Goal: Task Accomplishment & Management: Complete application form

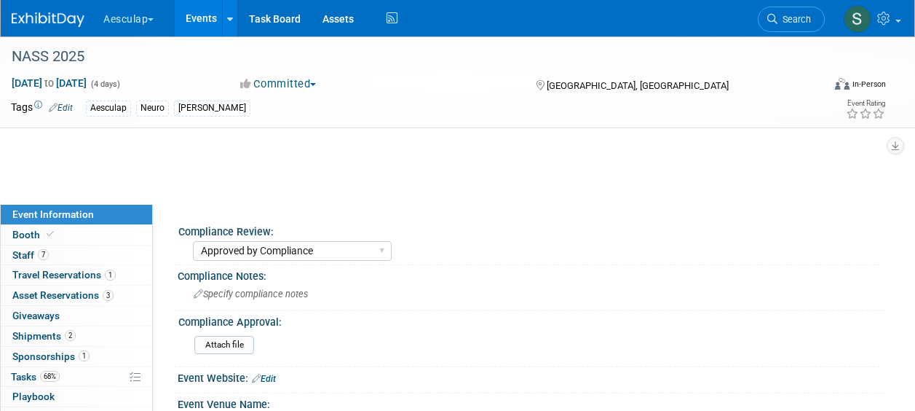
select select "Approved by Compliance"
select select "Neuro"
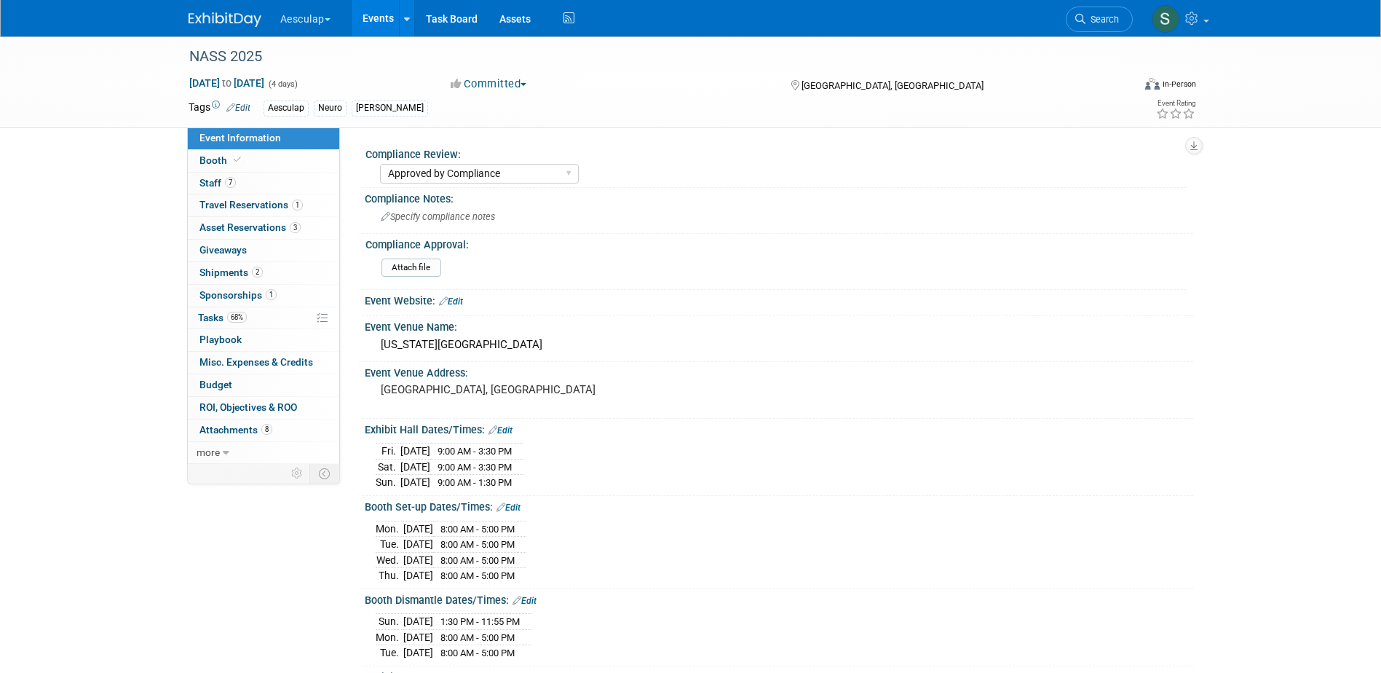
click at [388, 12] on link "Events" at bounding box center [378, 18] width 53 height 36
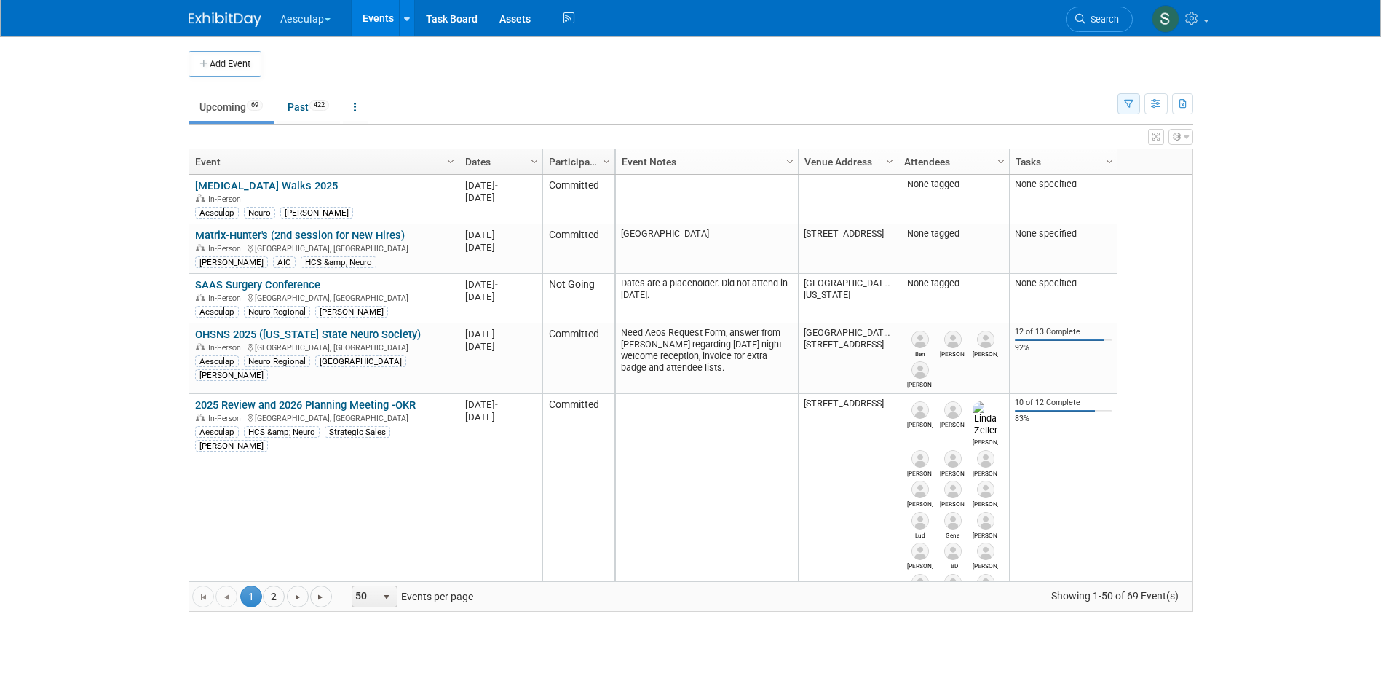
click at [1126, 105] on icon "button" at bounding box center [1128, 104] width 9 height 9
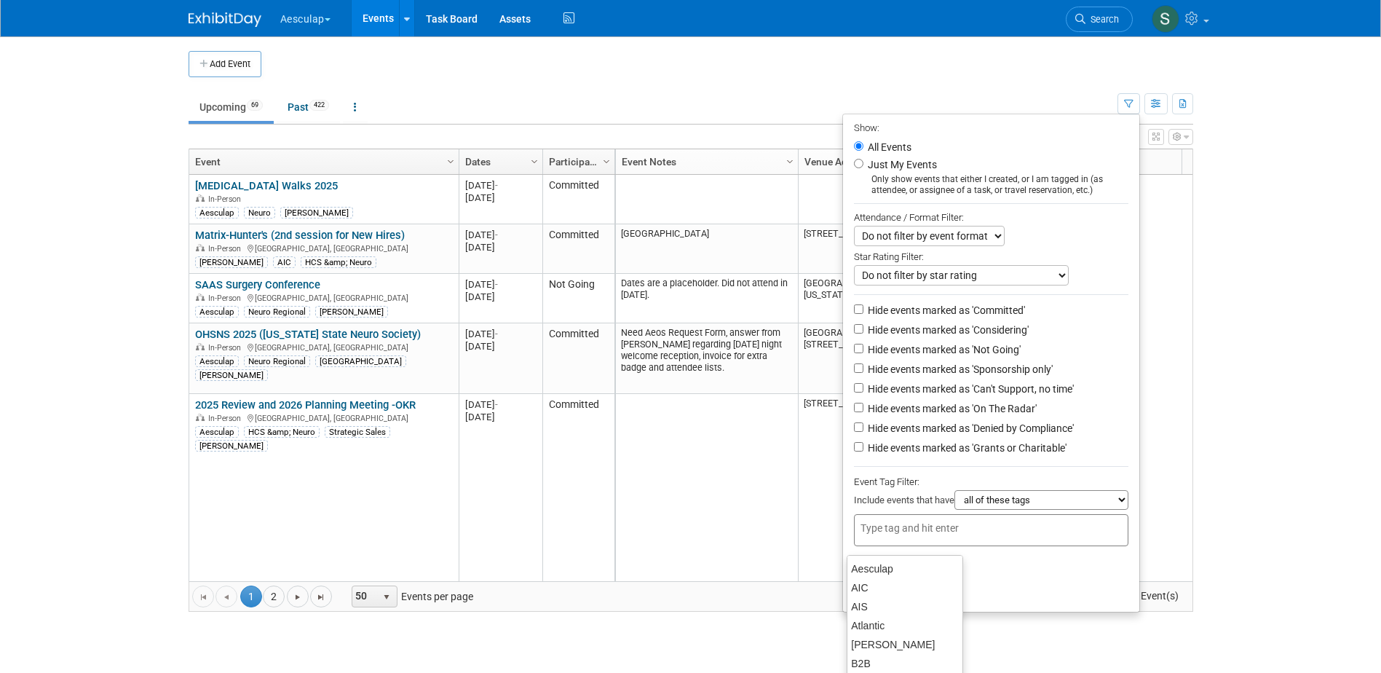
click at [969, 534] on input "text" at bounding box center [919, 528] width 117 height 15
type input "sara"
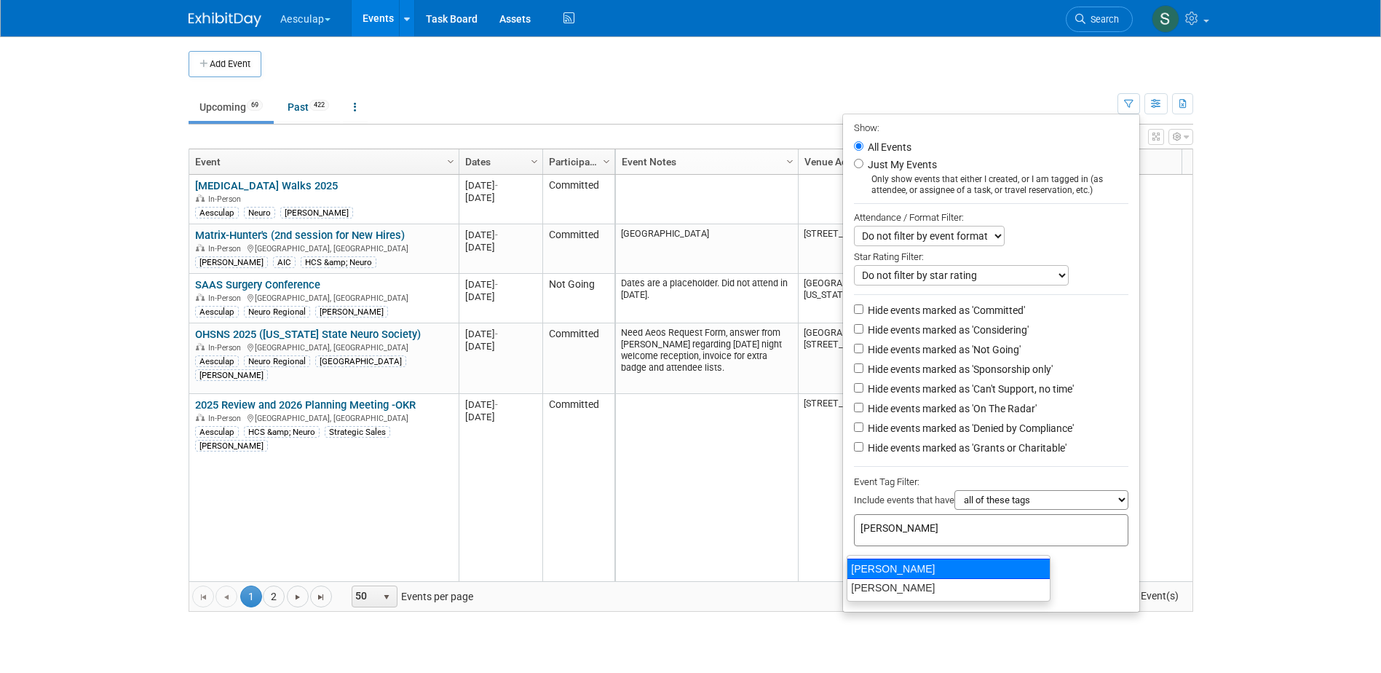
click at [896, 569] on div "[PERSON_NAME]" at bounding box center [949, 569] width 204 height 20
type input "[PERSON_NAME]"
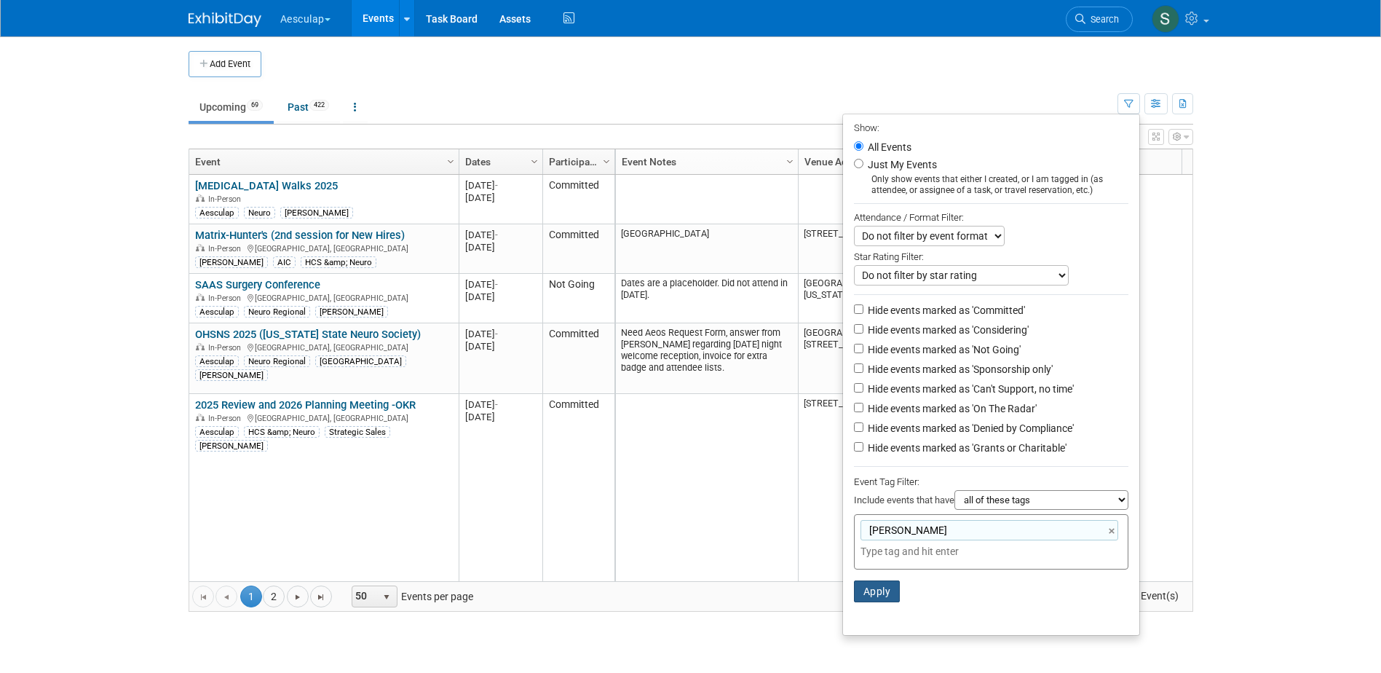
click at [877, 602] on button "Apply" at bounding box center [877, 591] width 47 height 22
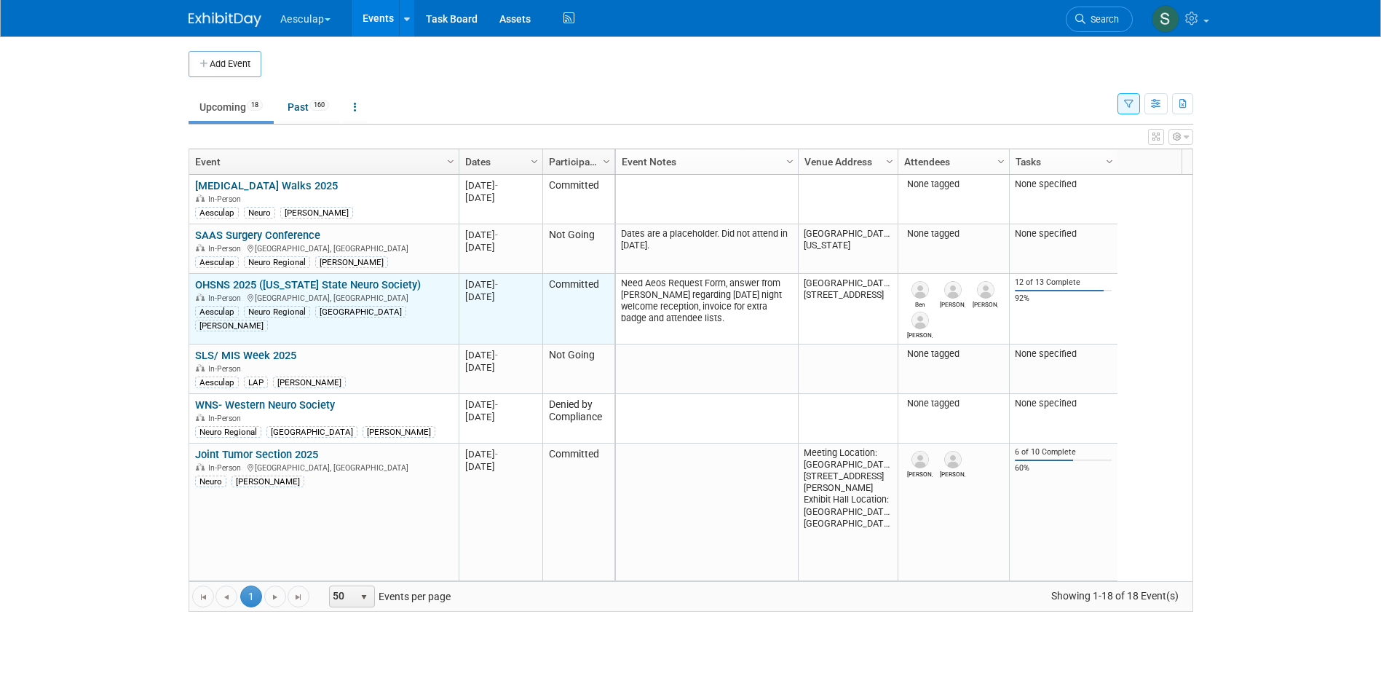
click at [236, 280] on link "OHSNS 2025 ([US_STATE] State Neuro Society)" at bounding box center [308, 284] width 226 height 13
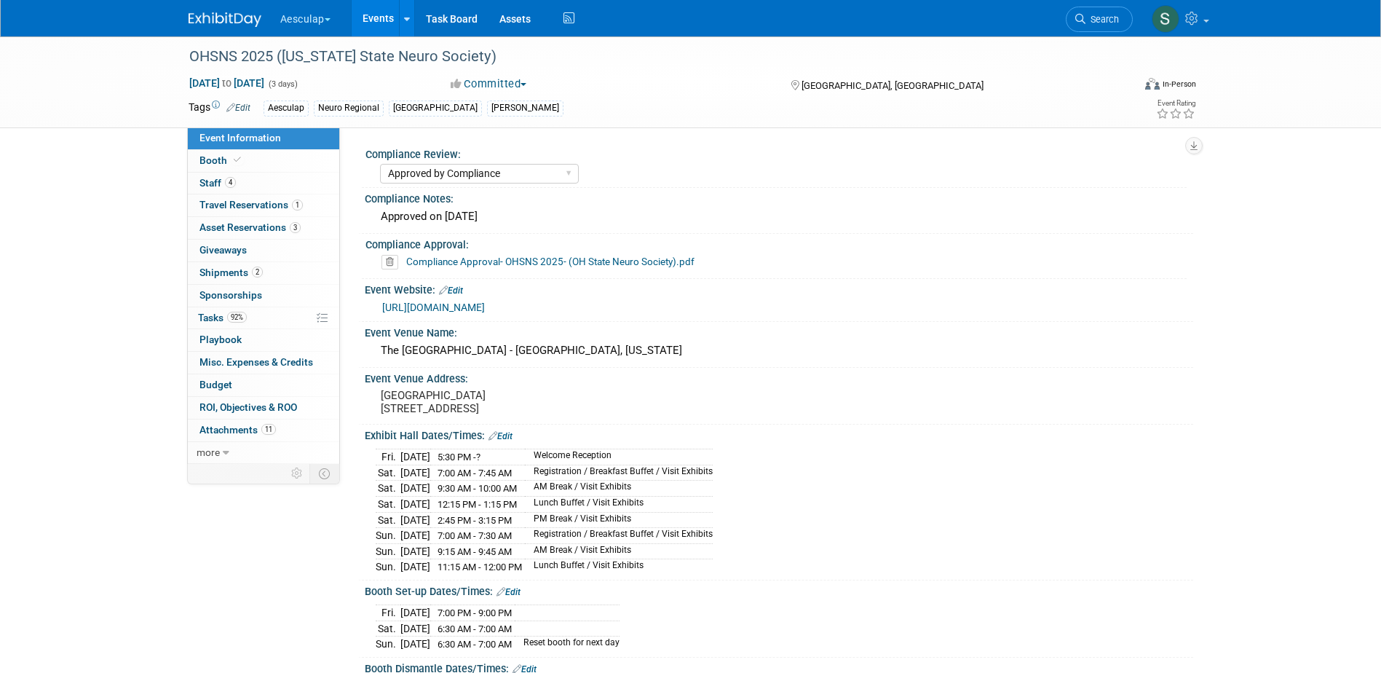
select select "Approved by Compliance"
select select "Neuro"
click at [209, 320] on span "Tasks 92%" at bounding box center [222, 318] width 49 height 12
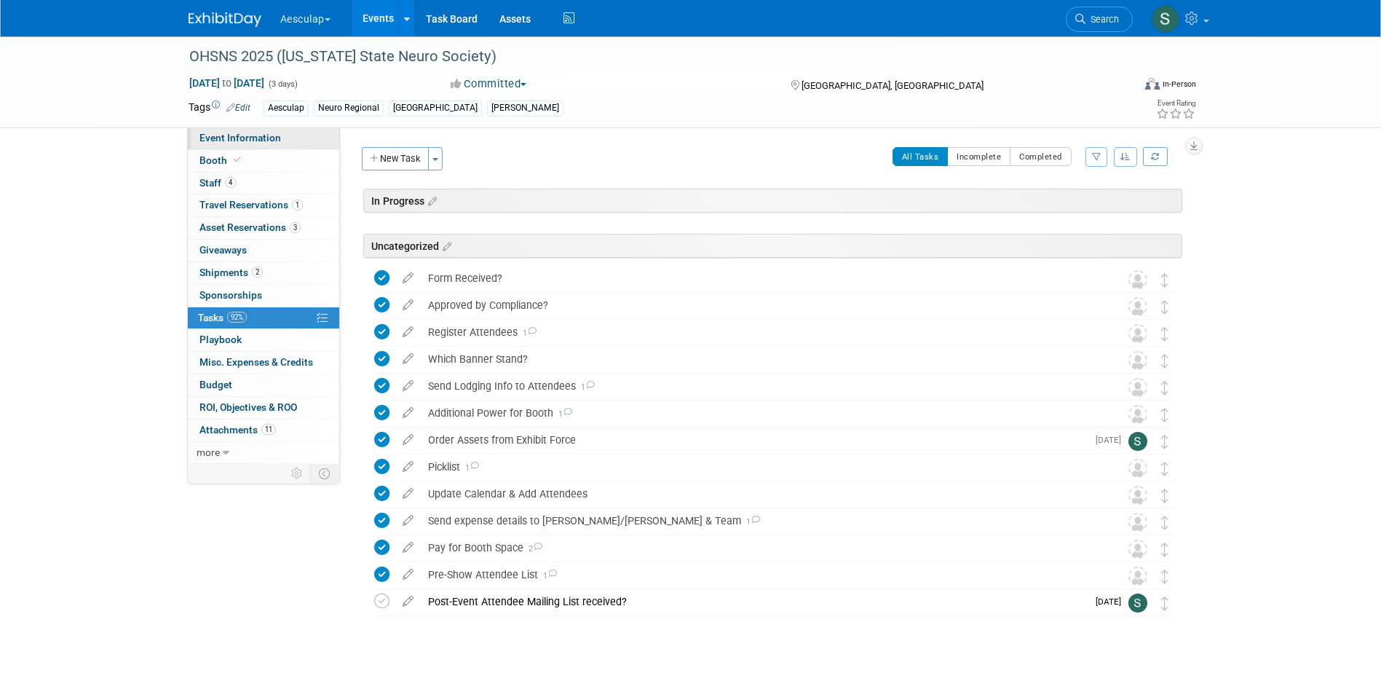
click at [237, 135] on span "Event Information" at bounding box center [241, 138] width 82 height 12
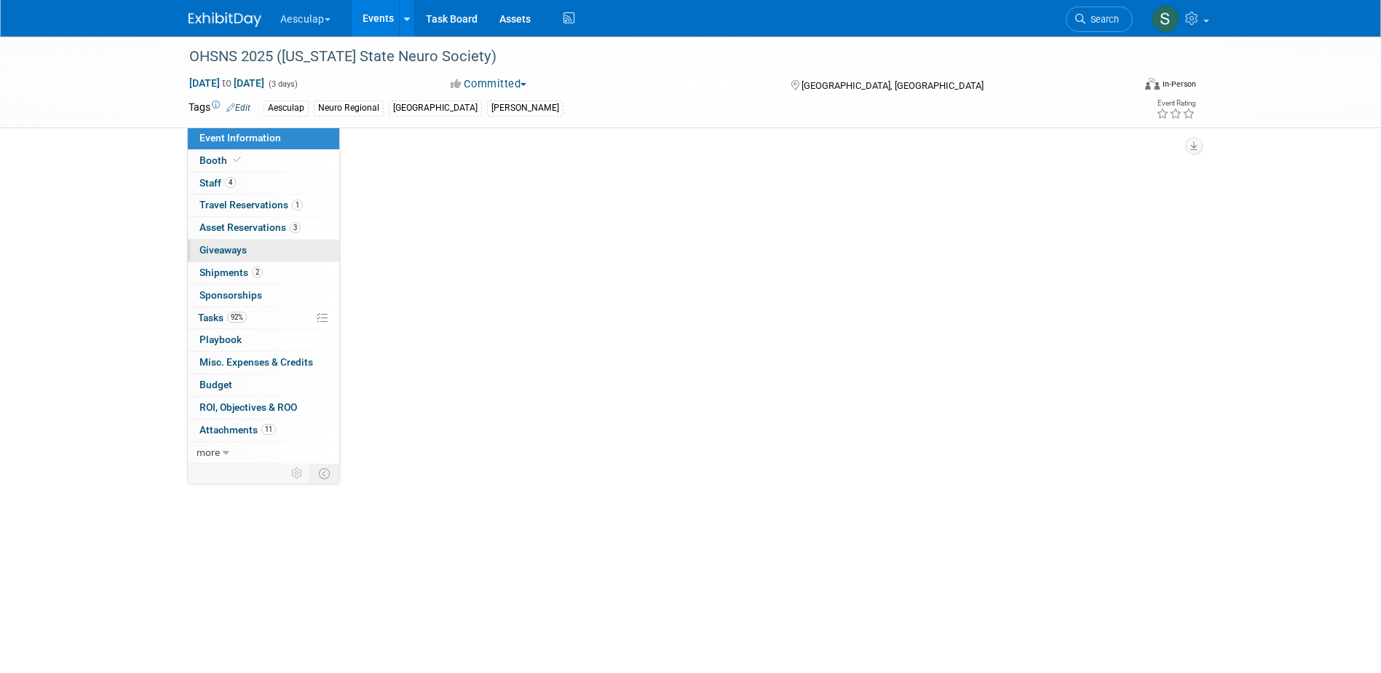
select select "Approved by Compliance"
select select "Neuro"
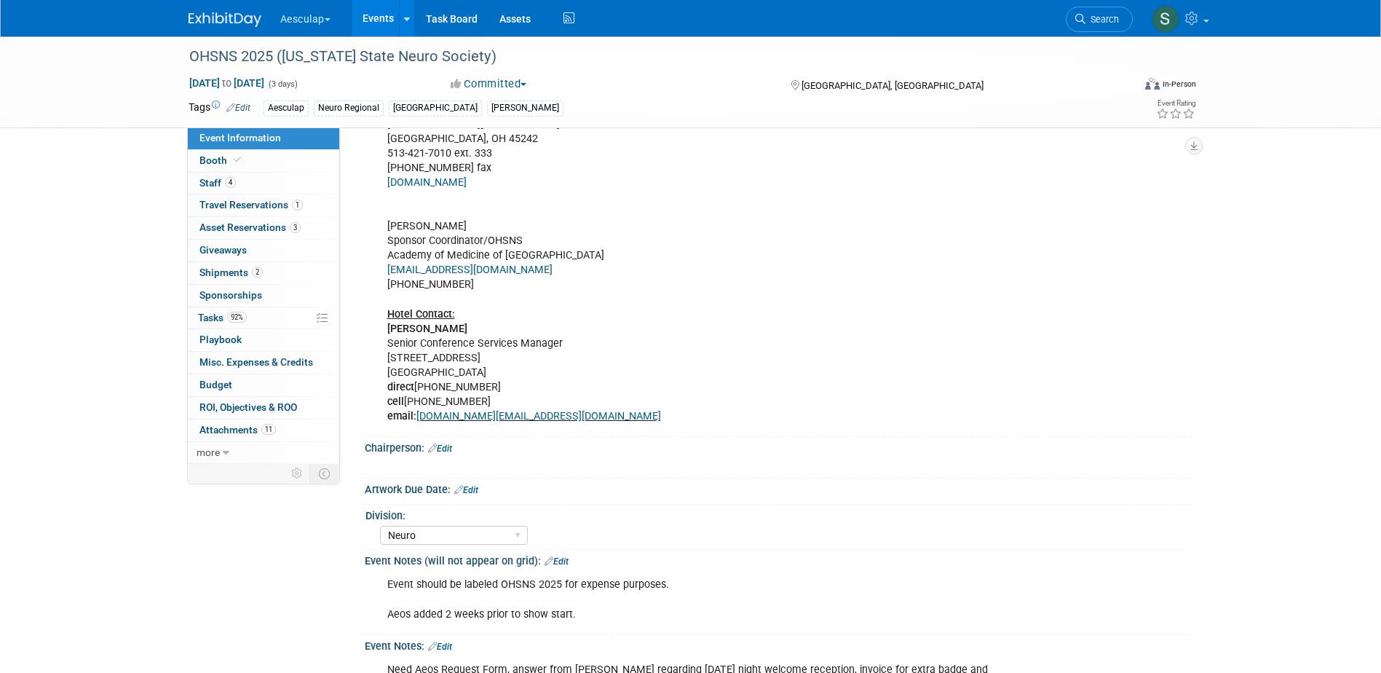
scroll to position [914, 0]
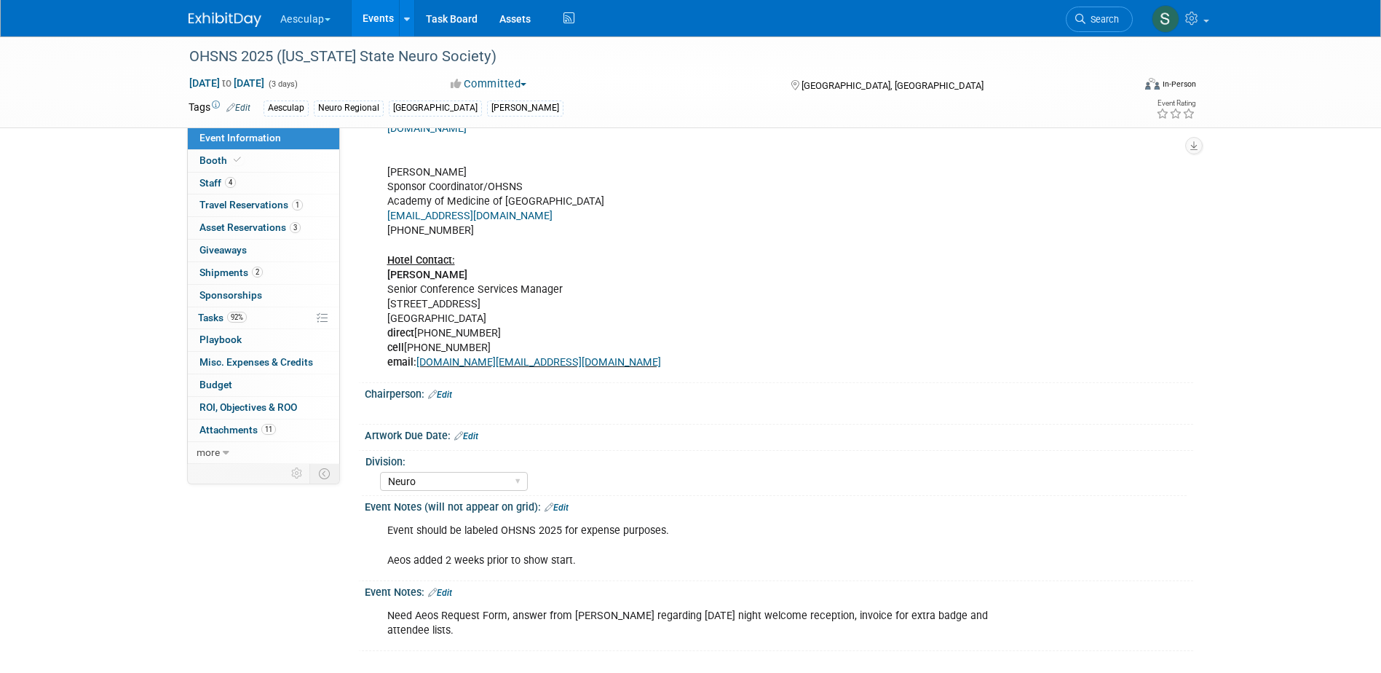
click at [443, 598] on link "Edit" at bounding box center [440, 593] width 24 height 10
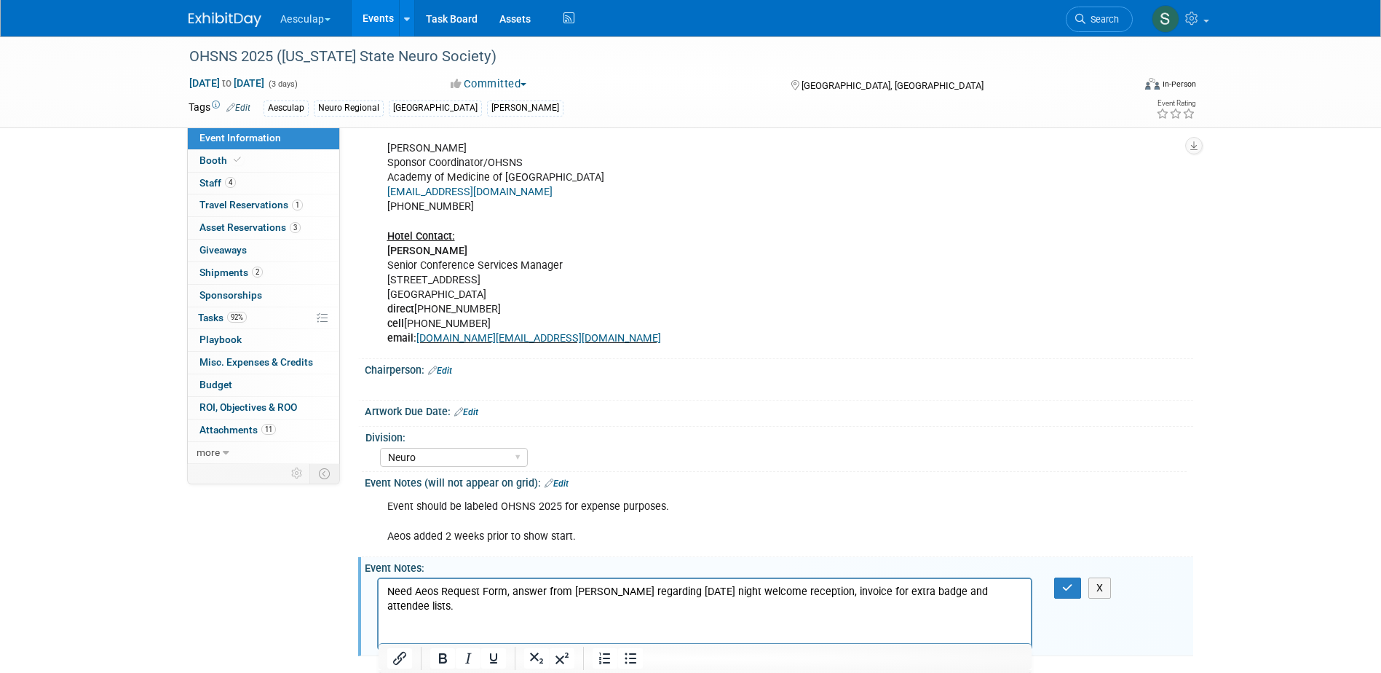
scroll to position [958, 0]
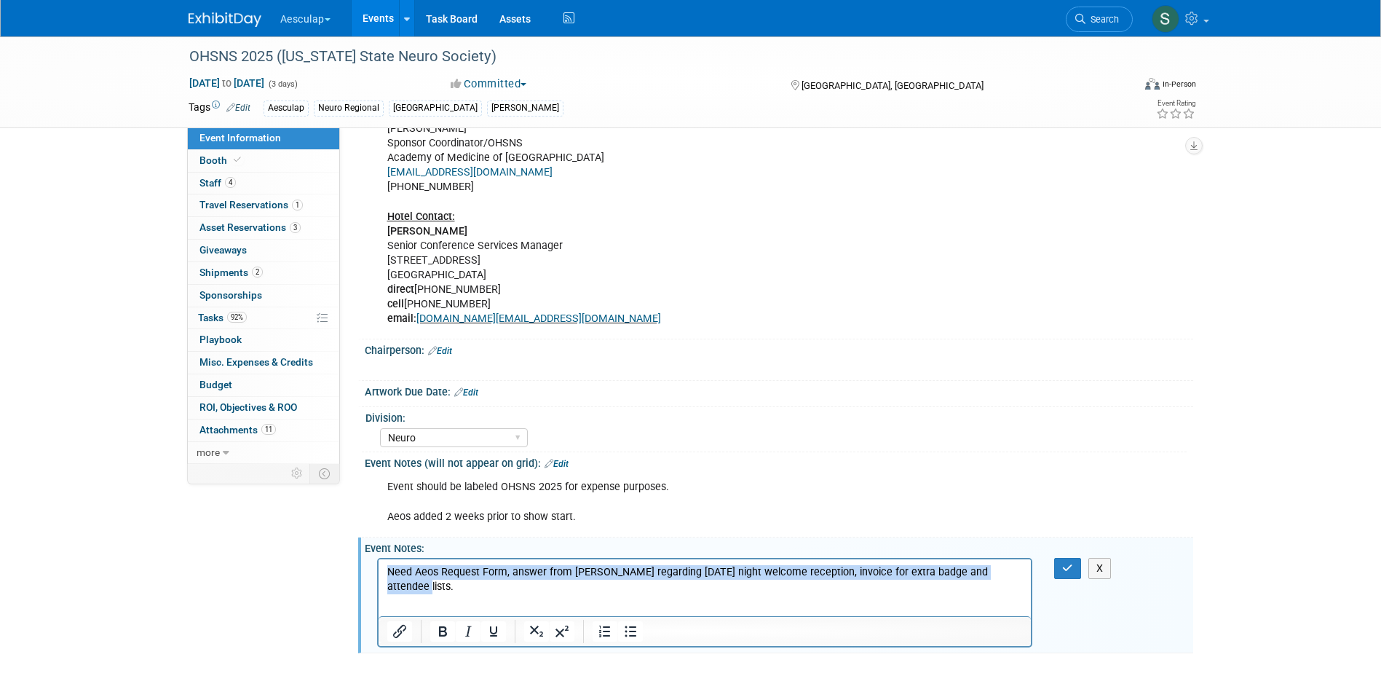
drag, startPoint x: 1011, startPoint y: 573, endPoint x: 355, endPoint y: 580, distance: 656.9
click at [378, 580] on html "Need Aeos Request Form, answer from Jessica regarding Friday night welcome rece…" at bounding box center [704, 576] width 653 height 35
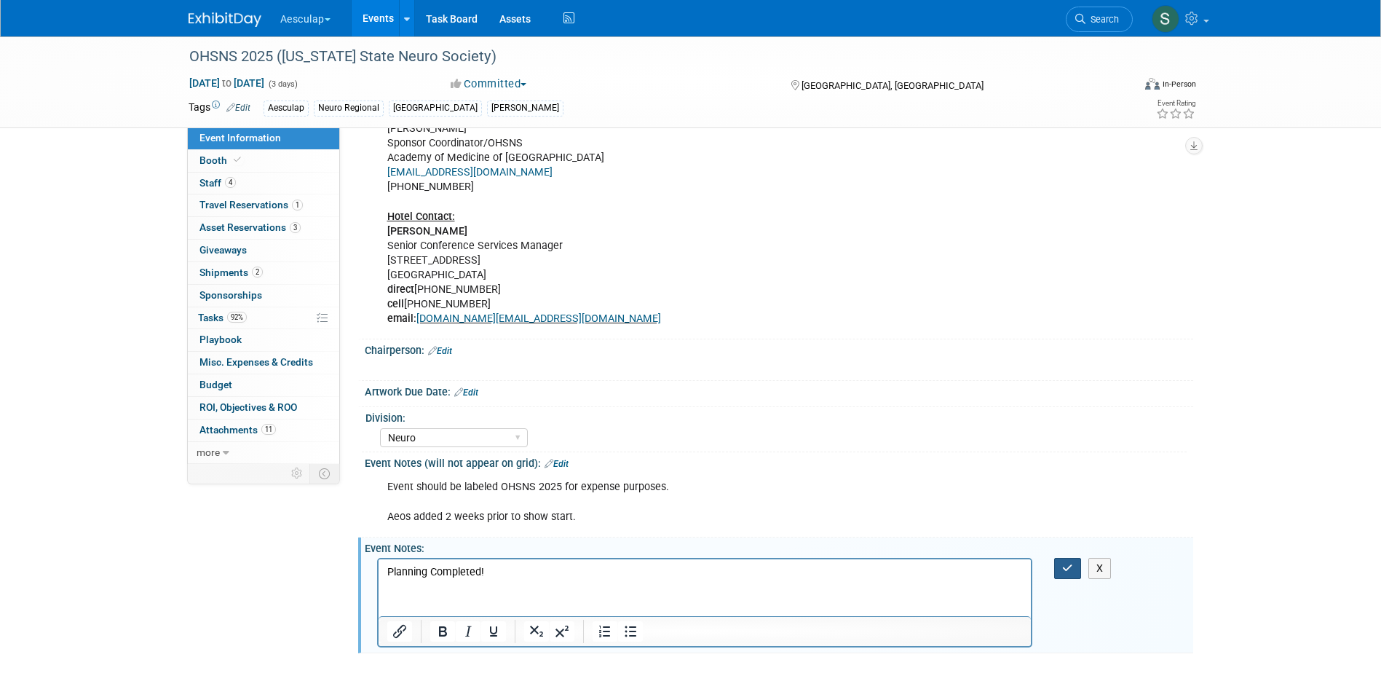
click at [1074, 577] on button "button" at bounding box center [1067, 568] width 27 height 21
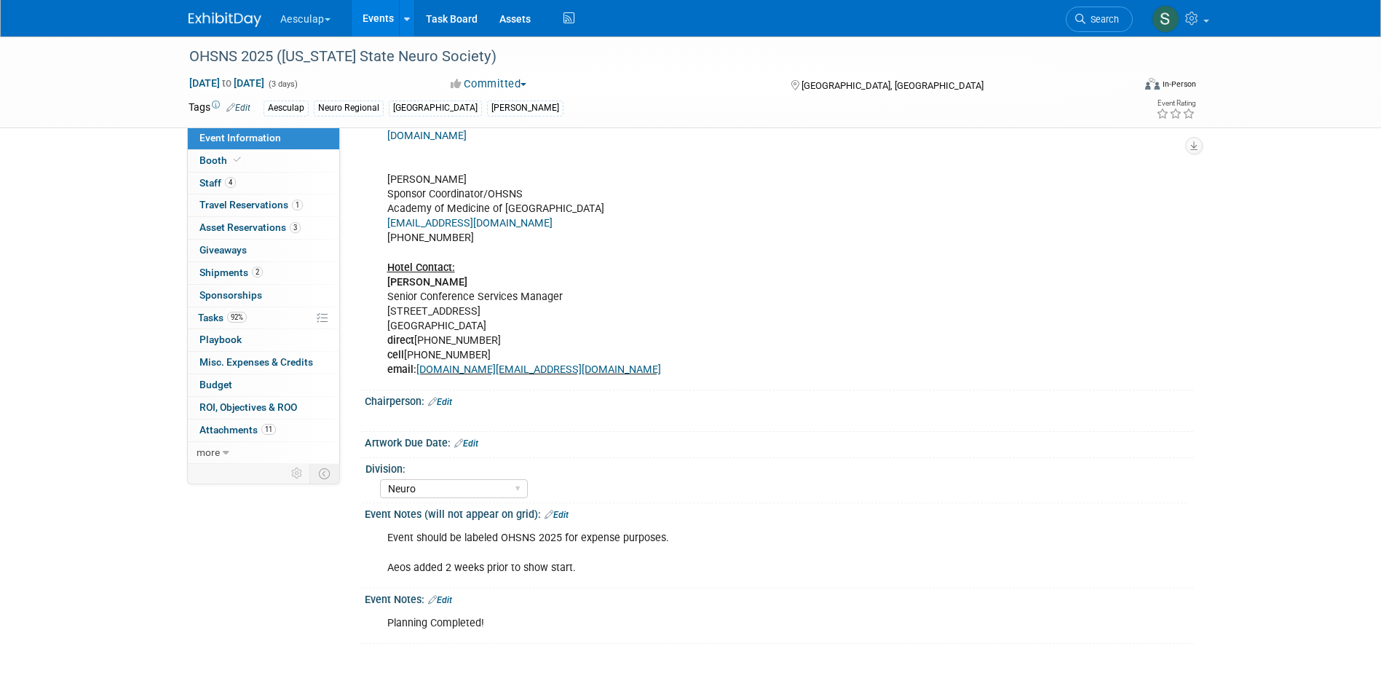
scroll to position [914, 0]
click at [561, 513] on link "Edit" at bounding box center [557, 515] width 24 height 10
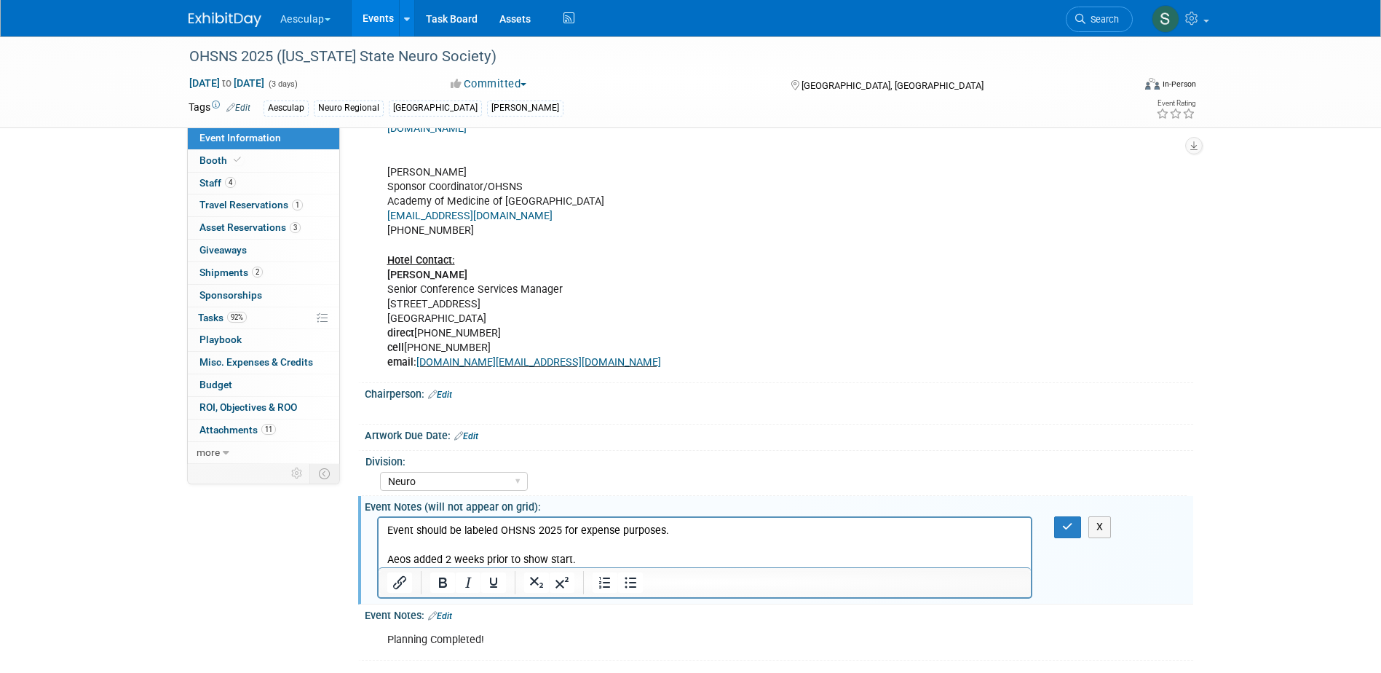
scroll to position [0, 0]
drag, startPoint x: 580, startPoint y: 559, endPoint x: 591, endPoint y: 562, distance: 10.6
click at [581, 559] on p "Event should be labeled OHSNS 2025 for expense purposes. Aeos added 2 weeks pri…" at bounding box center [705, 546] width 636 height 44
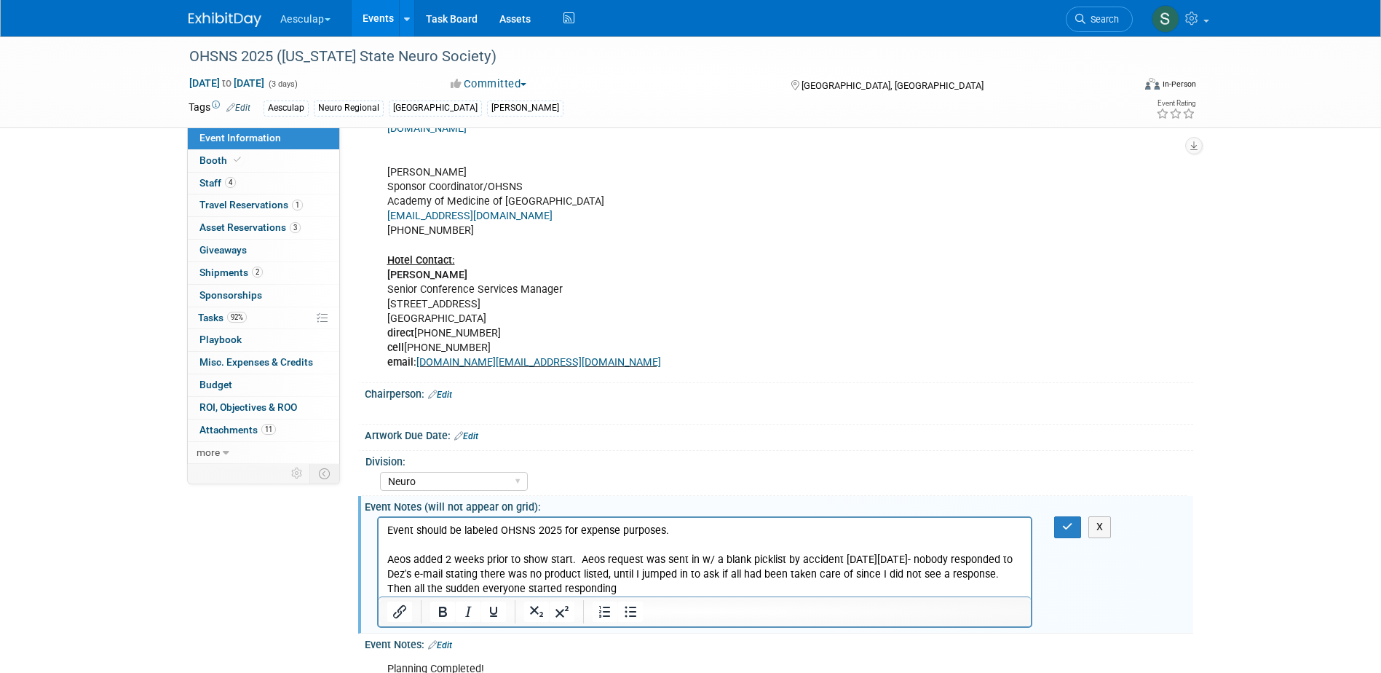
click at [687, 575] on p "Event should be labeled OHSNS 2025 for expense purposes. Aeos added 2 weeks pri…" at bounding box center [705, 560] width 636 height 73
click at [693, 575] on p "Event should be labeled OHSNS 2025 for expense purposes. Aeos added 2 weeks pri…" at bounding box center [705, 560] width 636 height 73
click at [674, 585] on p "Event should be labeled OHSNS 2025 for expense purposes. Aeos added 2 weeks pri…" at bounding box center [705, 560] width 636 height 73
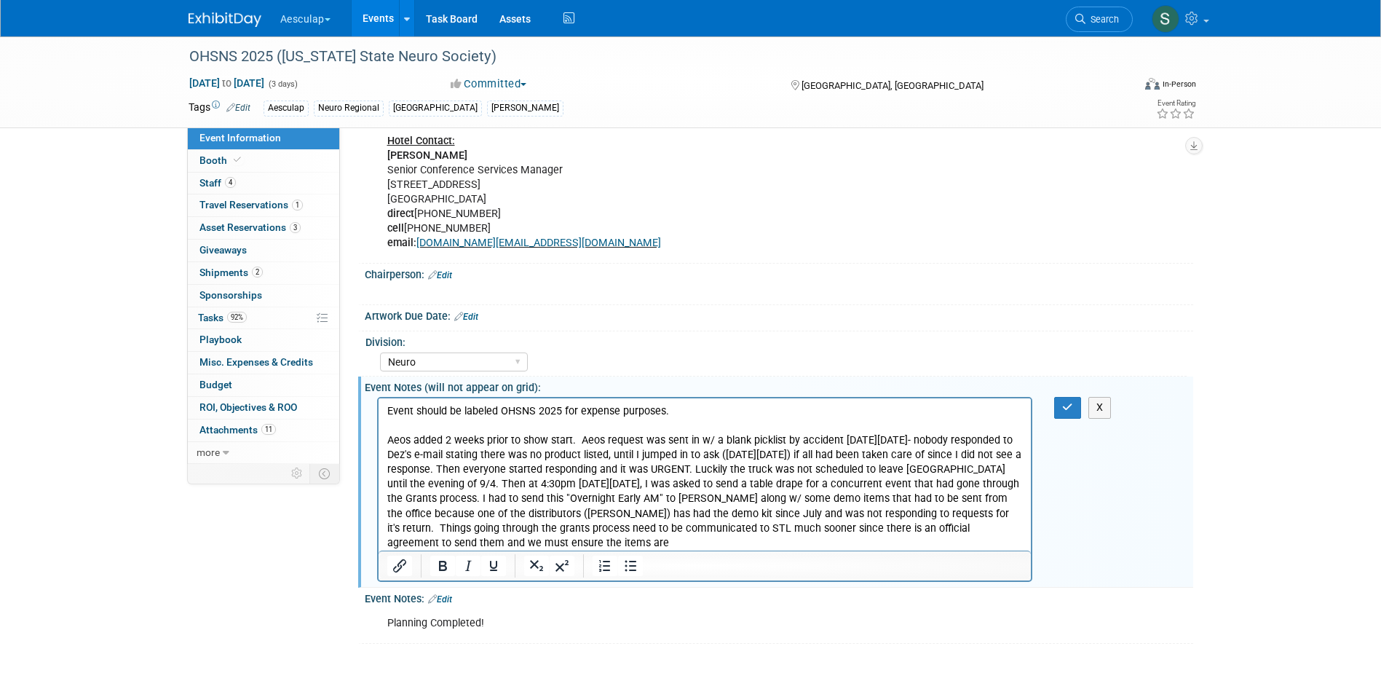
scroll to position [1041, 0]
click at [486, 544] on p "Event should be labeled OHSNS 2025 for expense purposes. Aeos added 2 weeks pri…" at bounding box center [705, 477] width 636 height 146
click at [1071, 414] on button "button" at bounding box center [1067, 407] width 27 height 21
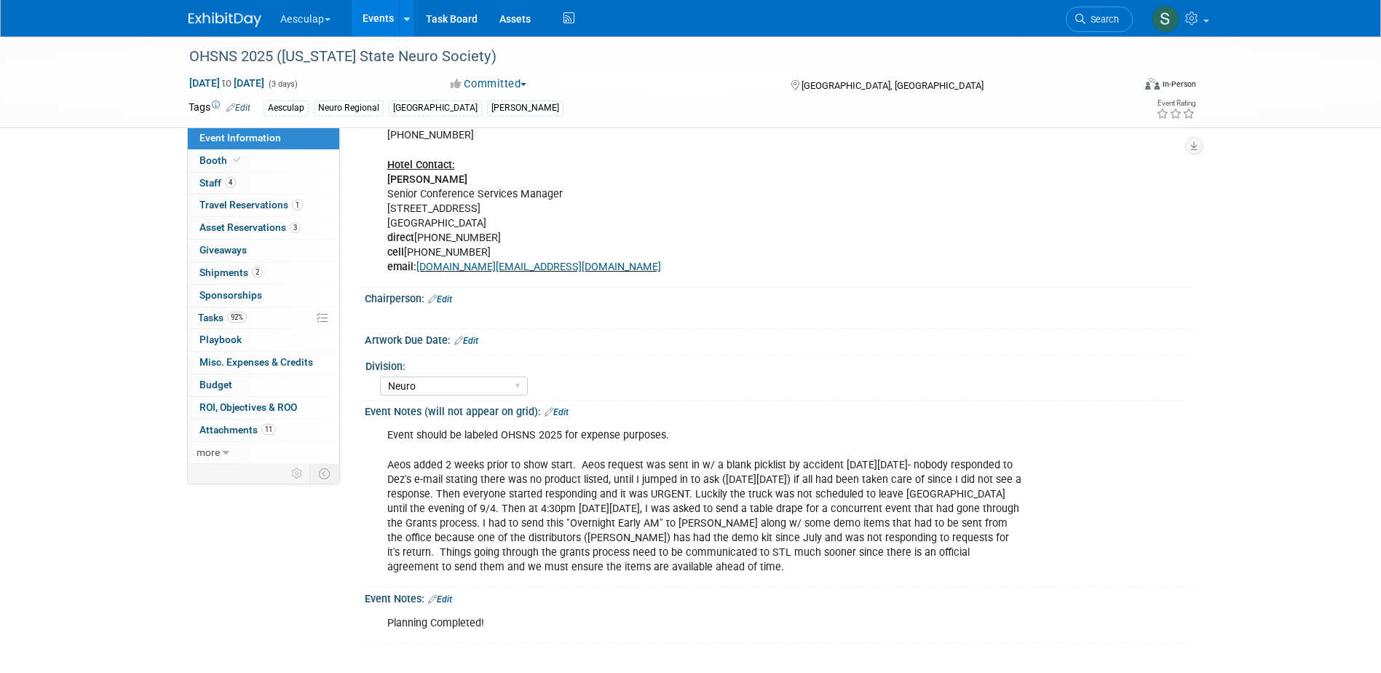
click at [559, 415] on link "Edit" at bounding box center [557, 412] width 24 height 10
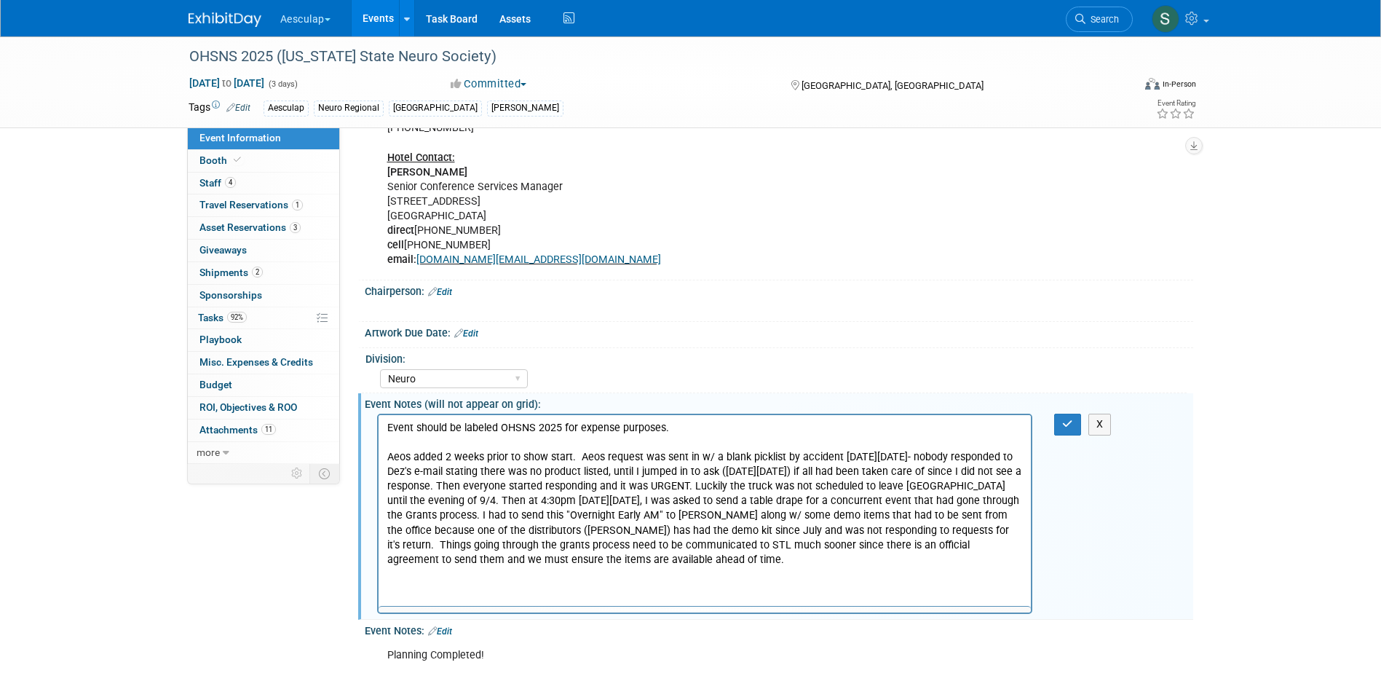
scroll to position [0, 0]
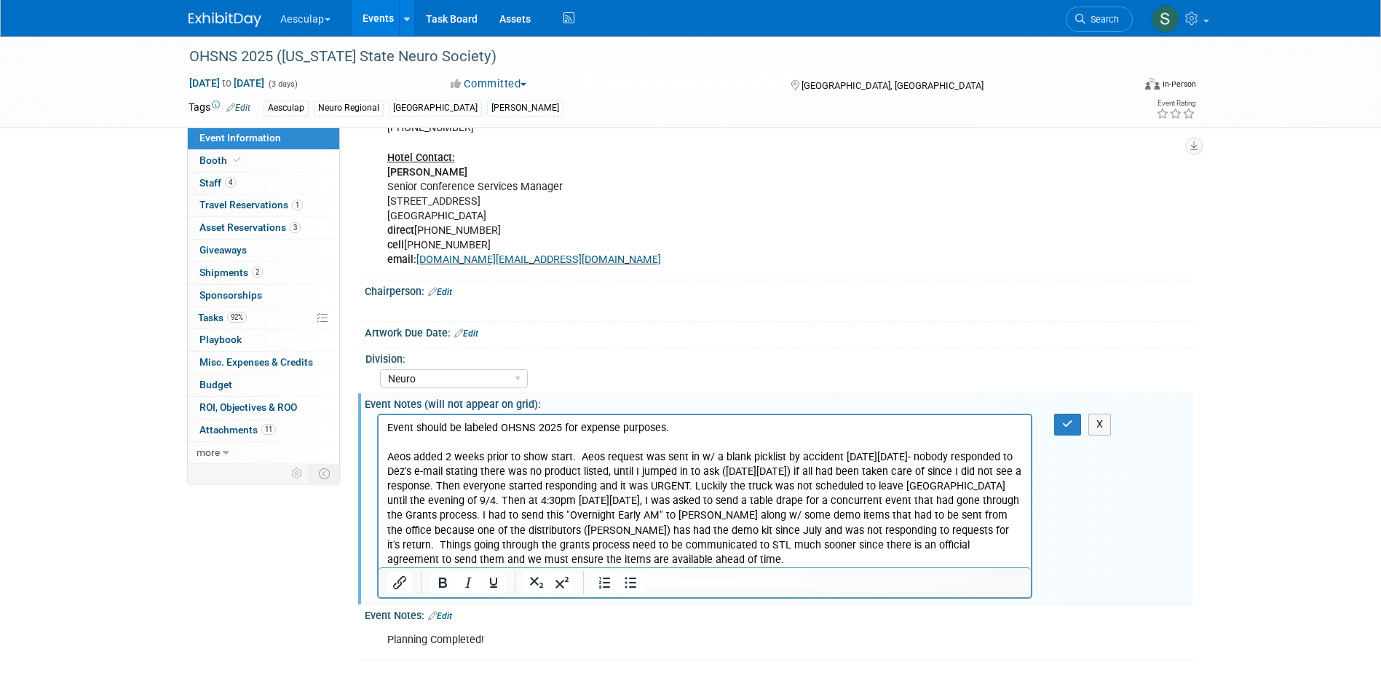
click at [580, 456] on p "Event should be labeled OHSNS 2025 for expense purposes." at bounding box center [705, 494] width 636 height 146
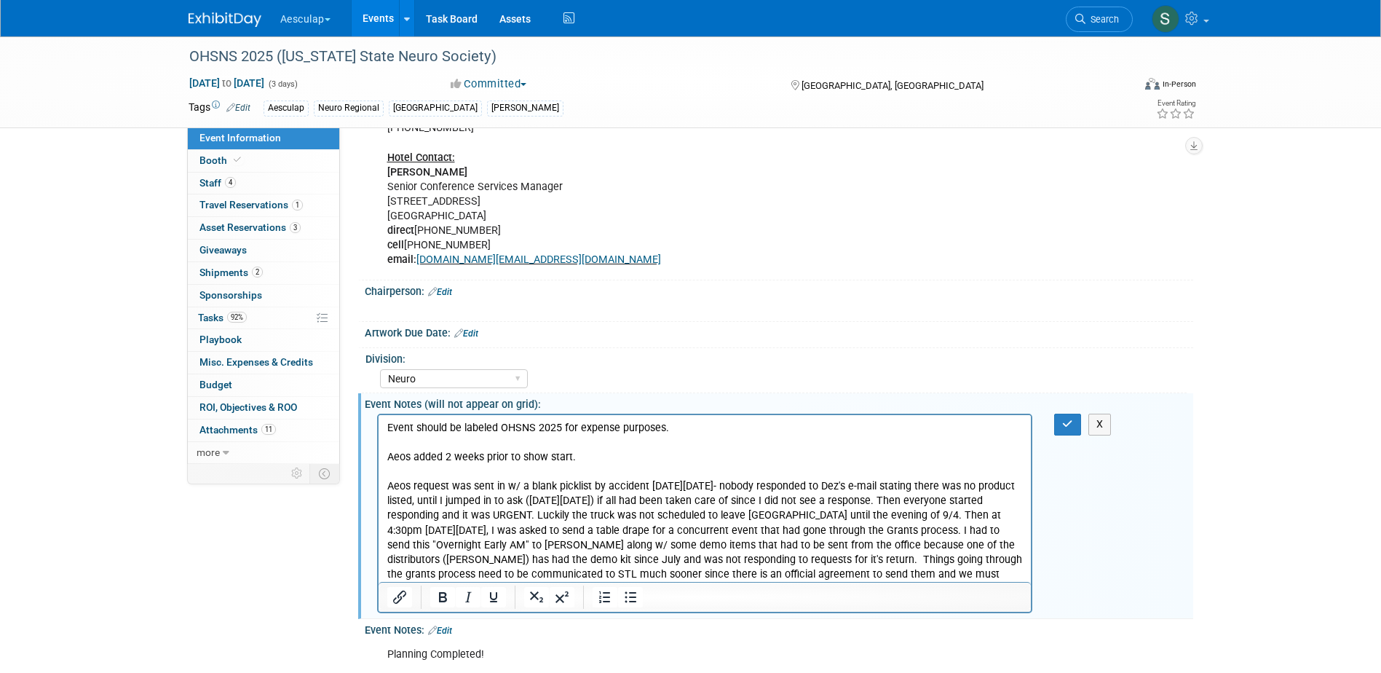
click at [817, 513] on p "Aeos request was sent in w/ a blank picklist by accident on Fri 8/29- nobody re…" at bounding box center [705, 537] width 636 height 117
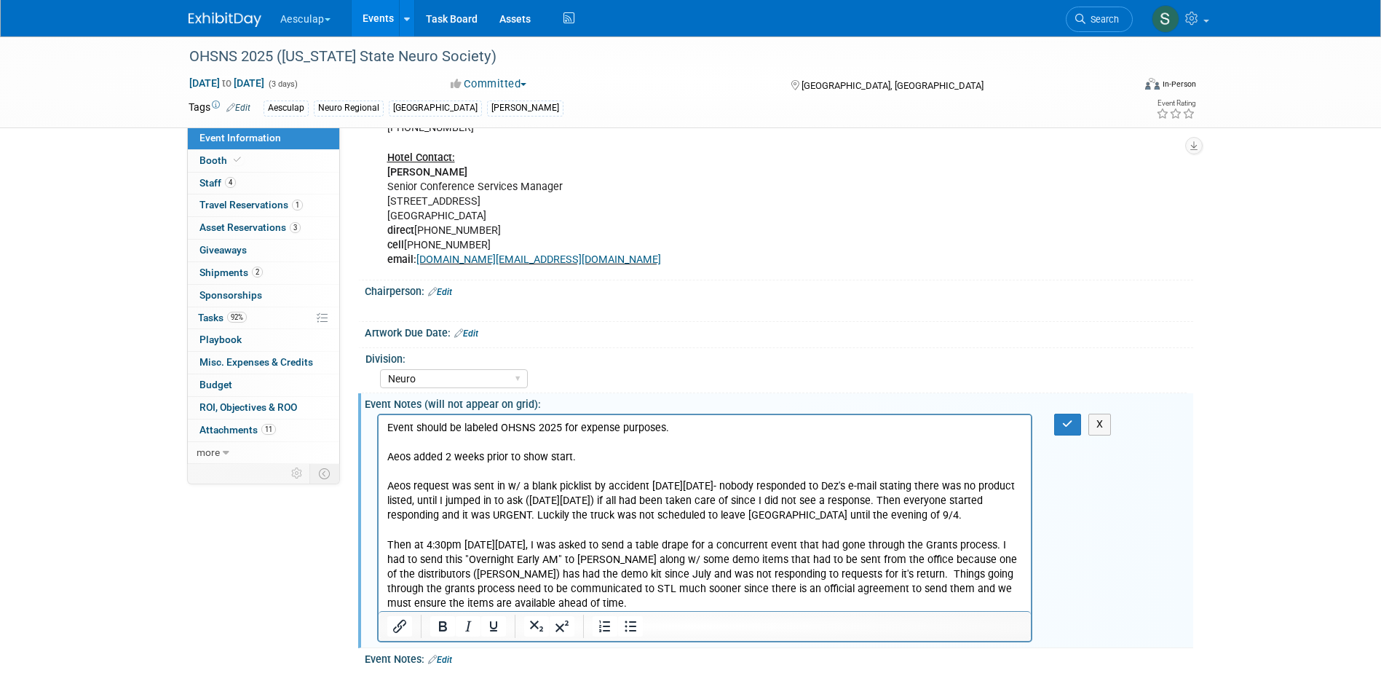
click at [531, 563] on p "Then at 4:30pm on Wed 9/3, I was asked to send a table drape for a concurrent e…" at bounding box center [705, 574] width 636 height 73
click at [674, 548] on p "Then at 4:30pm on Wed 9/3, I was asked to send a table drape for a concurrent e…" at bounding box center [705, 574] width 636 height 73
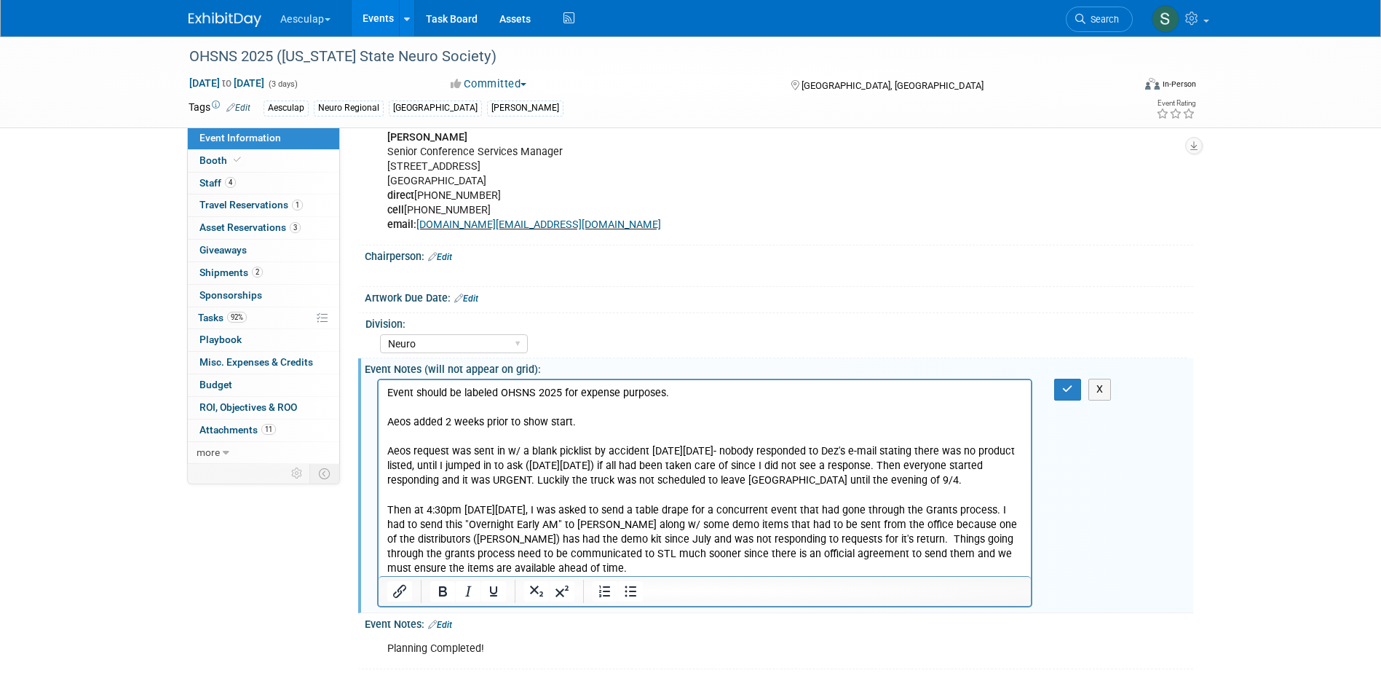
scroll to position [1084, 0]
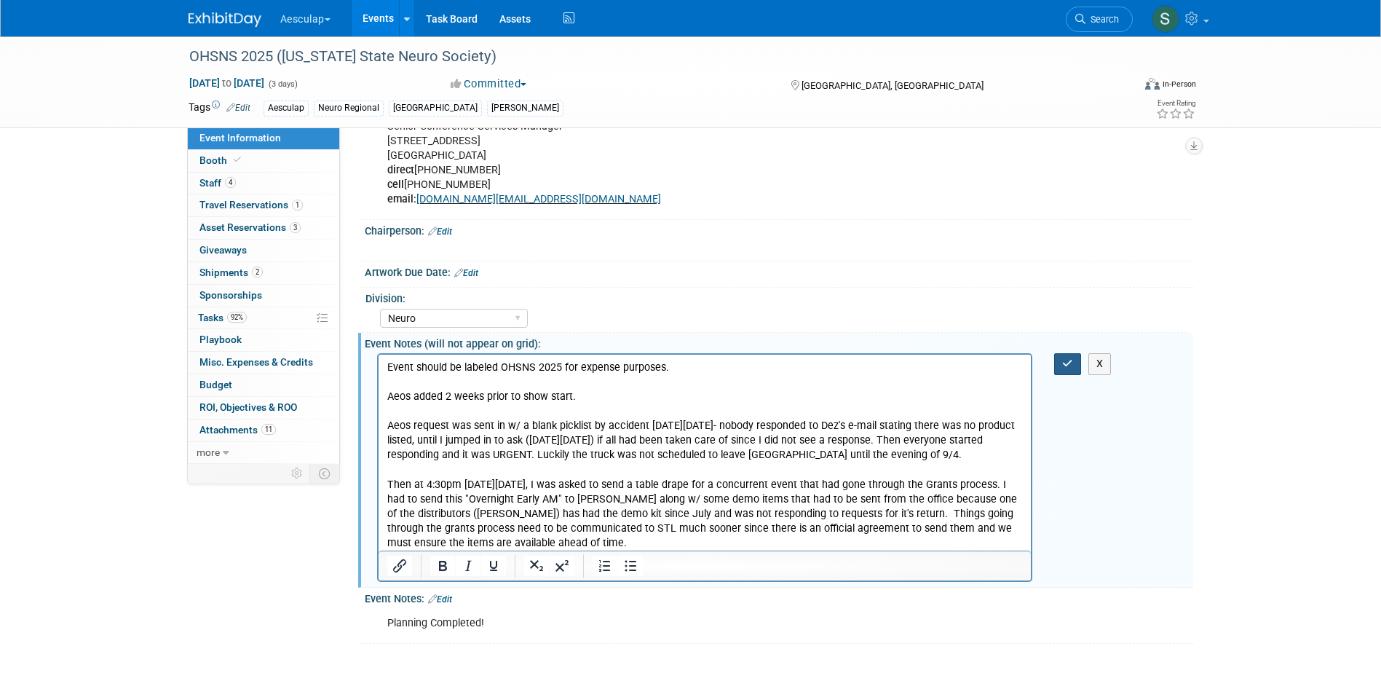
click at [1060, 363] on button "button" at bounding box center [1067, 363] width 27 height 21
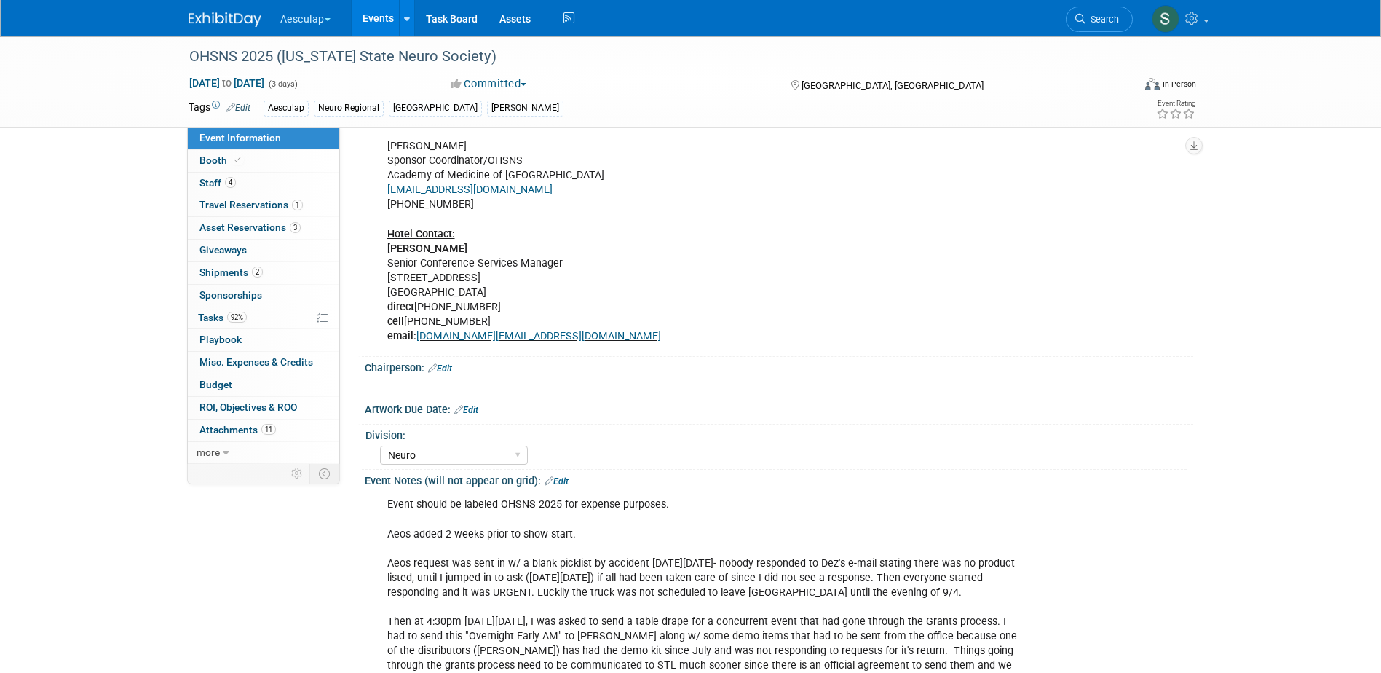
scroll to position [915, 0]
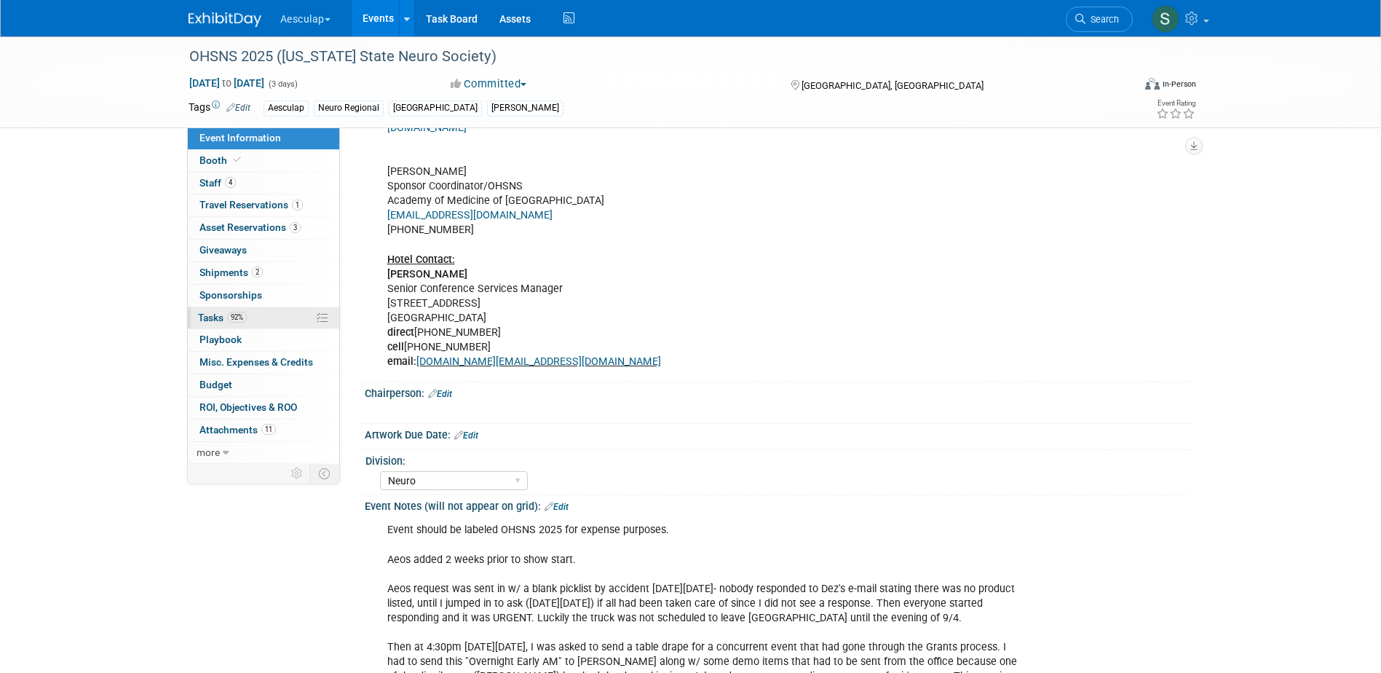
click at [209, 317] on span "Tasks 92%" at bounding box center [222, 318] width 49 height 12
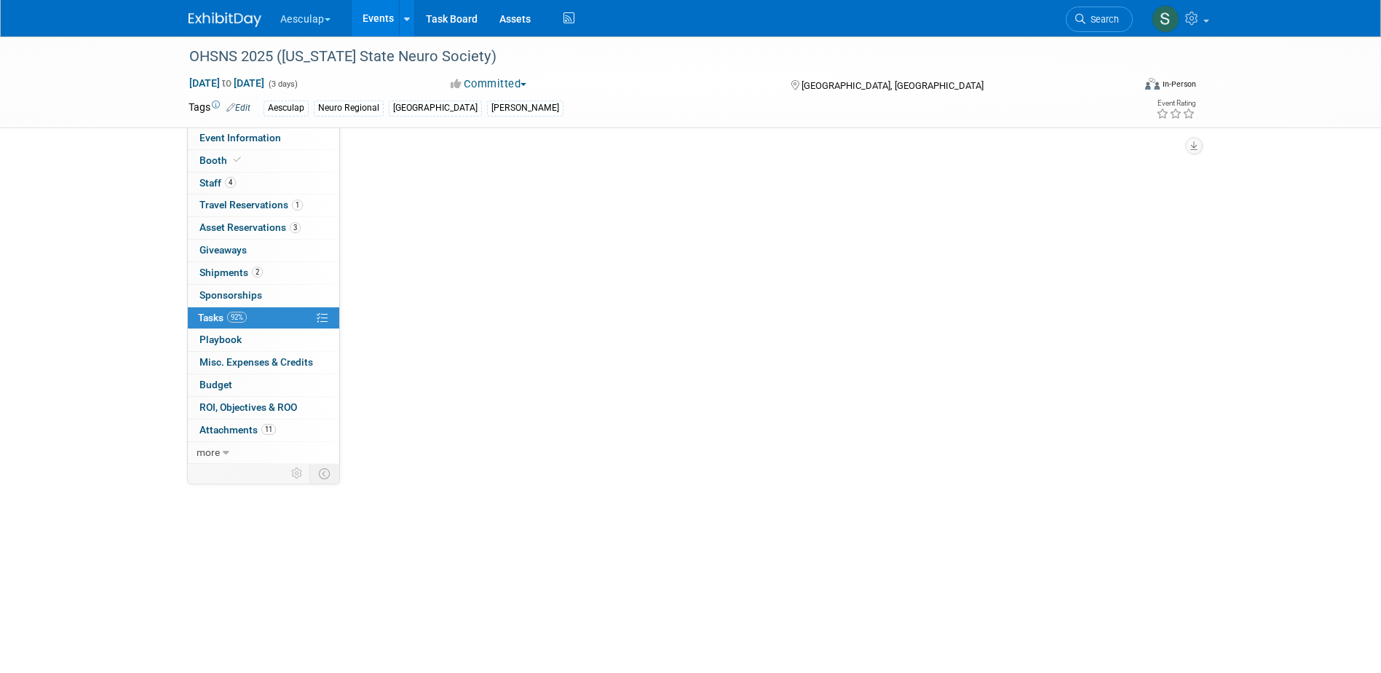
scroll to position [0, 0]
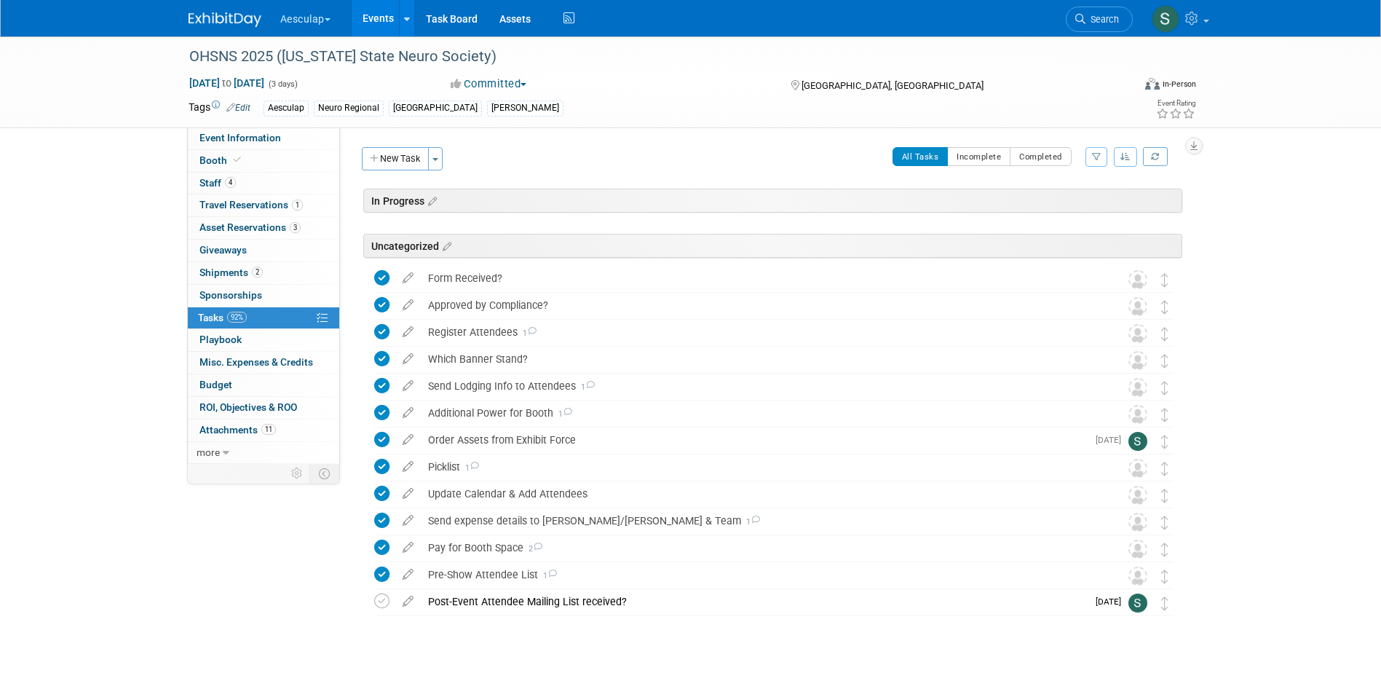
click at [374, 12] on link "Events" at bounding box center [378, 18] width 53 height 36
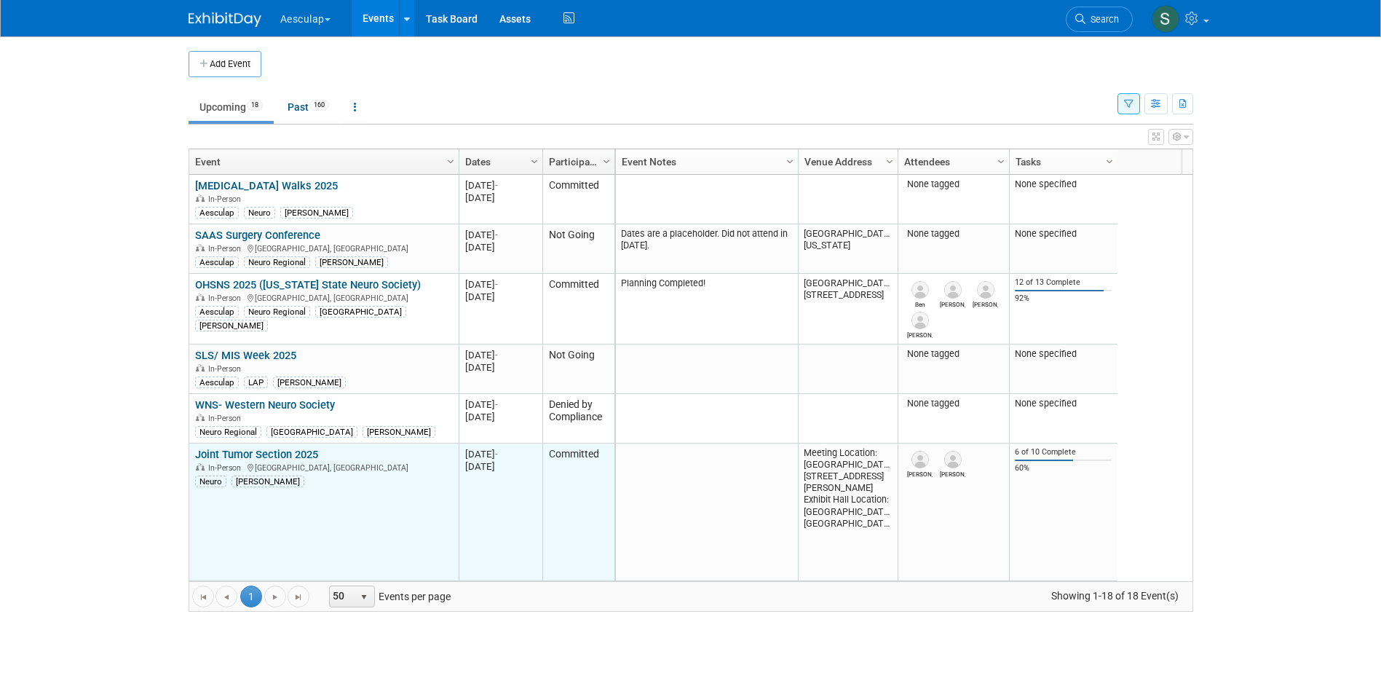
scroll to position [87, 0]
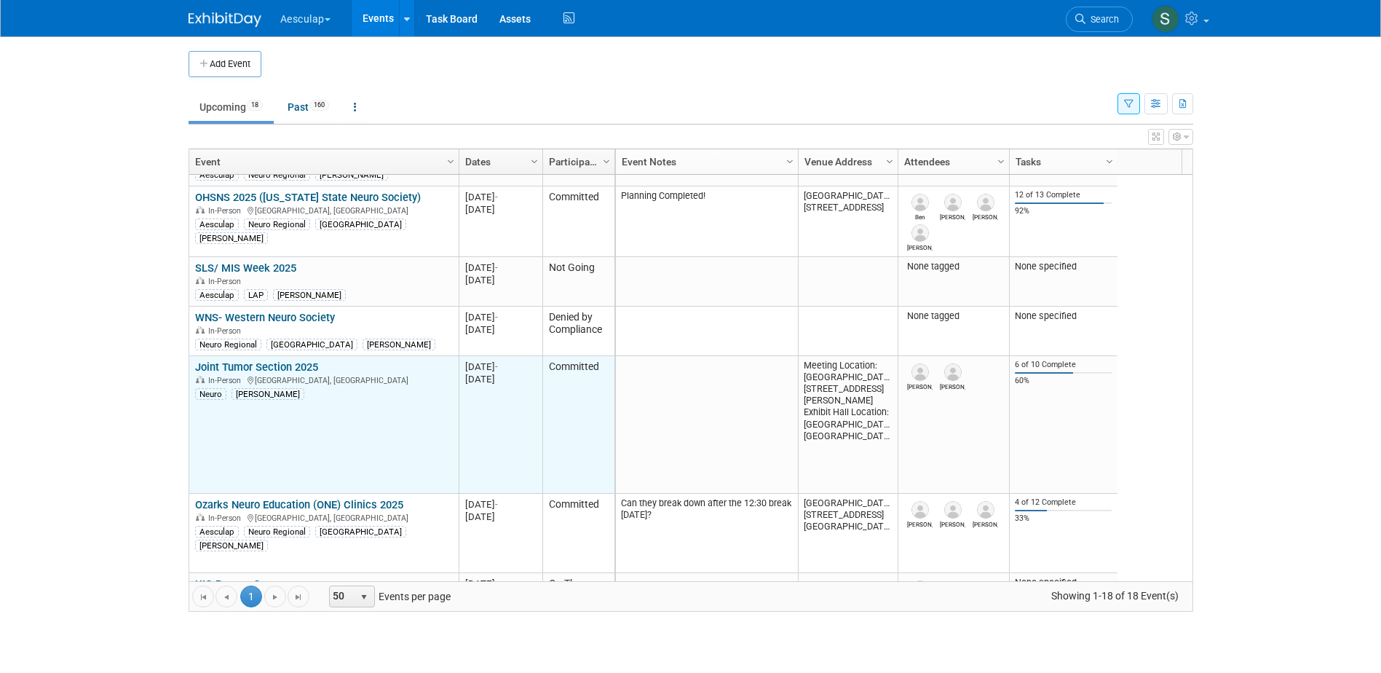
click at [263, 368] on link "Joint Tumor Section 2025" at bounding box center [256, 366] width 123 height 13
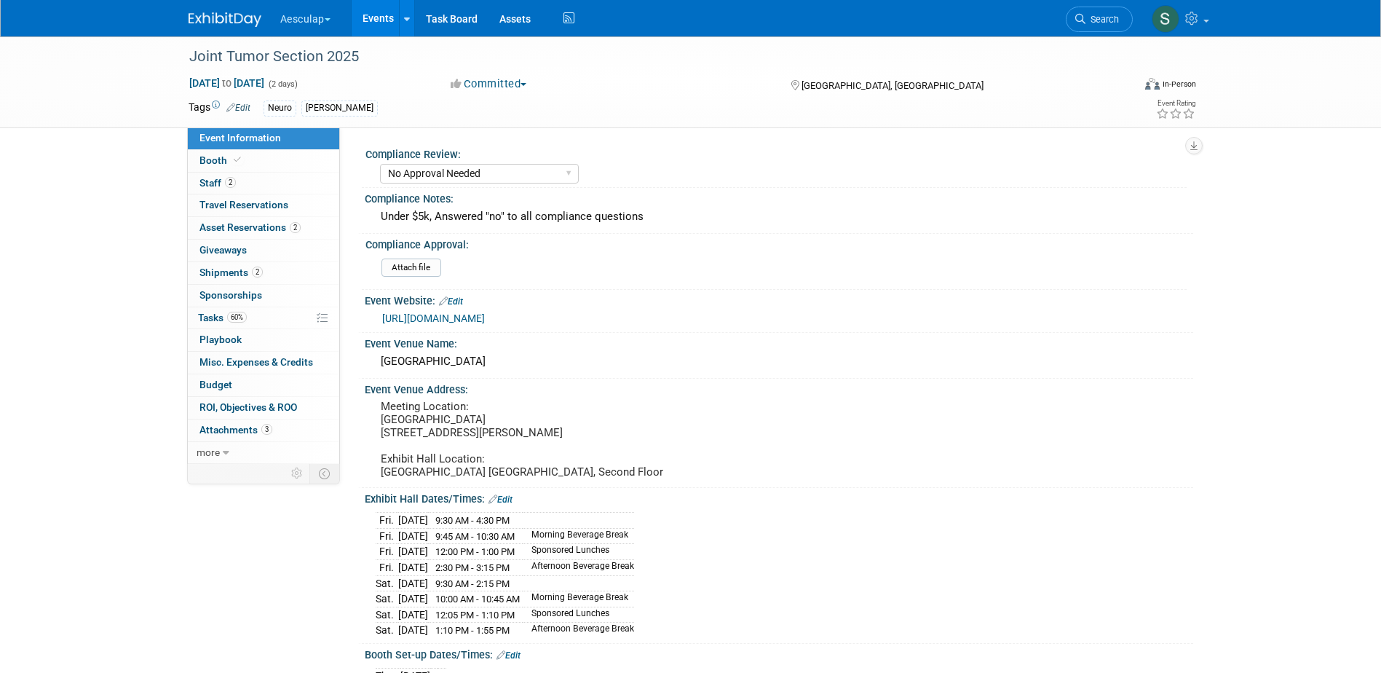
select select "No Approval Needed"
select select "Neuro"
click at [213, 317] on span "Tasks 60%" at bounding box center [222, 318] width 49 height 12
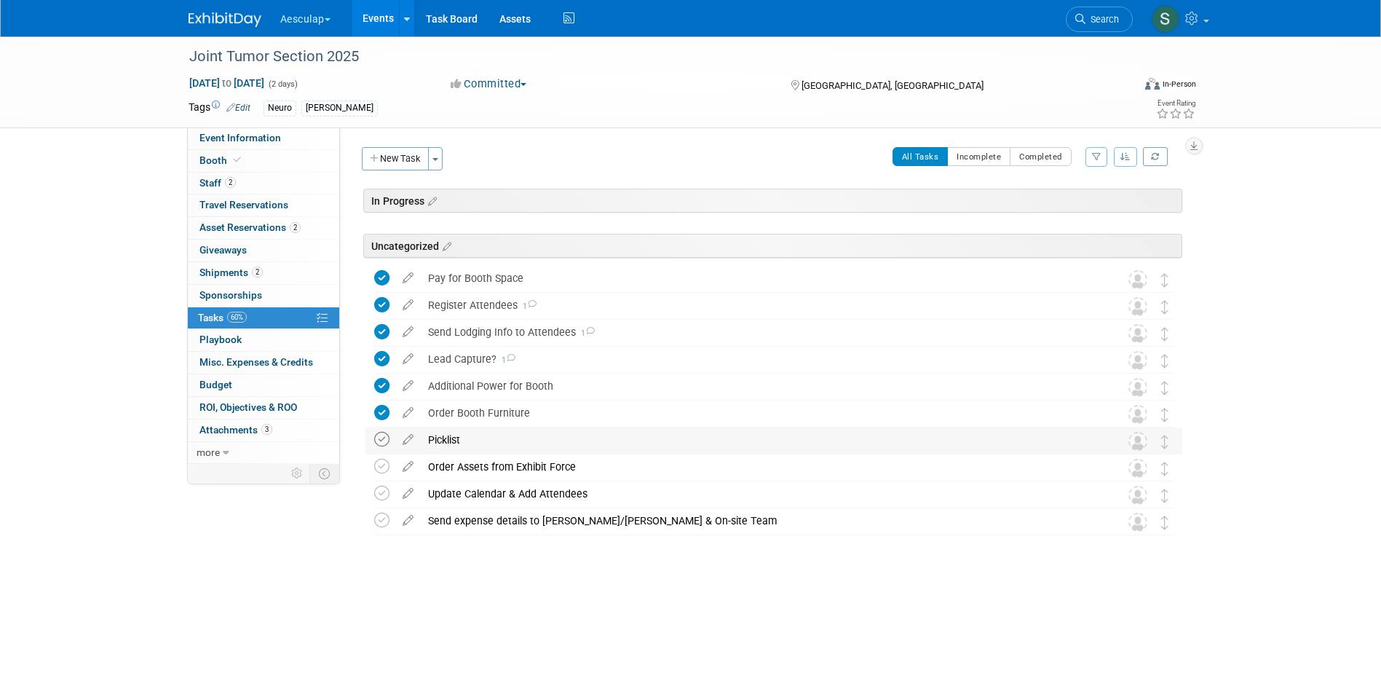
click at [379, 439] on icon at bounding box center [381, 439] width 15 height 15
click at [231, 228] on span "Asset Reservations 2" at bounding box center [250, 227] width 101 height 12
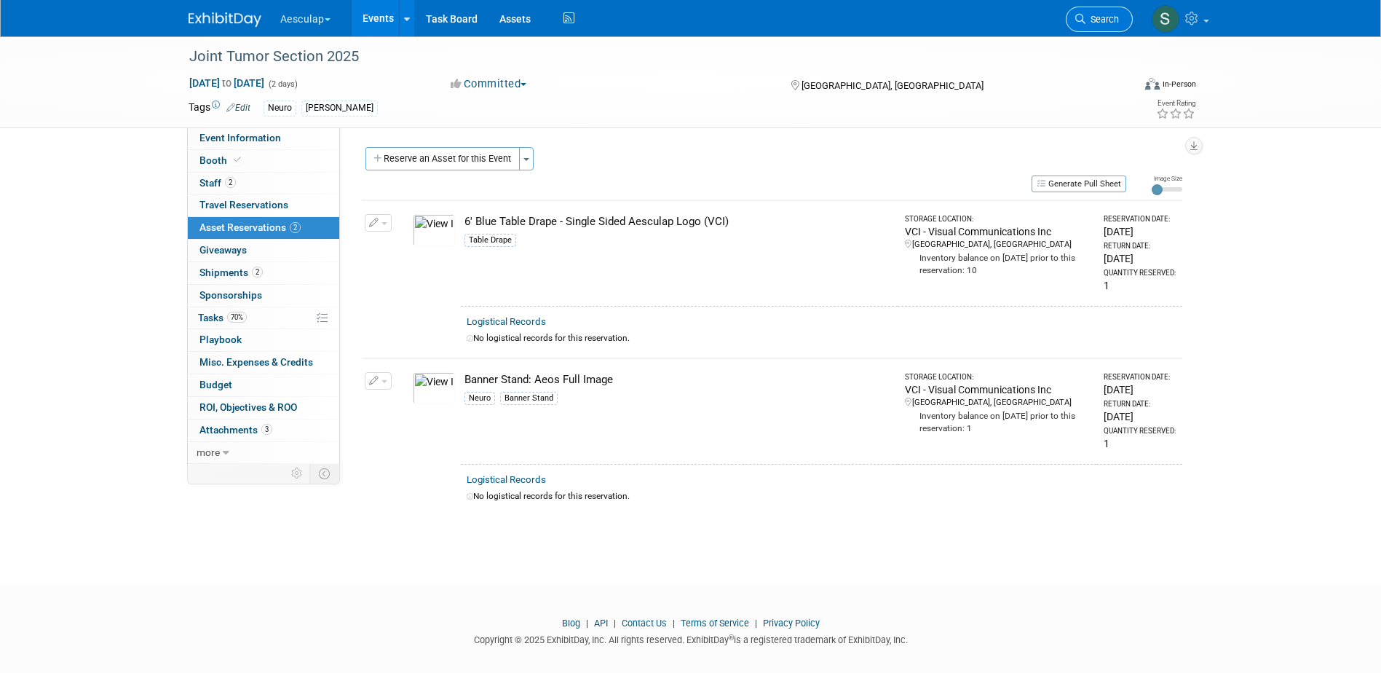
click at [1084, 17] on icon at bounding box center [1081, 19] width 10 height 10
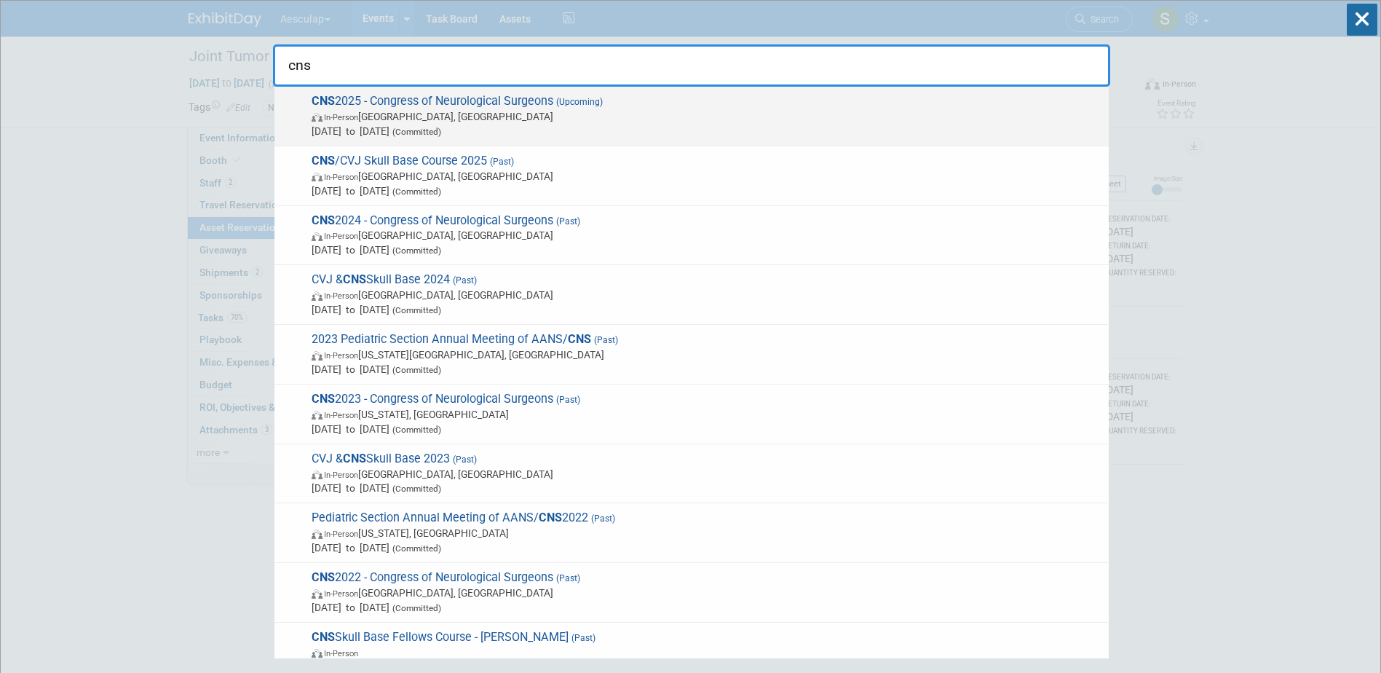
type input "cns"
click at [483, 102] on span "CNS 2025 - Congress of Neurological Surgeons (Upcoming) In-Person Los Angeles, …" at bounding box center [704, 116] width 794 height 44
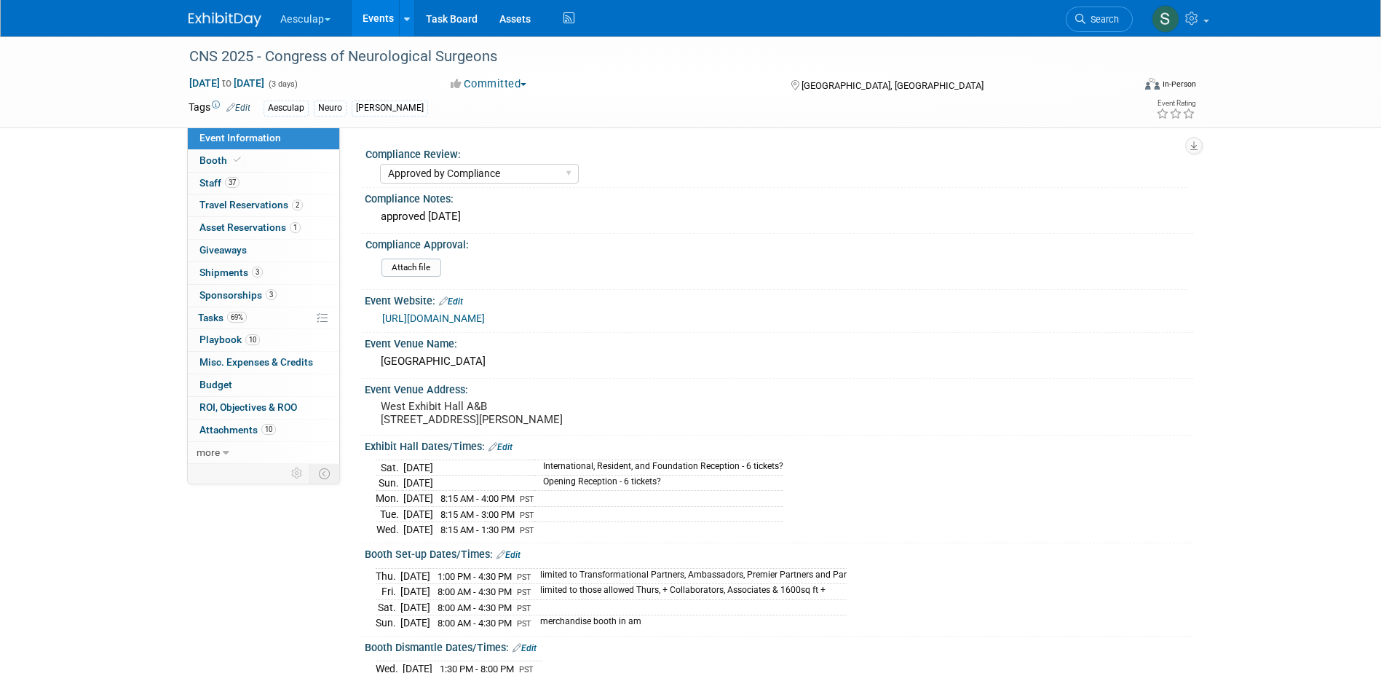
select select "Approved by Compliance"
select select "Neuro"
click at [224, 159] on span "Booth" at bounding box center [222, 160] width 44 height 12
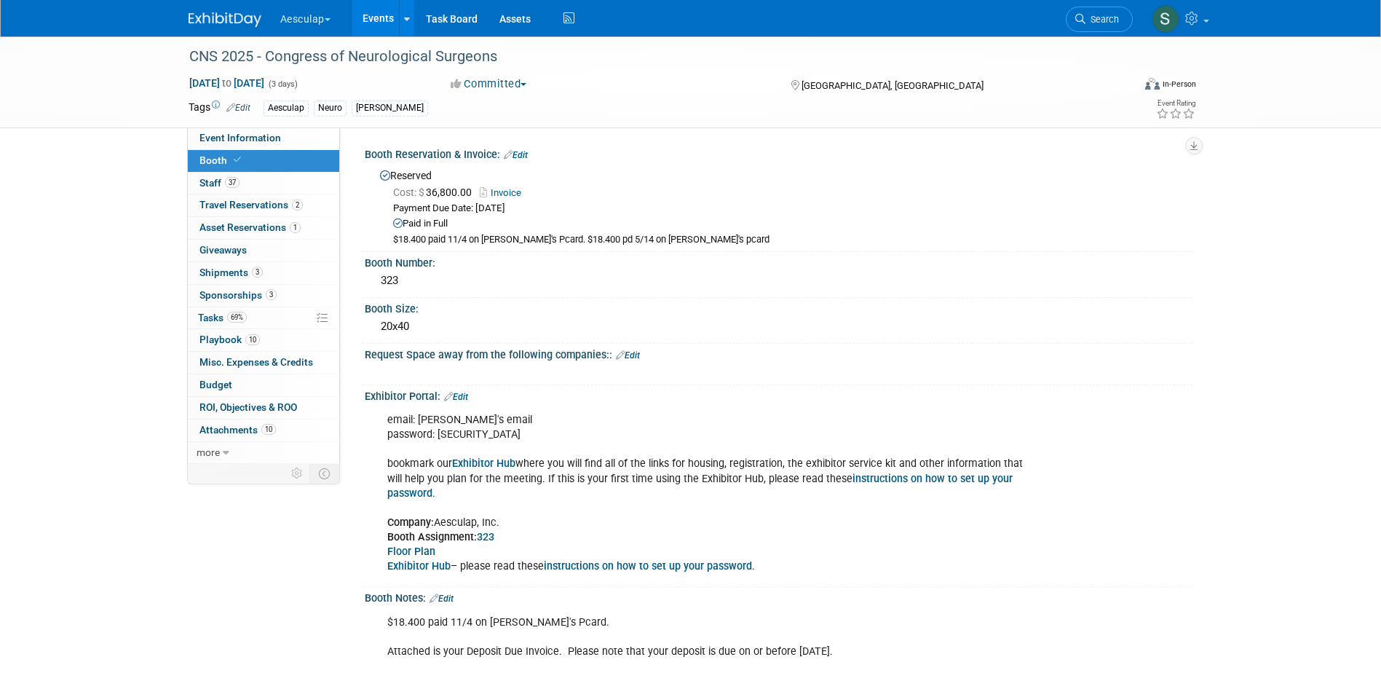
drag, startPoint x: 393, startPoint y: 17, endPoint x: 401, endPoint y: 55, distance: 39.3
click at [392, 17] on link "Events" at bounding box center [378, 18] width 53 height 36
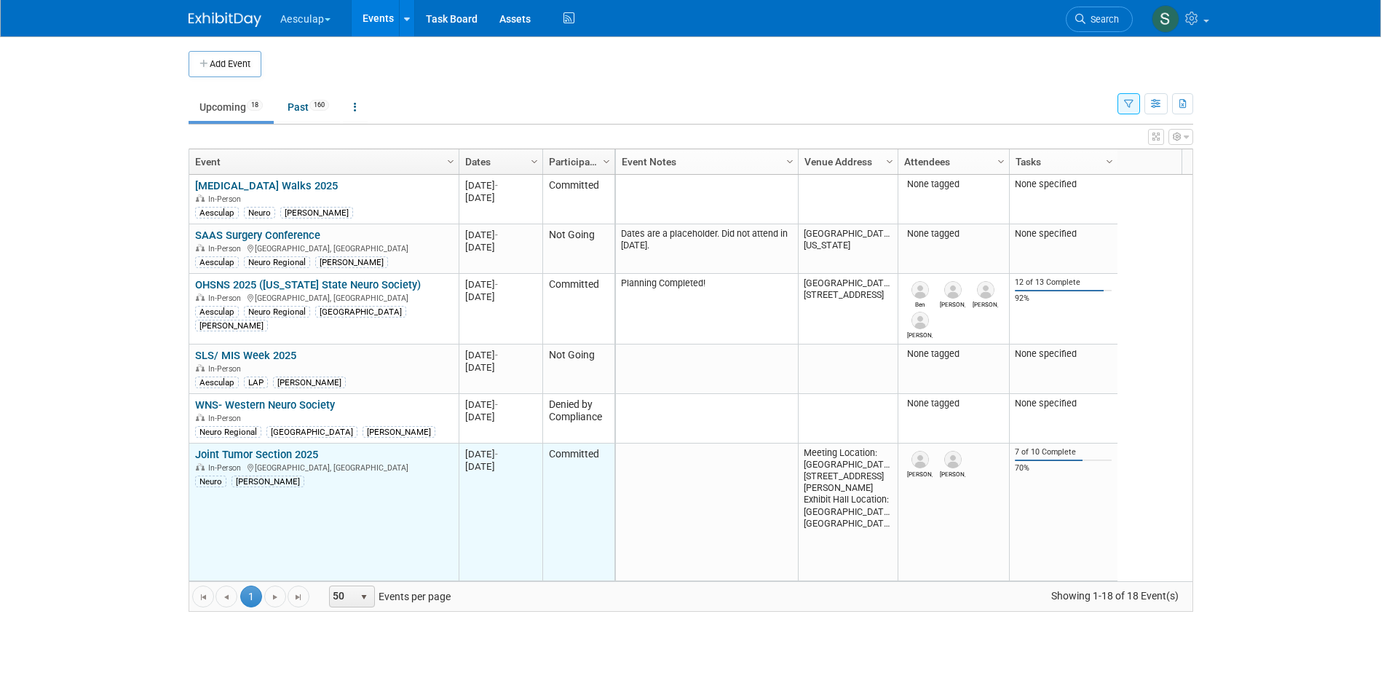
click at [254, 455] on link "Joint Tumor Section 2025" at bounding box center [256, 454] width 123 height 13
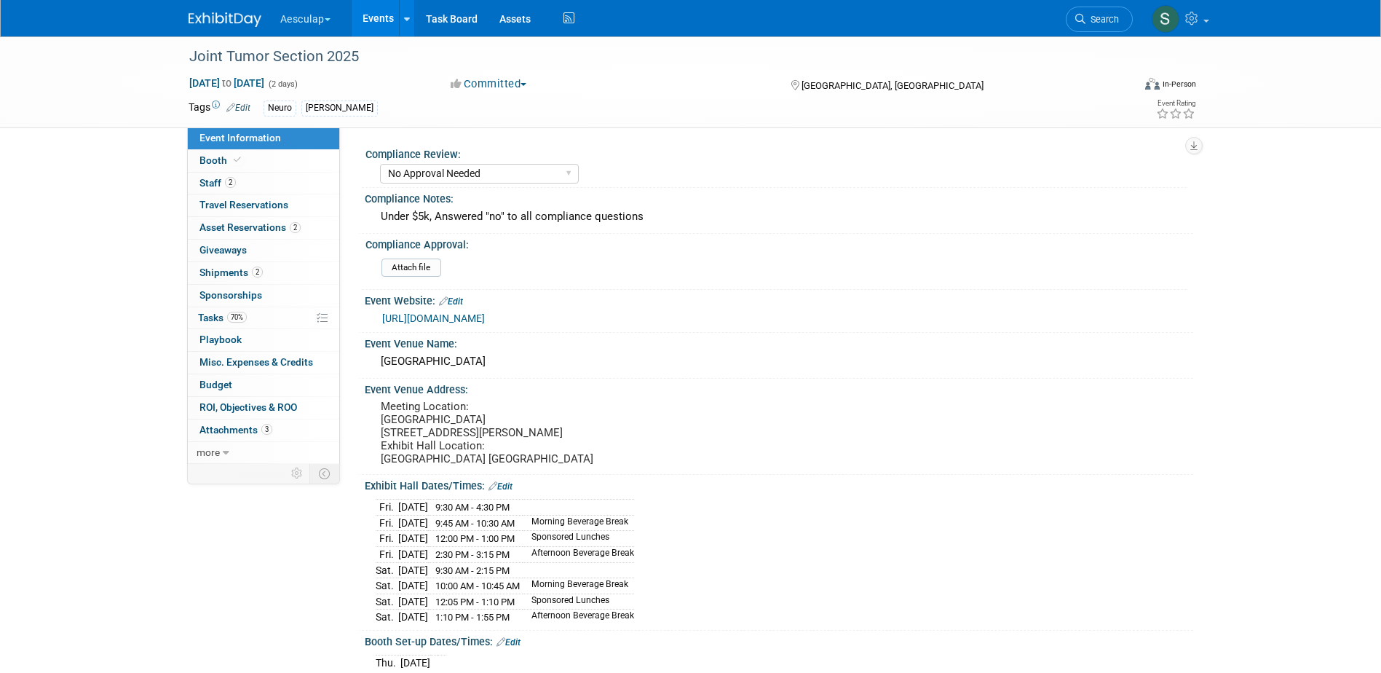
select select "No Approval Needed"
select select "Neuro"
click at [204, 167] on link "Booth" at bounding box center [263, 161] width 151 height 22
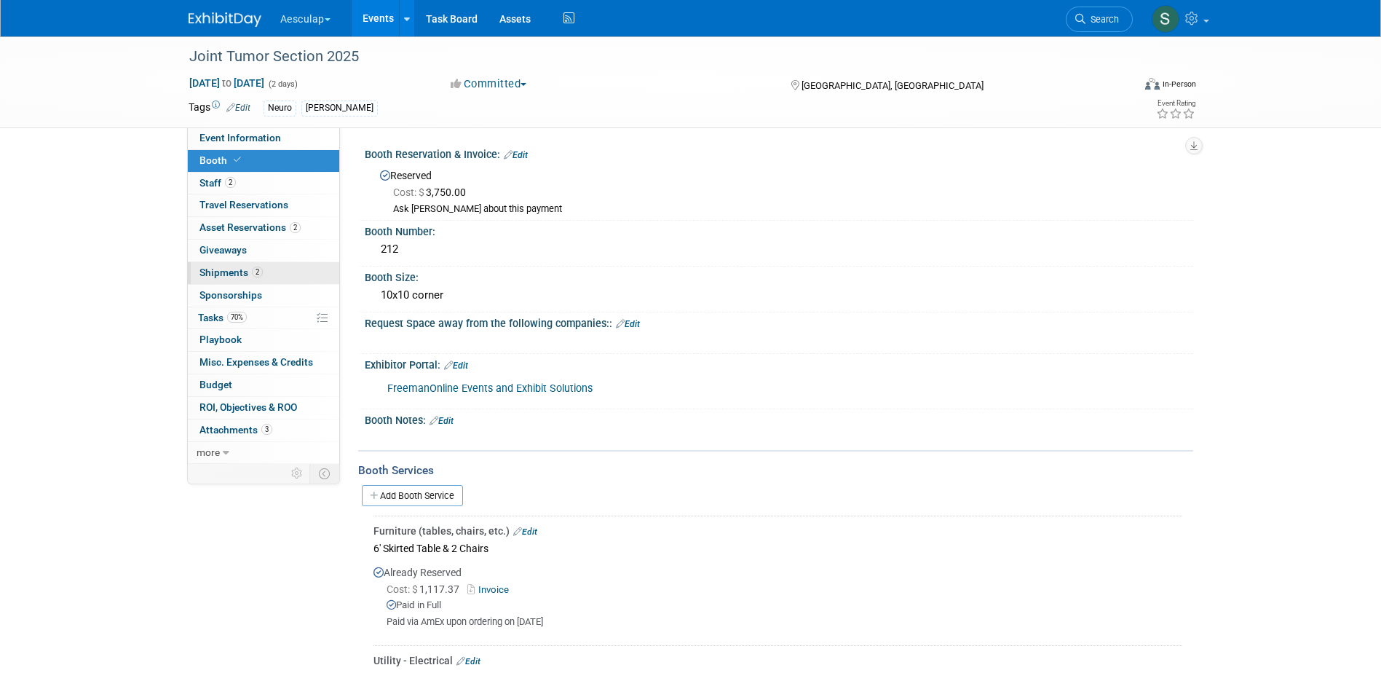
click at [216, 272] on span "Shipments 2" at bounding box center [231, 273] width 63 height 12
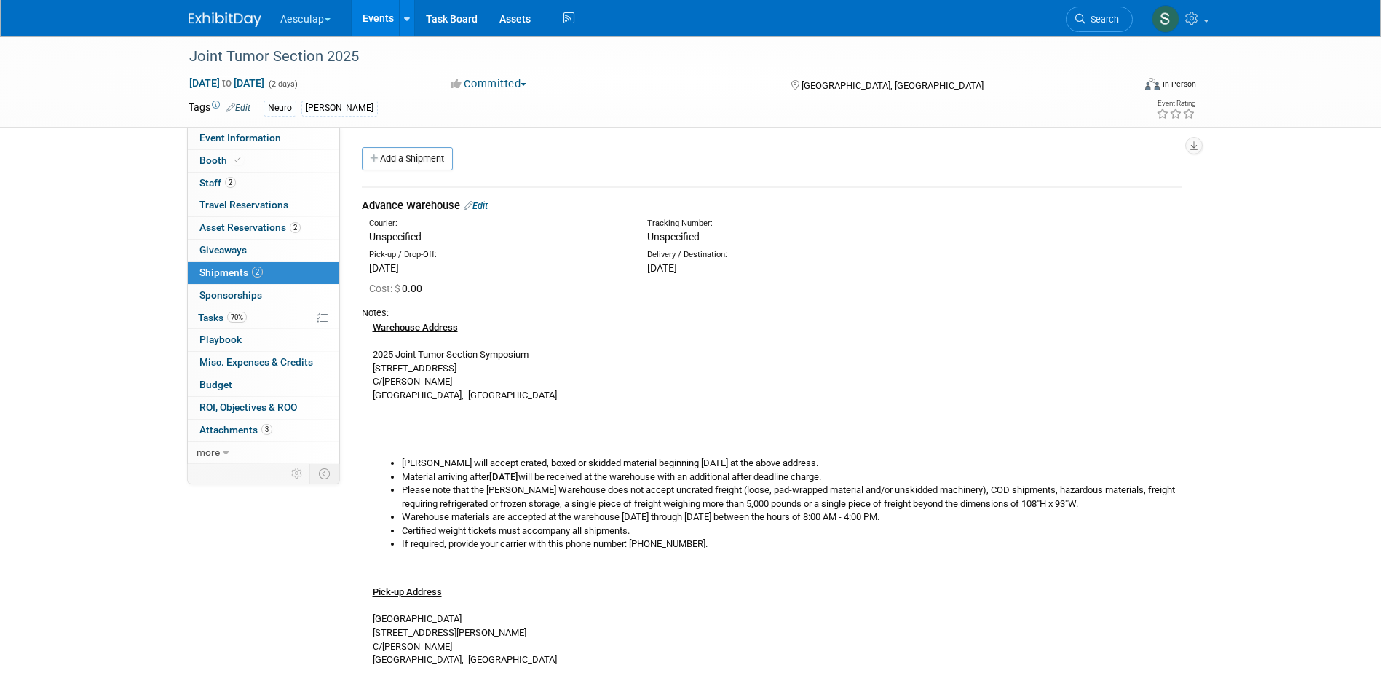
click at [483, 206] on link "Edit" at bounding box center [476, 205] width 24 height 11
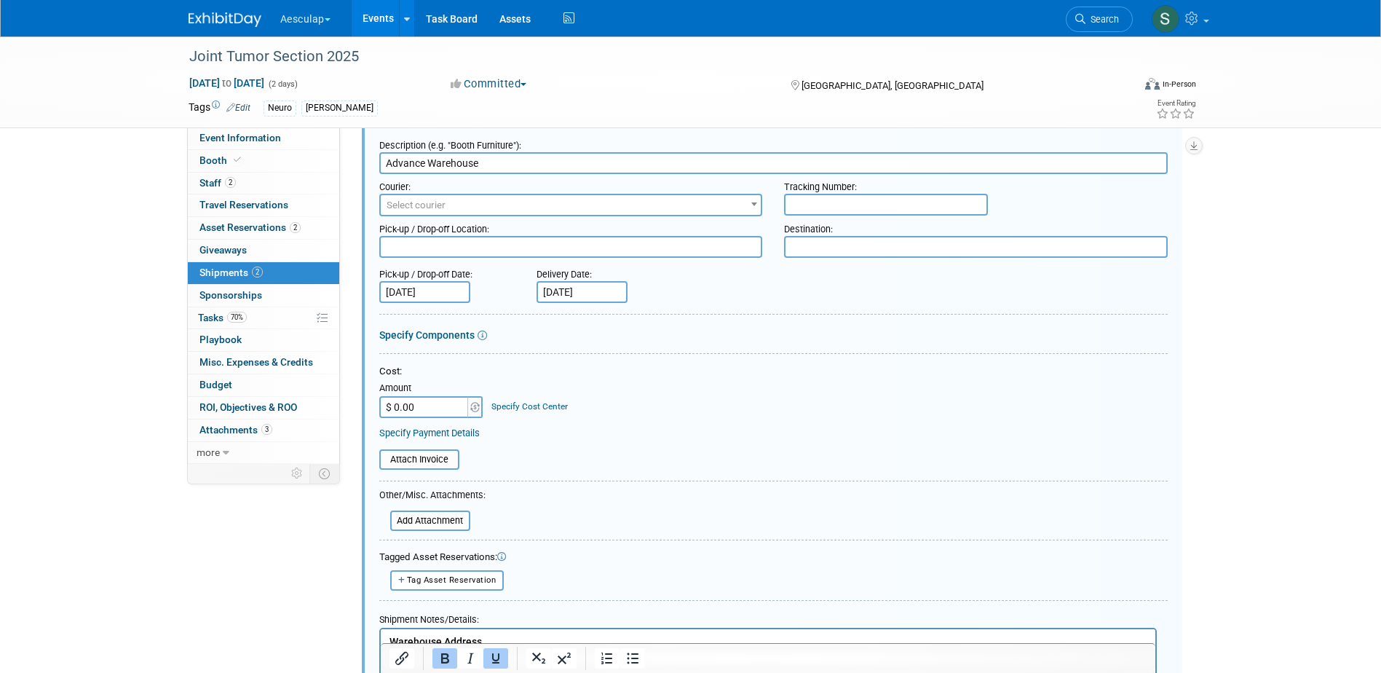
scroll to position [95, 0]
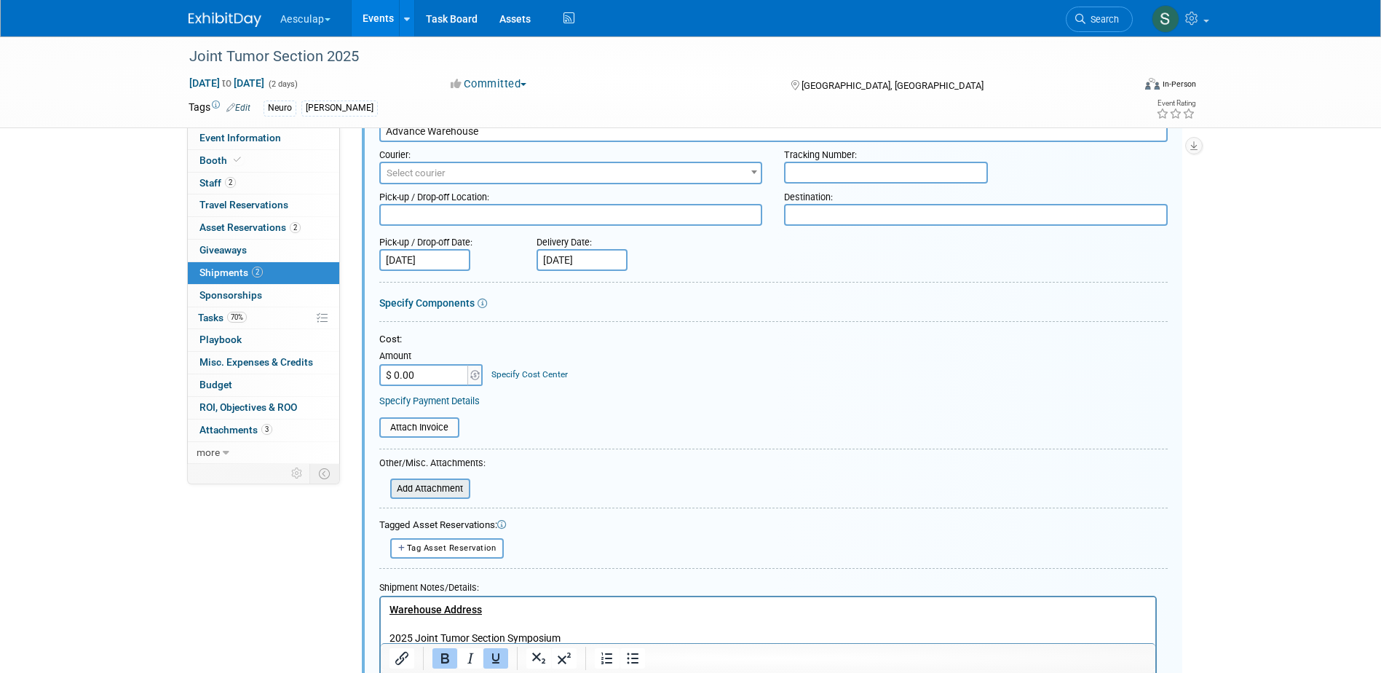
click at [431, 489] on input "file" at bounding box center [382, 488] width 173 height 17
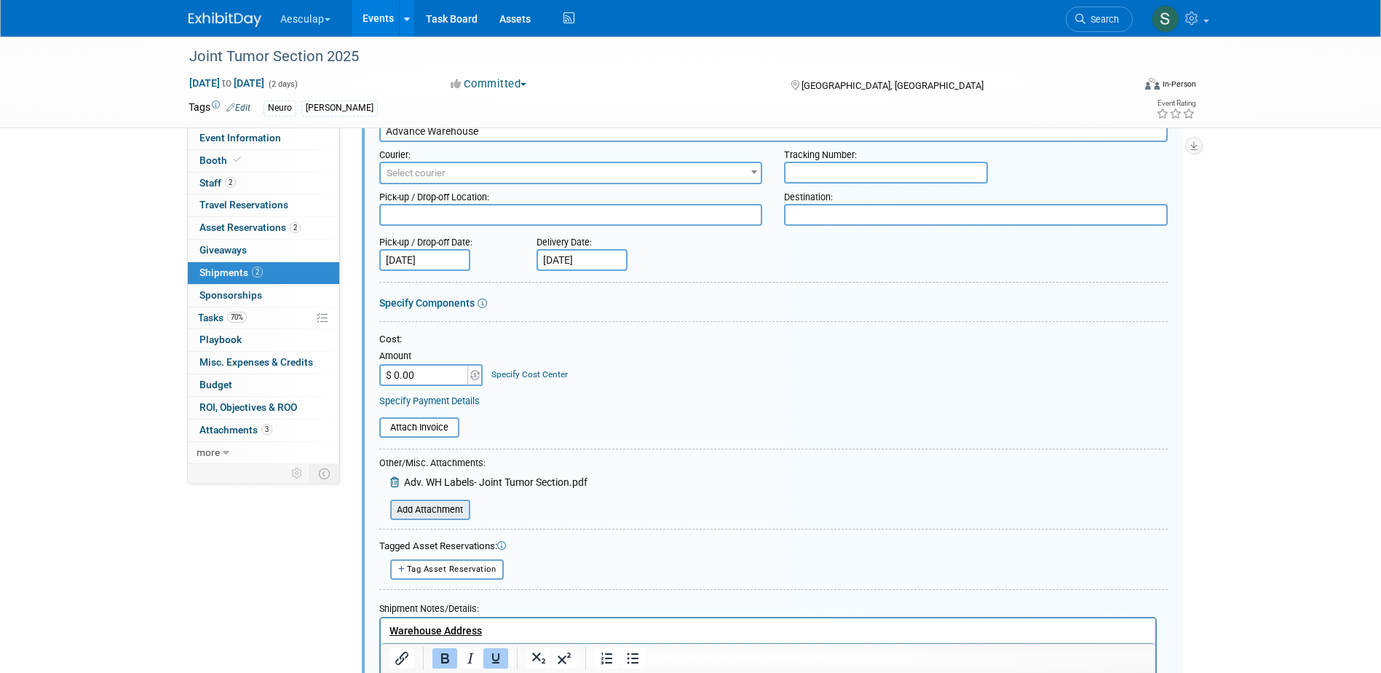
click at [441, 508] on input "file" at bounding box center [382, 509] width 173 height 17
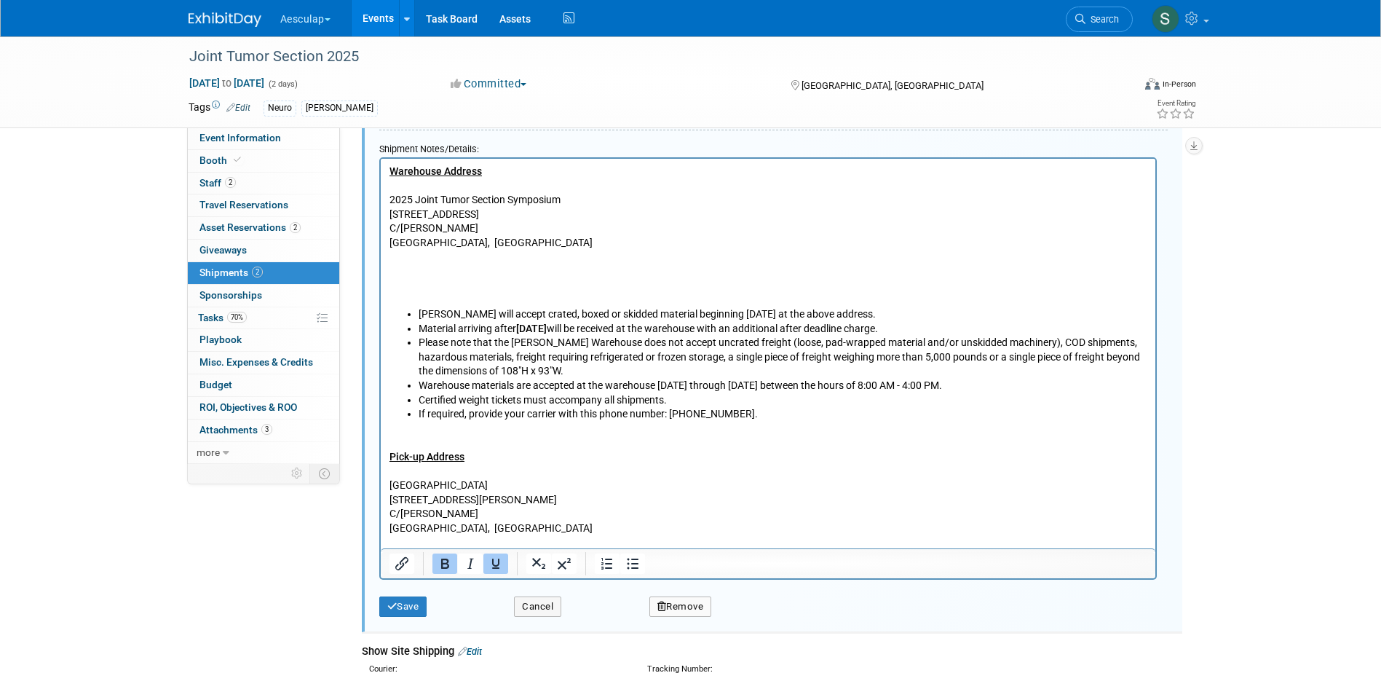
scroll to position [604, 0]
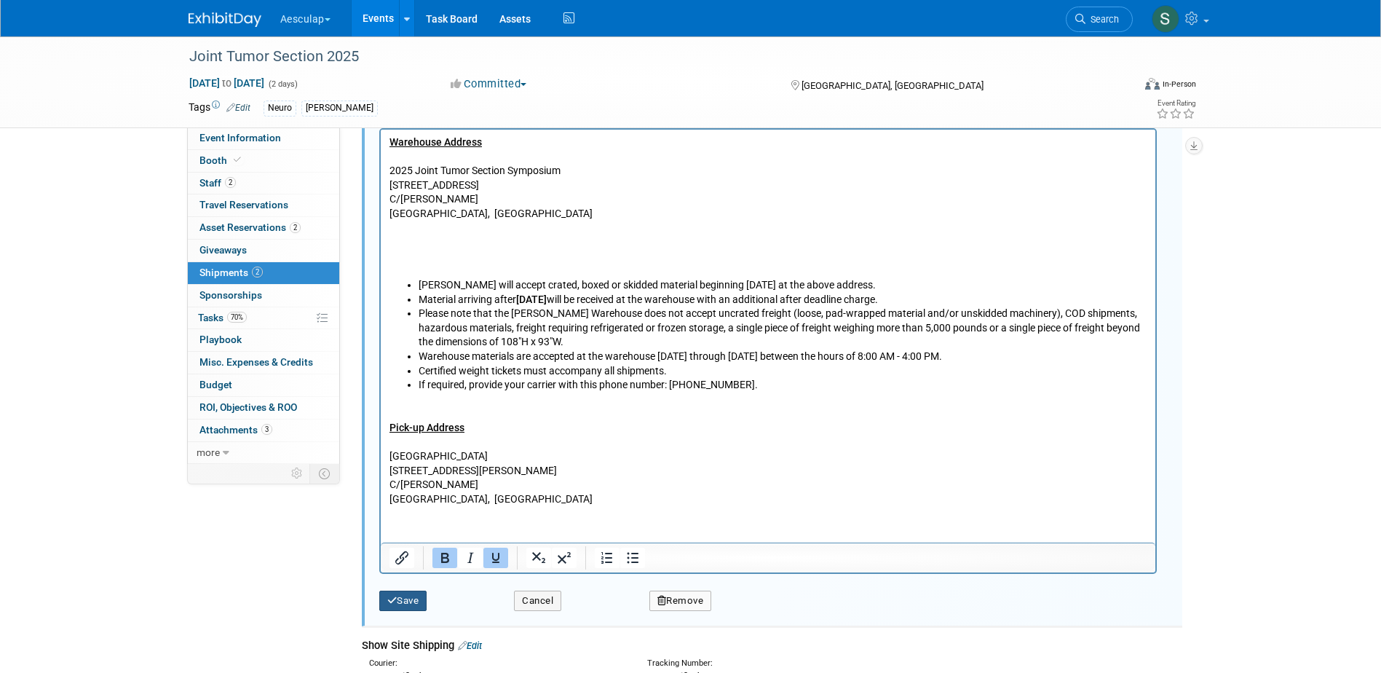
click at [391, 598] on icon "submit" at bounding box center [392, 600] width 10 height 9
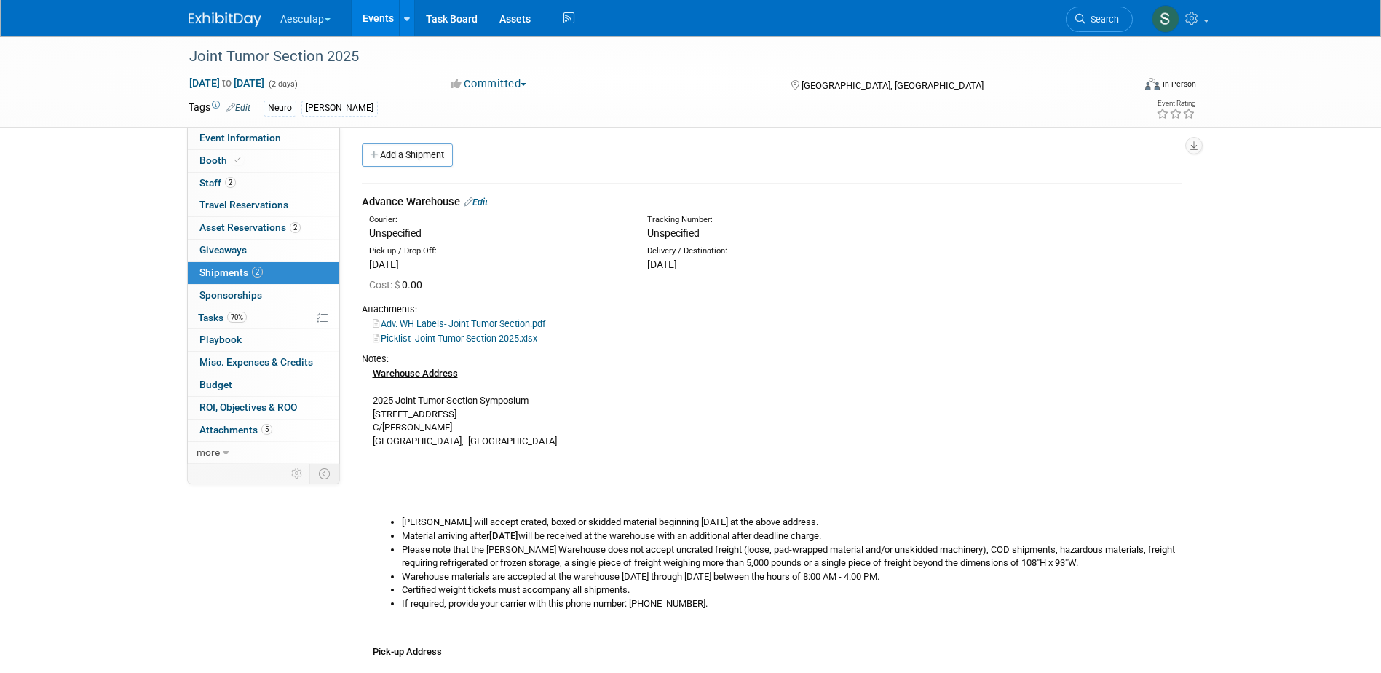
scroll to position [0, 0]
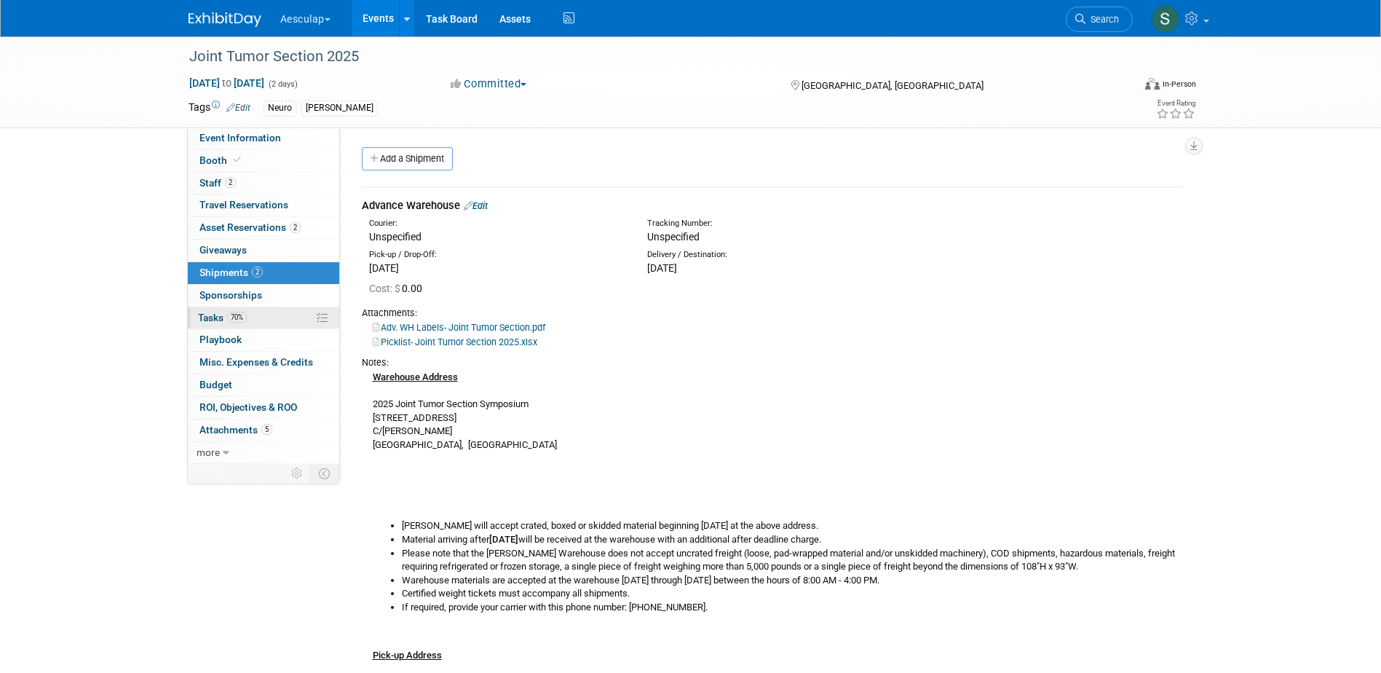
drag, startPoint x: 209, startPoint y: 319, endPoint x: 213, endPoint y: 326, distance: 7.9
click at [209, 319] on span "Tasks 70%" at bounding box center [222, 318] width 49 height 12
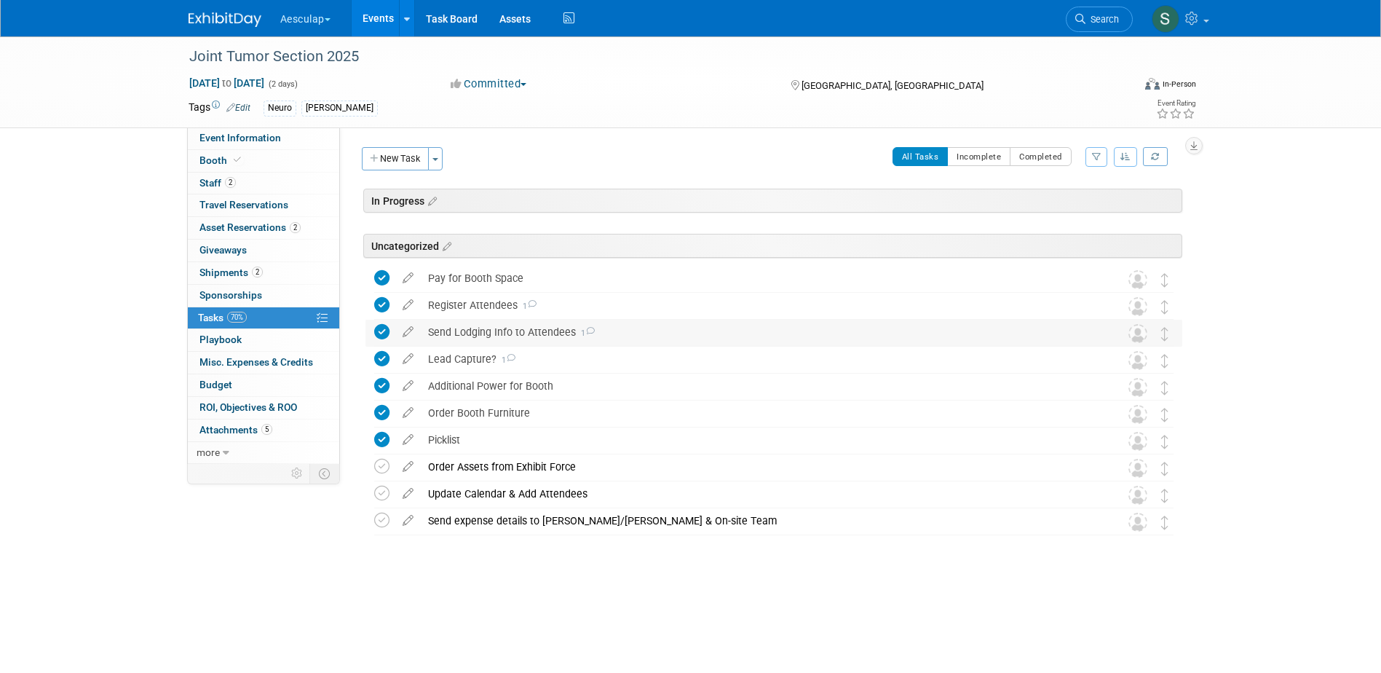
click at [509, 336] on div "Send Lodging Info to Attendees 1" at bounding box center [760, 332] width 679 height 25
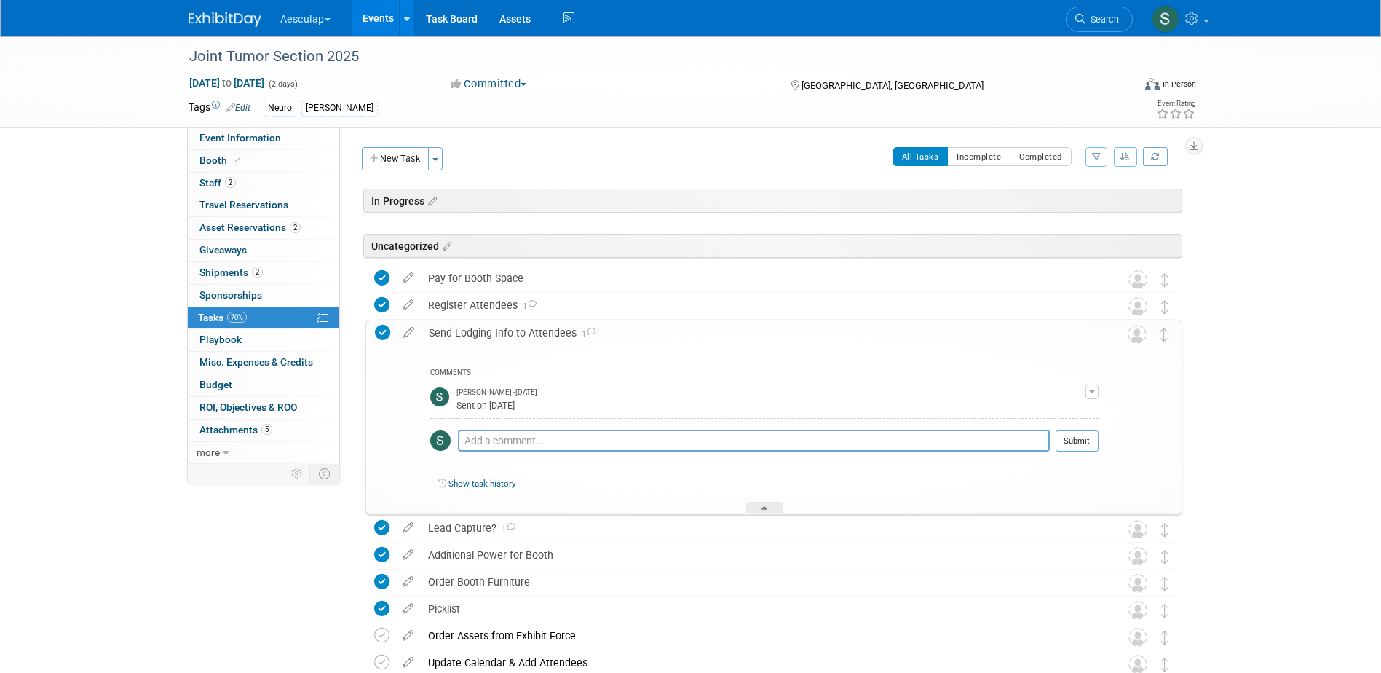
click at [509, 336] on div "Send Lodging Info to Attendees 1" at bounding box center [760, 332] width 677 height 25
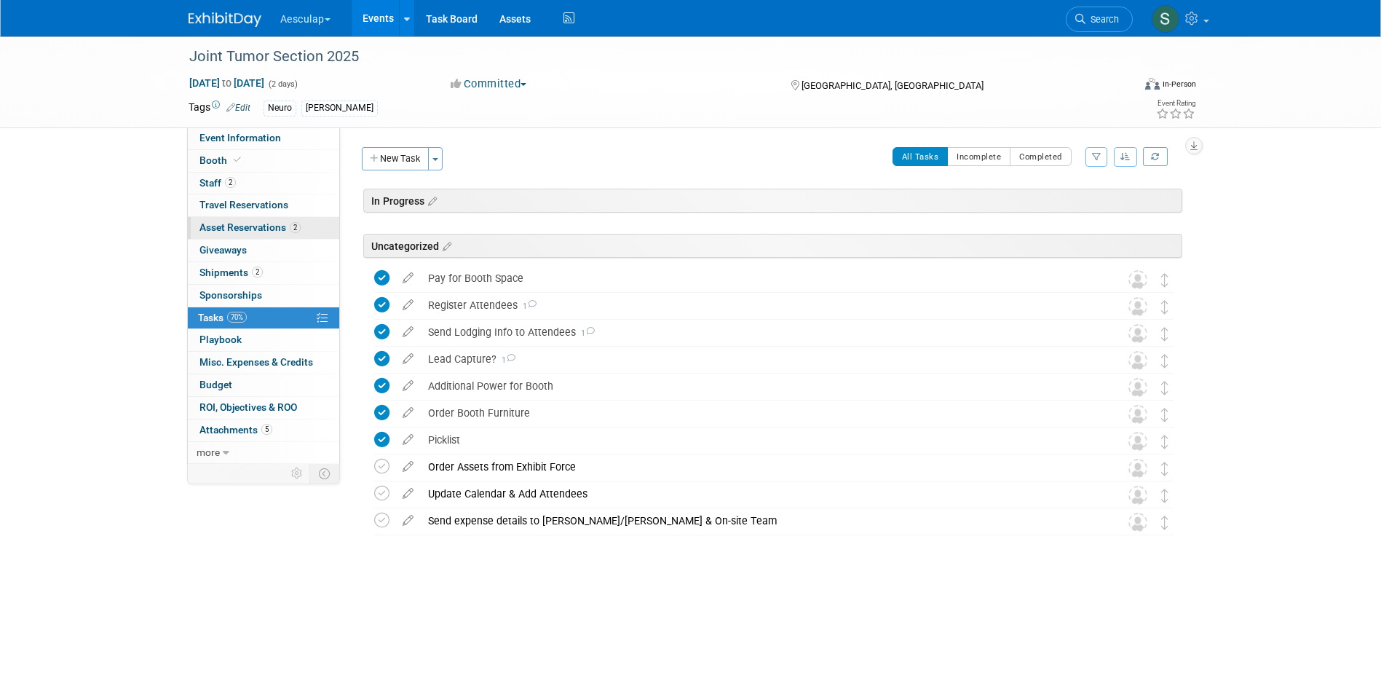
click at [248, 227] on span "Asset Reservations 2" at bounding box center [250, 227] width 101 height 12
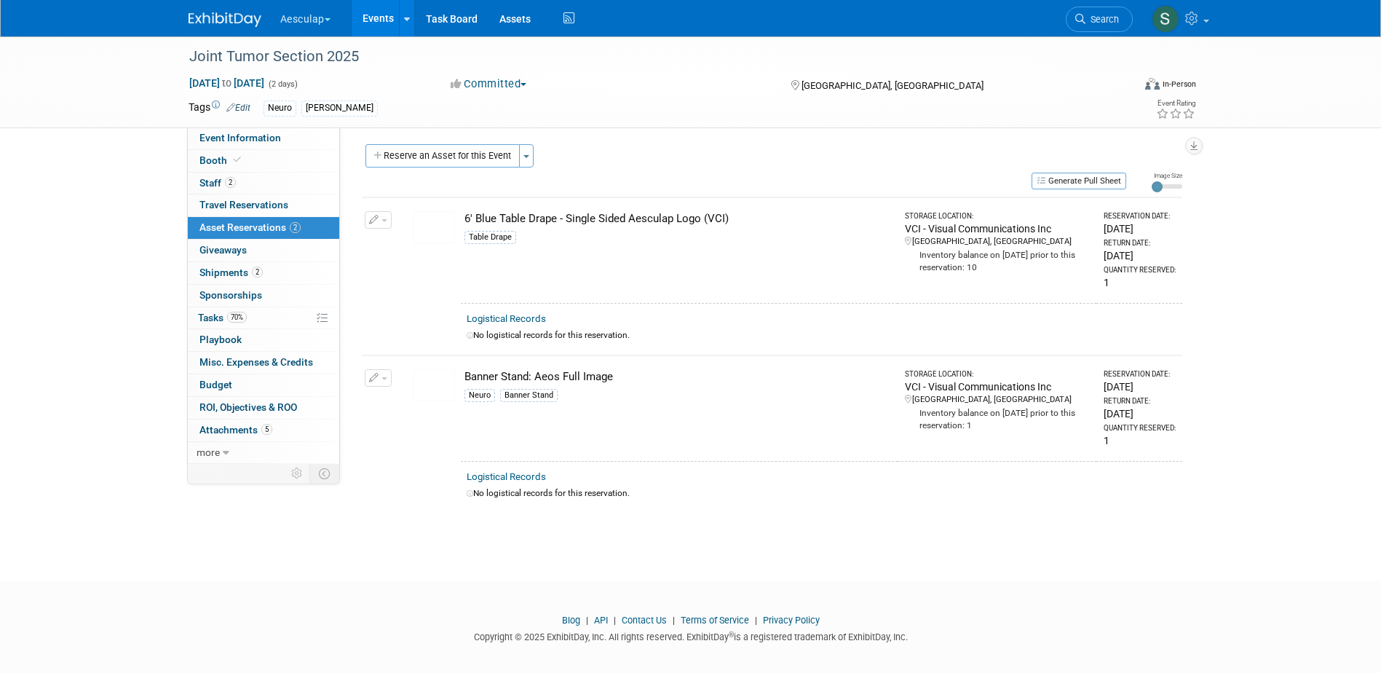
scroll to position [13, 0]
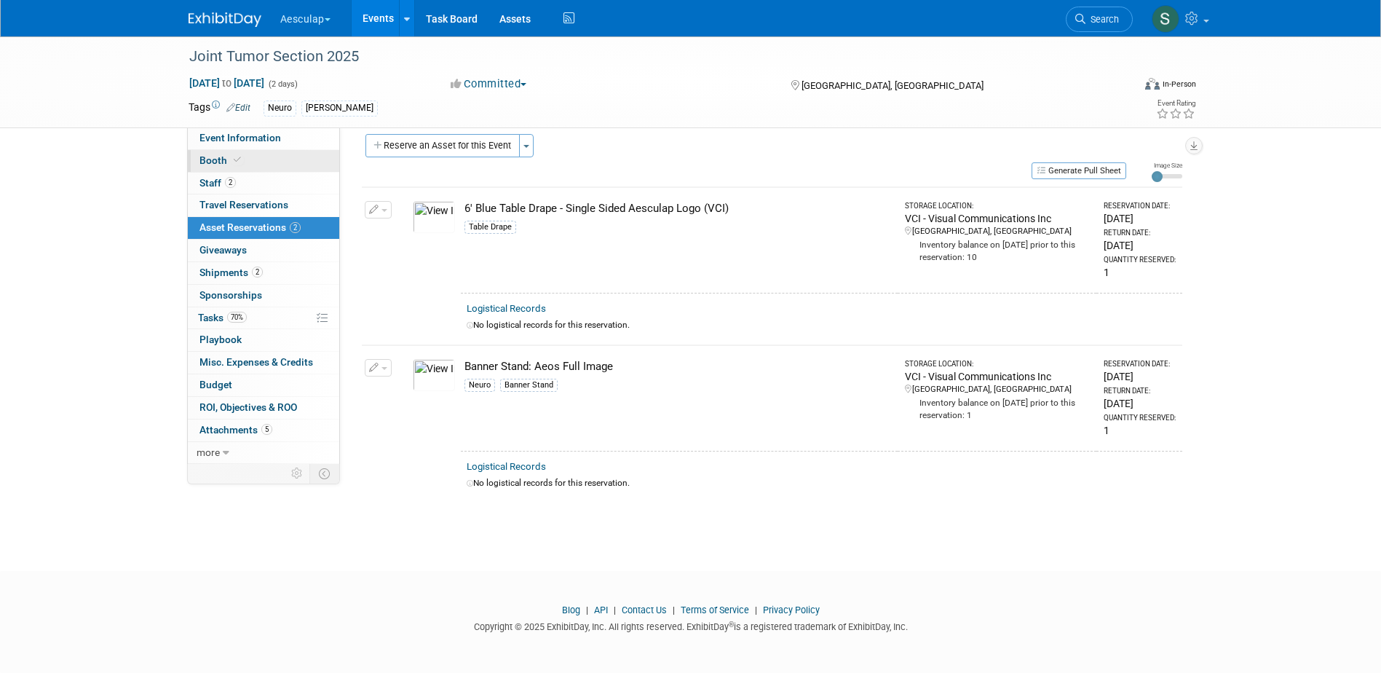
click at [210, 164] on span "Booth" at bounding box center [222, 160] width 44 height 12
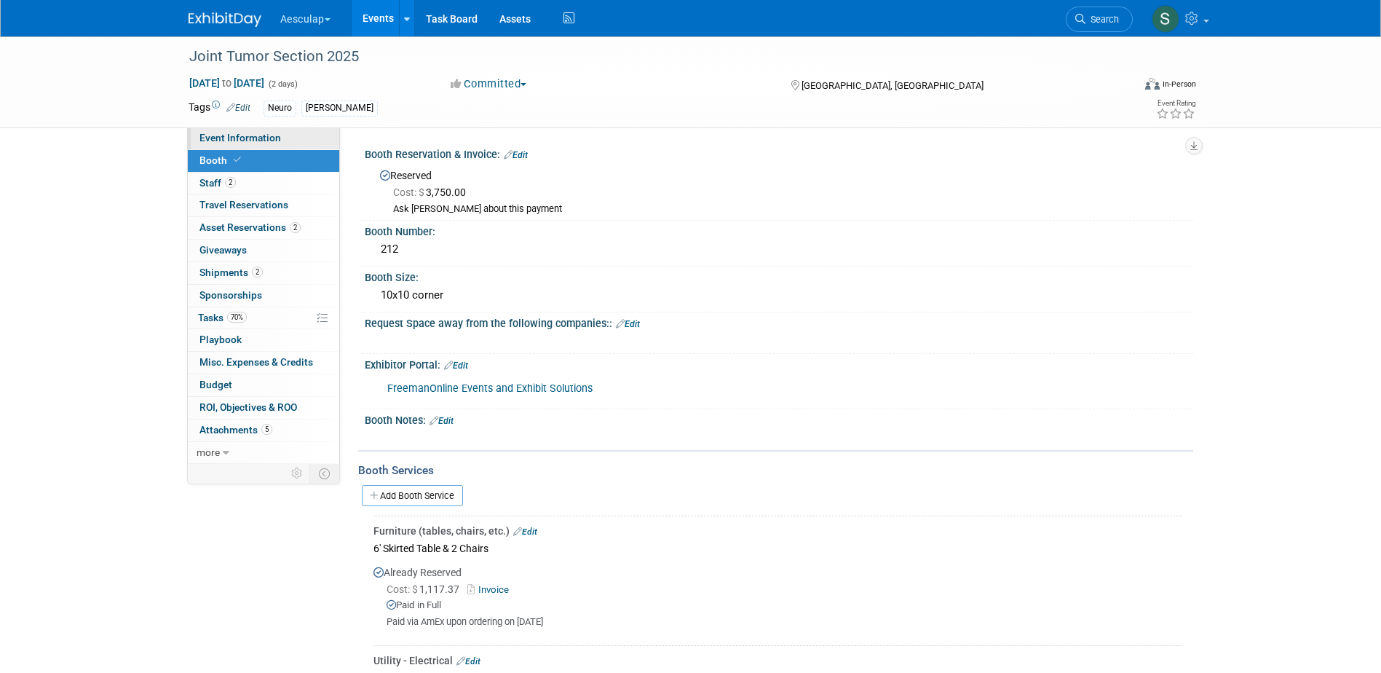
click at [227, 138] on span "Event Information" at bounding box center [241, 138] width 82 height 12
select select "No Approval Needed"
select select "Neuro"
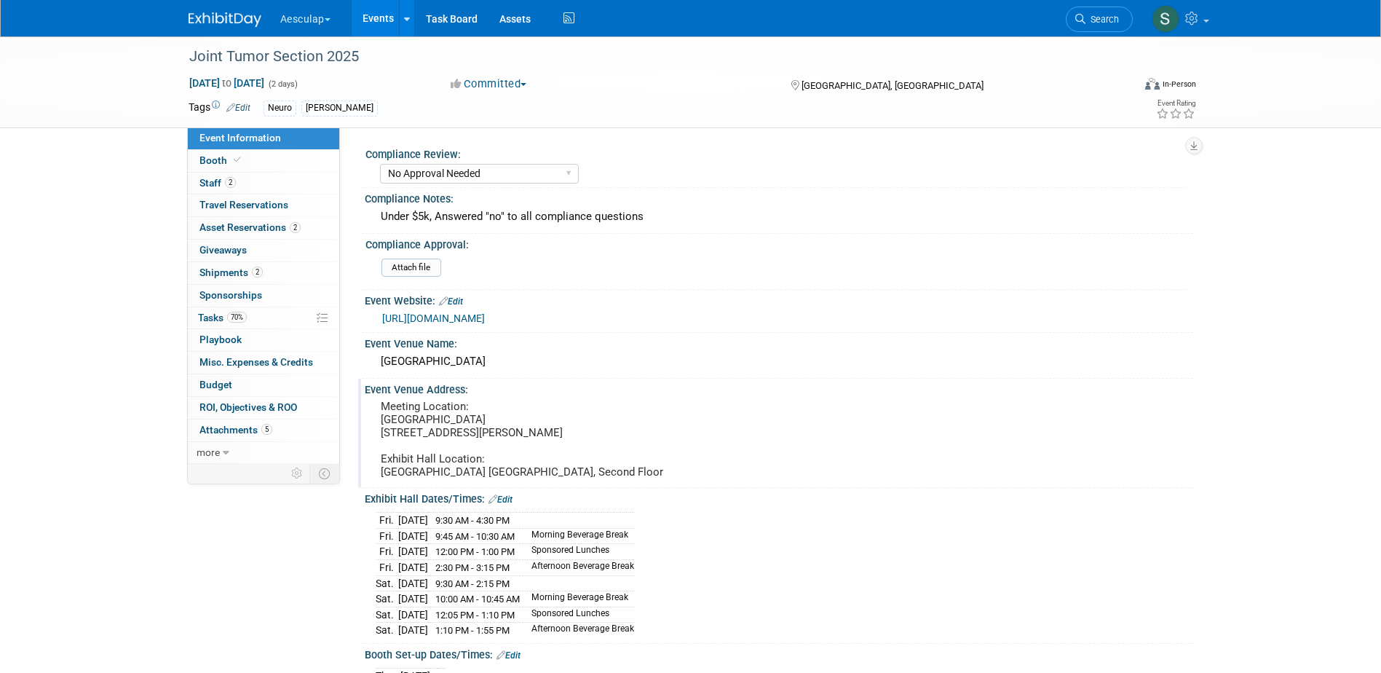
click at [417, 478] on pre "Meeting Location: Los Angeles Convention Center 1201 S Figueroa St Los Angeles,…" at bounding box center [537, 439] width 313 height 79
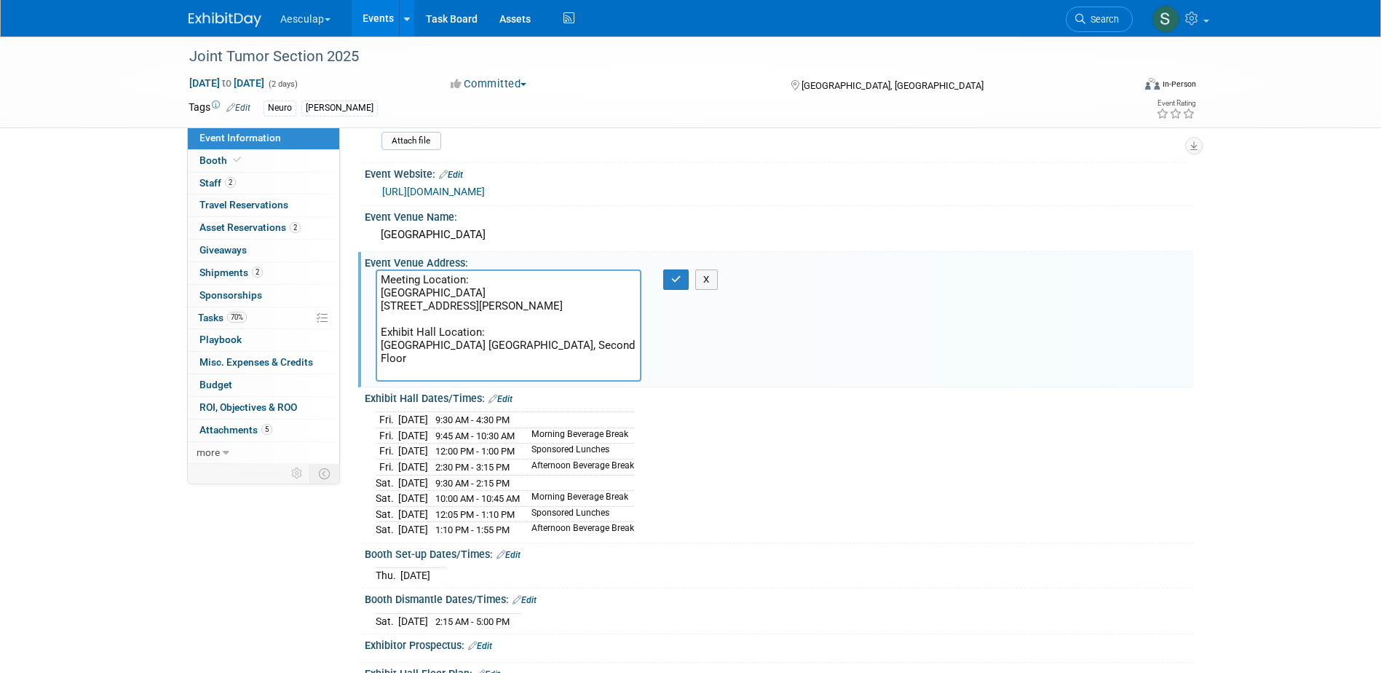
scroll to position [146, 0]
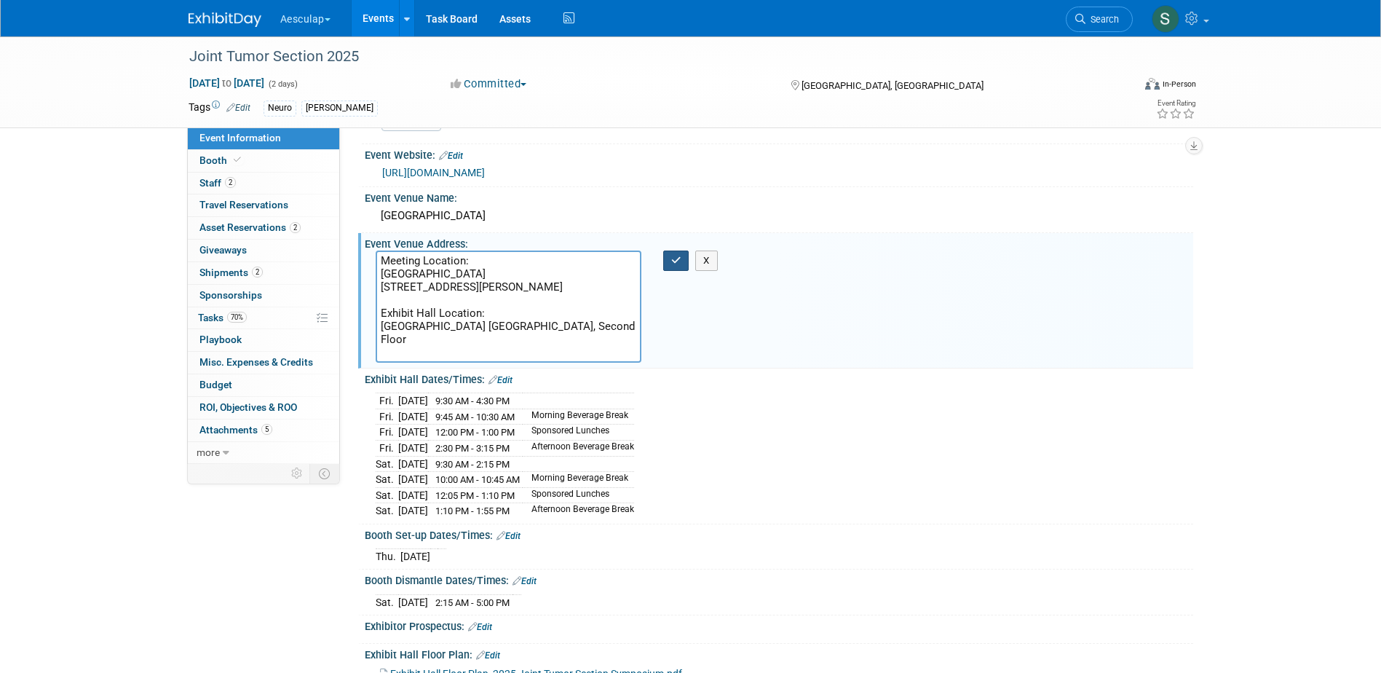
click at [671, 262] on icon "button" at bounding box center [676, 260] width 10 height 9
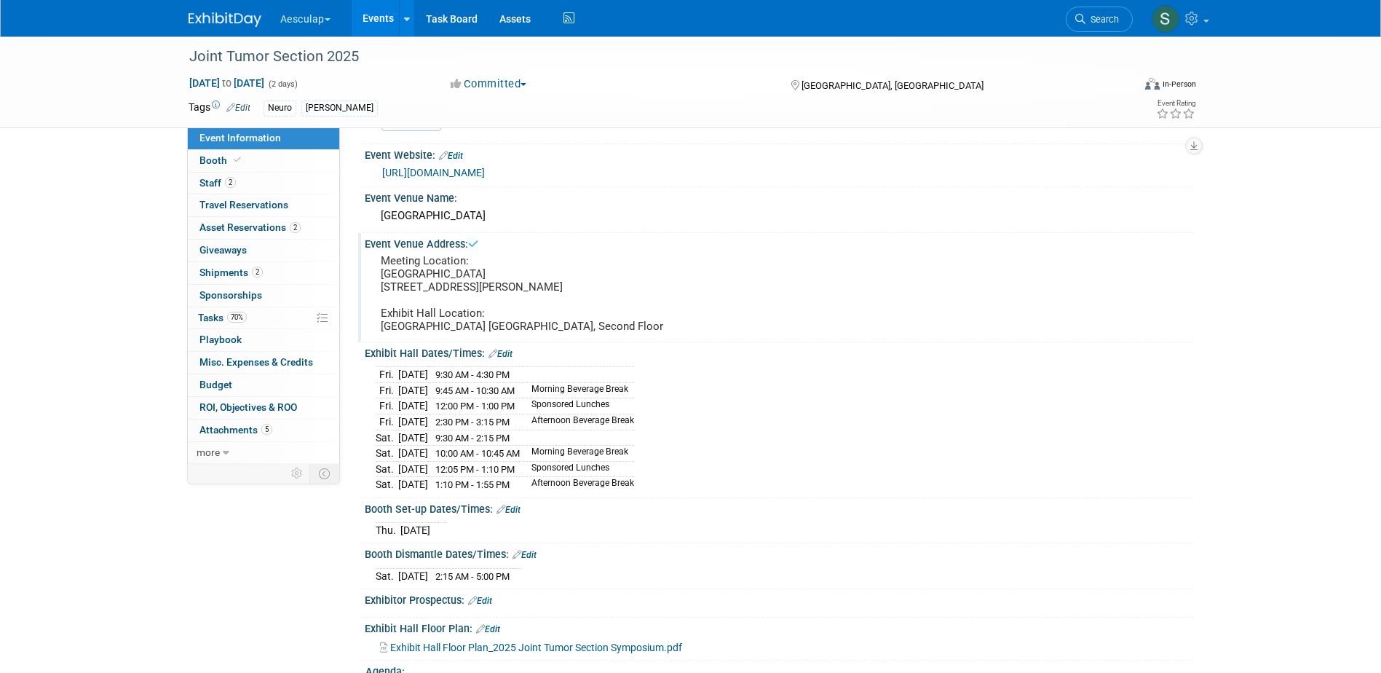
click at [487, 333] on pre "Meeting Location: Los Angeles Convention Center 1201 S Figueroa St Los Angeles,…" at bounding box center [537, 293] width 313 height 79
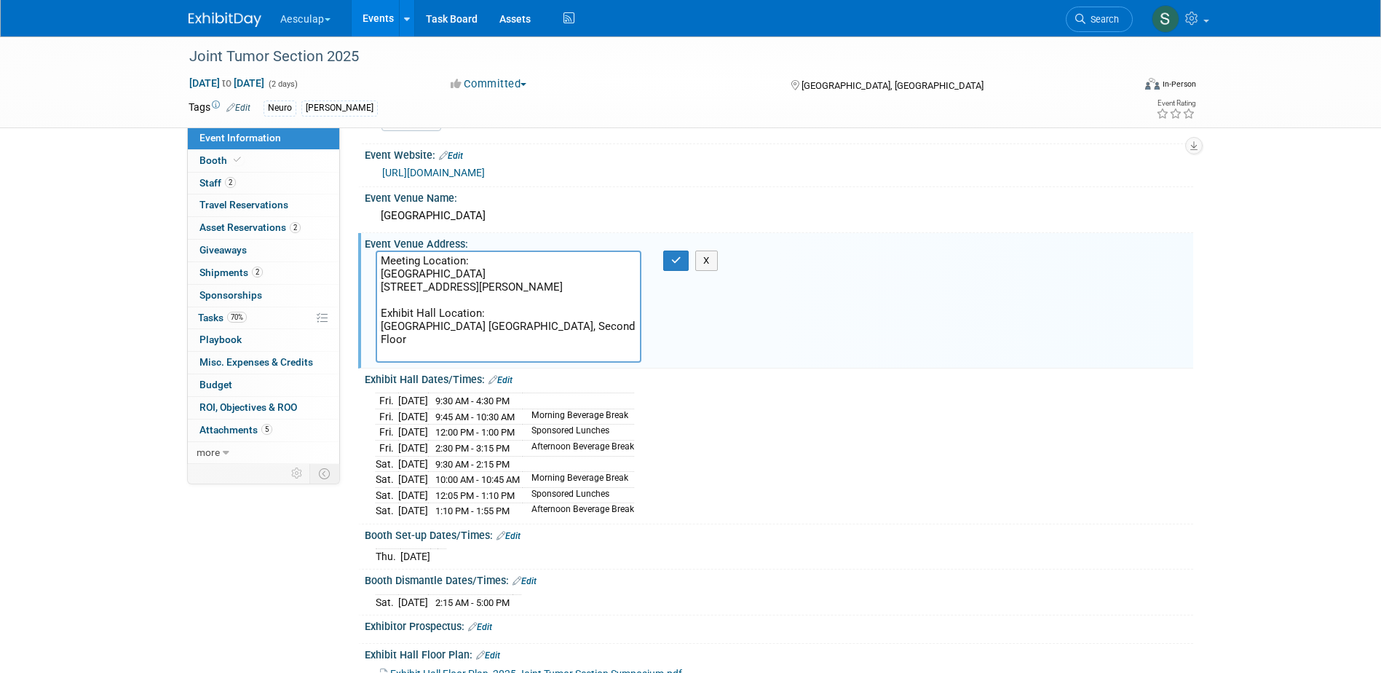
click at [382, 352] on textarea "Meeting Location: Los Angeles Convention Center 1201 S Figueroa St Los Angeles,…" at bounding box center [509, 306] width 266 height 112
type textarea "Meeting Location: Los Angeles Convention Center 1201 S Figueroa St Los Angeles,…"
click at [672, 260] on icon "button" at bounding box center [676, 260] width 10 height 9
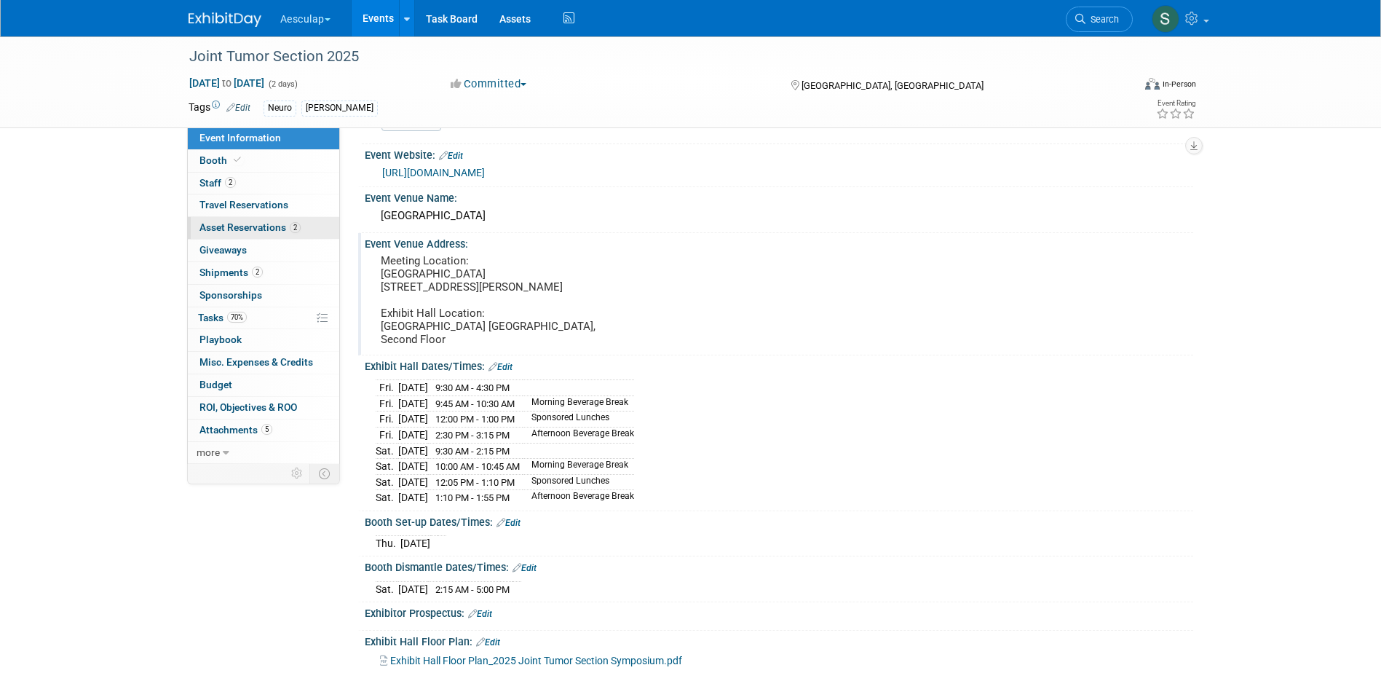
click at [224, 232] on span "Asset Reservations 2" at bounding box center [250, 227] width 101 height 12
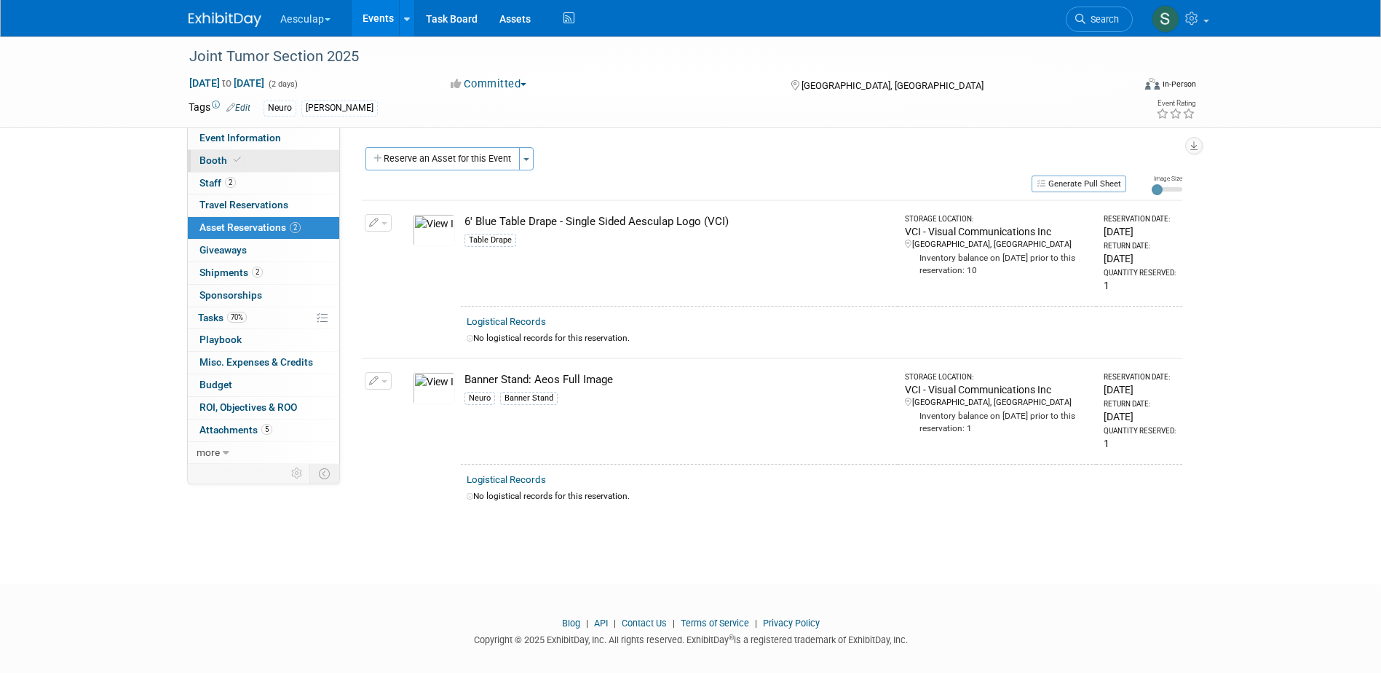
click at [211, 159] on span "Booth" at bounding box center [222, 160] width 44 height 12
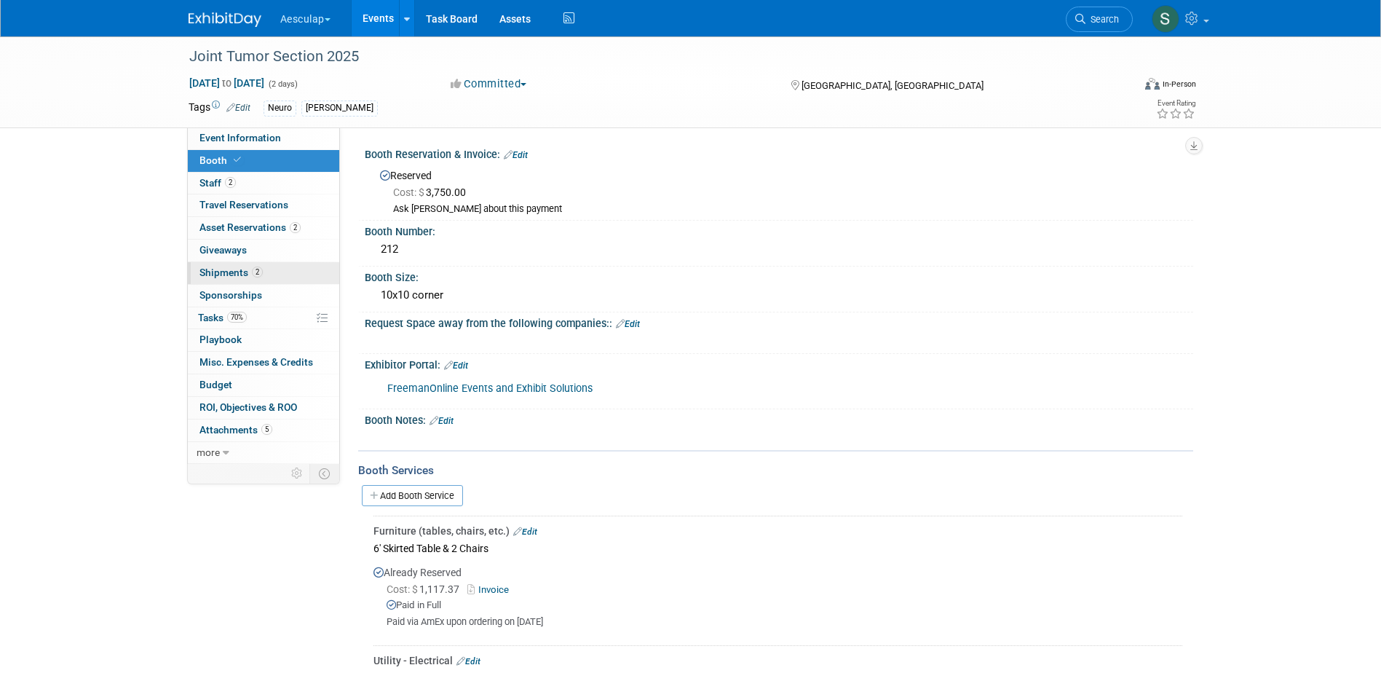
click at [220, 270] on span "Shipments 2" at bounding box center [231, 273] width 63 height 12
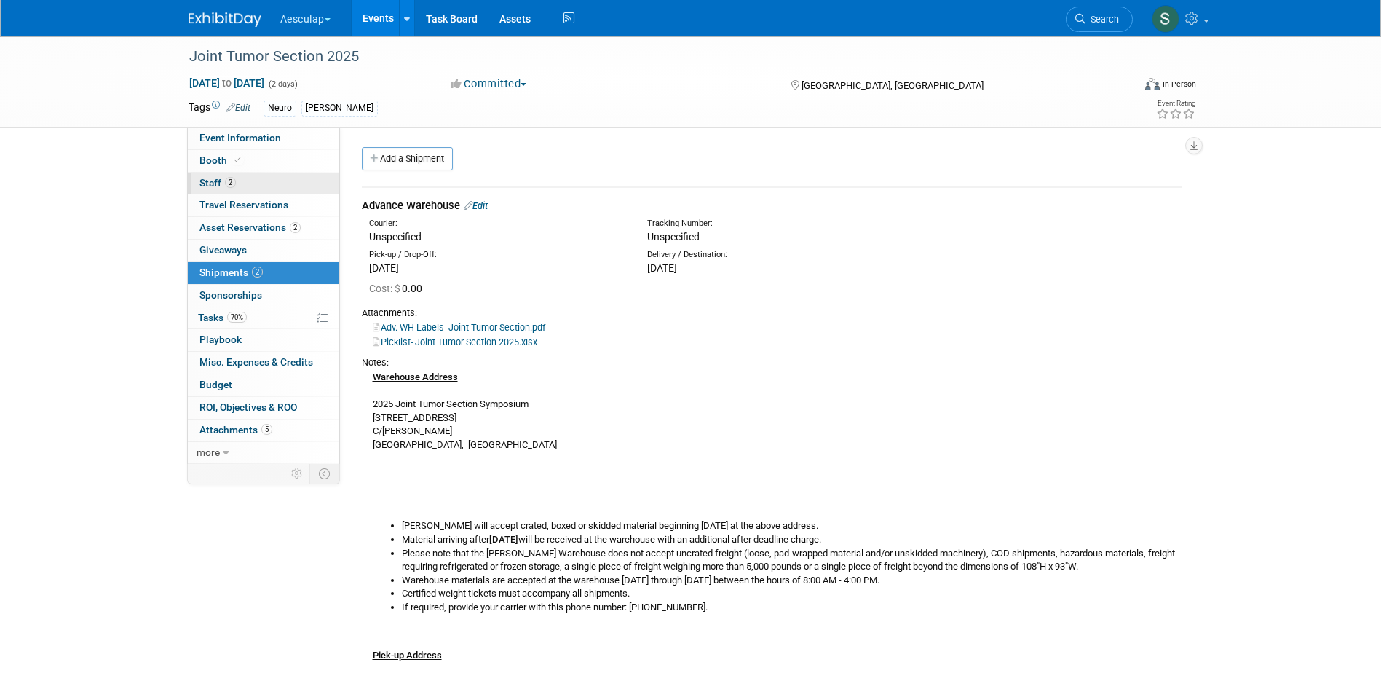
click at [211, 177] on span "Staff 2" at bounding box center [218, 183] width 36 height 12
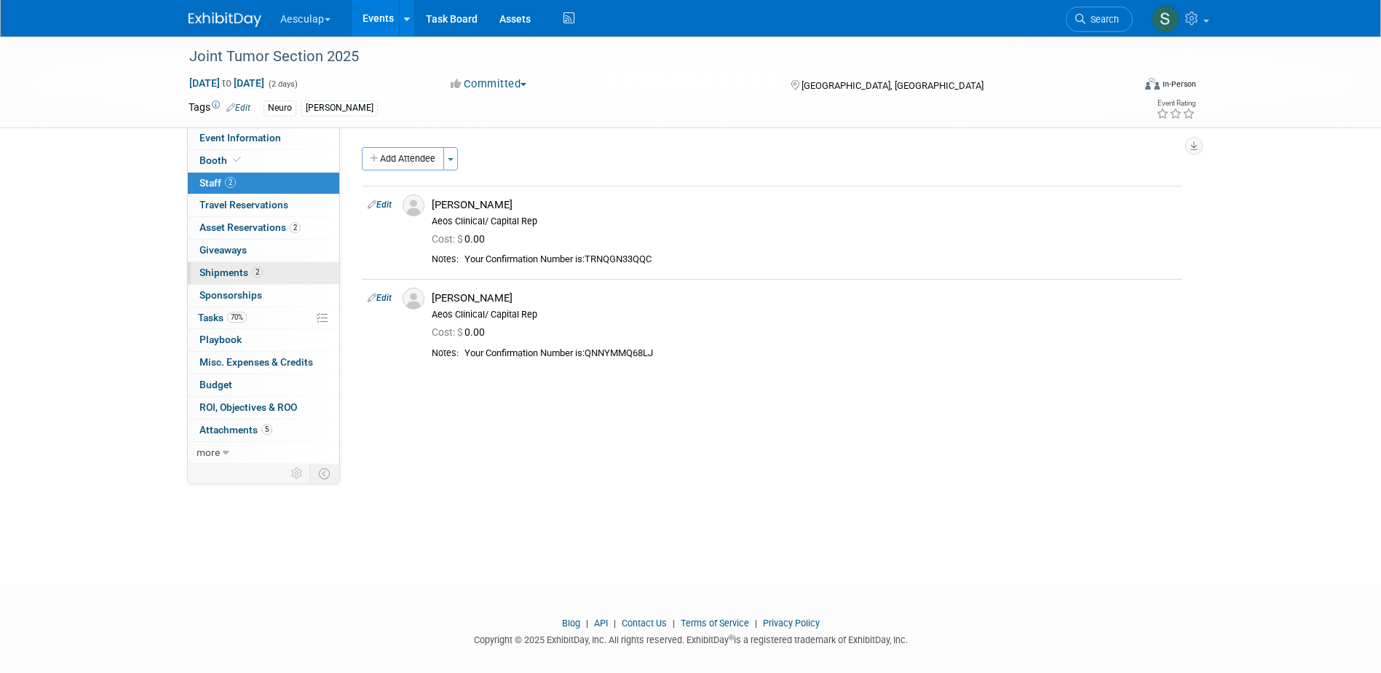
click at [205, 273] on span "Shipments 2" at bounding box center [231, 273] width 63 height 12
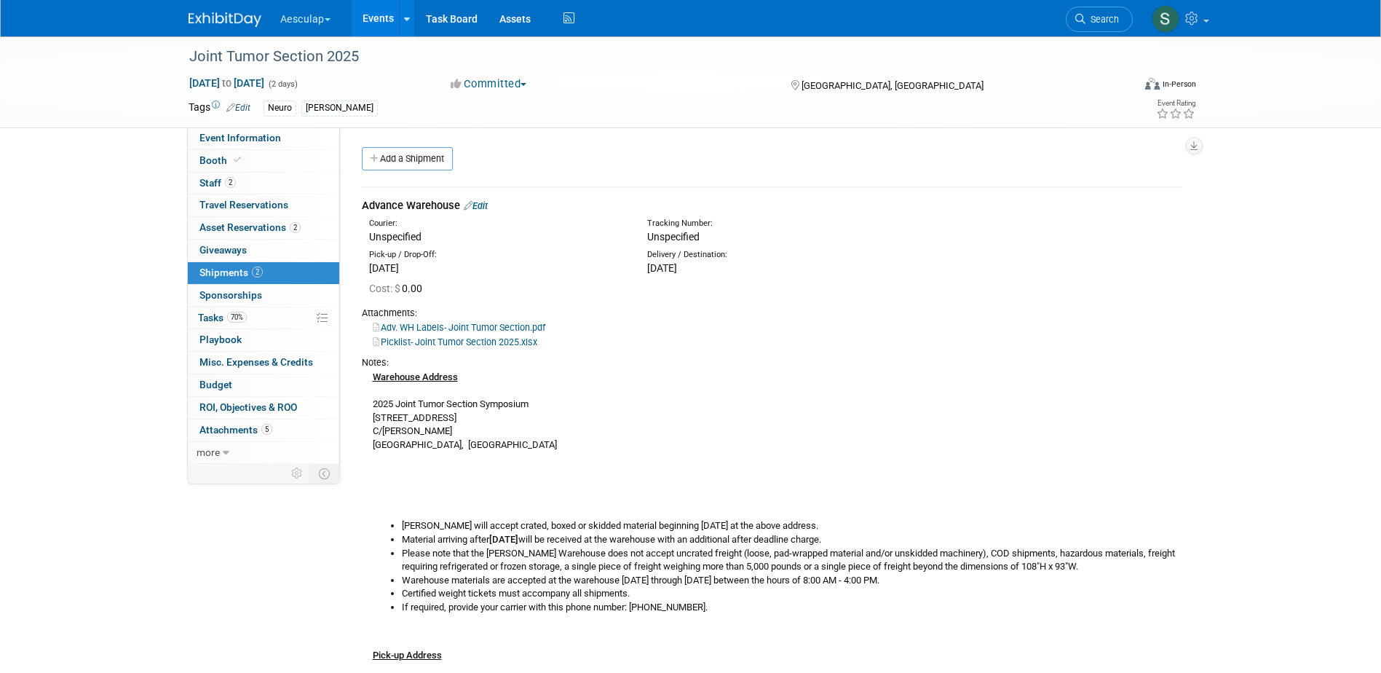
click at [454, 328] on link "Adv. WH Labels- Joint Tumor Section.pdf" at bounding box center [459, 327] width 173 height 11
click at [471, 202] on icon at bounding box center [468, 205] width 9 height 9
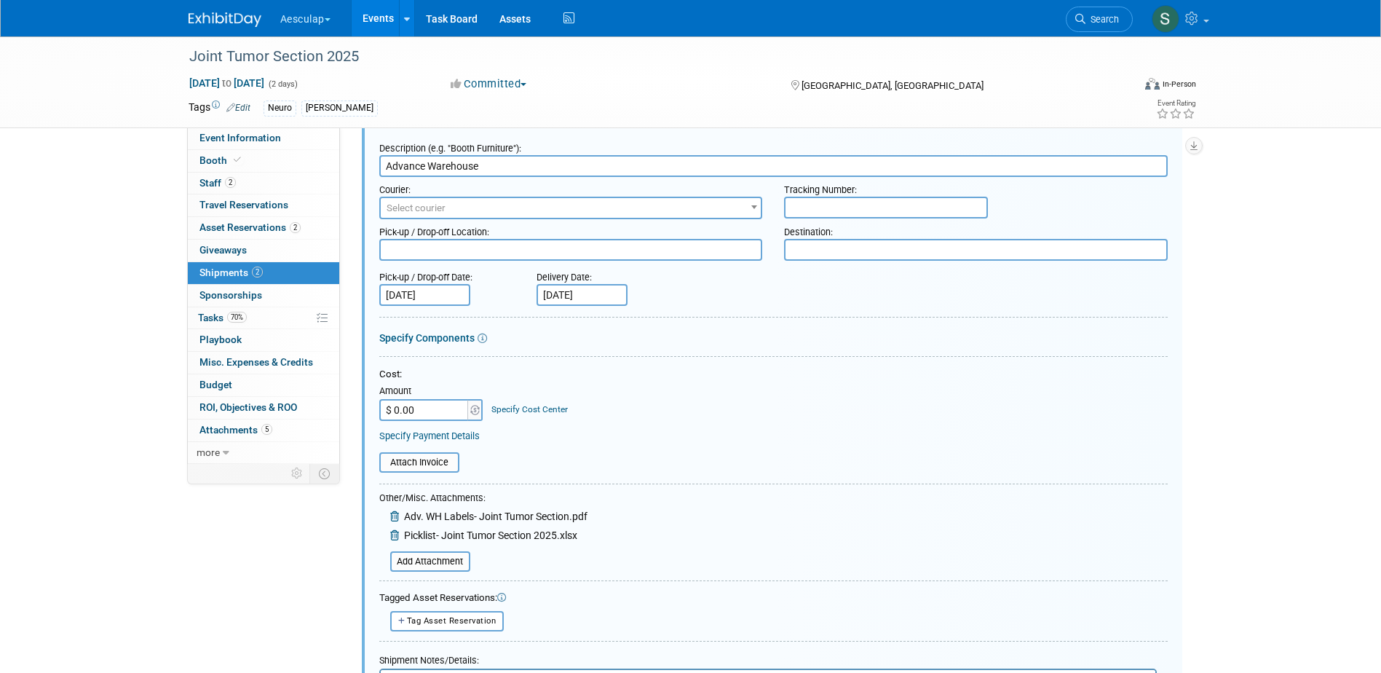
scroll to position [95, 0]
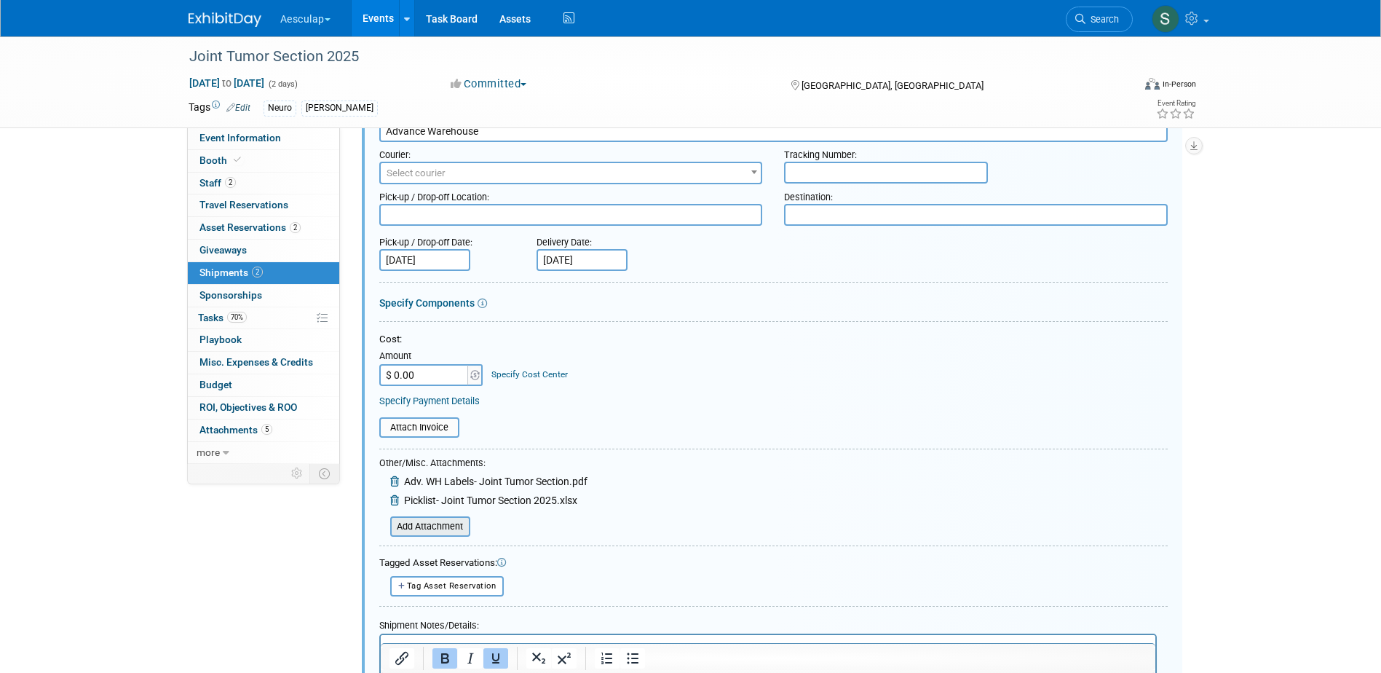
click at [432, 520] on input "file" at bounding box center [382, 526] width 173 height 17
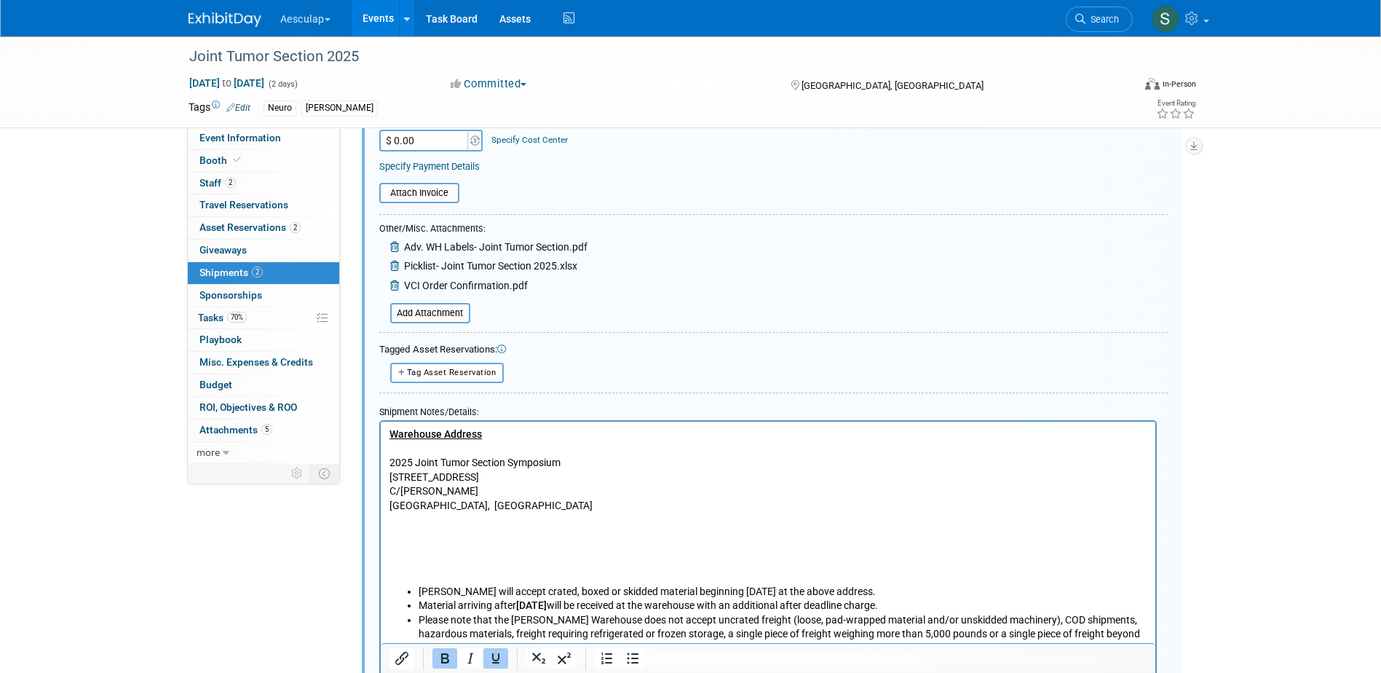
scroll to position [386, 0]
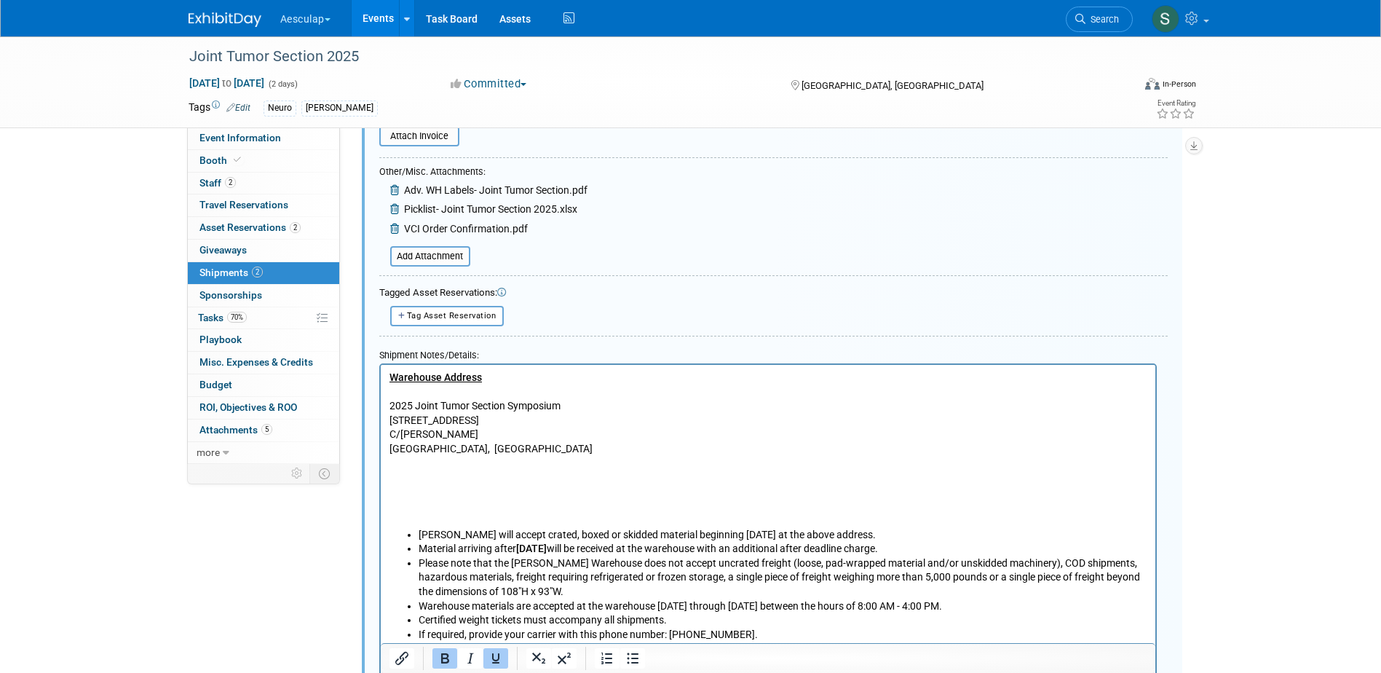
click at [496, 502] on p "Warehouse Address 2025 Joint Tumor Section Symposium 3456 E Miraloma Ave C/O Fr…" at bounding box center [768, 448] width 758 height 157
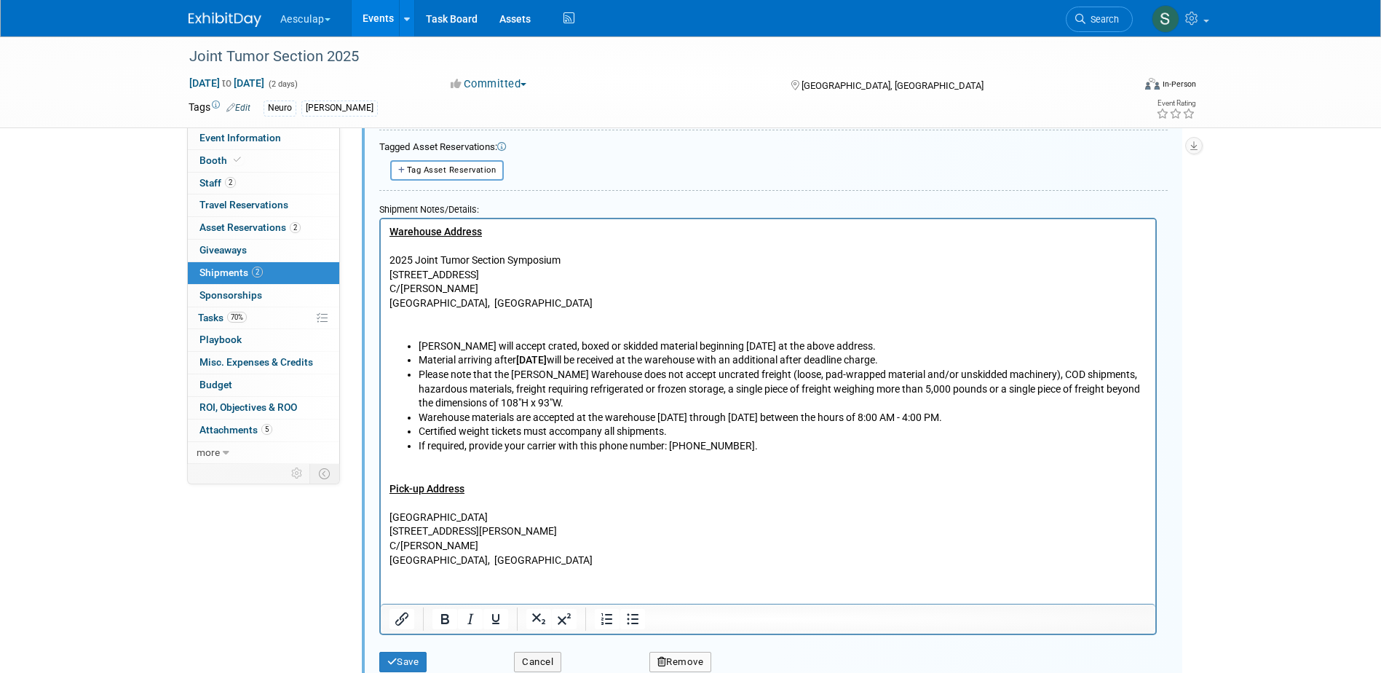
scroll to position [604, 0]
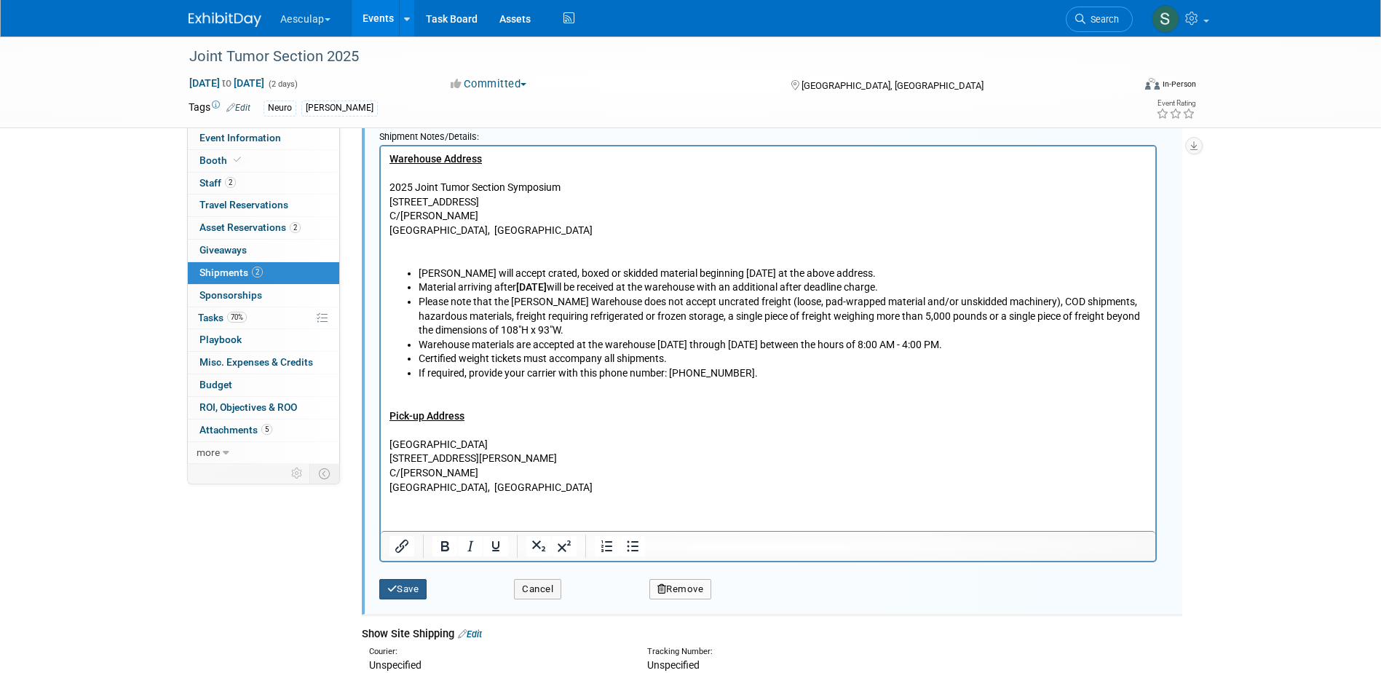
click at [403, 591] on button "Save" at bounding box center [403, 589] width 48 height 20
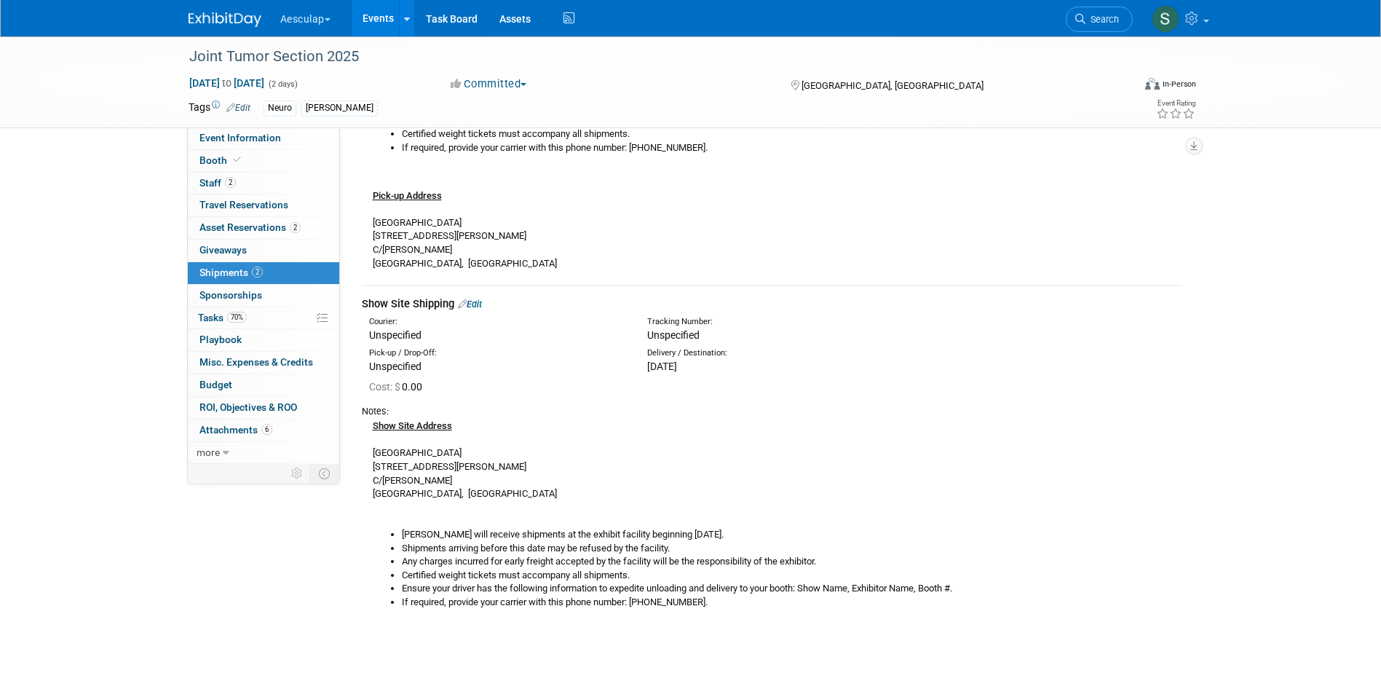
scroll to position [459, 0]
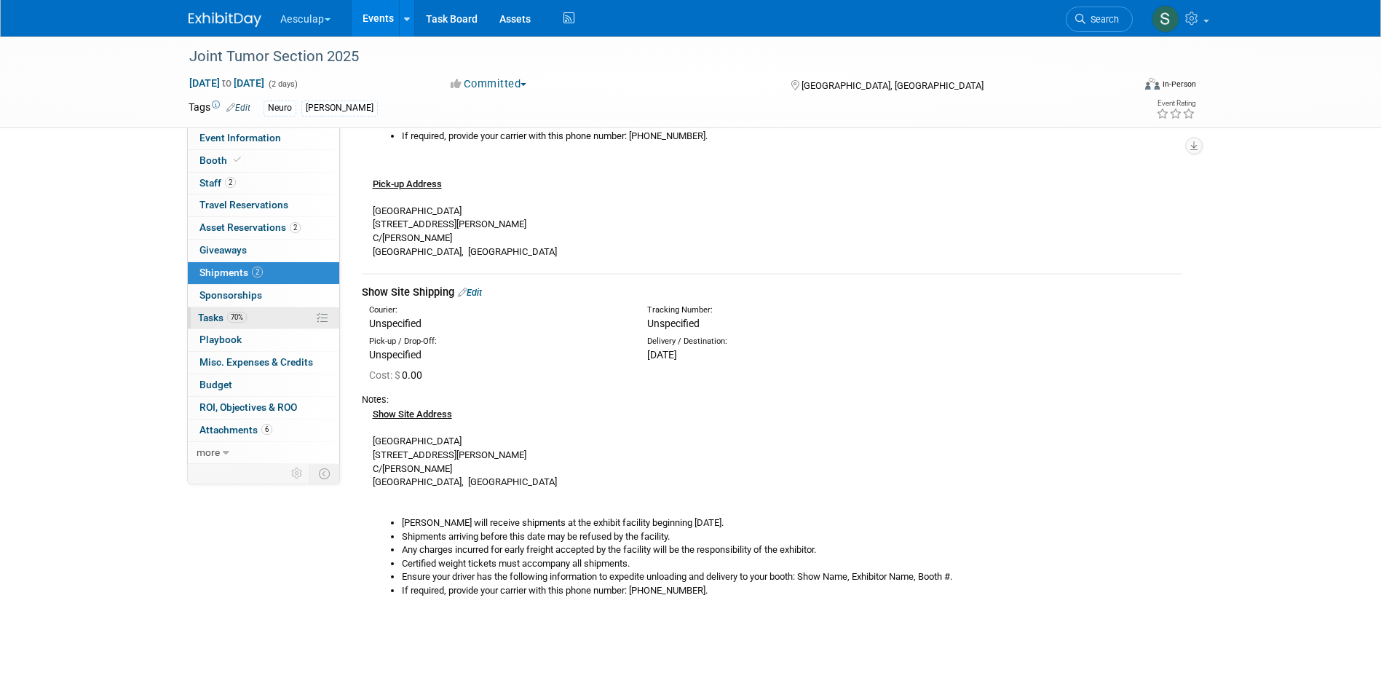
click at [193, 312] on link "70% Tasks 70%" at bounding box center [263, 318] width 151 height 22
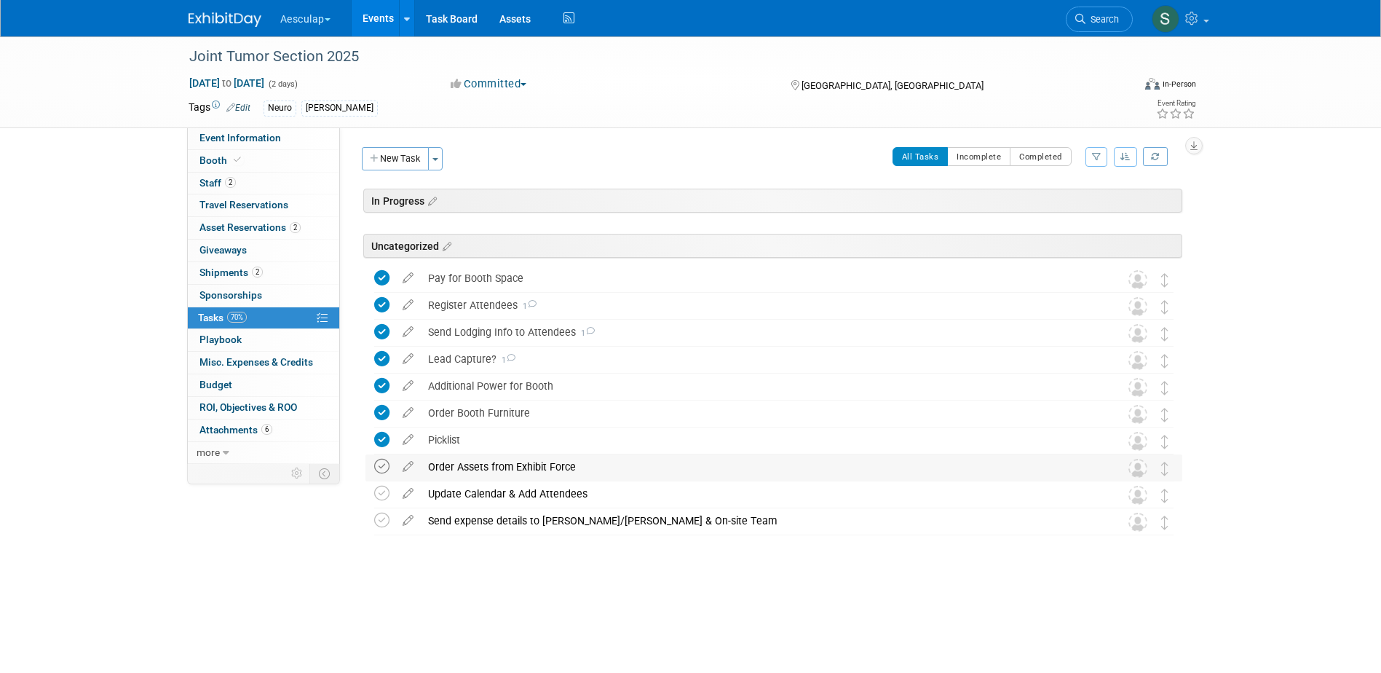
click at [376, 469] on icon at bounding box center [381, 466] width 15 height 15
click at [509, 468] on div "Order Assets from Exhibit Force" at bounding box center [760, 466] width 679 height 25
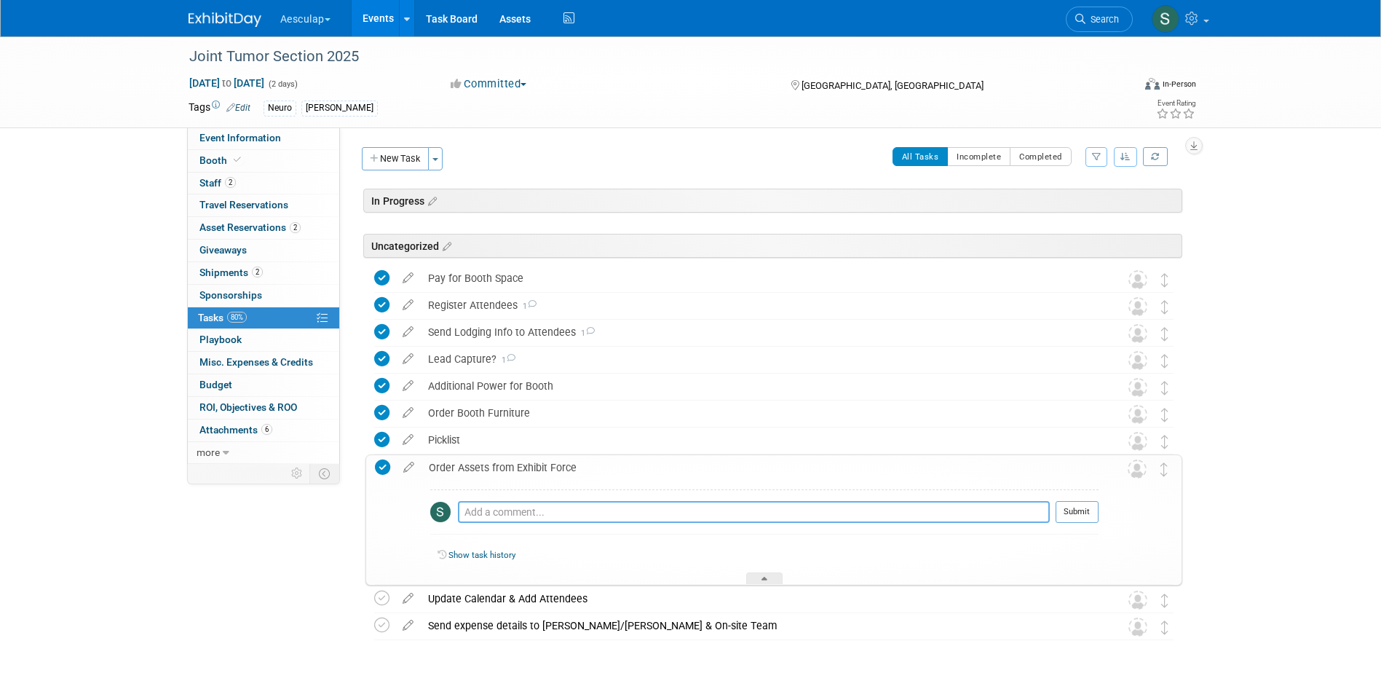
click at [509, 511] on textarea at bounding box center [754, 512] width 592 height 22
type textarea "Ordered on 9/4- Aeos Banner & Drape"
click at [1094, 514] on button "Submit" at bounding box center [1077, 512] width 43 height 22
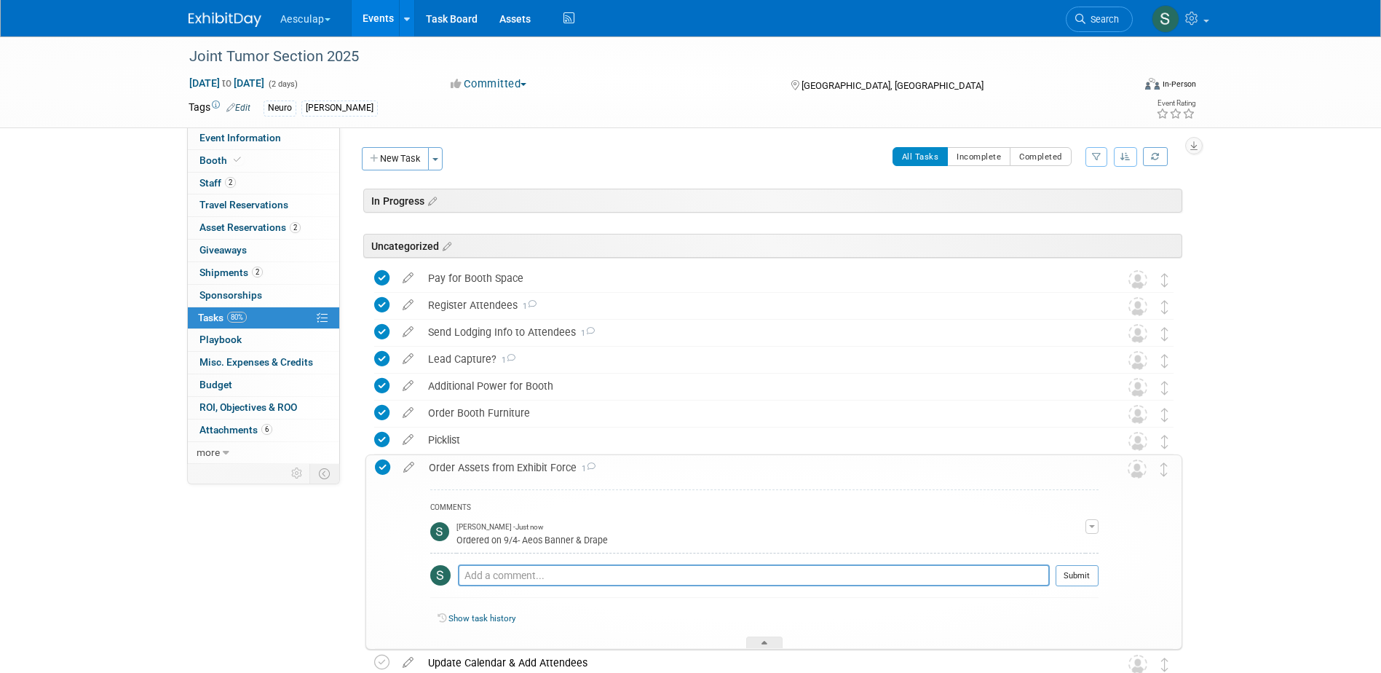
click at [497, 468] on div "Order Assets from Exhibit Force 1" at bounding box center [760, 467] width 677 height 25
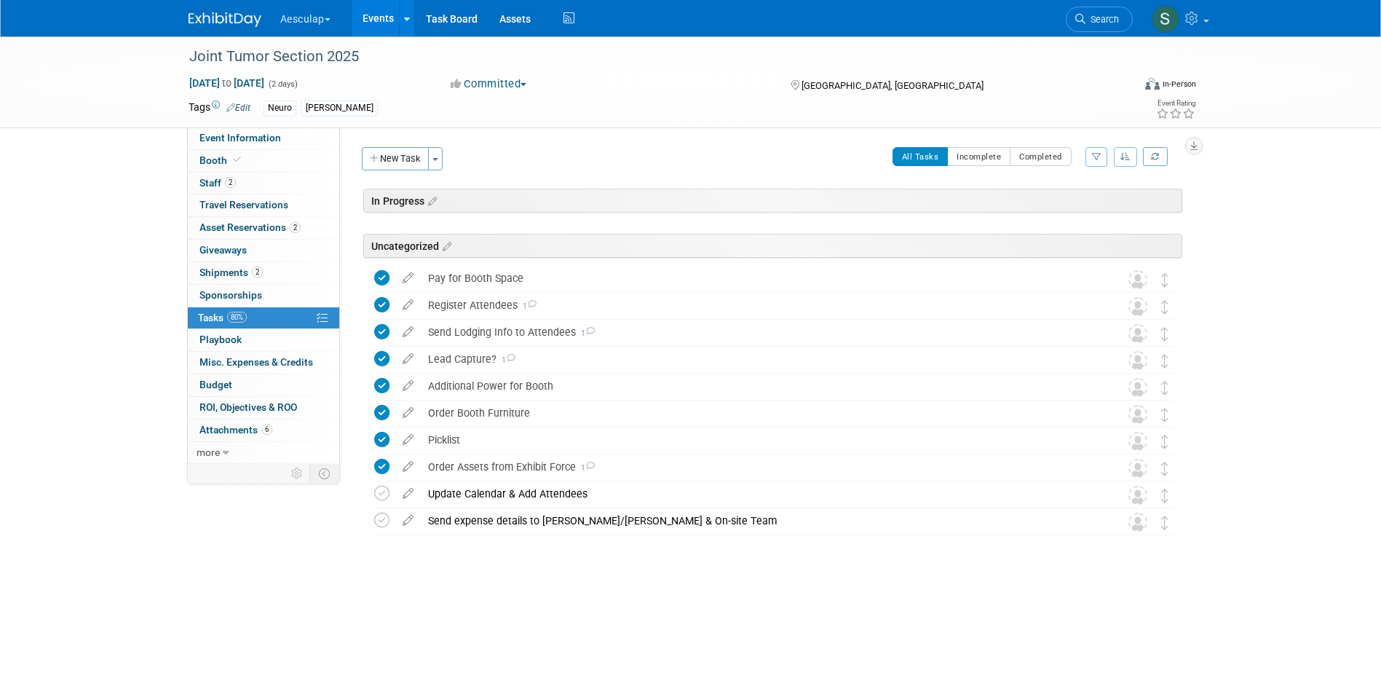
drag, startPoint x: 497, startPoint y: 468, endPoint x: 565, endPoint y: 580, distance: 131.6
click at [564, 580] on div "In Progress Joint Tumor Section 2025 Los Angeles, CA Oct 10, 2025 to Oct 11, 20…" at bounding box center [770, 391] width 824 height 405
drag, startPoint x: 208, startPoint y: 155, endPoint x: 249, endPoint y: 210, distance: 68.6
click at [208, 155] on span "Booth" at bounding box center [222, 160] width 44 height 12
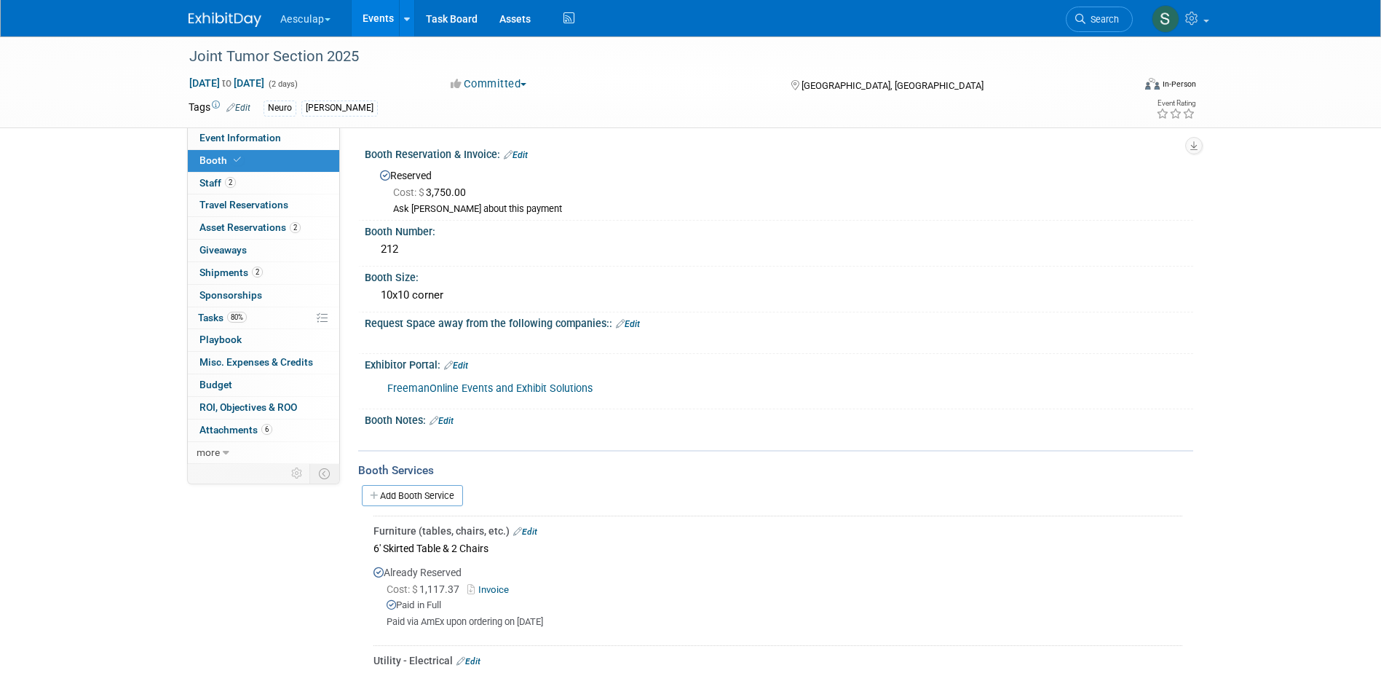
click at [514, 154] on link "Edit" at bounding box center [516, 155] width 24 height 10
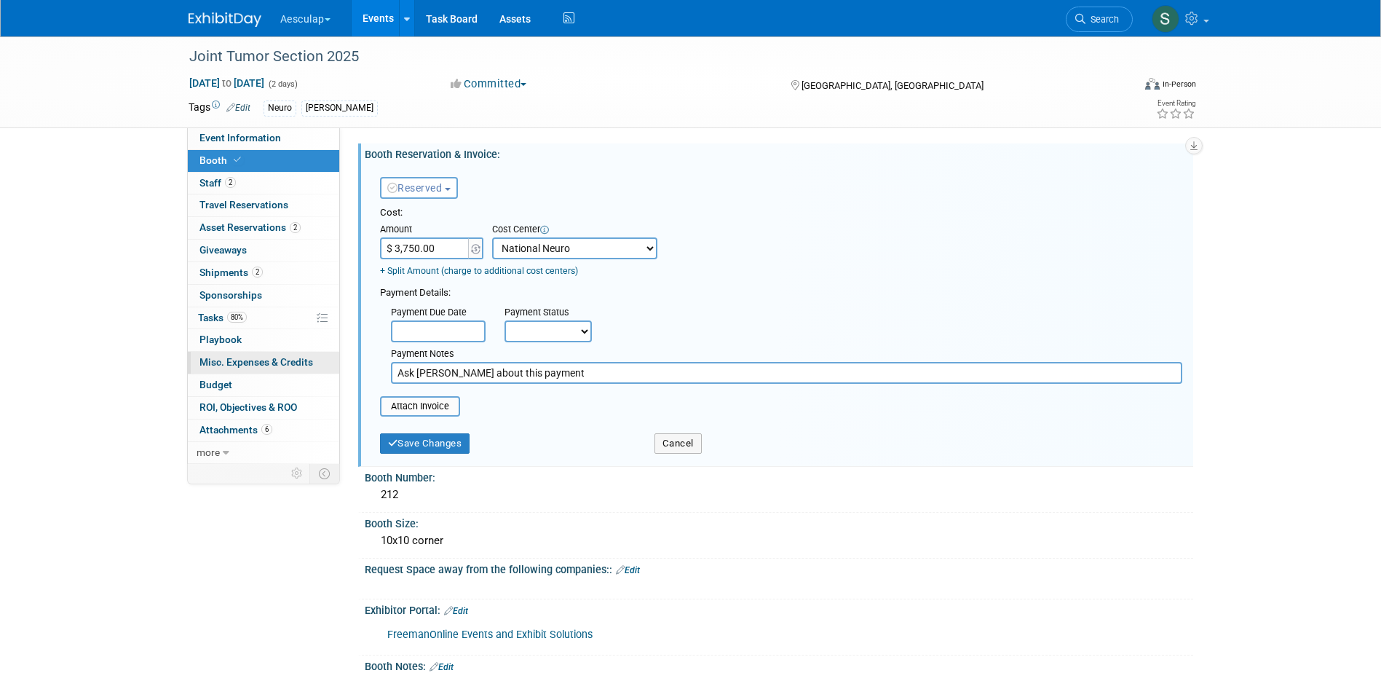
drag, startPoint x: 532, startPoint y: 374, endPoint x: 311, endPoint y: 358, distance: 222.0
click at [311, 358] on div "Event Information Event Info Booth Booth 2 Staff 2 Staff 0 Travel Reservations …" at bounding box center [691, 575] width 1027 height 1078
click at [423, 415] on input "file" at bounding box center [371, 406] width 173 height 17
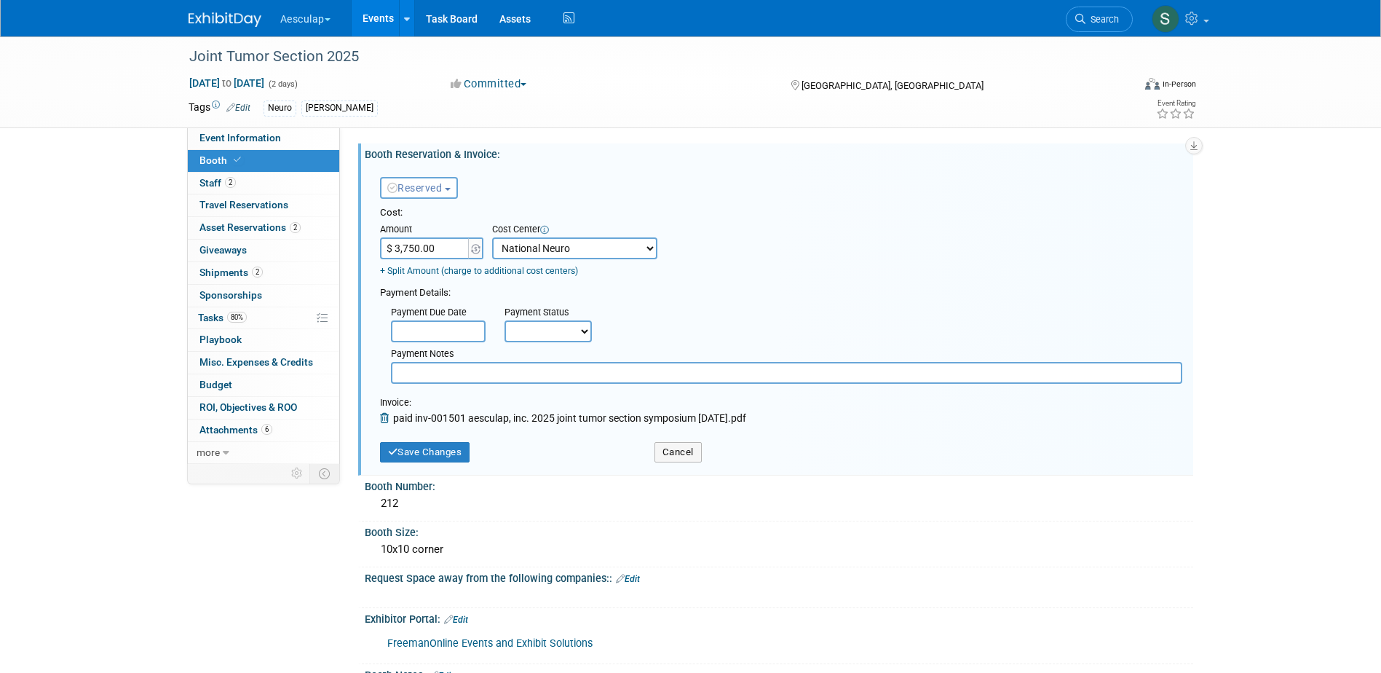
click at [543, 347] on div "Payment Notes" at bounding box center [786, 363] width 813 height 42
click at [545, 334] on select "Not Paid Yet Partially Paid Paid in Full" at bounding box center [548, 331] width 87 height 22
select select "1"
click at [505, 320] on select "Not Paid Yet Partially Paid Paid in Full" at bounding box center [548, 331] width 87 height 22
click at [446, 368] on input "text" at bounding box center [787, 373] width 792 height 22
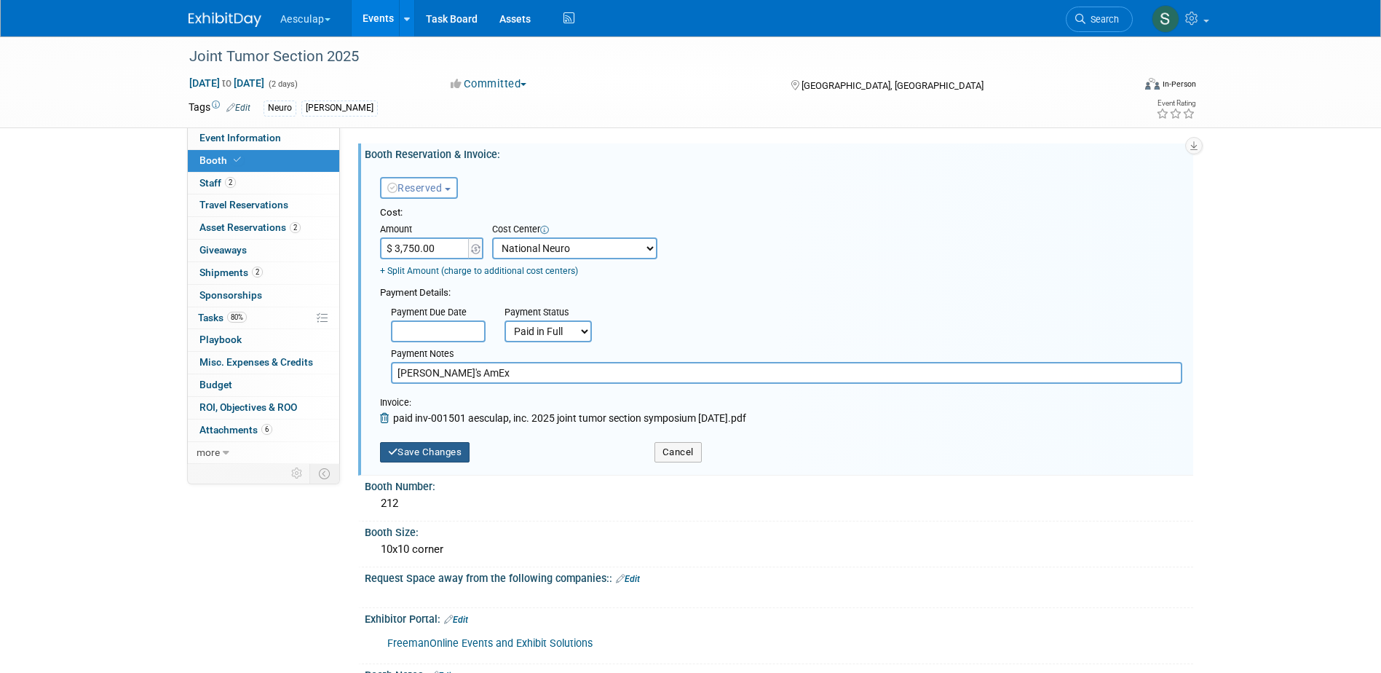
type input "Linda's AmEx"
click at [436, 458] on button "Save Changes" at bounding box center [425, 452] width 90 height 20
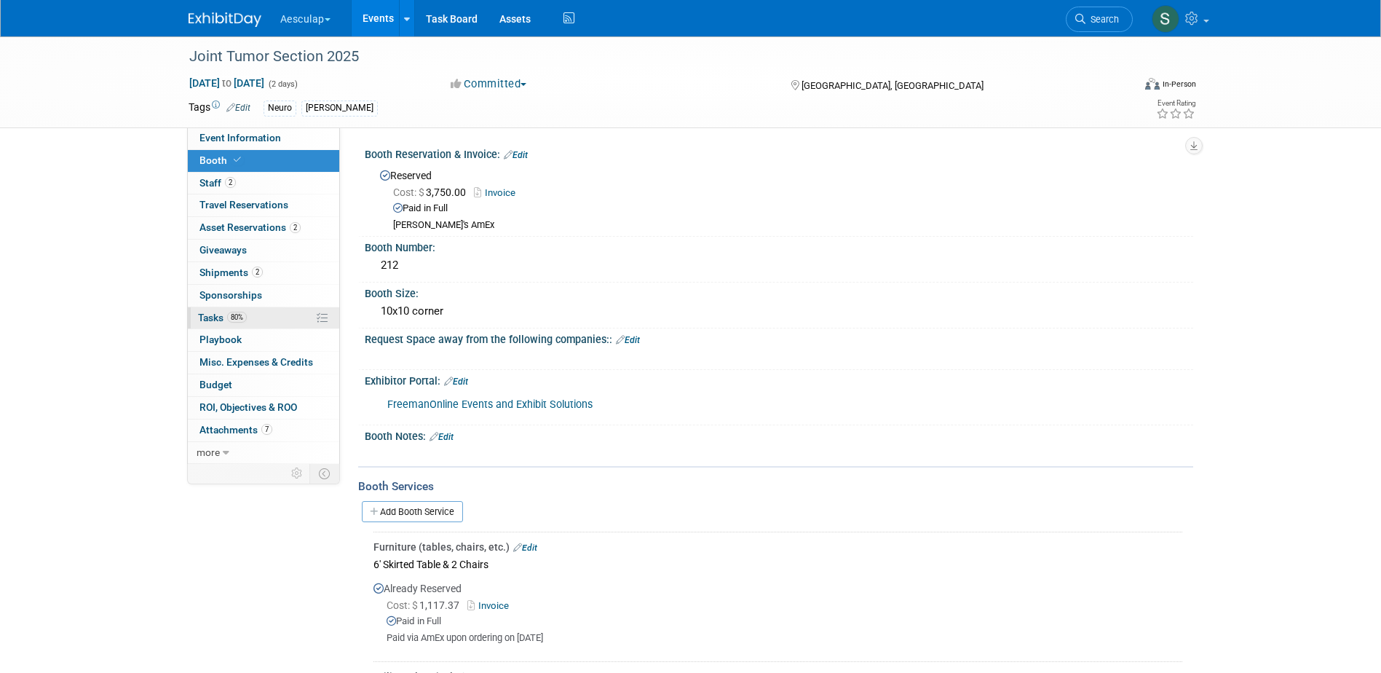
click at [208, 317] on span "Tasks 80%" at bounding box center [222, 318] width 49 height 12
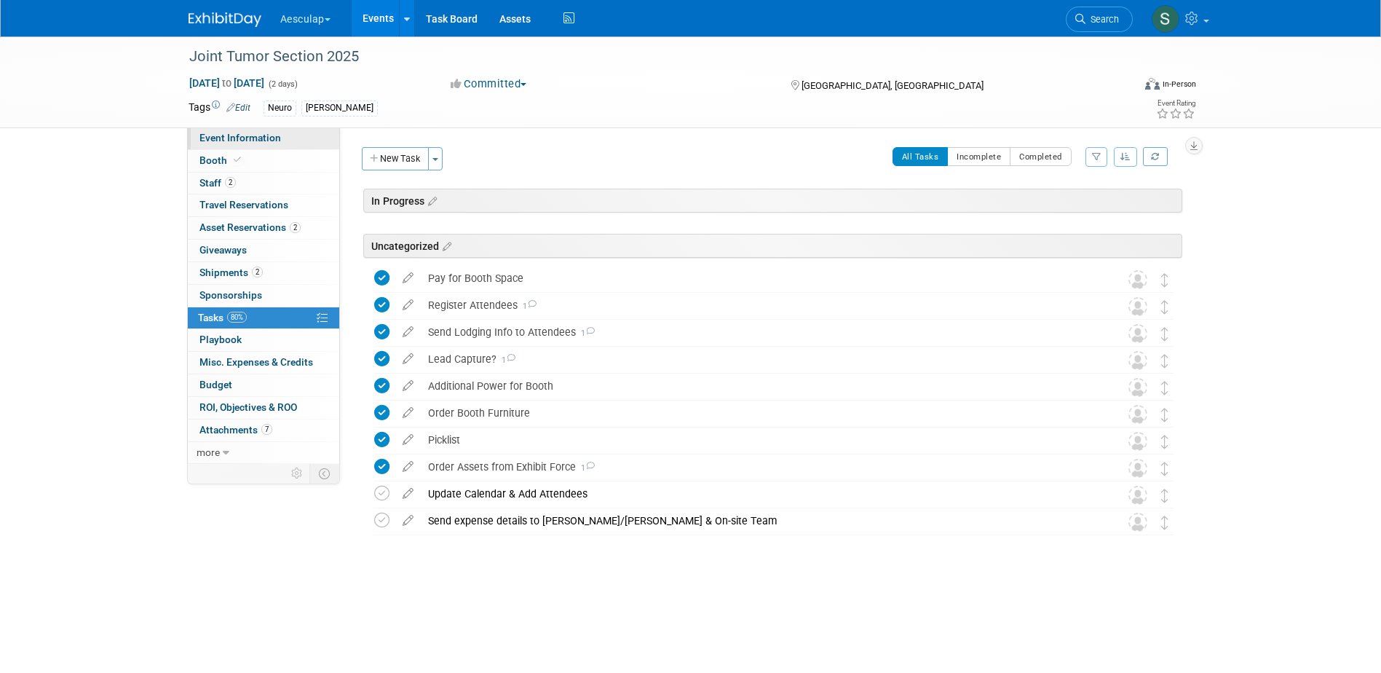
click at [254, 143] on span "Event Information" at bounding box center [241, 138] width 82 height 12
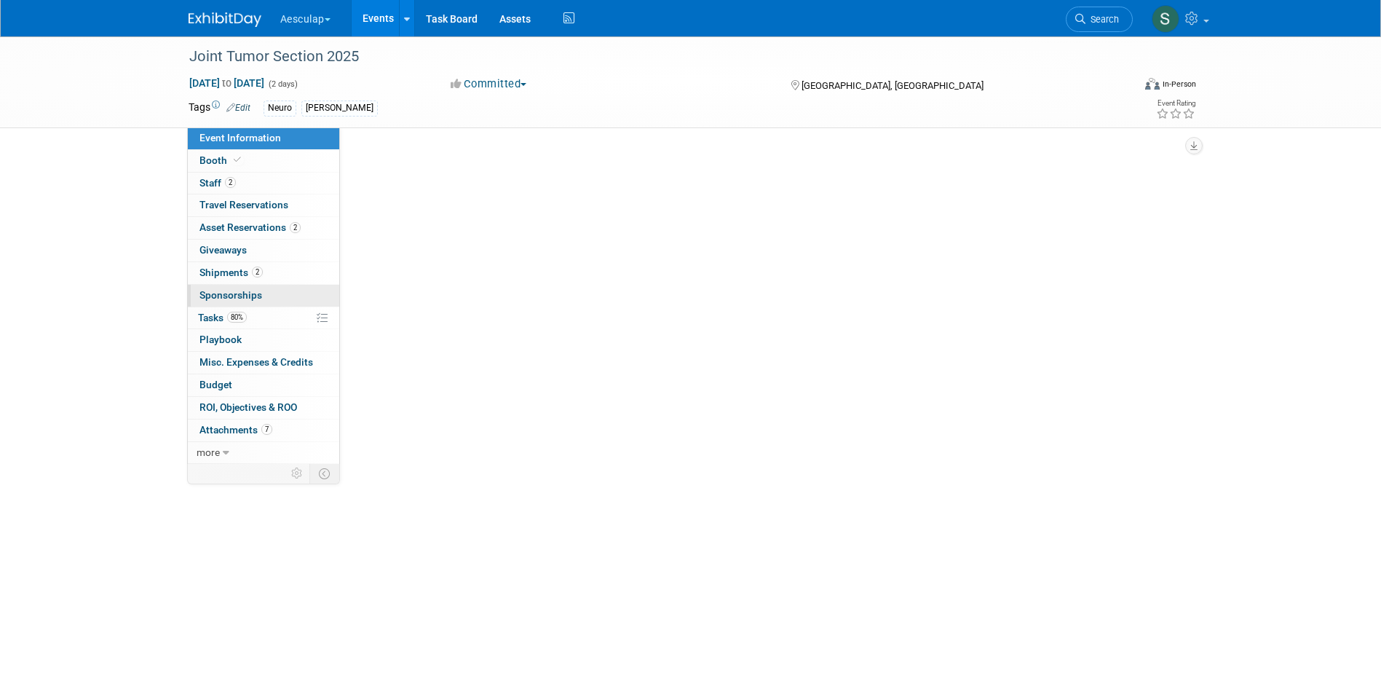
select select "No Approval Needed"
select select "Neuro"
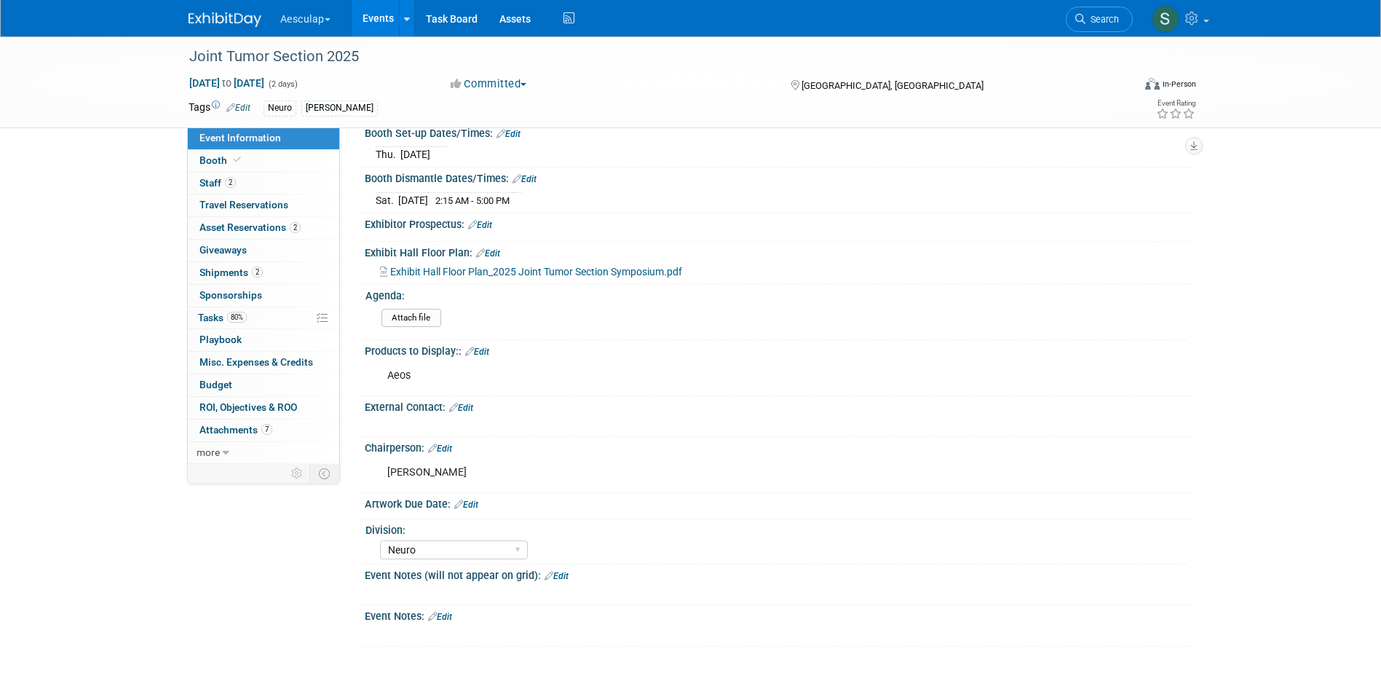
scroll to position [546, 0]
click at [209, 319] on span "Tasks 80%" at bounding box center [222, 318] width 49 height 12
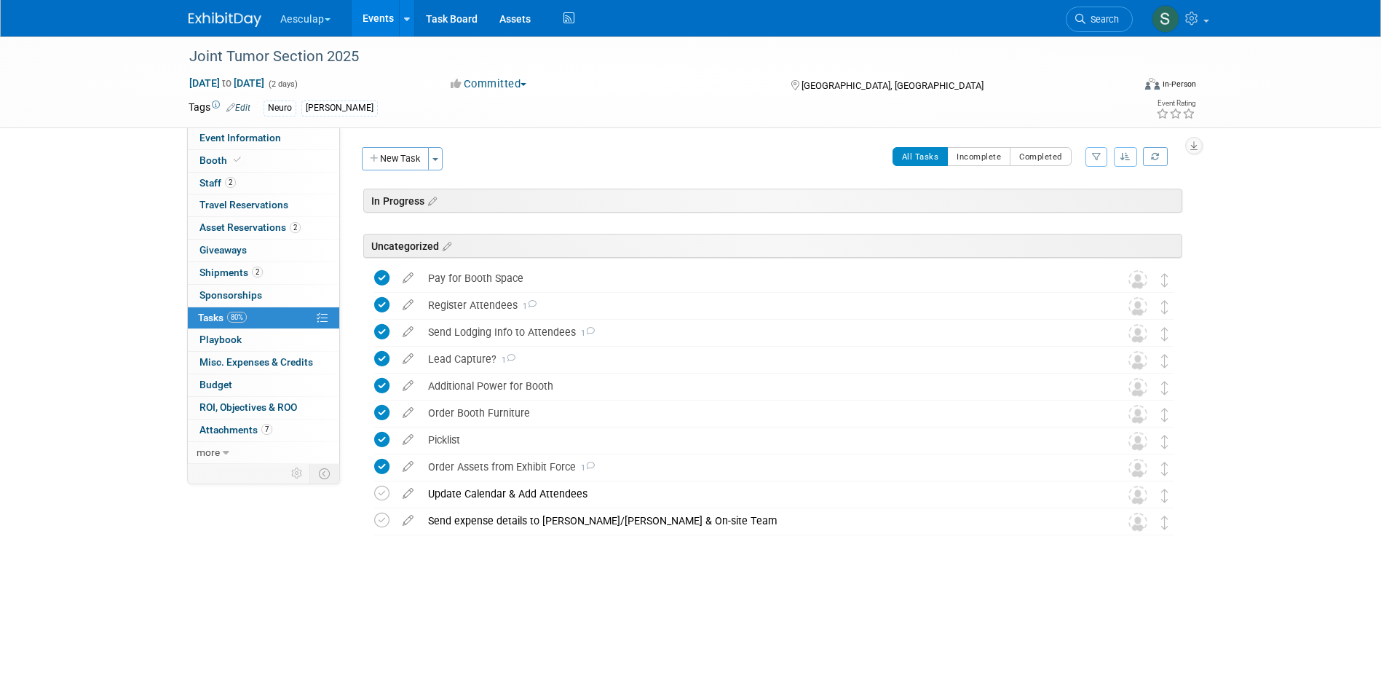
drag, startPoint x: 385, startPoint y: 159, endPoint x: 385, endPoint y: 180, distance: 21.1
click at [385, 159] on button "New Task" at bounding box center [395, 158] width 67 height 23
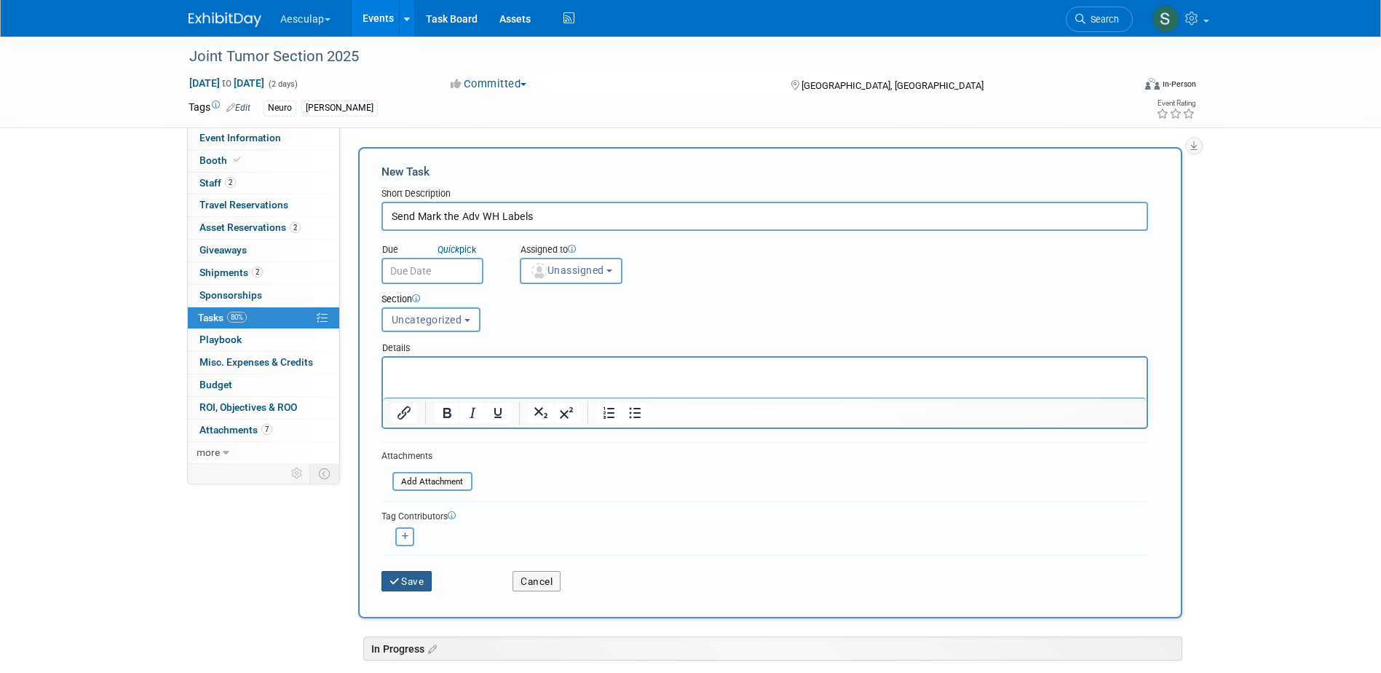
type input "Send Mark the Adv WH Labels"
click at [413, 582] on button "Save" at bounding box center [407, 581] width 51 height 20
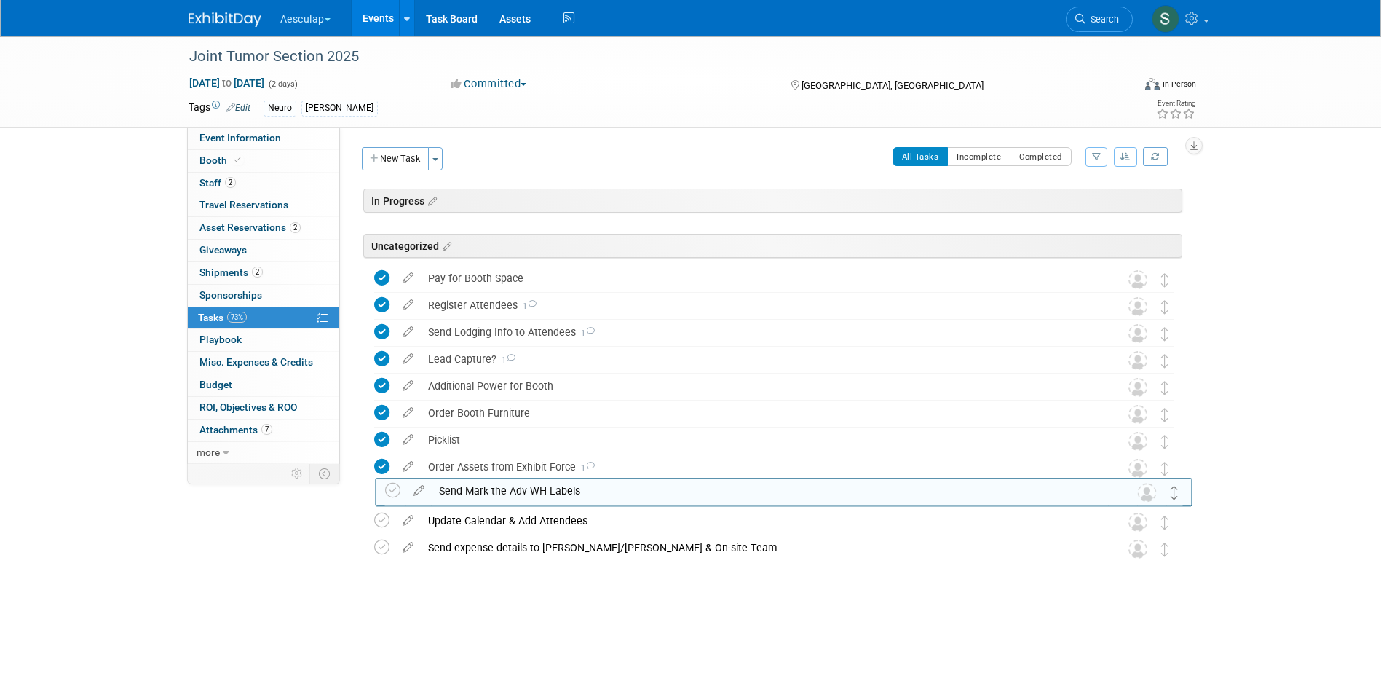
drag, startPoint x: 1163, startPoint y: 280, endPoint x: 1171, endPoint y: 489, distance: 209.9
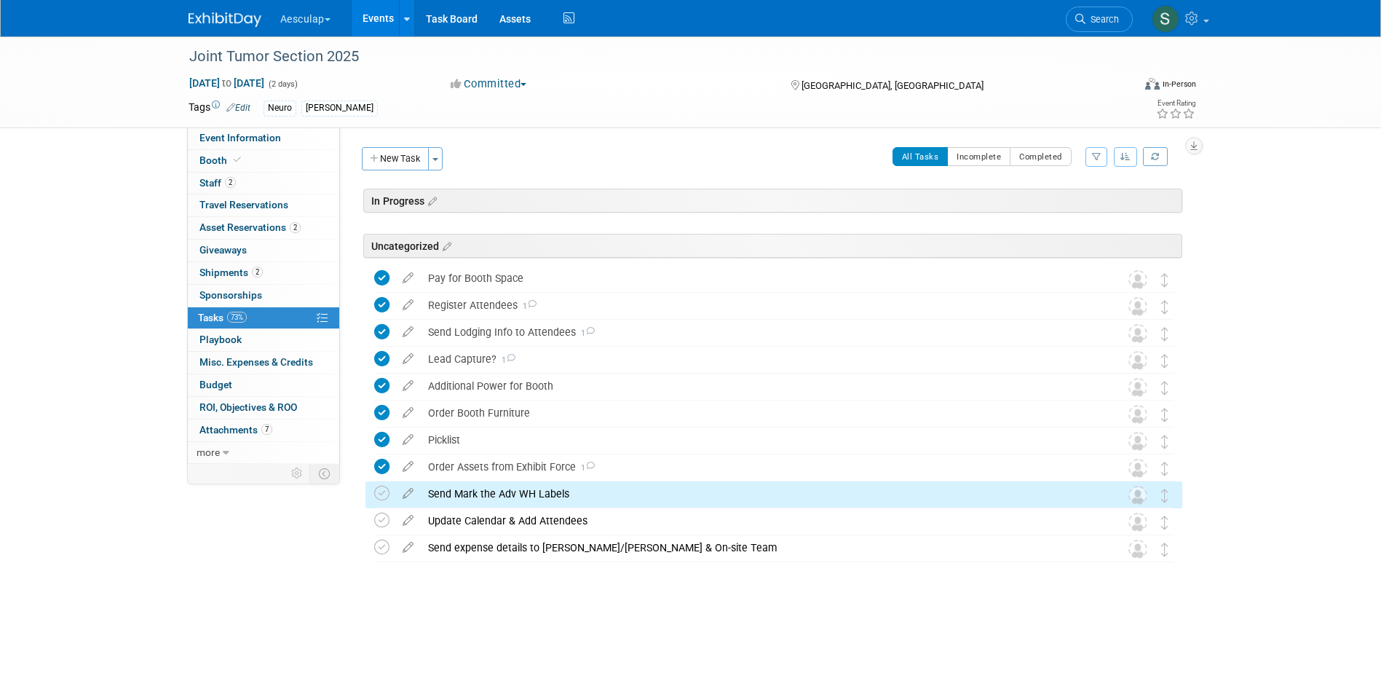
drag, startPoint x: 383, startPoint y: 497, endPoint x: 419, endPoint y: 505, distance: 37.3
click at [384, 497] on icon at bounding box center [381, 493] width 15 height 15
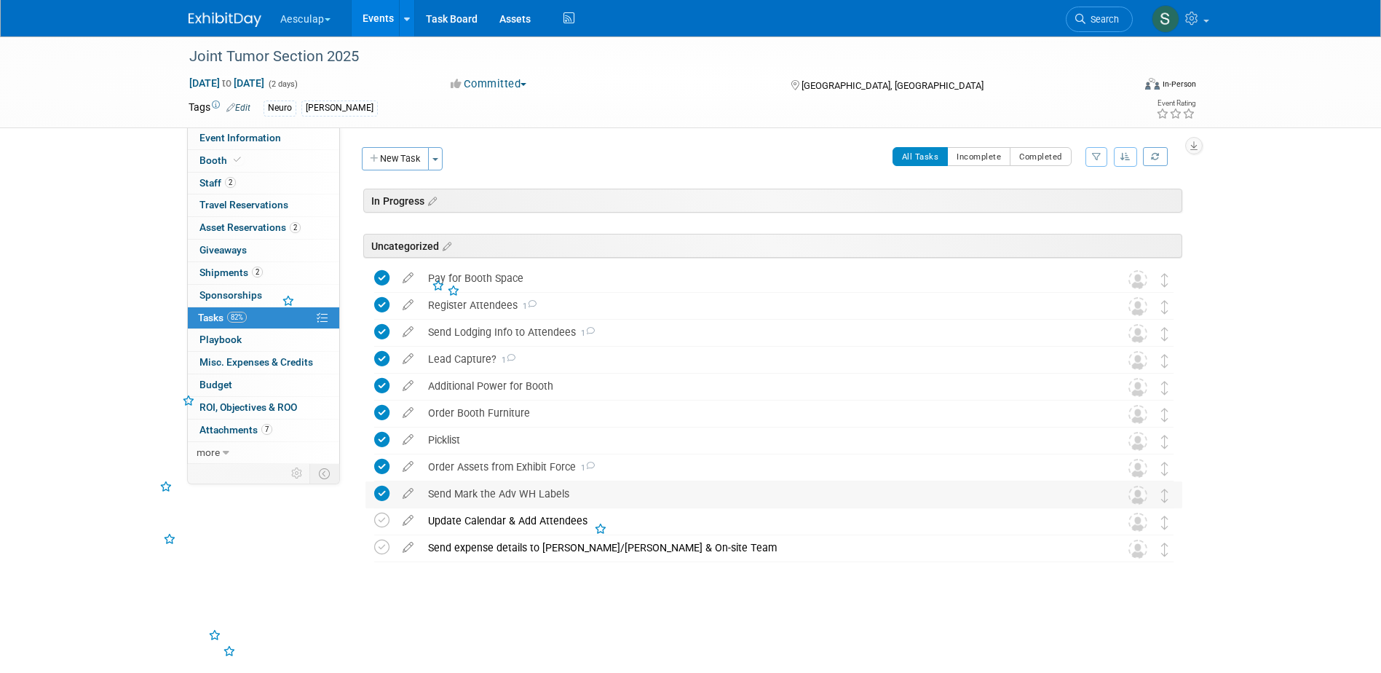
click at [462, 498] on div "Send Mark the Adv WH Labels" at bounding box center [760, 493] width 679 height 25
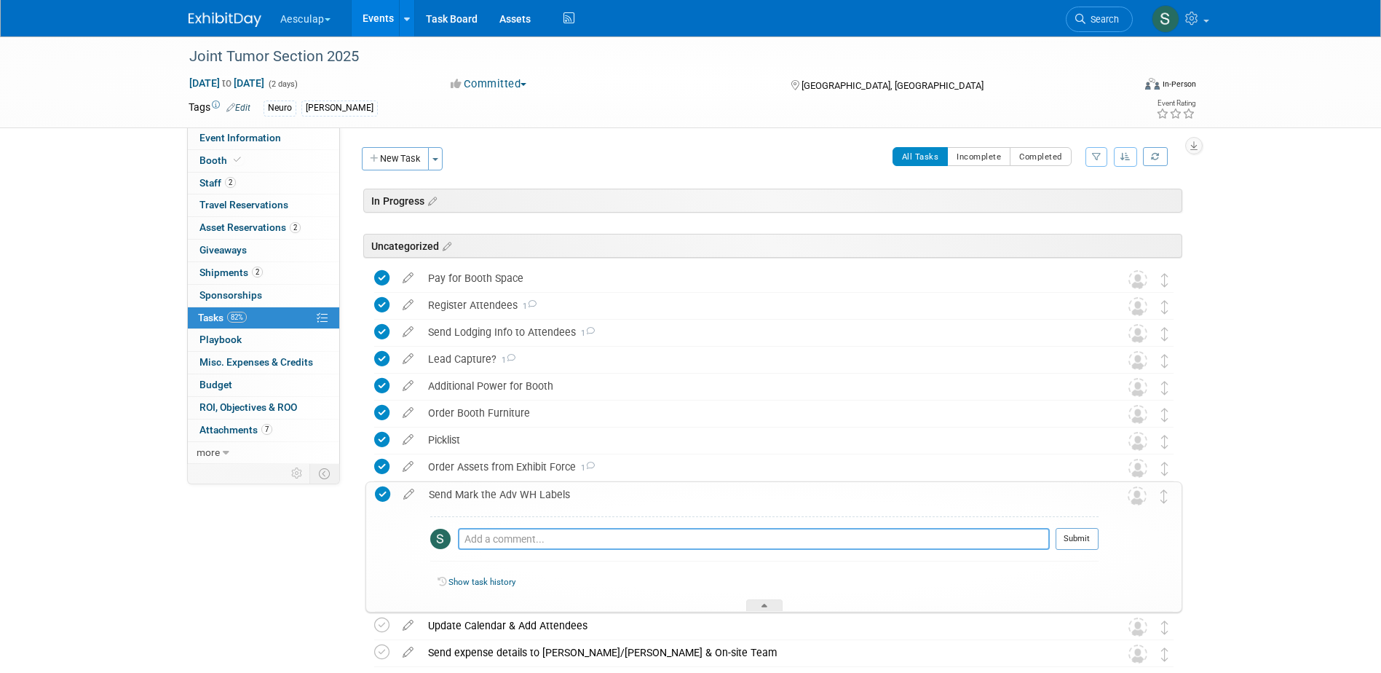
click at [500, 539] on textarea at bounding box center [754, 539] width 592 height 22
type textarea "Sent on 9/4 along w/ CNS labels."
click at [1076, 534] on button "Submit" at bounding box center [1077, 539] width 43 height 22
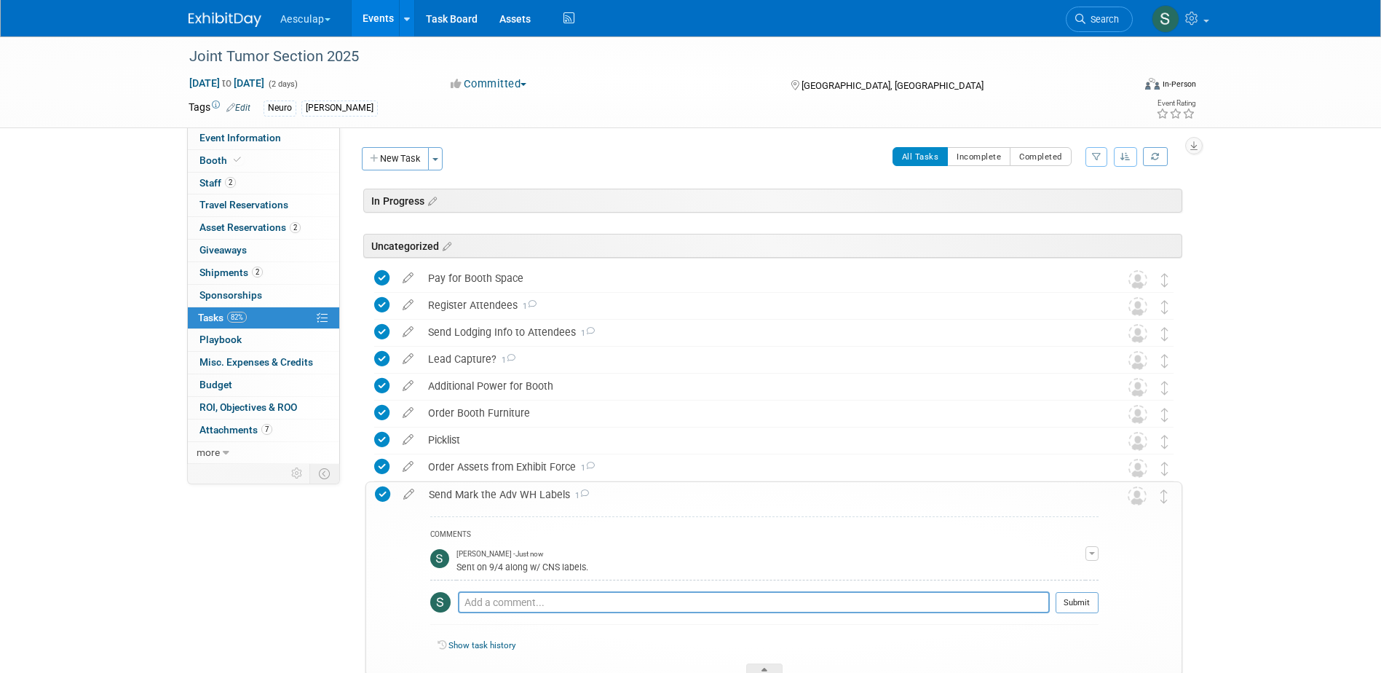
click at [510, 496] on div "Send Mark the Adv WH Labels 1" at bounding box center [760, 494] width 677 height 25
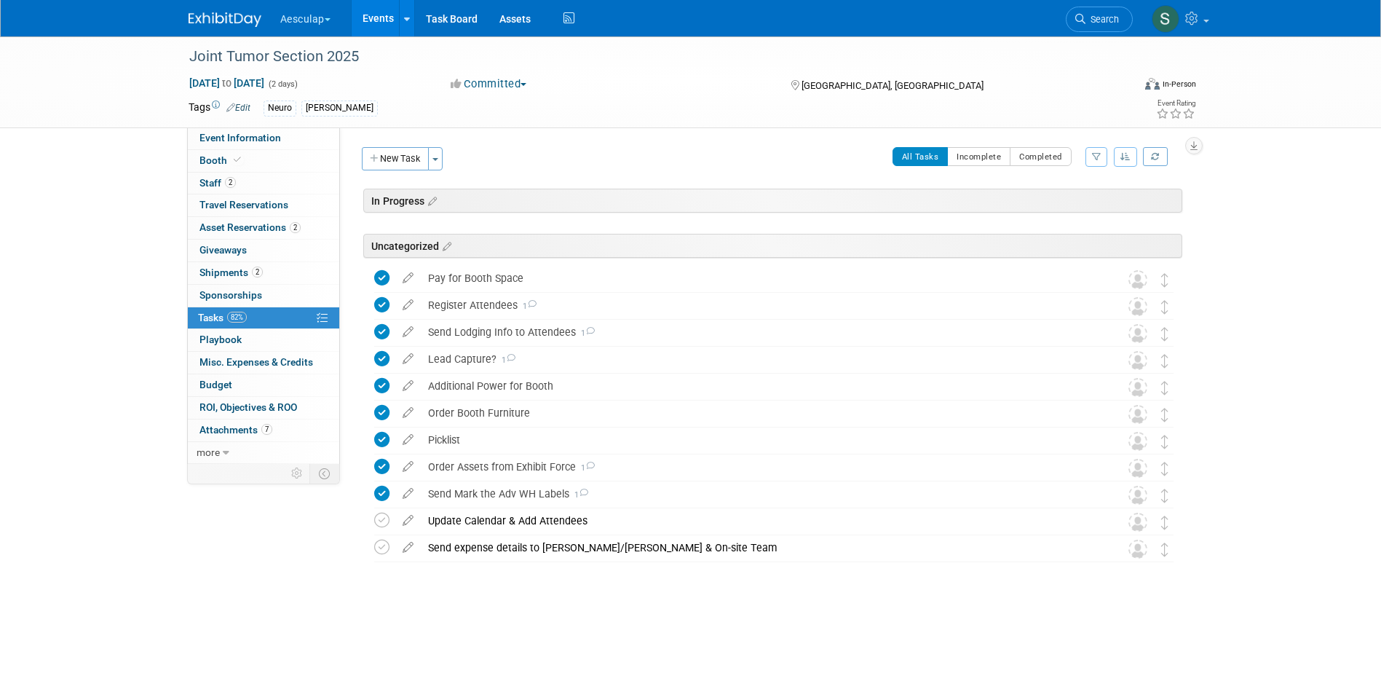
click at [565, 612] on div "In Progress Joint Tumor Section 2025 Los Angeles, CA Oct 10, 2025 to Oct 11, 20…" at bounding box center [770, 405] width 824 height 432
click at [379, 17] on link "Events" at bounding box center [378, 18] width 53 height 36
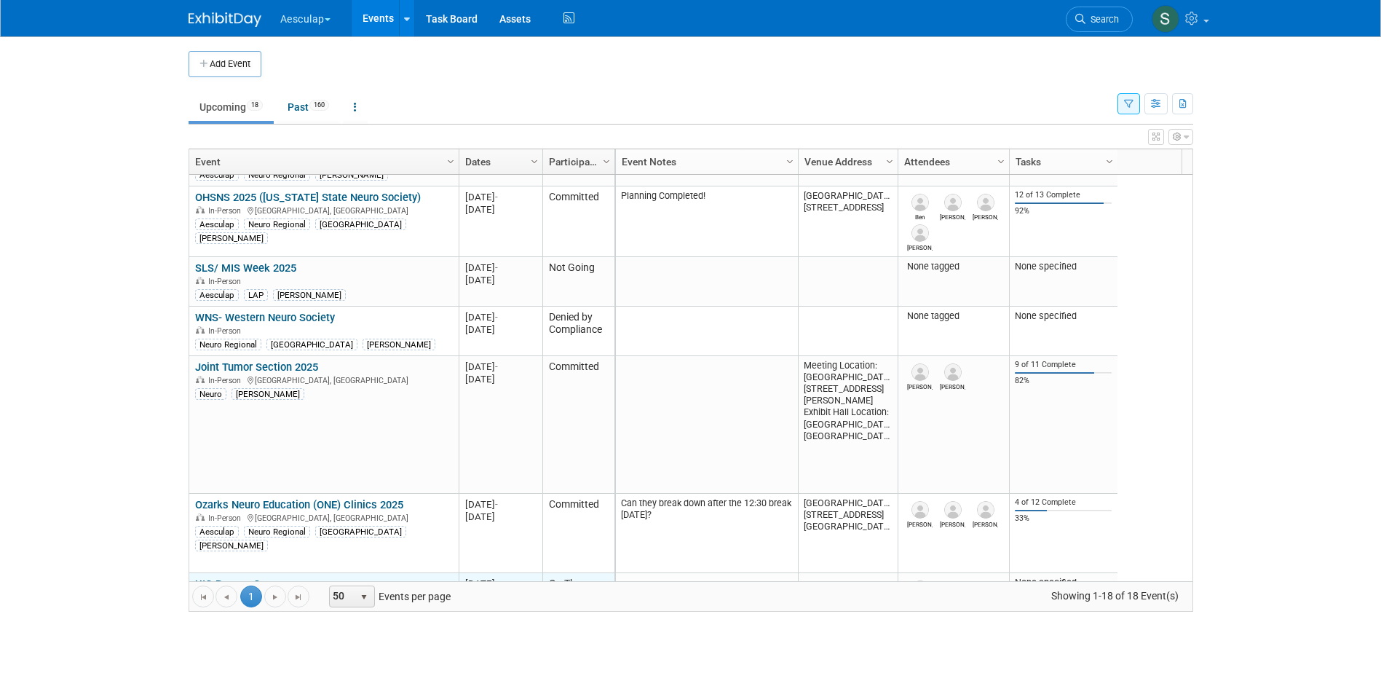
scroll to position [175, 0]
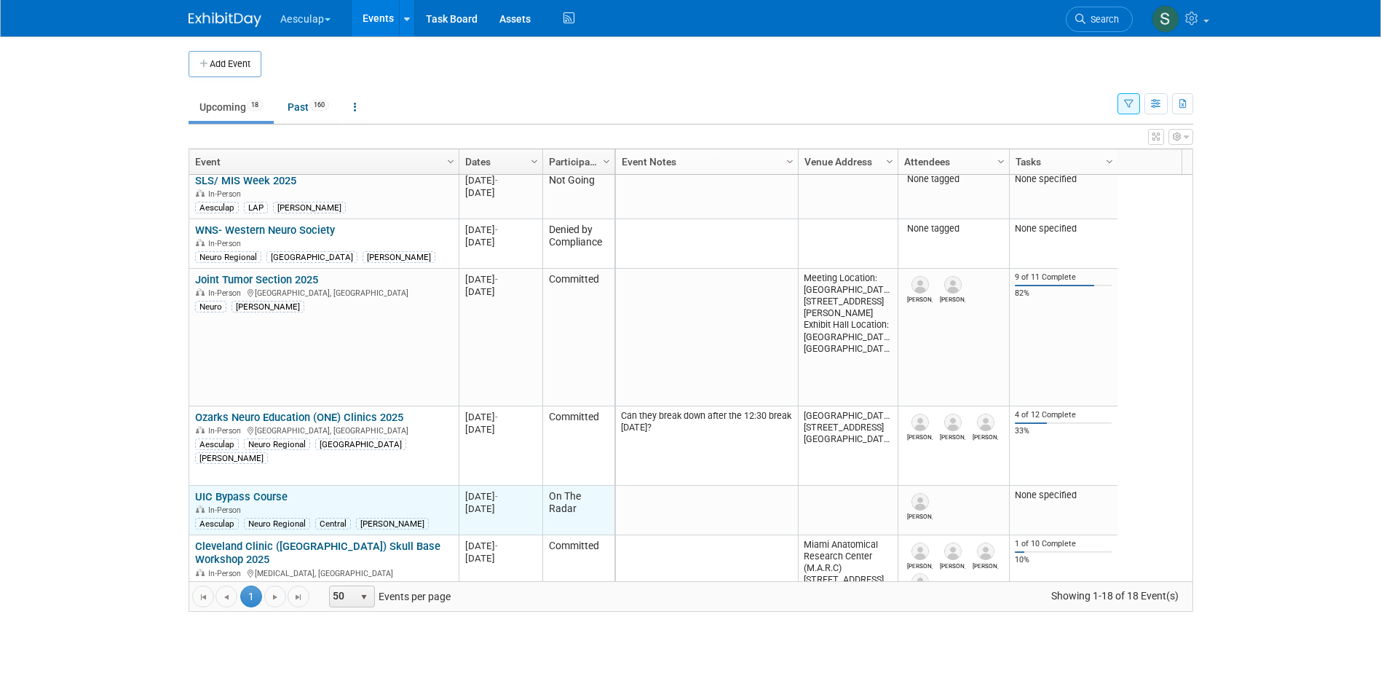
click at [246, 497] on link "UIC Bypass Course" at bounding box center [241, 496] width 92 height 13
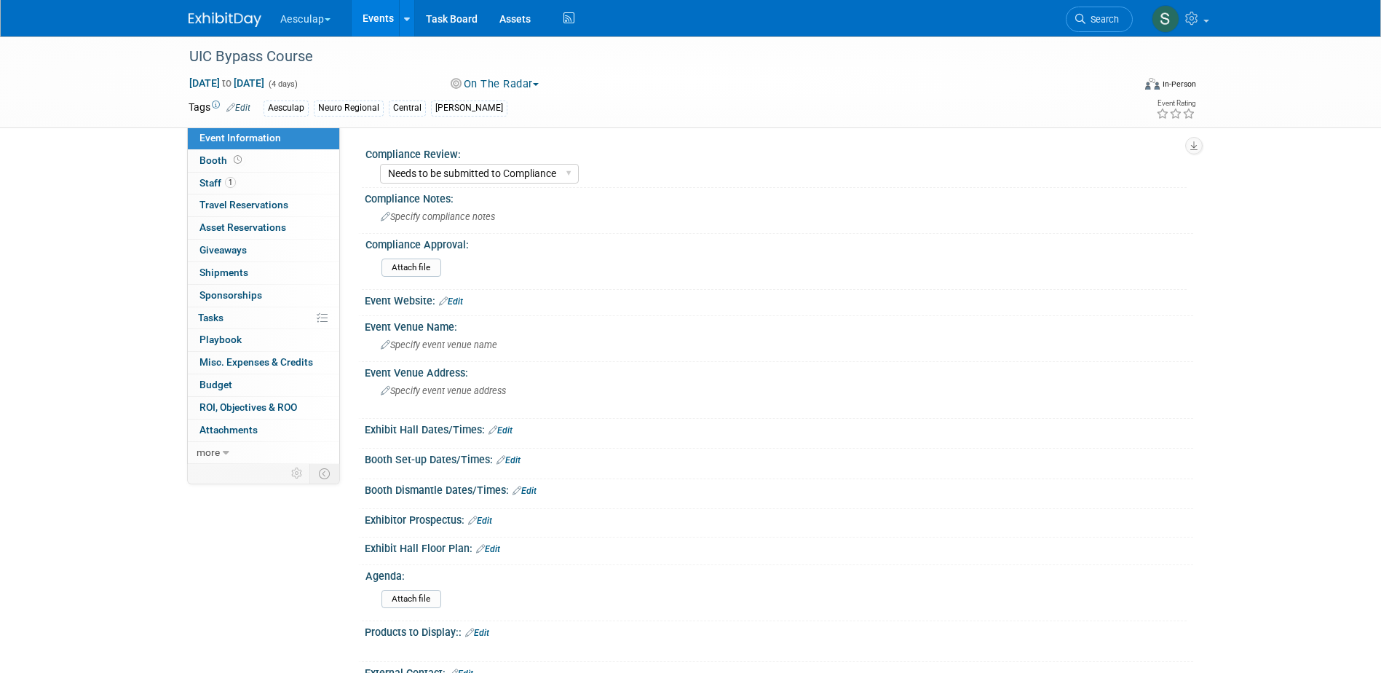
select select "Needs to be submitted to Compliance"
select select "Neuro"
click at [525, 170] on select "Needs to be submitted to Compliance In Review with Compliance Approved by Compl…" at bounding box center [479, 174] width 199 height 20
select select "Approved by Compliance"
click at [380, 164] on select "Needs to be submitted to Compliance In Review with Compliance Approved by Compl…" at bounding box center [479, 174] width 199 height 20
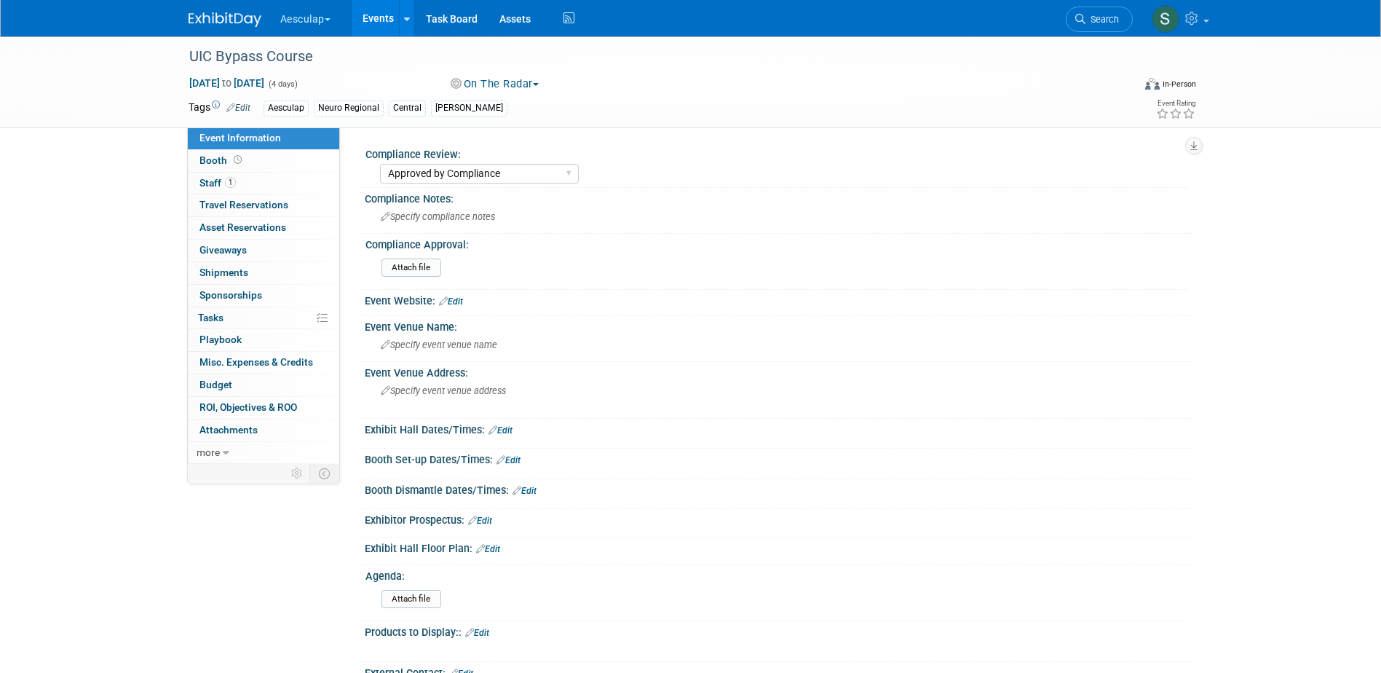
click at [402, 256] on div "Attach file" at bounding box center [781, 268] width 810 height 34
click at [402, 267] on input "file" at bounding box center [341, 267] width 198 height 17
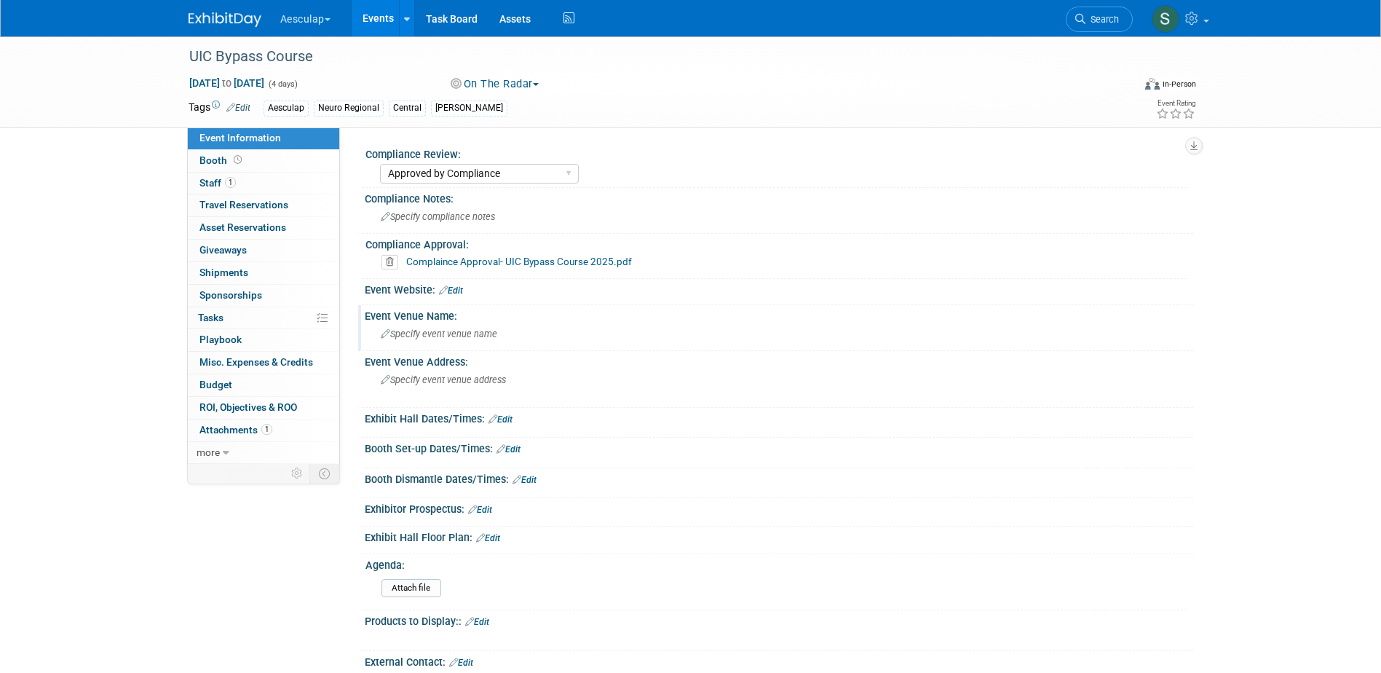
click at [438, 333] on span "Specify event venue name" at bounding box center [439, 333] width 117 height 11
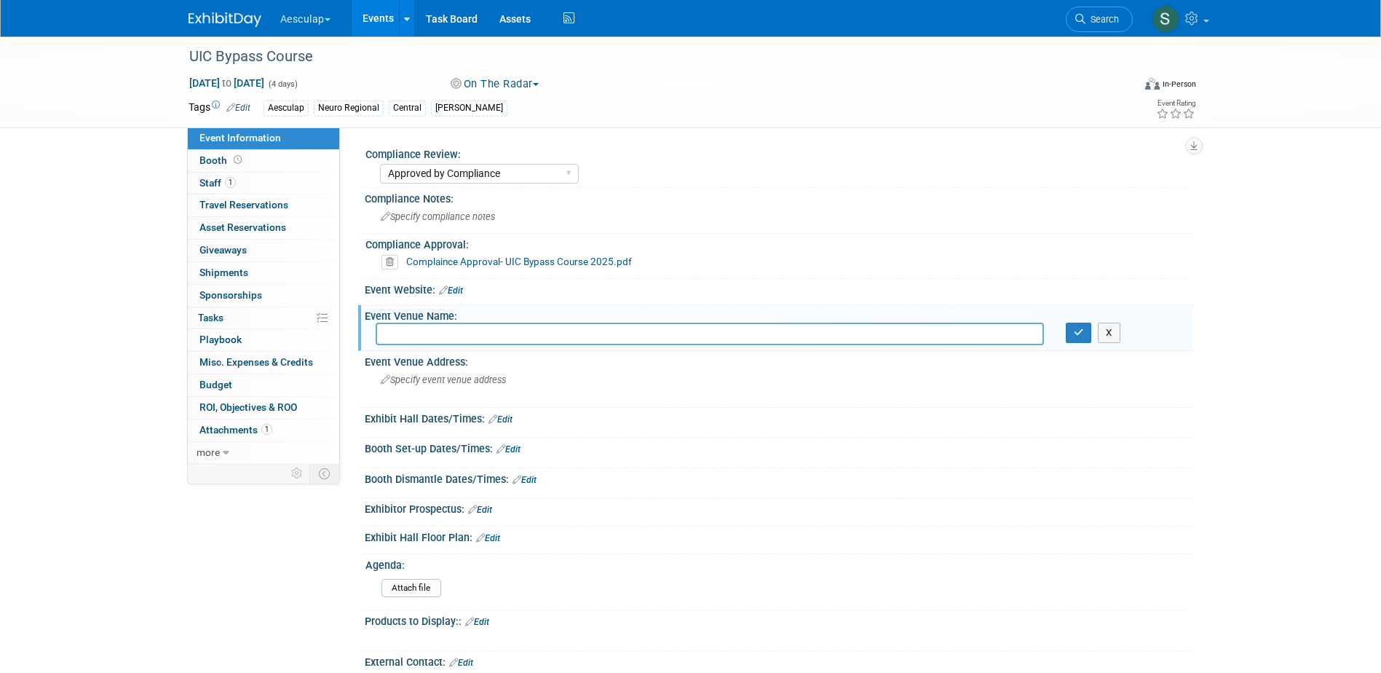
click at [431, 336] on input "text" at bounding box center [710, 334] width 668 height 23
paste input "Surgical Innovation and Training Laboratory at the University of Illinois at Ch…"
type input "Surgical Innovation and Training Laboratory at the University of Illinois at Ch…"
click at [1073, 340] on button "button" at bounding box center [1079, 333] width 26 height 20
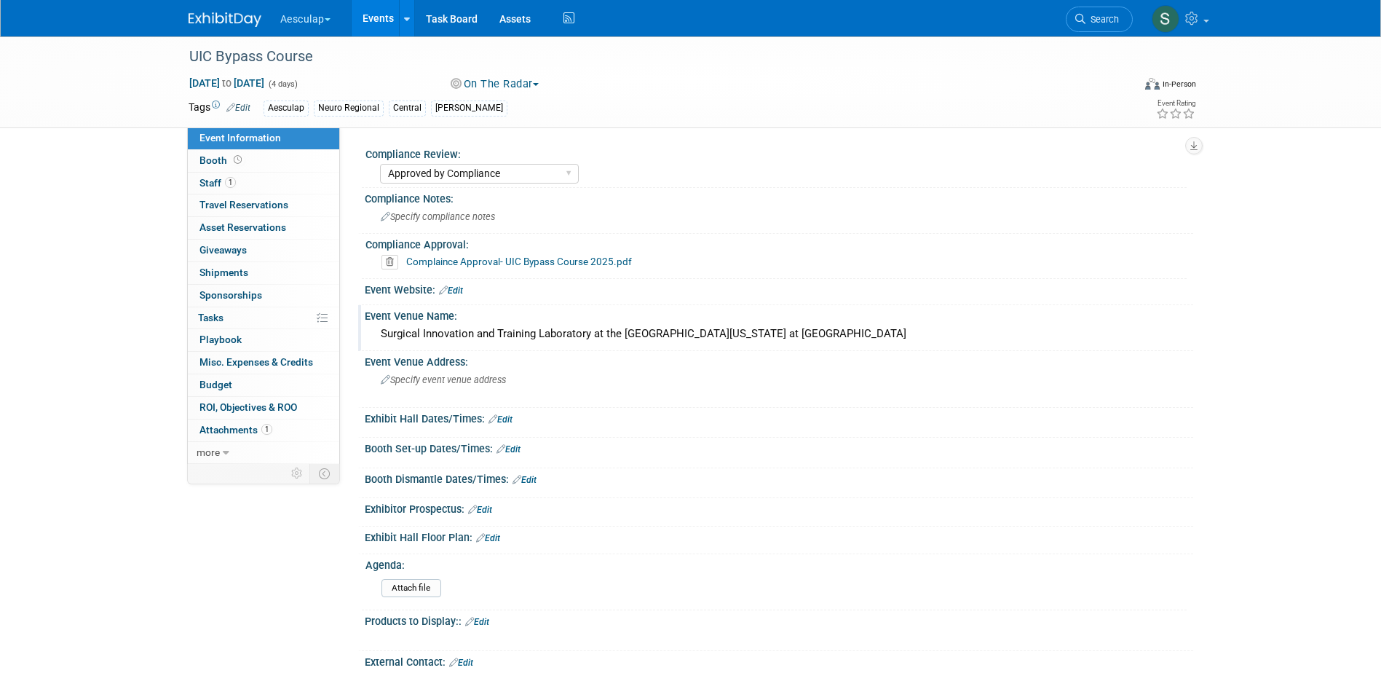
click at [510, 333] on div "Surgical Innovation and Training Laboratory at the University of Illinois at Ch…" at bounding box center [779, 334] width 807 height 23
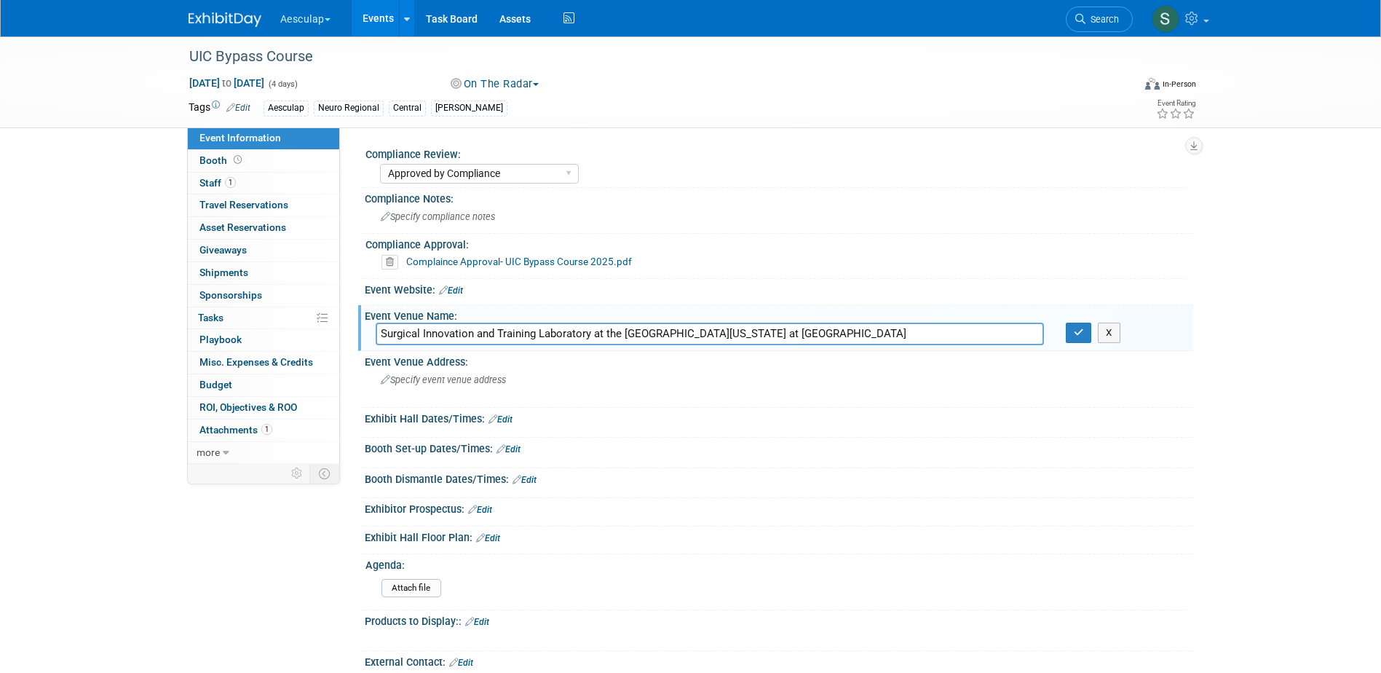
drag, startPoint x: 785, startPoint y: 331, endPoint x: 376, endPoint y: 323, distance: 409.3
click at [376, 323] on input "Surgical Innovation and Training Laboratory at the University of Illinois at Ch…" at bounding box center [710, 334] width 668 height 23
click at [425, 380] on span "Specify event venue address" at bounding box center [443, 379] width 125 height 11
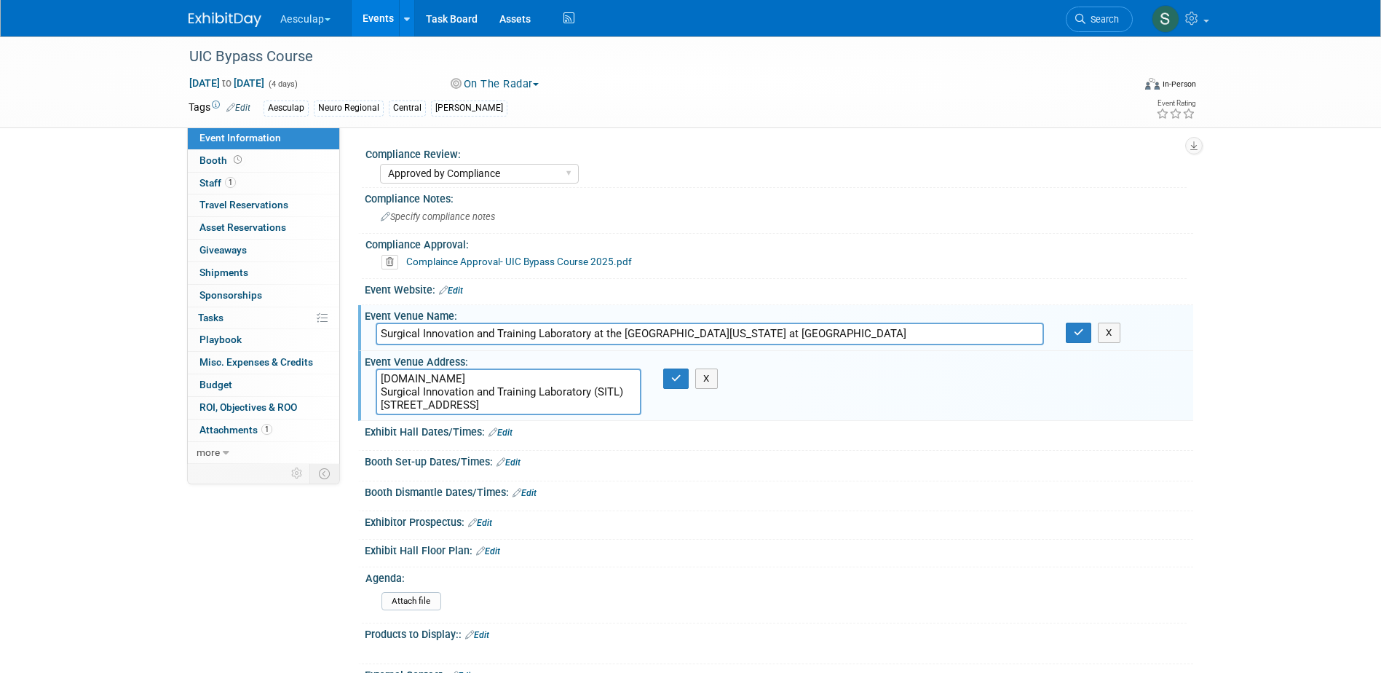
drag, startPoint x: 423, startPoint y: 376, endPoint x: 353, endPoint y: 371, distance: 70.1
click at [353, 371] on div "Compliance Review: Needs to be submitted to Compliance In Review with Complianc…" at bounding box center [766, 295] width 853 height 336
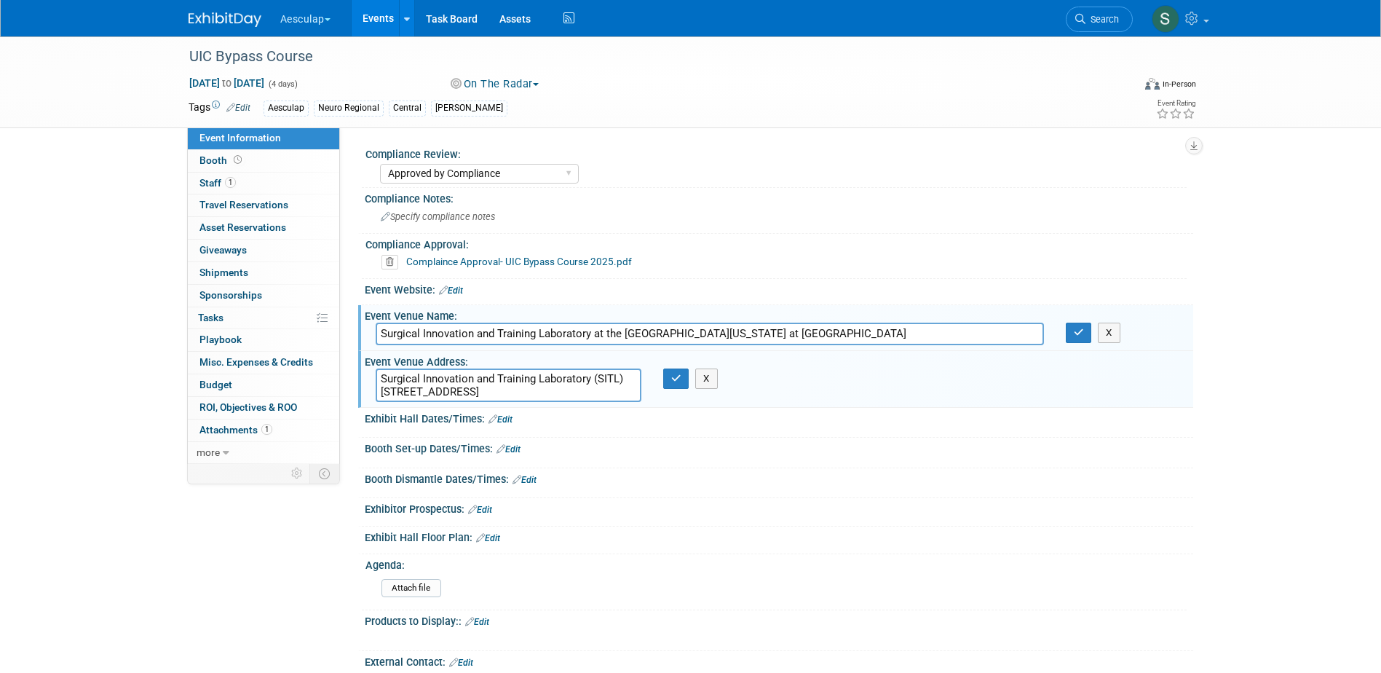
click at [459, 392] on textarea "Surgical Innovation and Training Laboratory (SITL) 912 S Wood St, Chicago, IL 6…" at bounding box center [509, 384] width 266 height 33
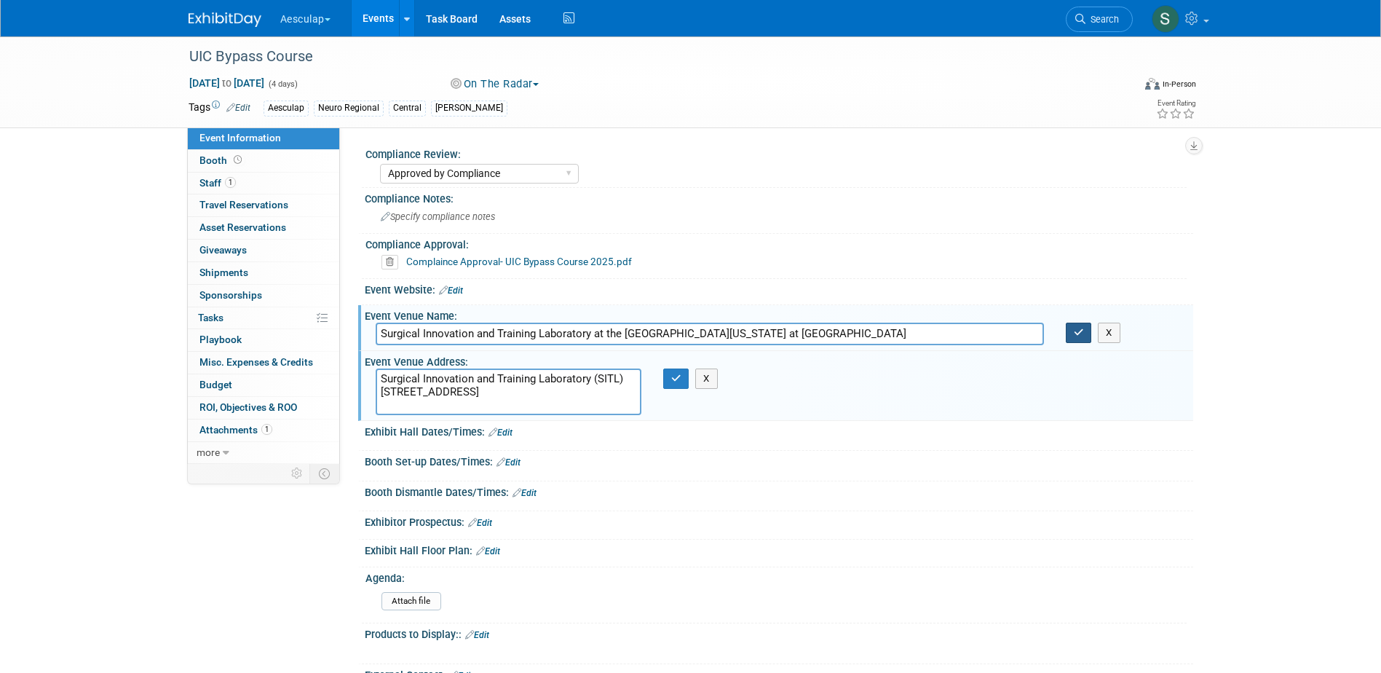
type textarea "Surgical Innovation and Training Laboratory (SITL) [STREET_ADDRESS]"
drag, startPoint x: 1078, startPoint y: 333, endPoint x: 960, endPoint y: 359, distance: 121.6
click at [1077, 334] on icon "button" at bounding box center [1079, 332] width 10 height 9
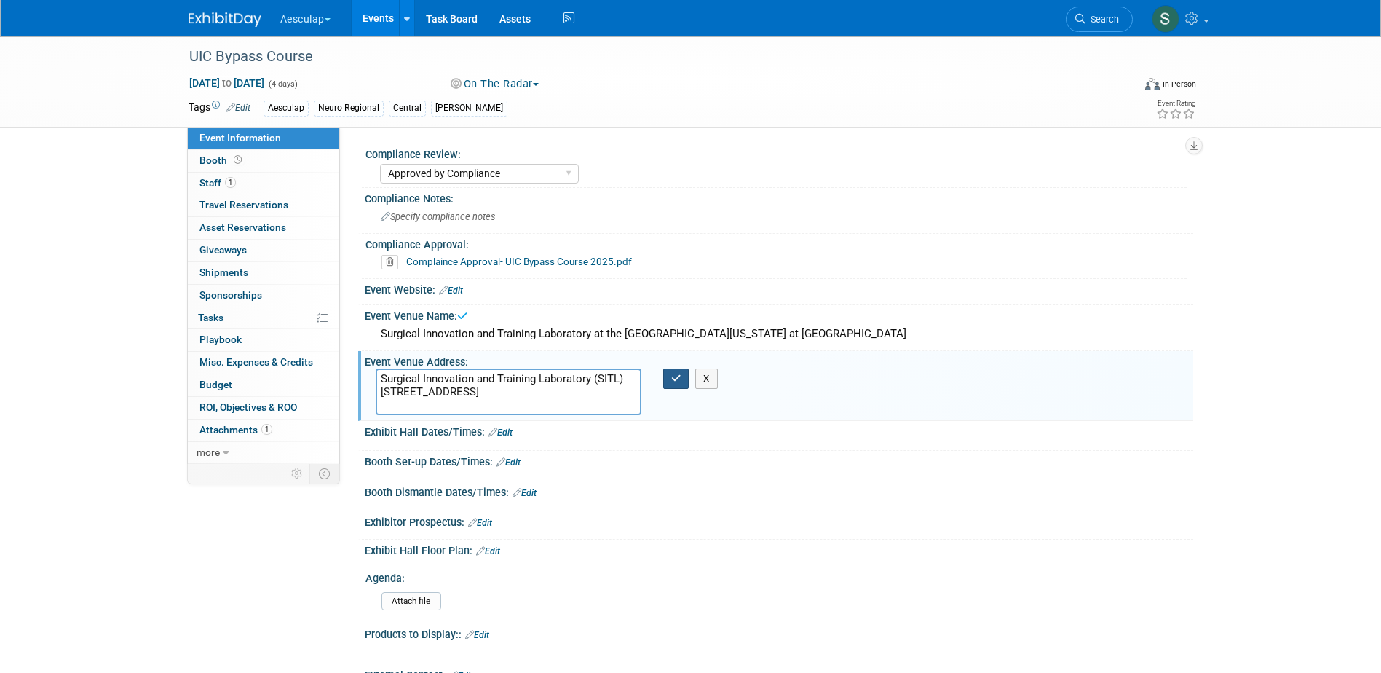
click at [681, 379] on icon "button" at bounding box center [676, 378] width 10 height 9
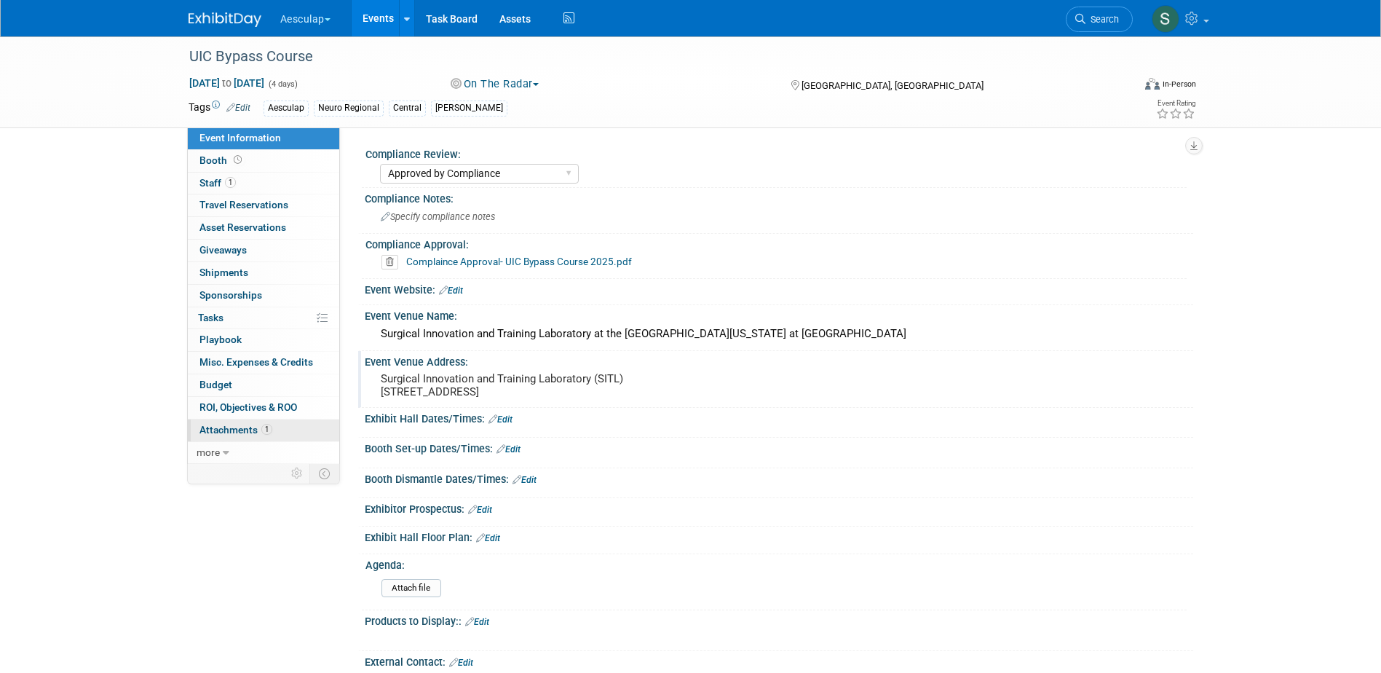
click at [233, 435] on link "1 Attachments 1" at bounding box center [263, 430] width 151 height 22
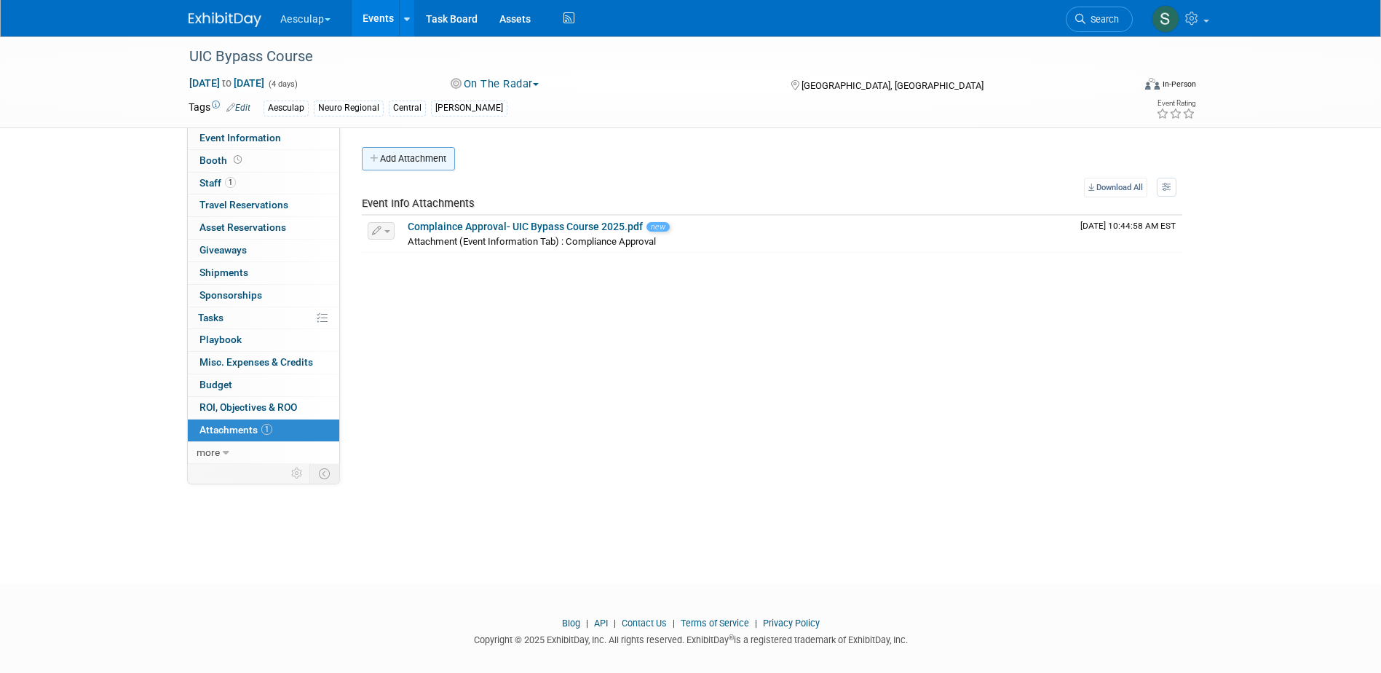
click at [420, 167] on button "Add Attachment" at bounding box center [408, 158] width 93 height 23
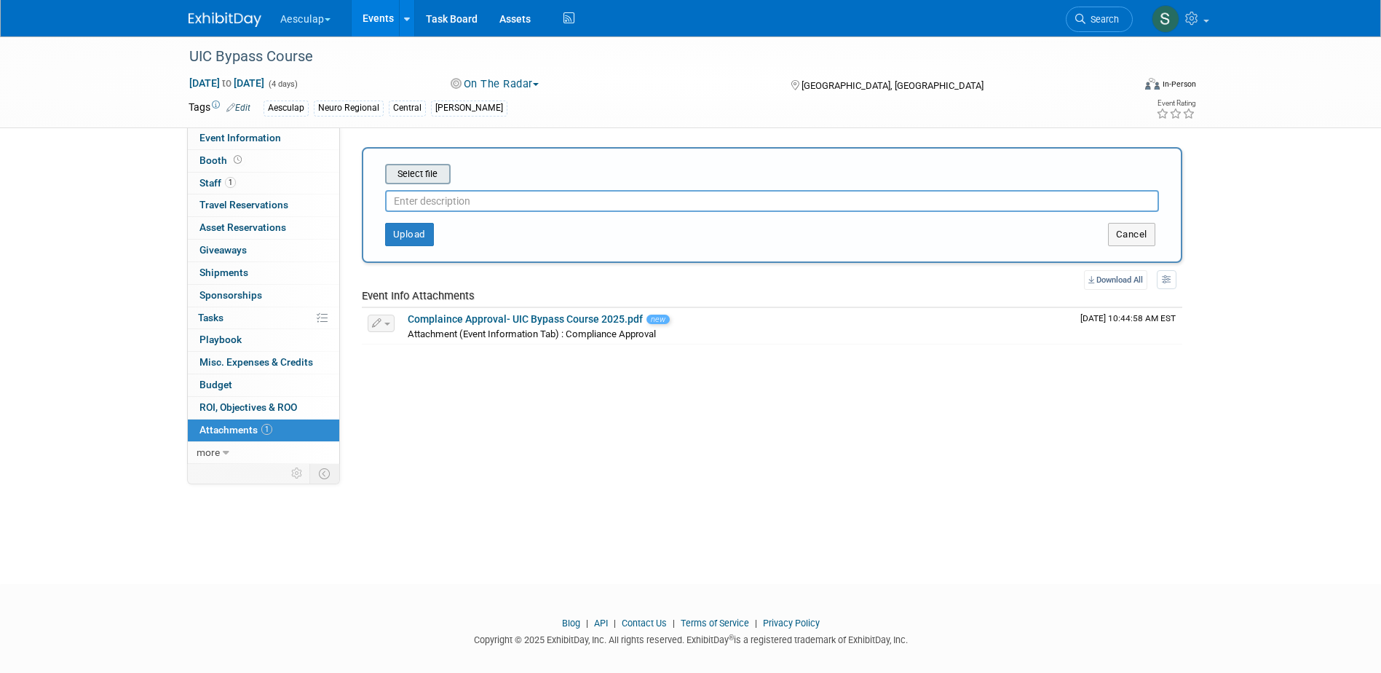
click at [415, 178] on input "file" at bounding box center [362, 173] width 173 height 17
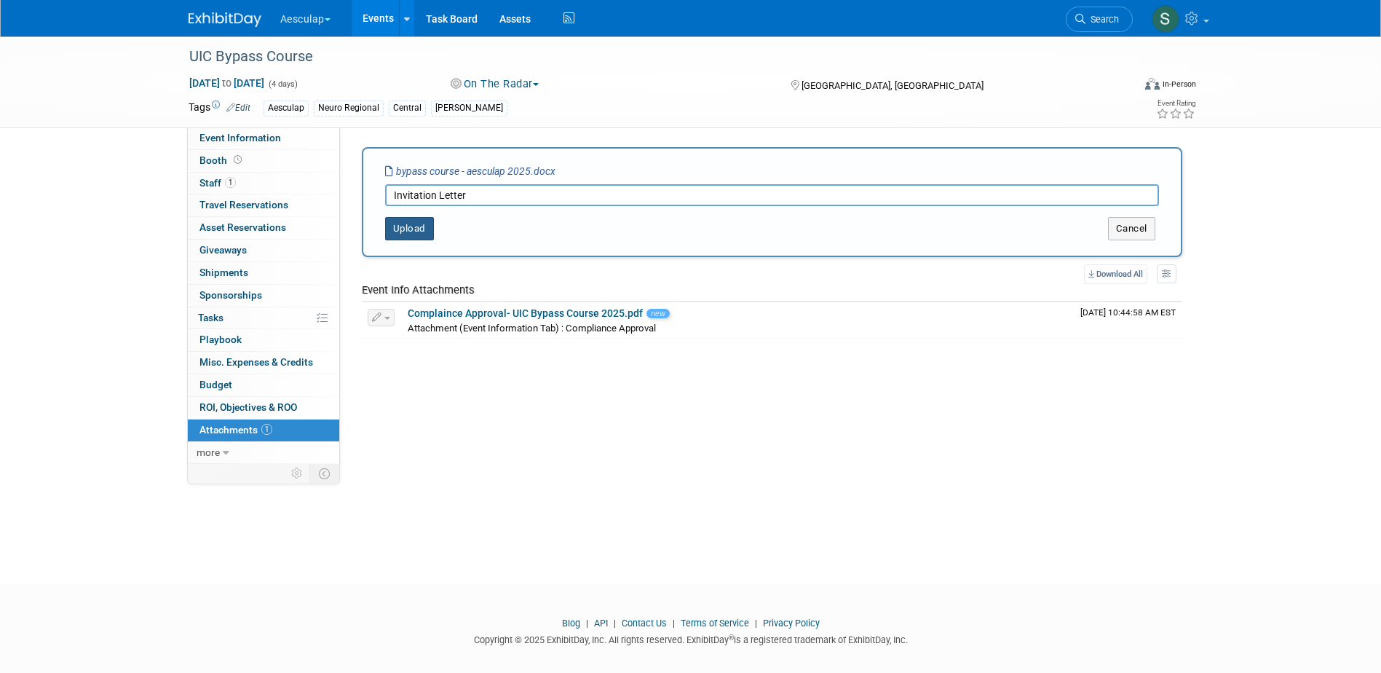
type input "Invitation Letter"
click at [410, 221] on button "Upload" at bounding box center [409, 228] width 49 height 23
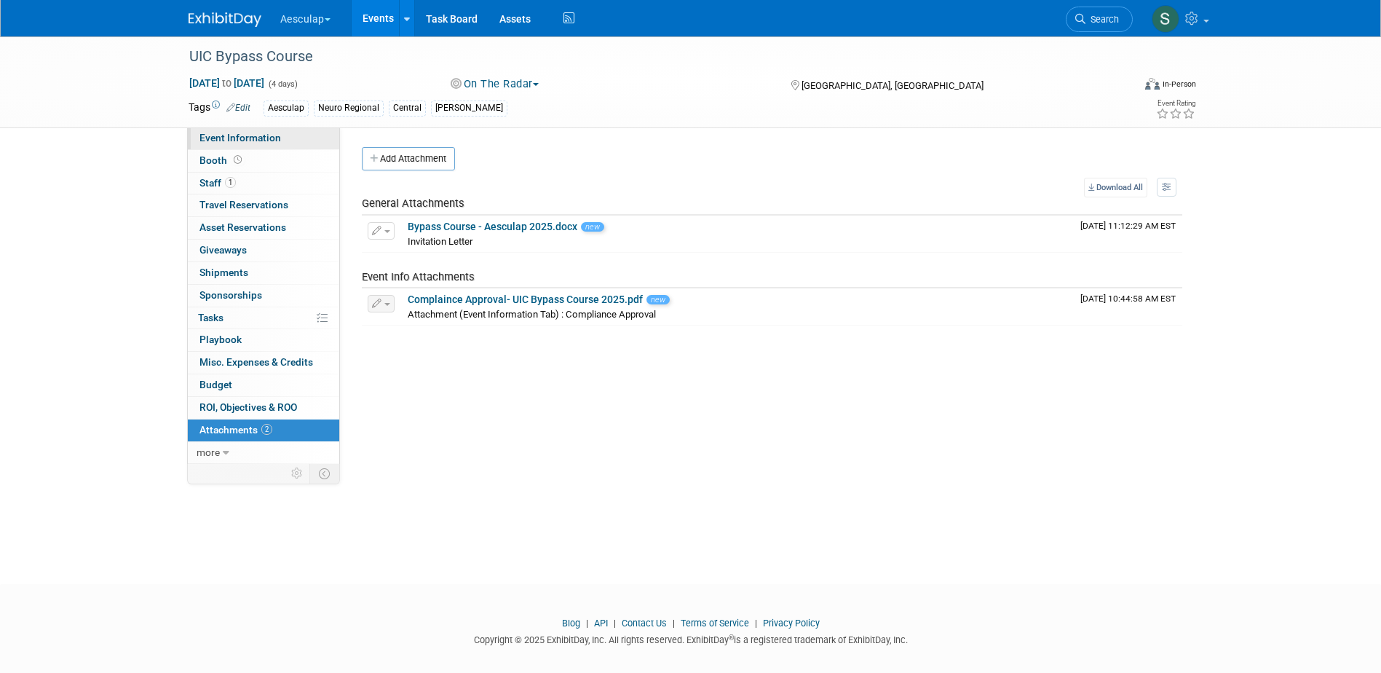
click at [247, 137] on span "Event Information" at bounding box center [241, 138] width 82 height 12
select select "Approved by Compliance"
select select "Neuro"
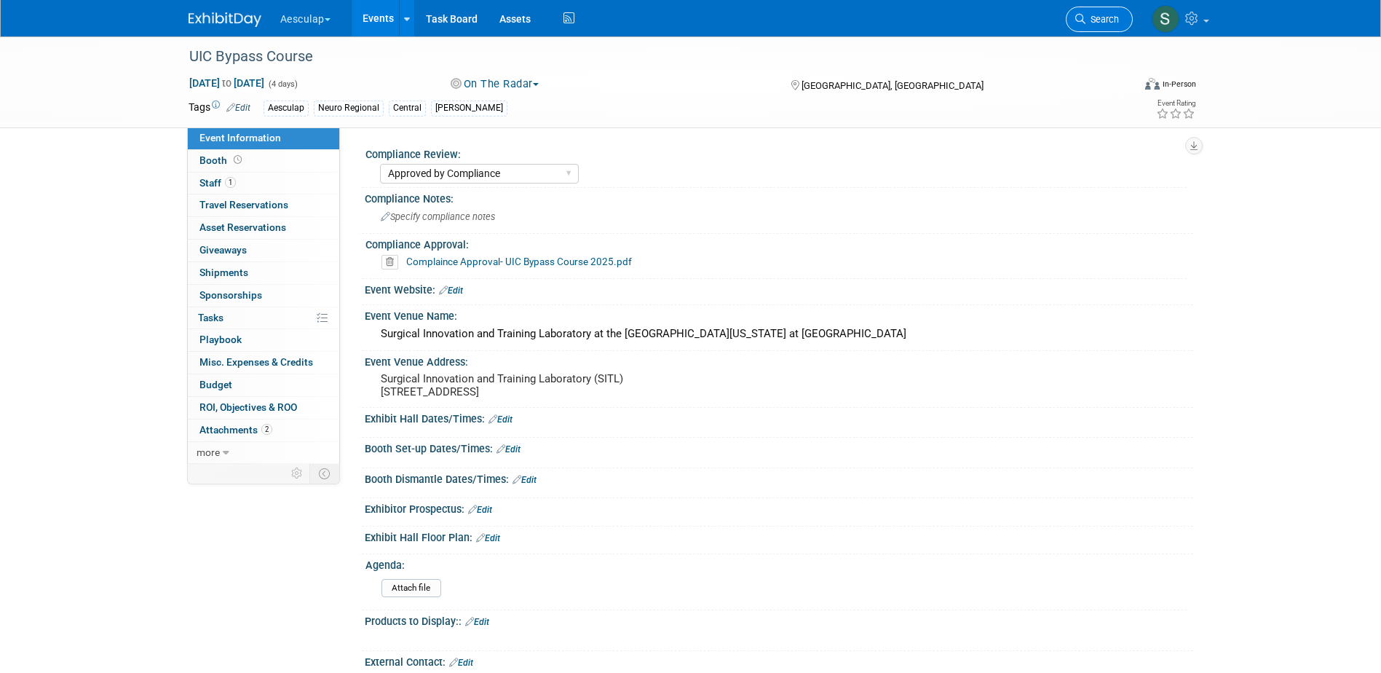
click at [1086, 25] on link "Search" at bounding box center [1099, 19] width 67 height 25
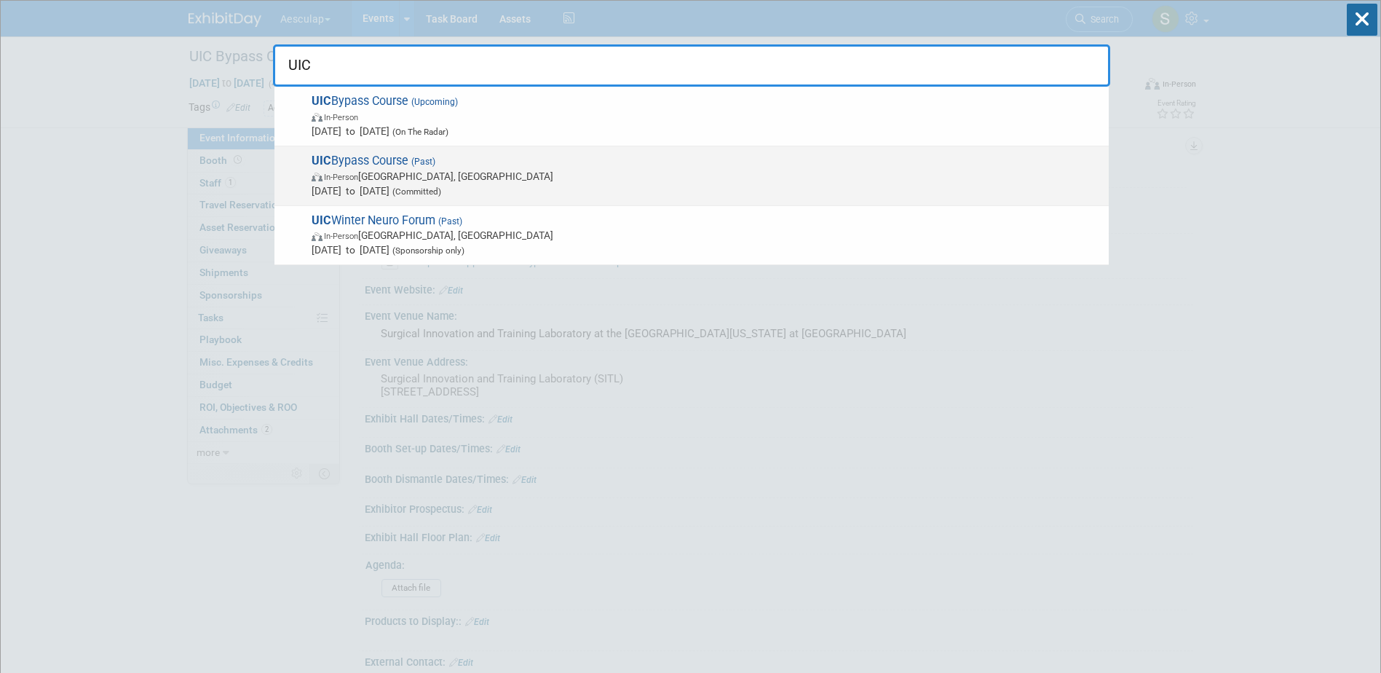
type input "UIC"
click at [367, 156] on span "UIC Bypass Course (Past) In-Person Chicago, IL Nov 14, 2024 to Nov 16, 2024 (Co…" at bounding box center [704, 176] width 794 height 44
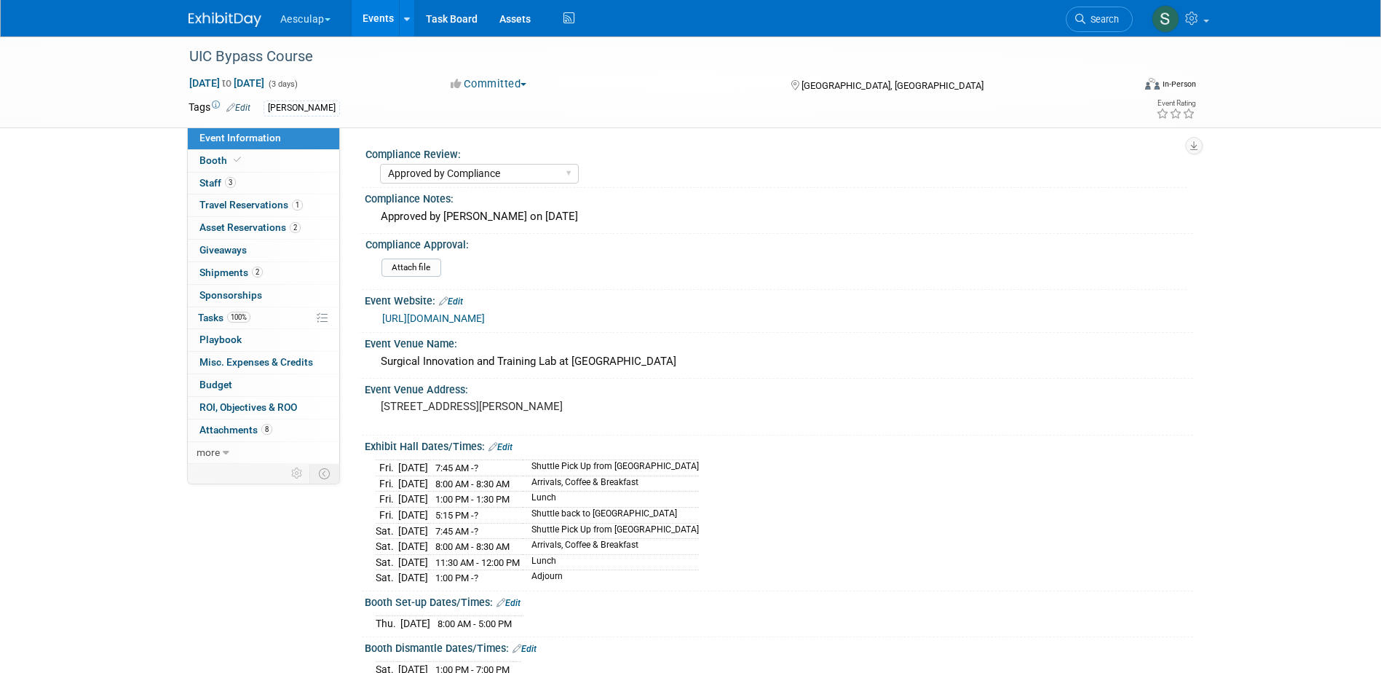
select select "Approved by Compliance"
select select "Neuro"
click at [485, 317] on link "https://chicago.medicine.uic.edu/neurosurgery/events/bypass-course/" at bounding box center [433, 318] width 103 height 12
click at [383, 13] on link "Events" at bounding box center [378, 18] width 53 height 36
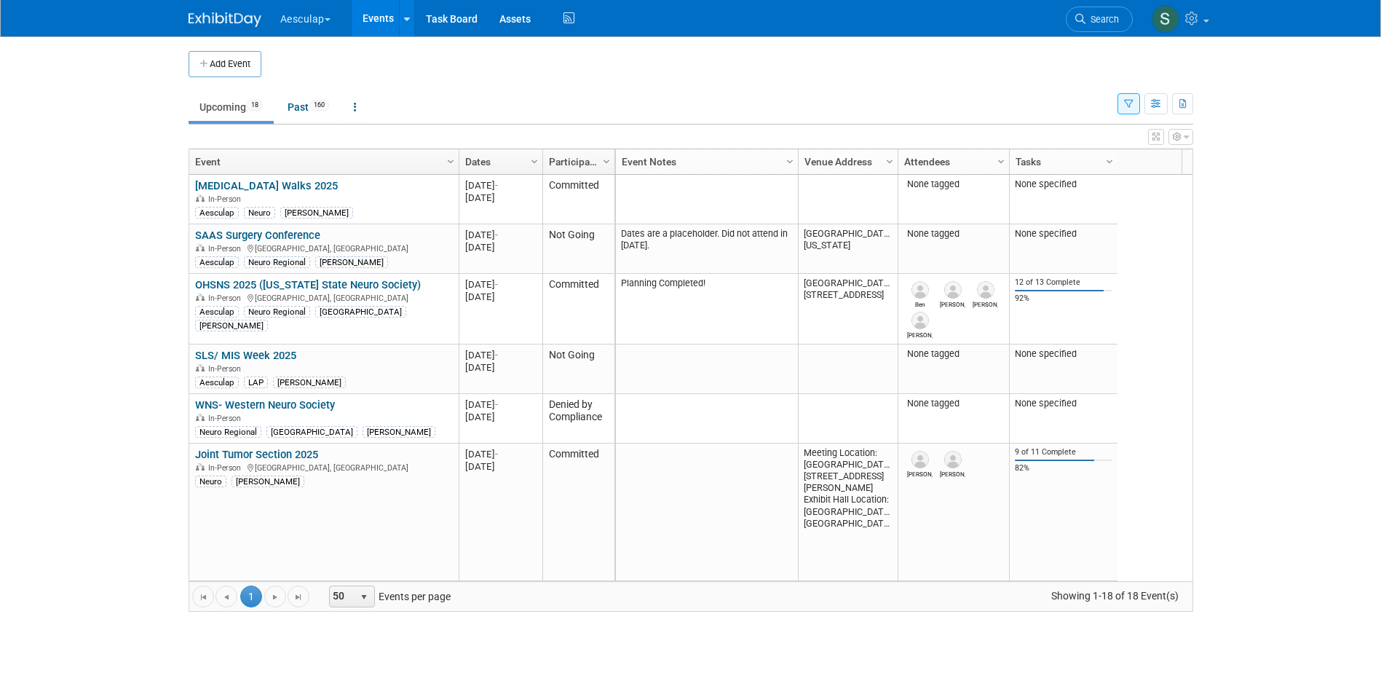
scroll to position [175, 0]
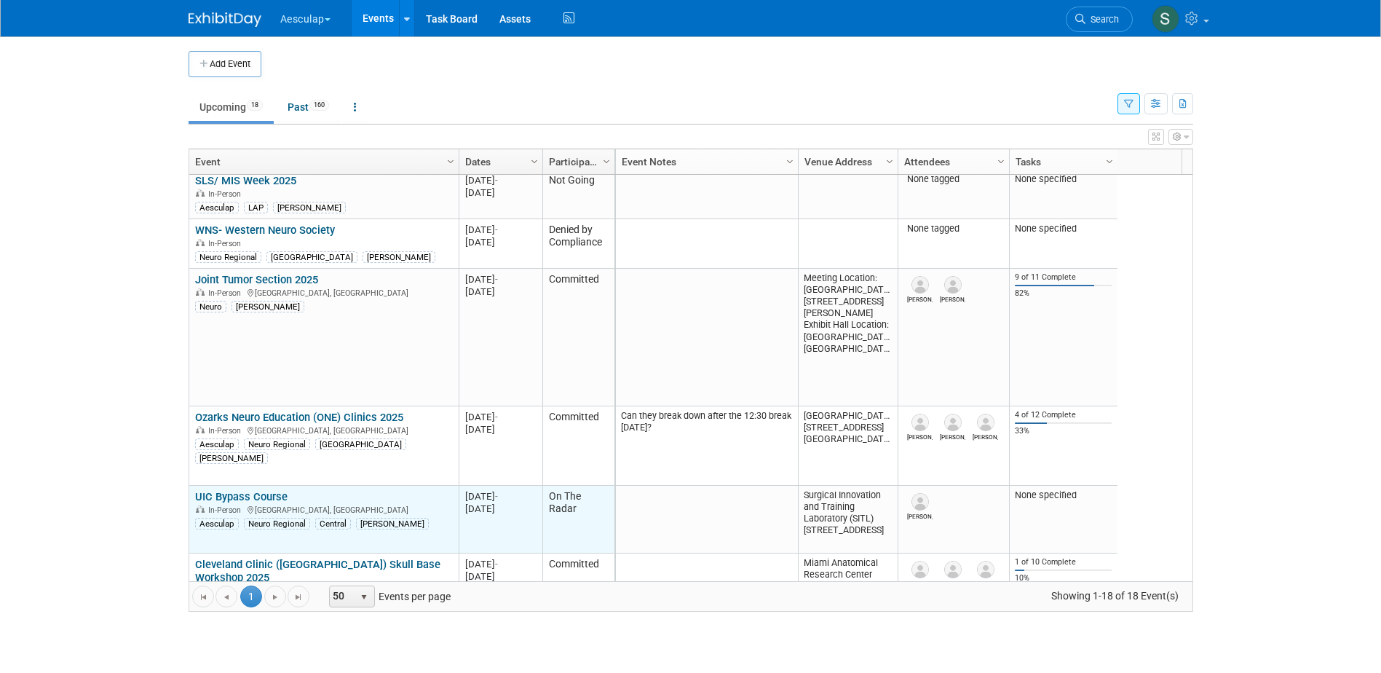
click at [257, 491] on link "UIC Bypass Course" at bounding box center [241, 496] width 92 height 13
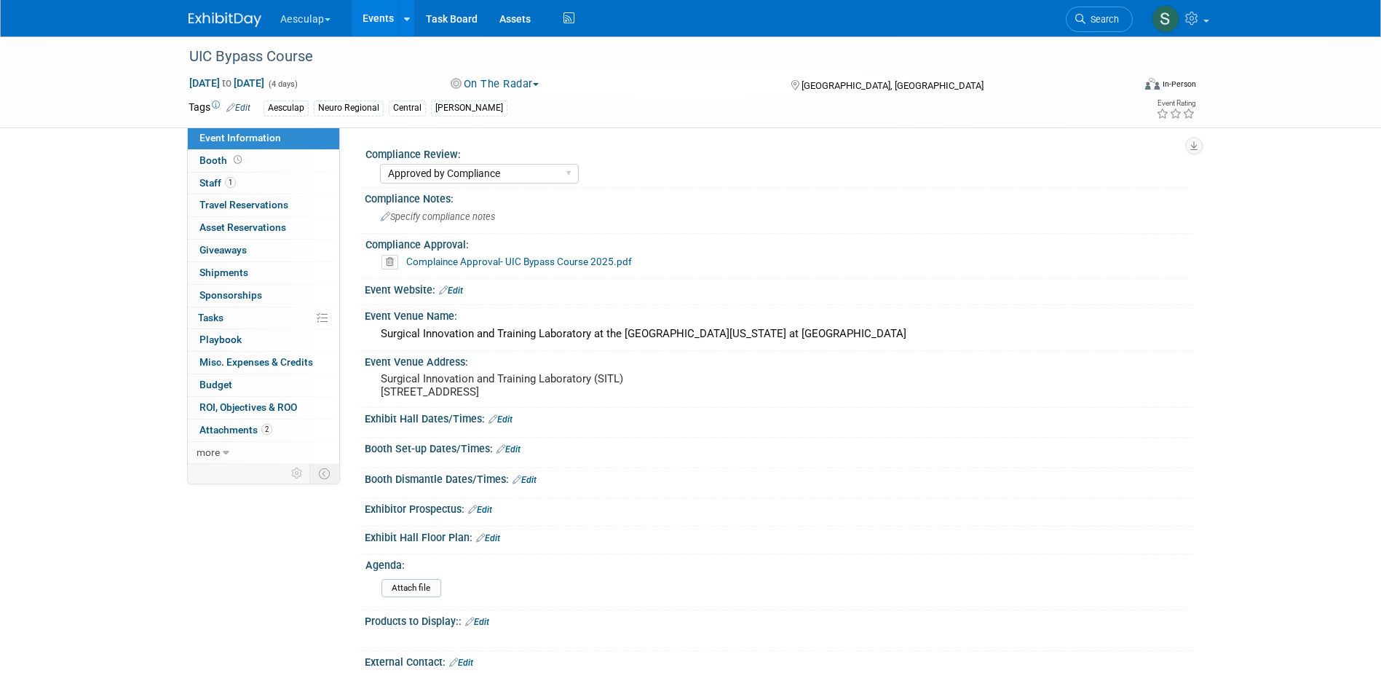
select select "Approved by Compliance"
select select "Neuro"
click at [495, 82] on button "On The Radar" at bounding box center [495, 83] width 99 height 15
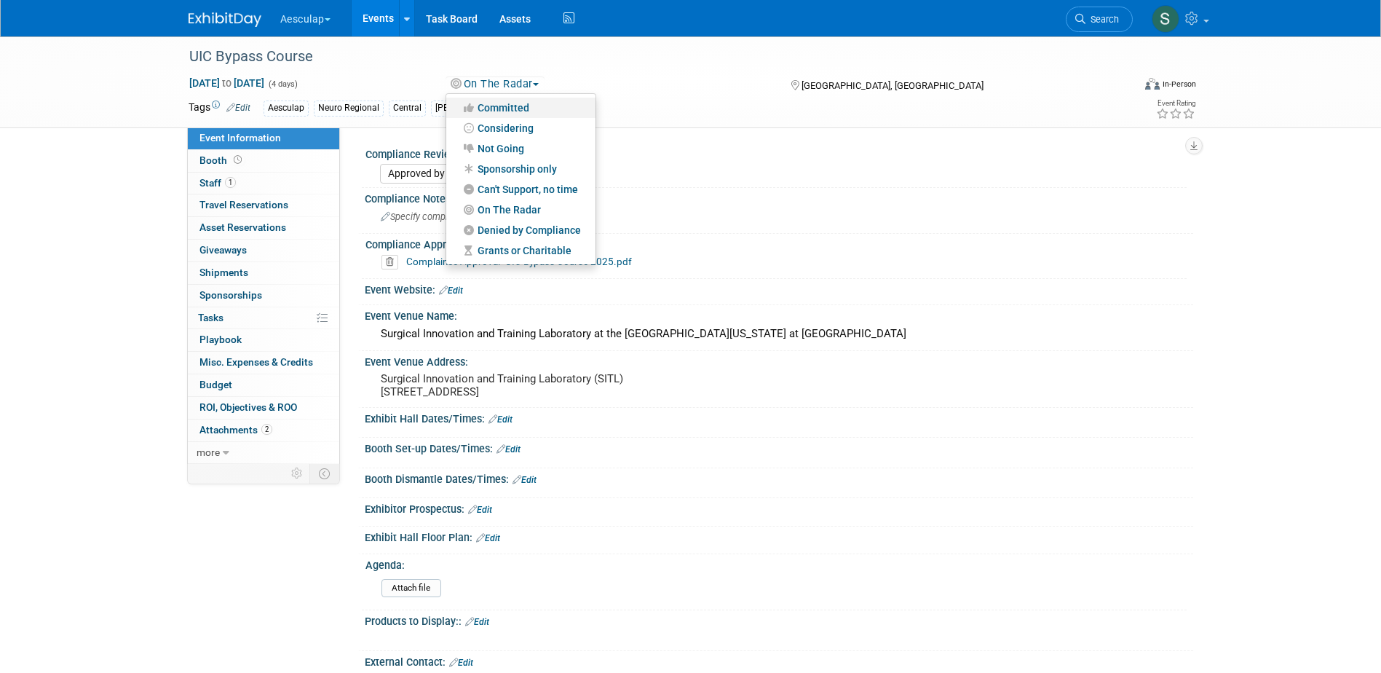
click at [511, 102] on link "Committed" at bounding box center [520, 108] width 149 height 20
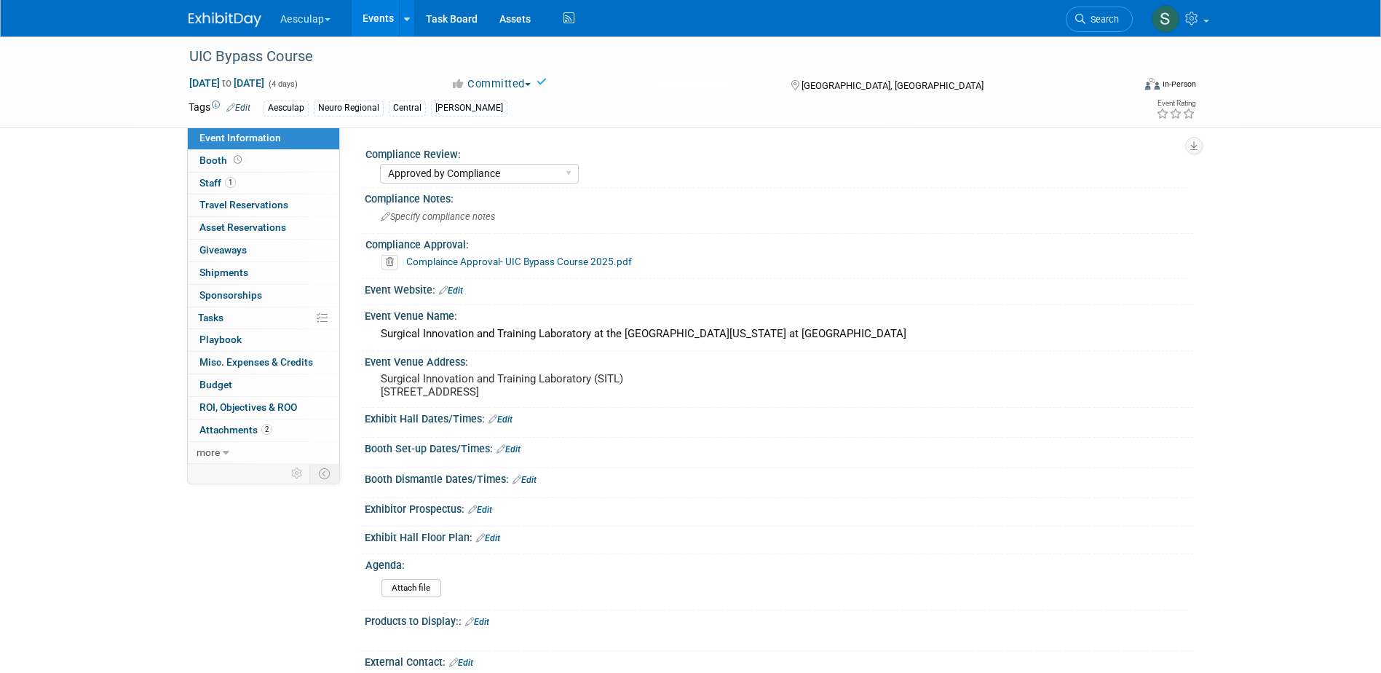
click at [449, 290] on link "Edit" at bounding box center [451, 290] width 24 height 10
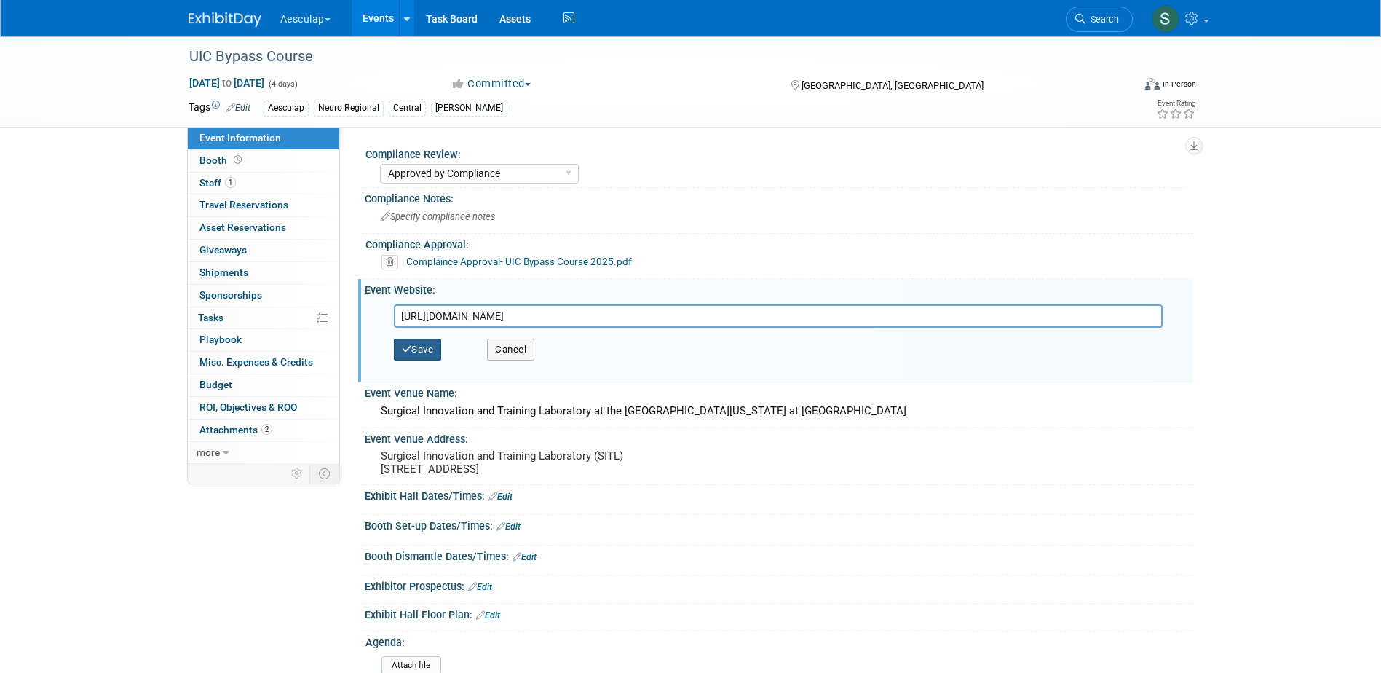
type input "[URL][DOMAIN_NAME]"
click at [429, 354] on button "Save" at bounding box center [418, 350] width 48 height 22
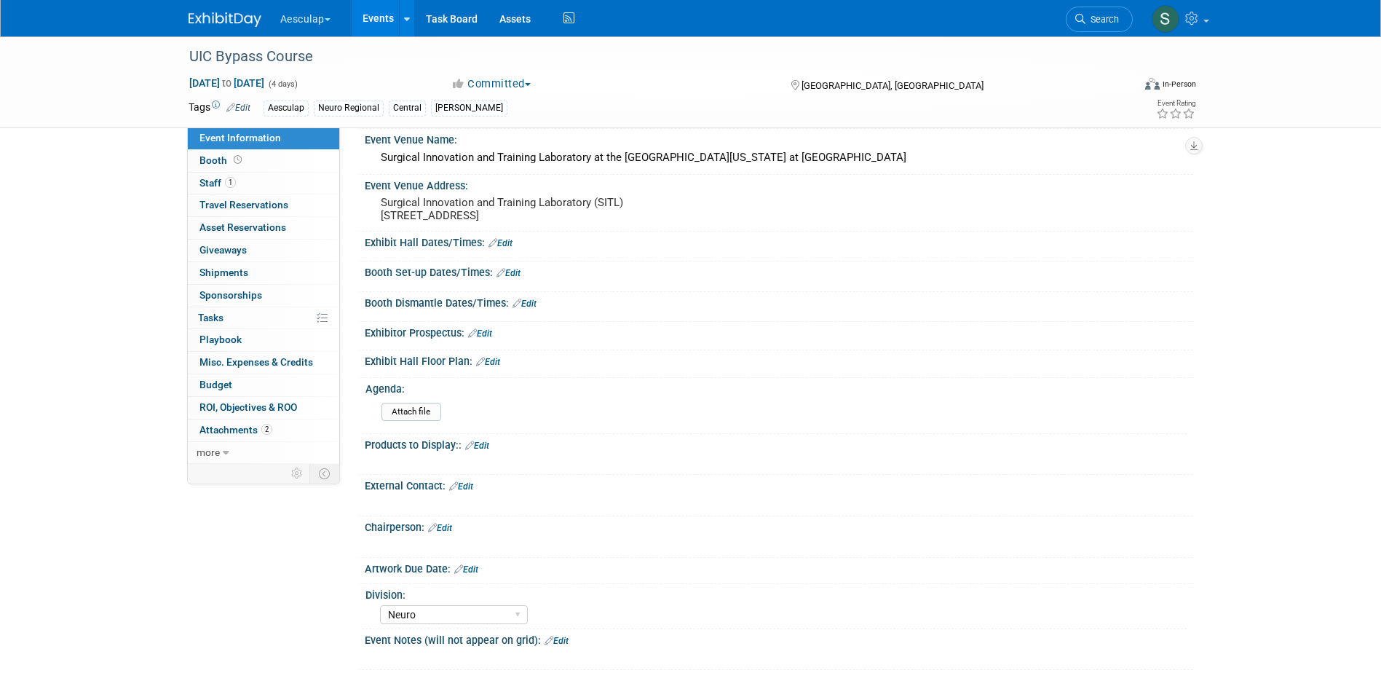
scroll to position [218, 0]
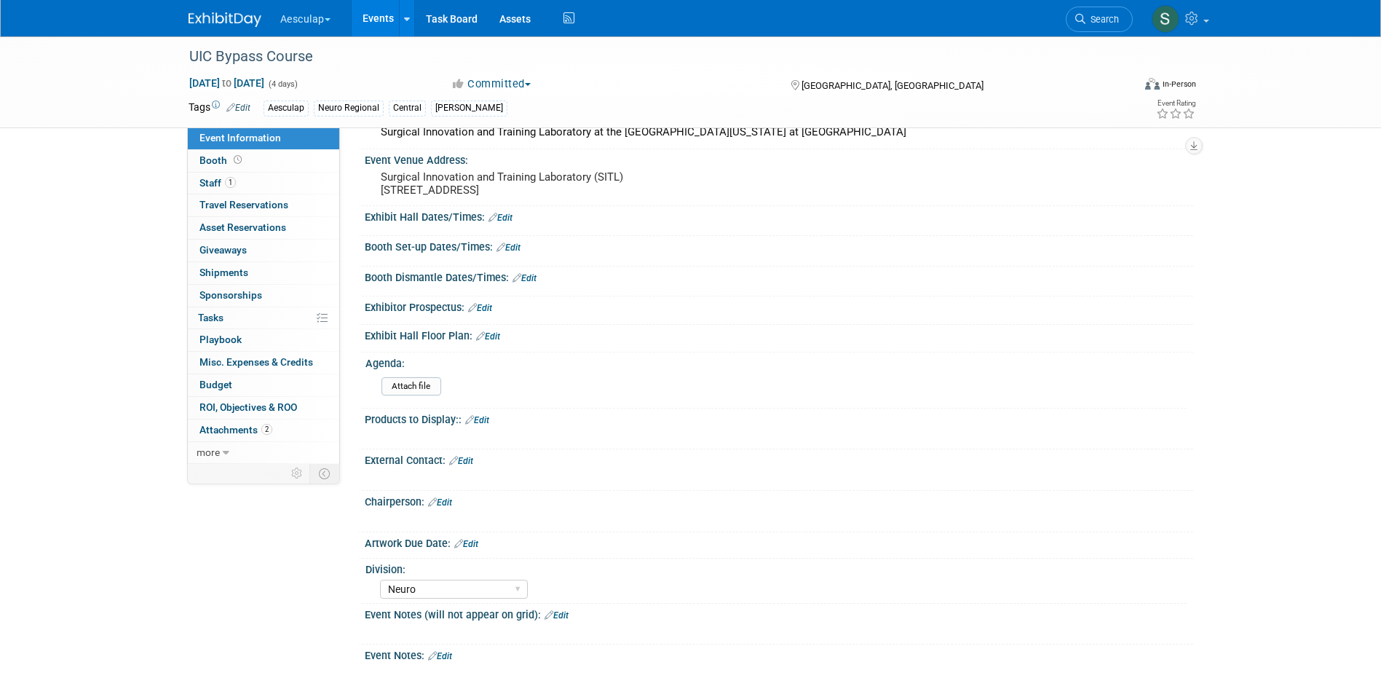
click at [452, 508] on link "Edit" at bounding box center [440, 502] width 24 height 10
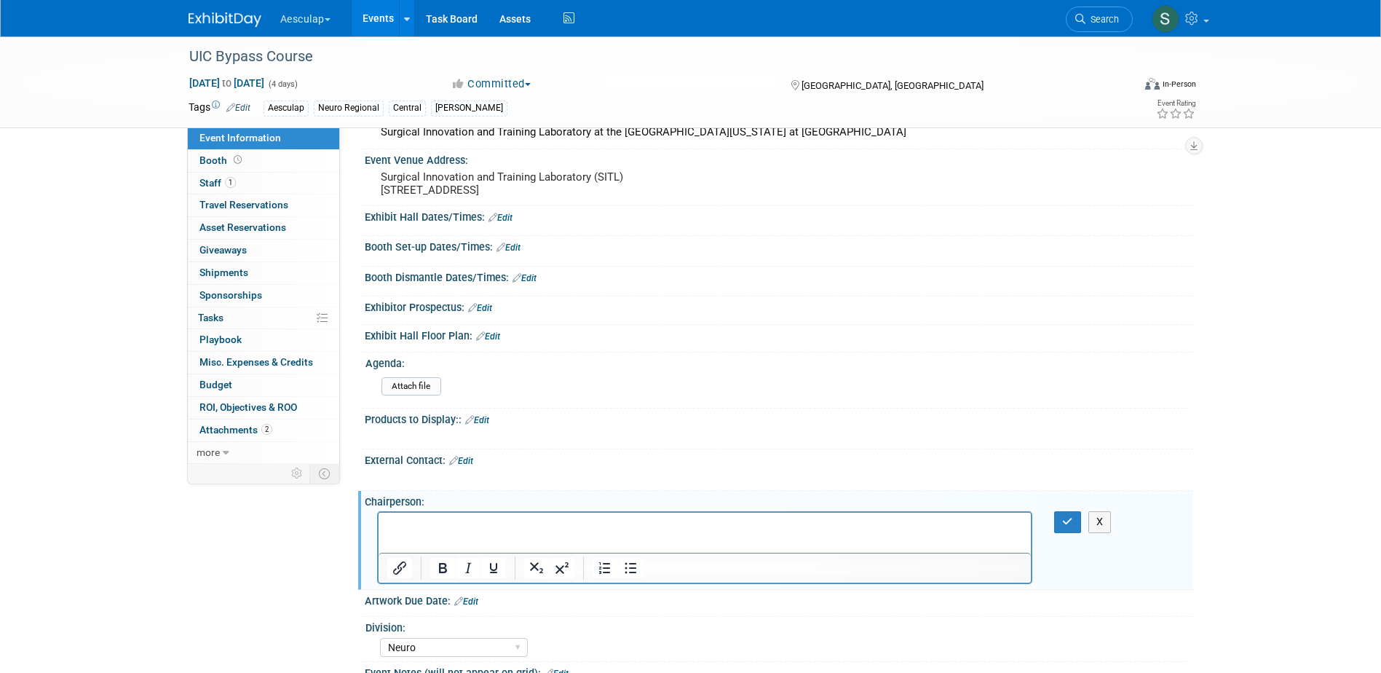
scroll to position [0, 0]
drag, startPoint x: 1063, startPoint y: 525, endPoint x: 1054, endPoint y: 529, distance: 10.4
click at [1064, 526] on button "button" at bounding box center [1067, 521] width 27 height 21
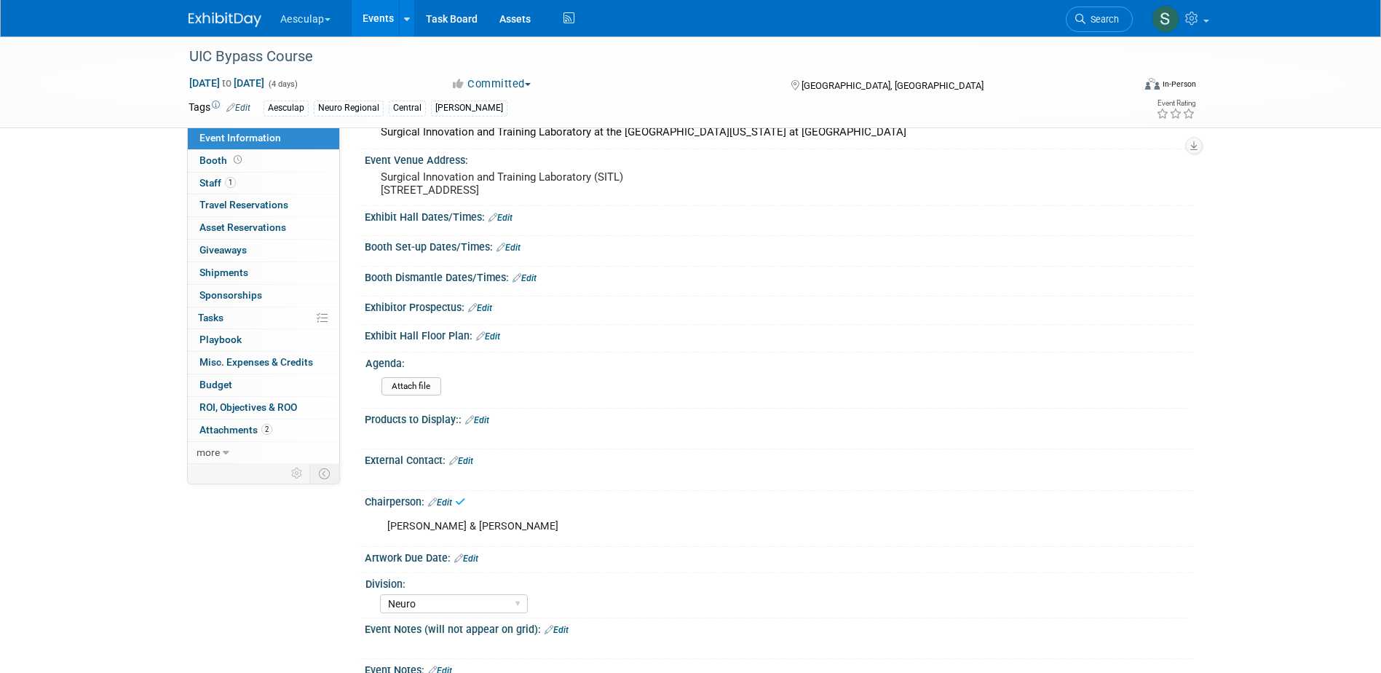
click at [791, 541] on div "[PERSON_NAME] & [PERSON_NAME]" at bounding box center [705, 526] width 656 height 29
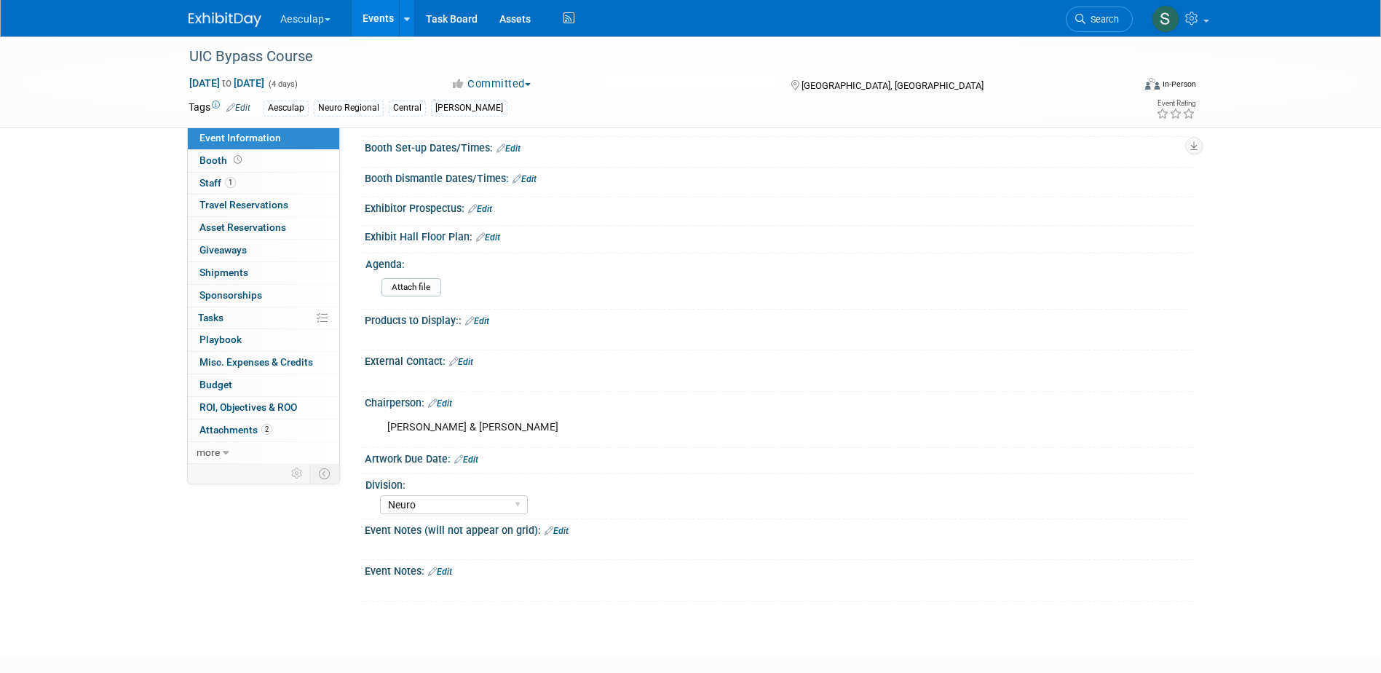
scroll to position [146, 0]
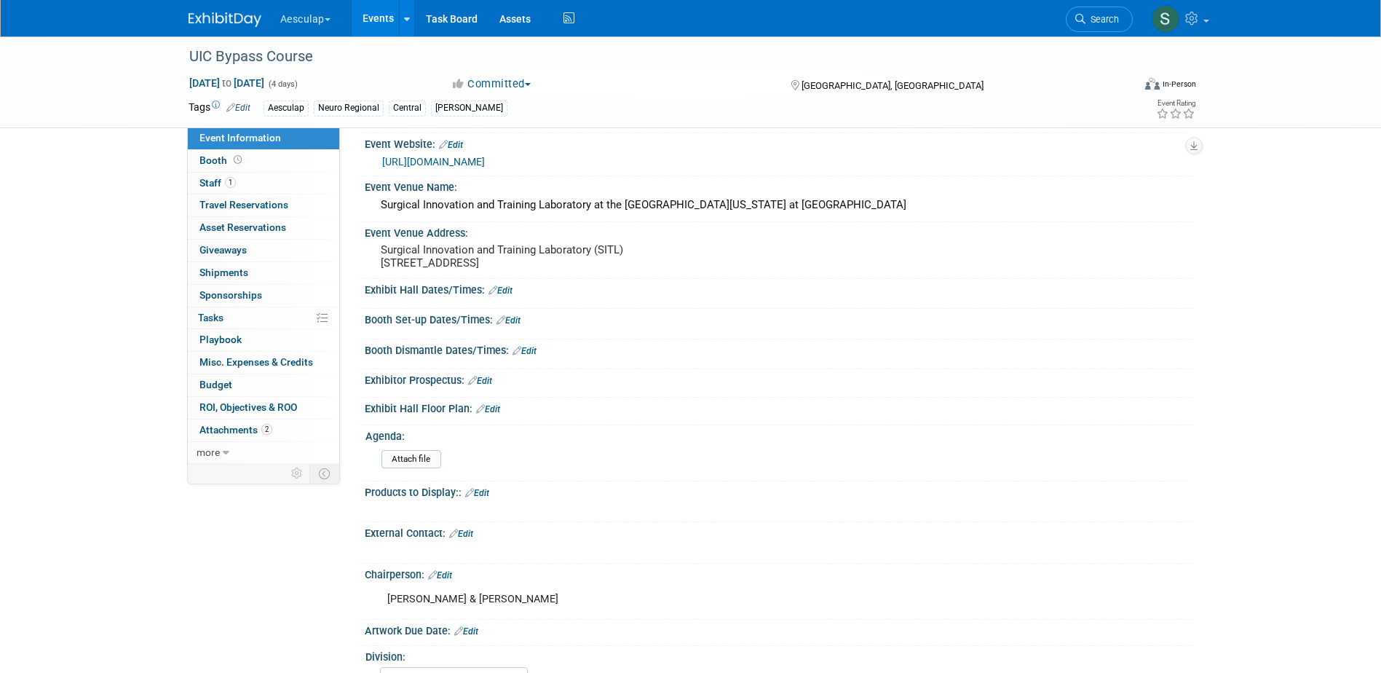
click at [479, 498] on link "Edit" at bounding box center [477, 493] width 24 height 10
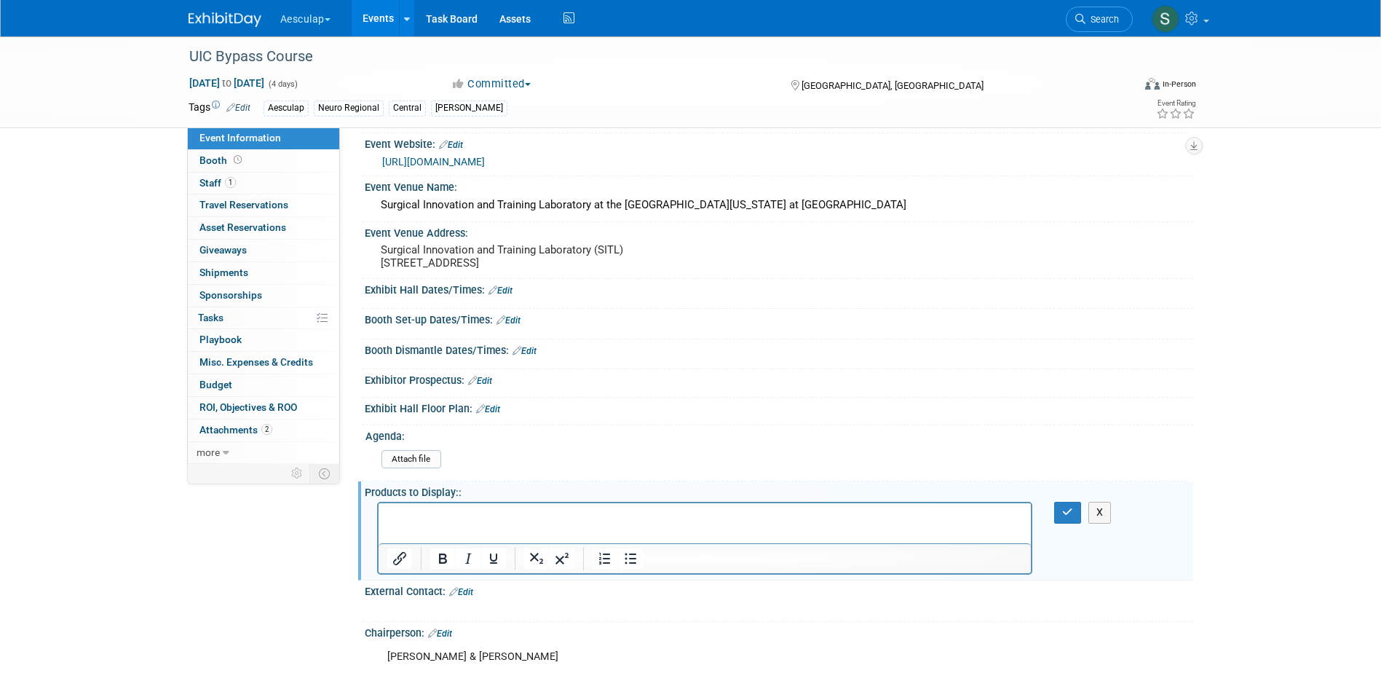
scroll to position [0, 0]
click at [417, 522] on p "Rich Text Area. Press ALT-0 for help." at bounding box center [705, 516] width 636 height 15
paste body "Rich Text Area. Press ALT-0 for help."
drag, startPoint x: 492, startPoint y: 516, endPoint x: 529, endPoint y: 538, distance: 42.8
click at [494, 516] on p "Aeos, Elan 4, Miethke shunts" at bounding box center [705, 516] width 636 height 15
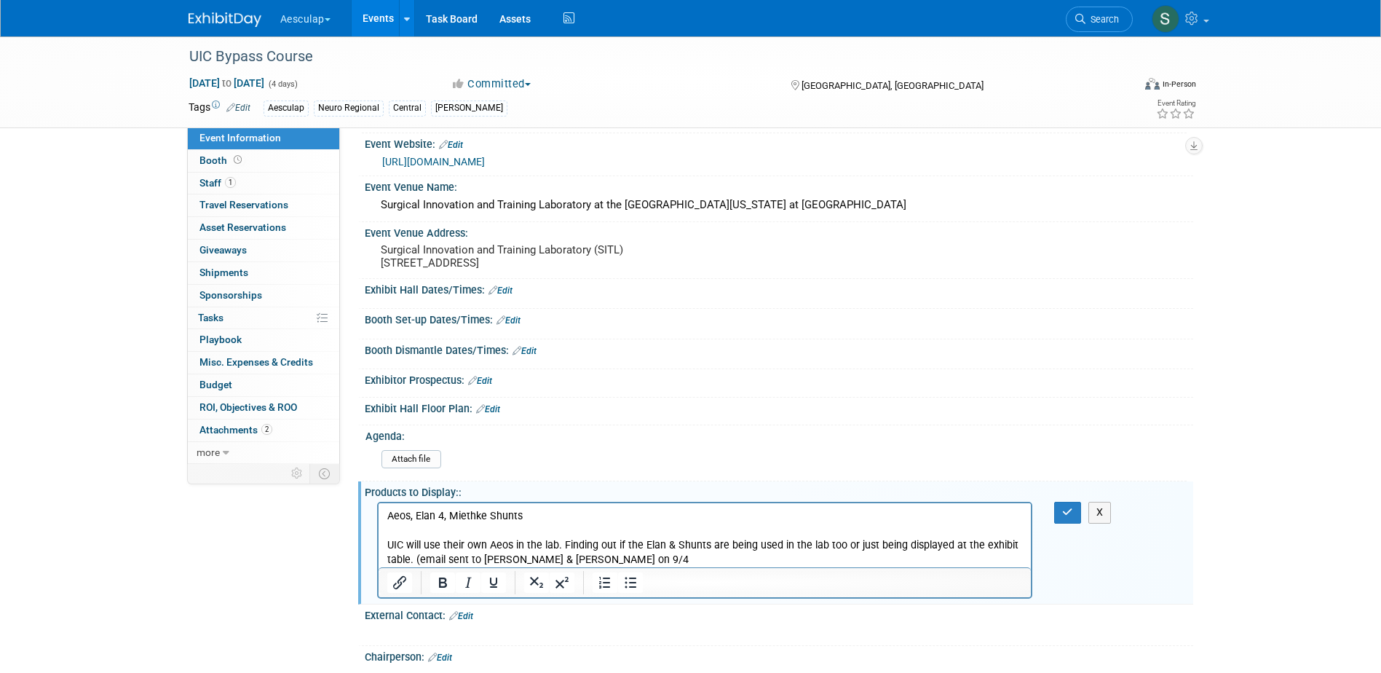
click at [590, 561] on p "UIC will use their own Aeos in the lab. Finding out if the Elan & Shunts are be…" at bounding box center [705, 552] width 636 height 29
click at [1061, 523] on button "button" at bounding box center [1067, 512] width 27 height 21
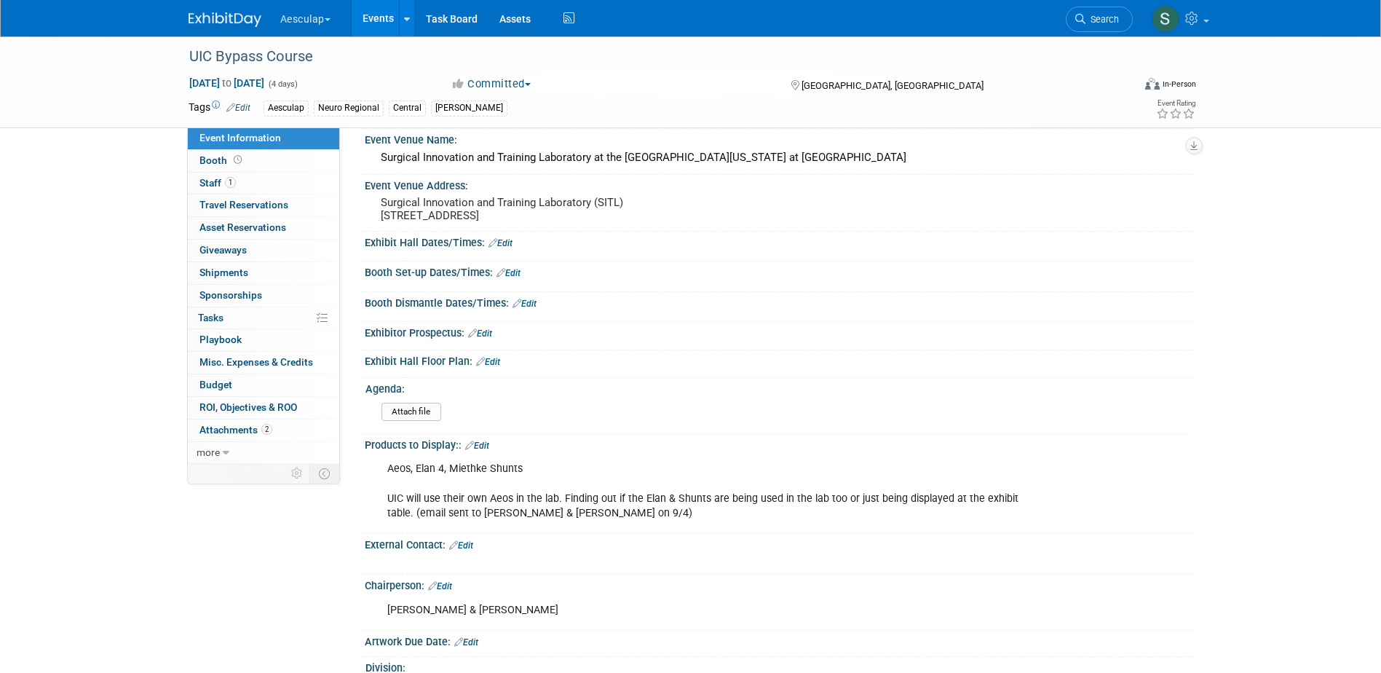
scroll to position [218, 0]
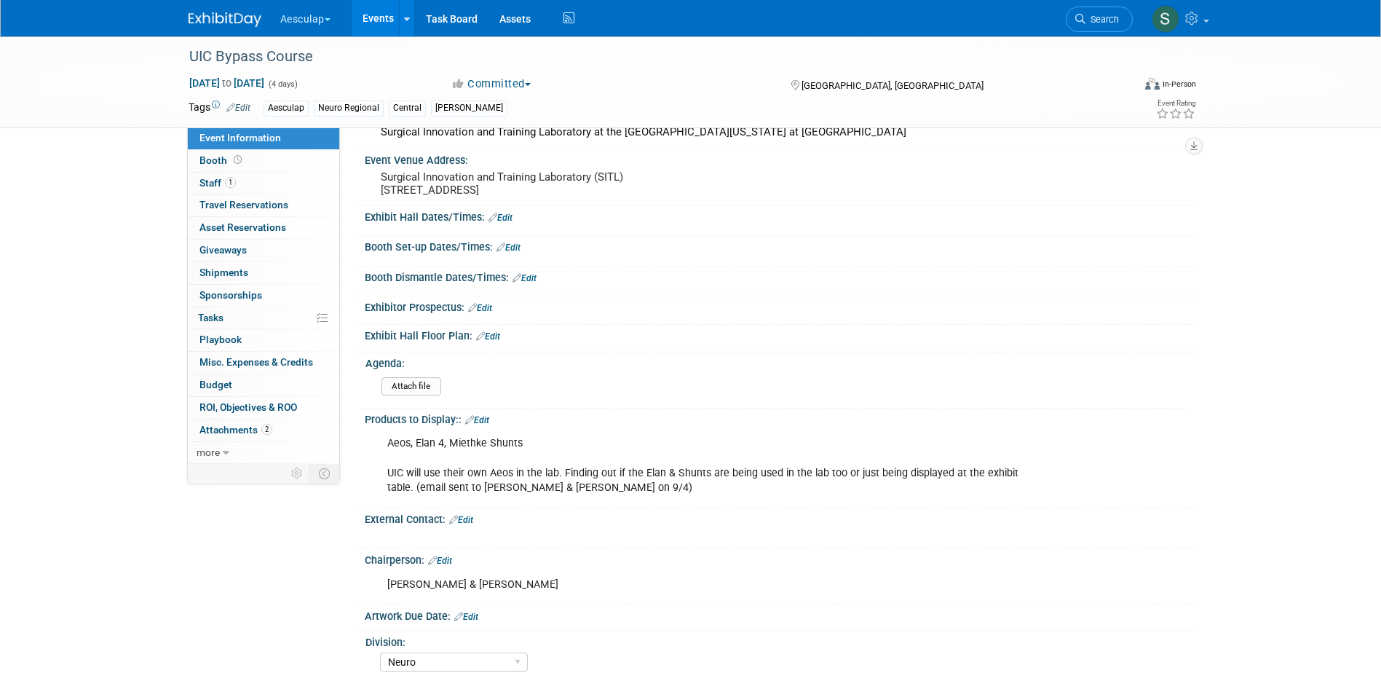
click at [467, 525] on link "Edit" at bounding box center [461, 520] width 24 height 10
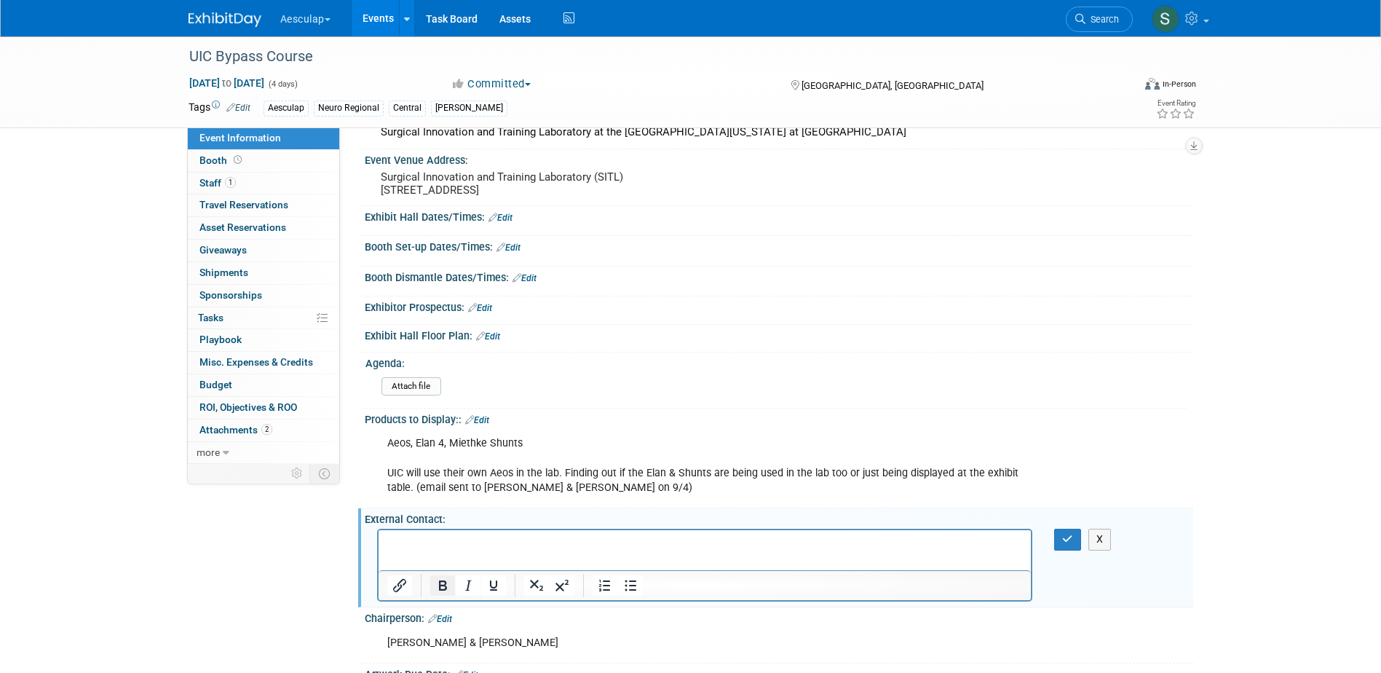
scroll to position [0, 0]
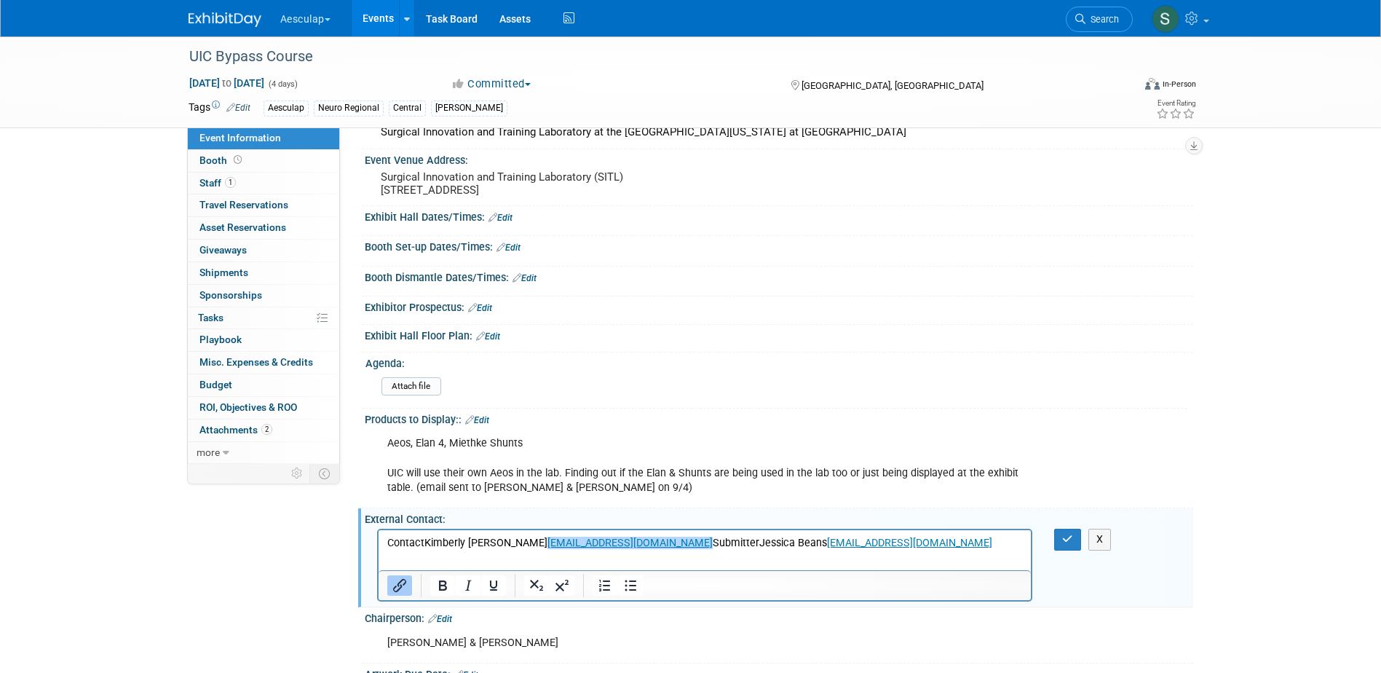
click at [574, 540] on p "ContactKimberly [PERSON_NAME] [EMAIL_ADDRESS][DOMAIN_NAME]﻿ SubmitterJessica Be…" at bounding box center [705, 543] width 636 height 15
click at [571, 543] on p "ContactKimberly Lee kimlee01@uic.edu﻿ SubmitterJessica Beans jbeans@uic.edu" at bounding box center [705, 543] width 636 height 15
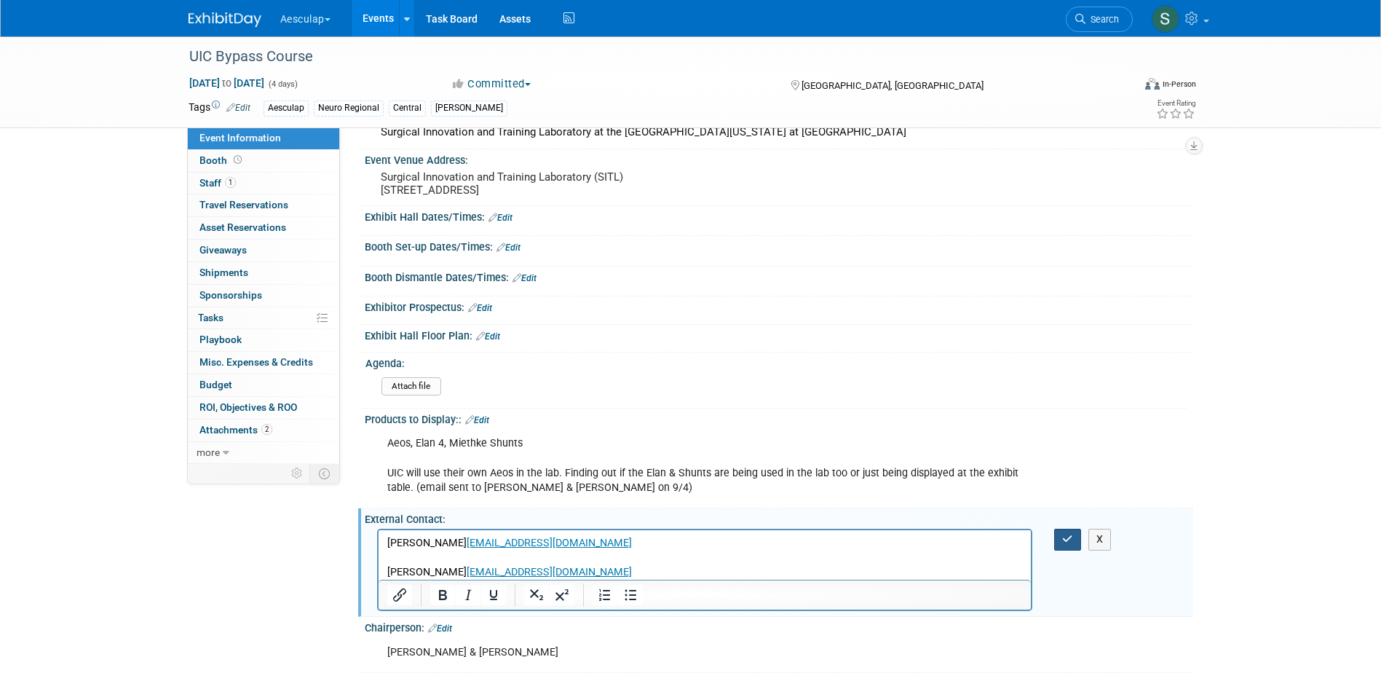
click at [1064, 544] on icon "button" at bounding box center [1067, 539] width 11 height 10
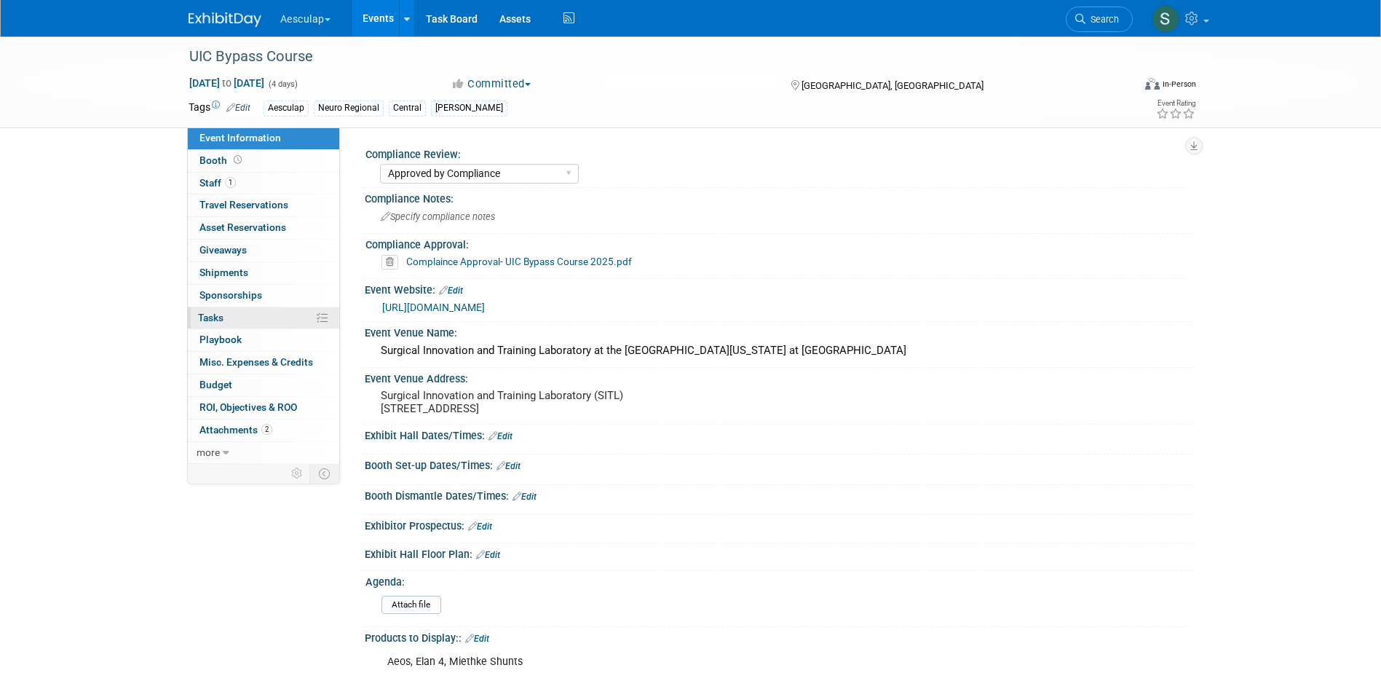
click at [203, 315] on span "Tasks 0%" at bounding box center [210, 318] width 25 height 12
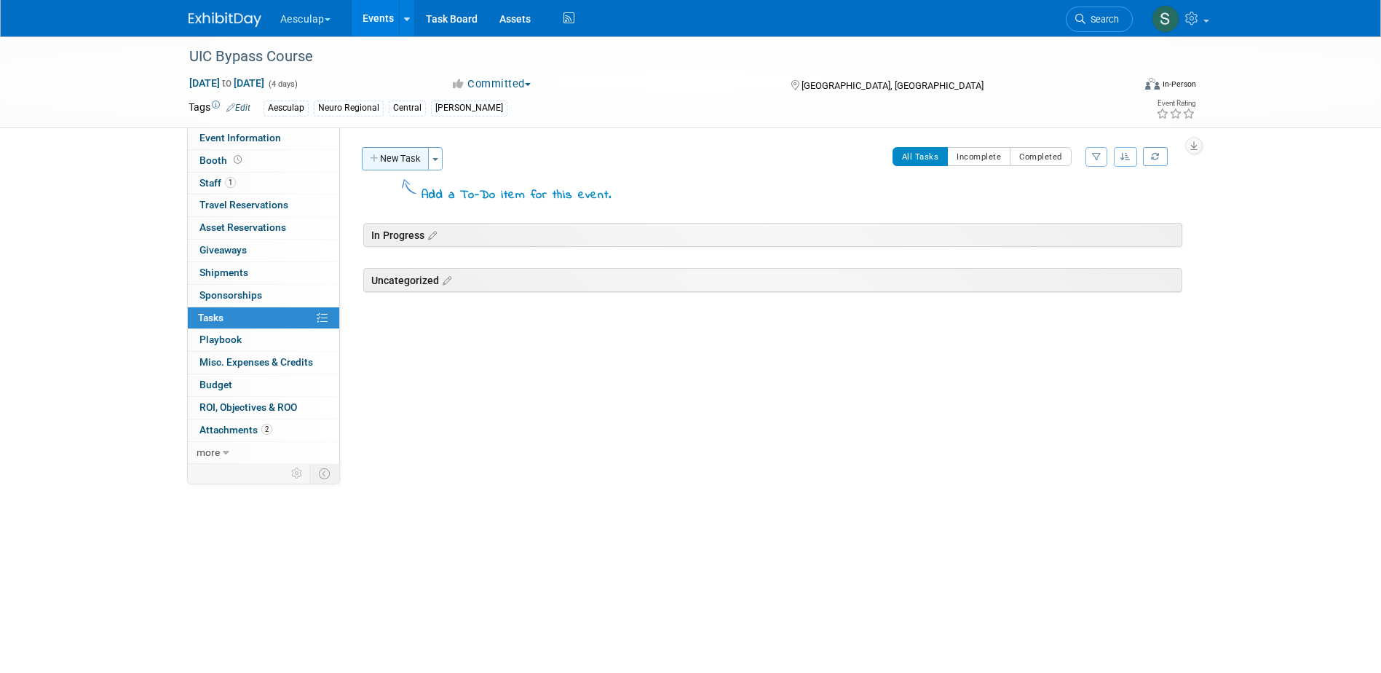
click at [407, 163] on button "New Task" at bounding box center [395, 158] width 67 height 23
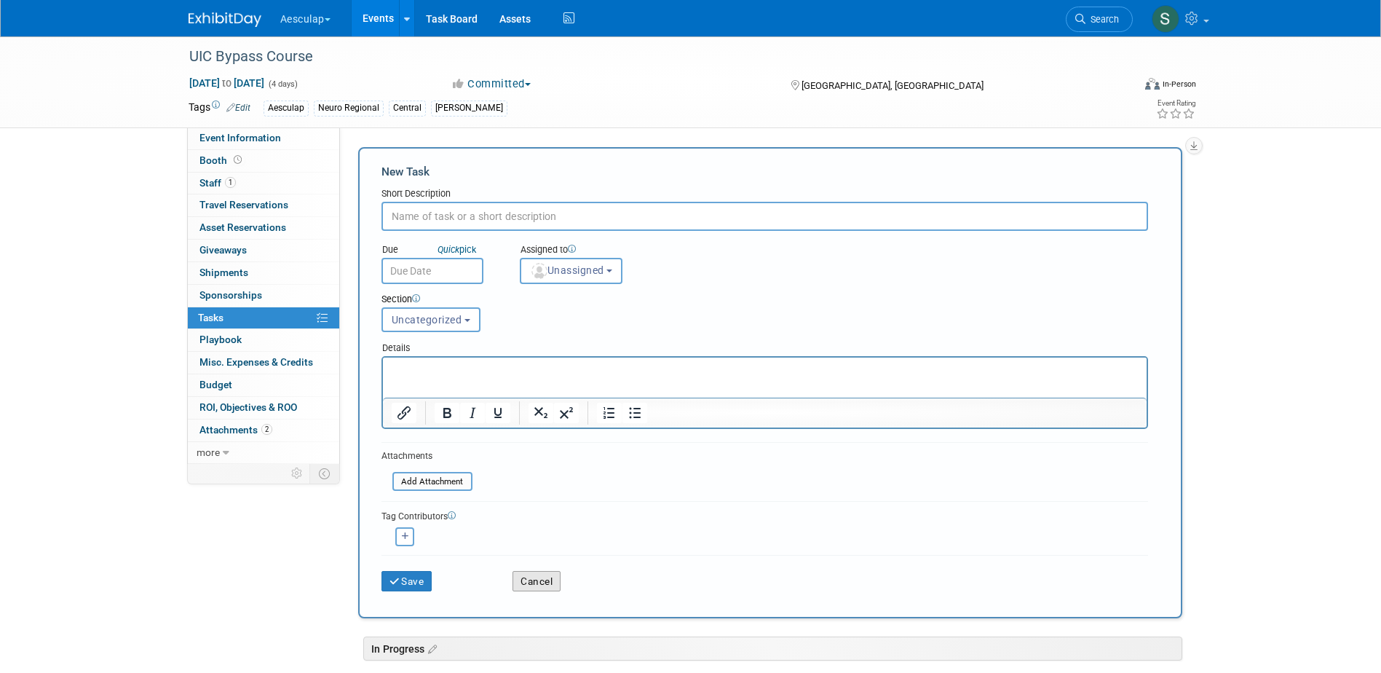
drag, startPoint x: 535, startPoint y: 577, endPoint x: 524, endPoint y: 549, distance: 30.4
click at [535, 577] on button "Cancel" at bounding box center [537, 581] width 48 height 20
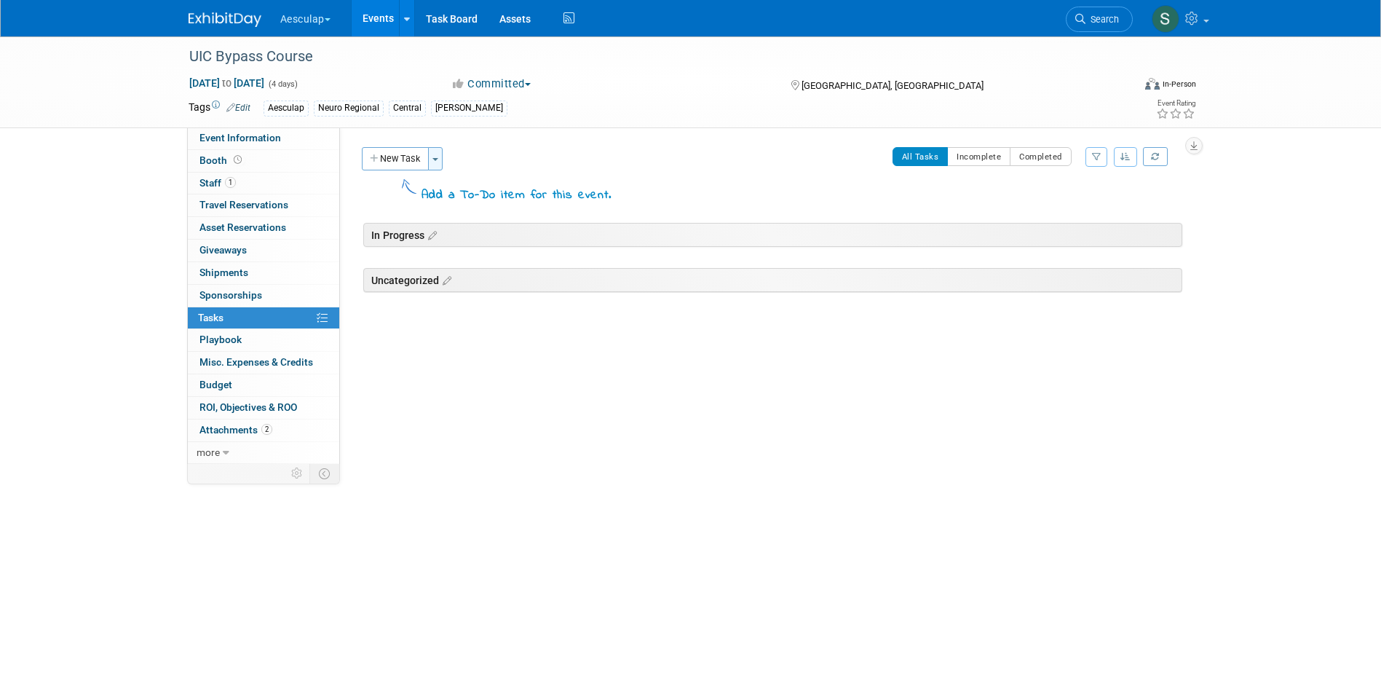
click at [441, 162] on button "Toggle Dropdown" at bounding box center [435, 158] width 15 height 23
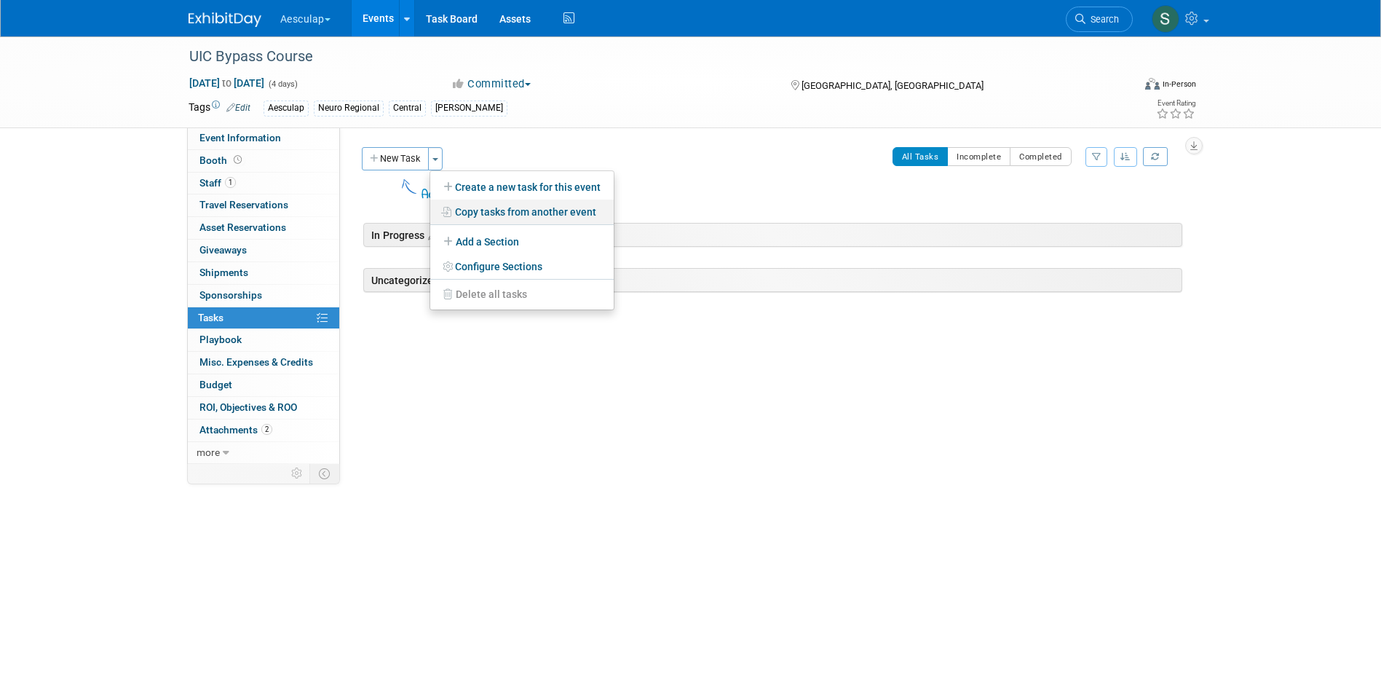
click at [497, 212] on link "Copy tasks from another event" at bounding box center [522, 212] width 184 height 25
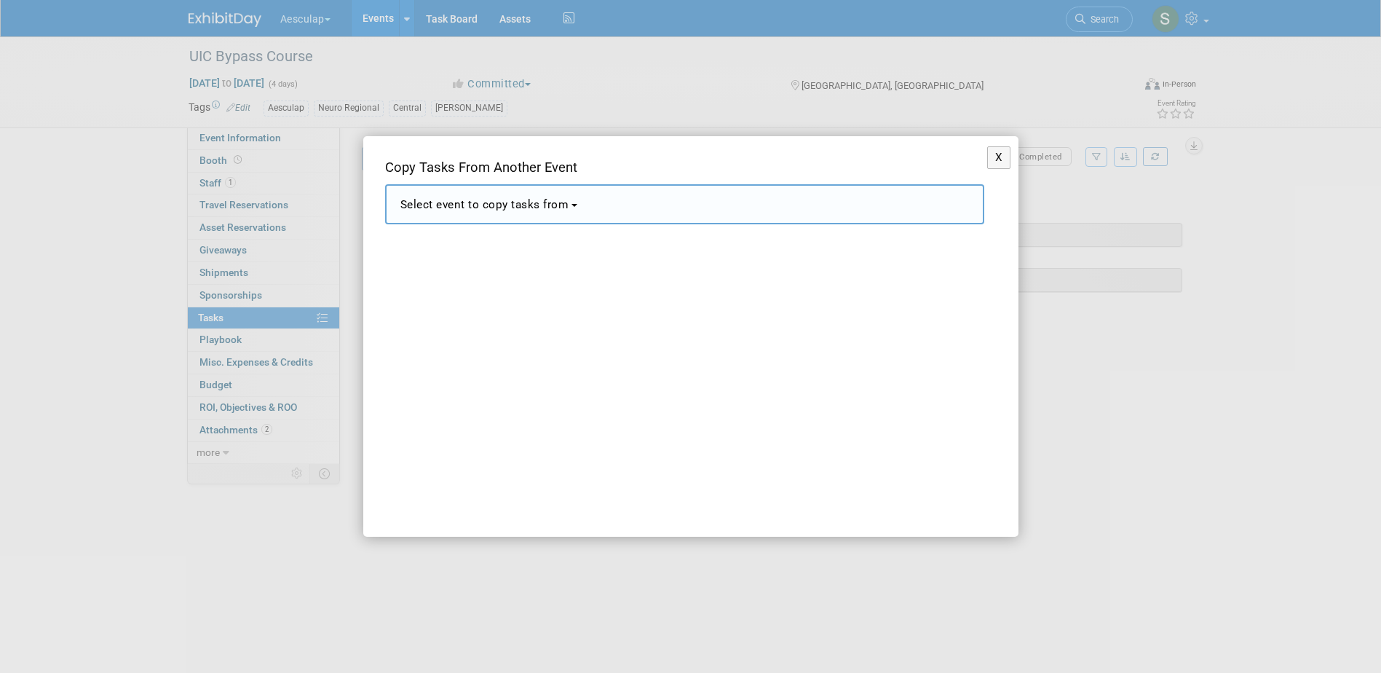
click at [527, 198] on span "Select event to copy tasks from" at bounding box center [485, 204] width 169 height 13
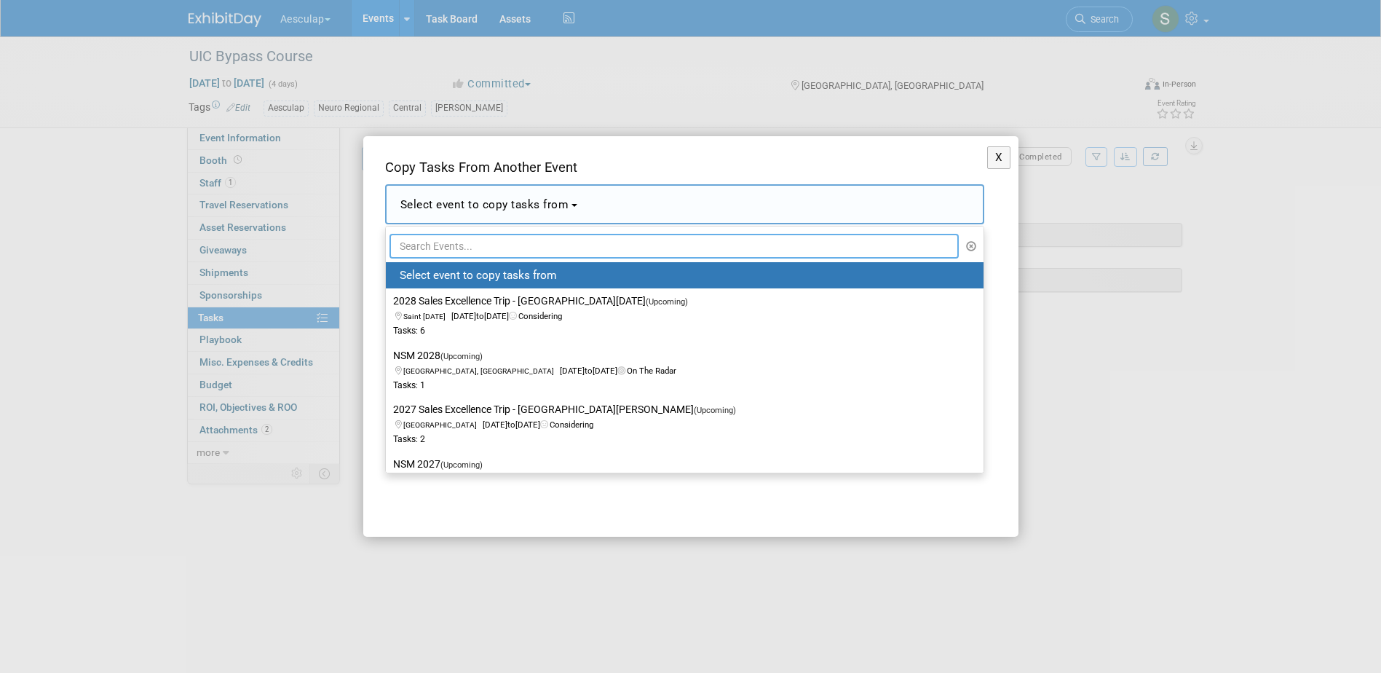
click at [511, 248] on input "text" at bounding box center [675, 246] width 570 height 25
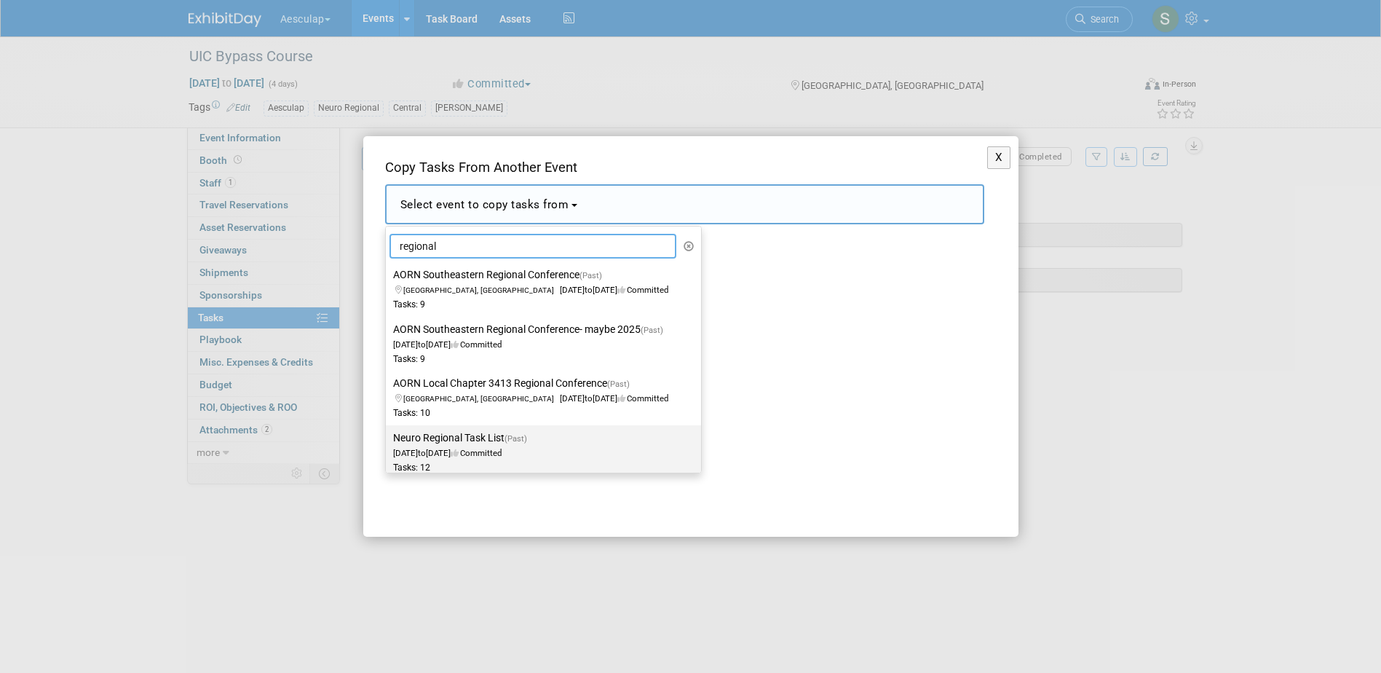
type input "regional"
drag, startPoint x: 466, startPoint y: 427, endPoint x: 462, endPoint y: 441, distance: 15.2
click at [464, 433] on link "Neuro Regional Task List (Past) Jan 1, 2022 to Jan 1, 2022 Committed Tasks: 12" at bounding box center [543, 452] width 315 height 54
click at [462, 441] on label "Neuro Regional Task List (Past) Jan 1, 2022 to Jan 1, 2022 Committed Tasks: 12" at bounding box center [539, 452] width 293 height 48
click at [388, 441] on input "Neuro Regional Task List (Past) Jan 1, 2022 to Jan 1, 2022 Committed Tasks: 12" at bounding box center [383, 437] width 9 height 9
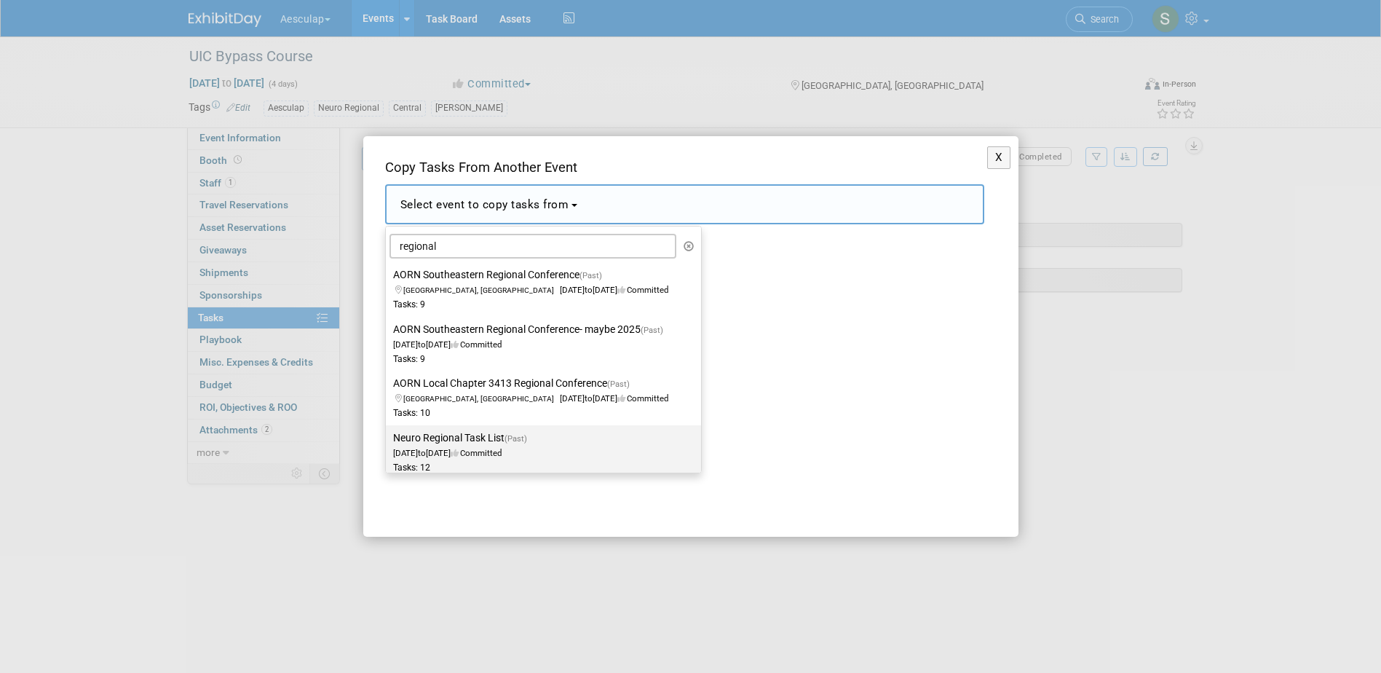
select select "11078296"
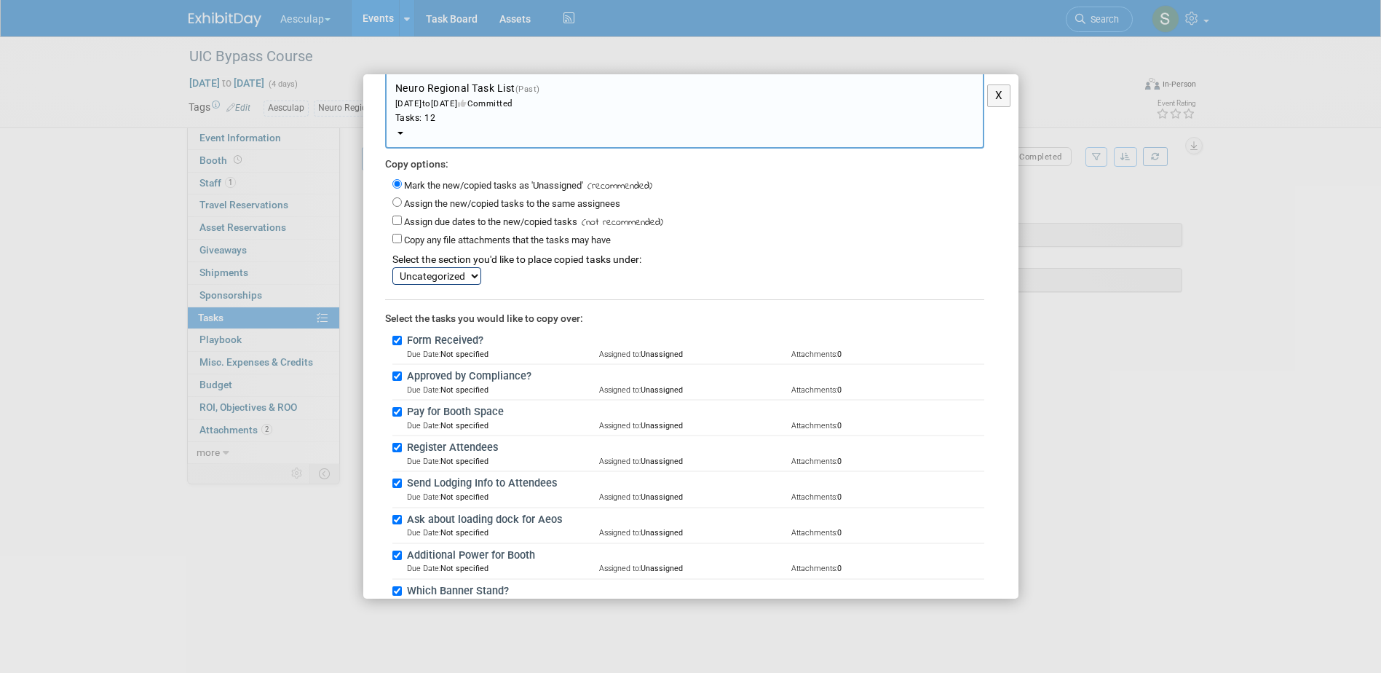
scroll to position [73, 0]
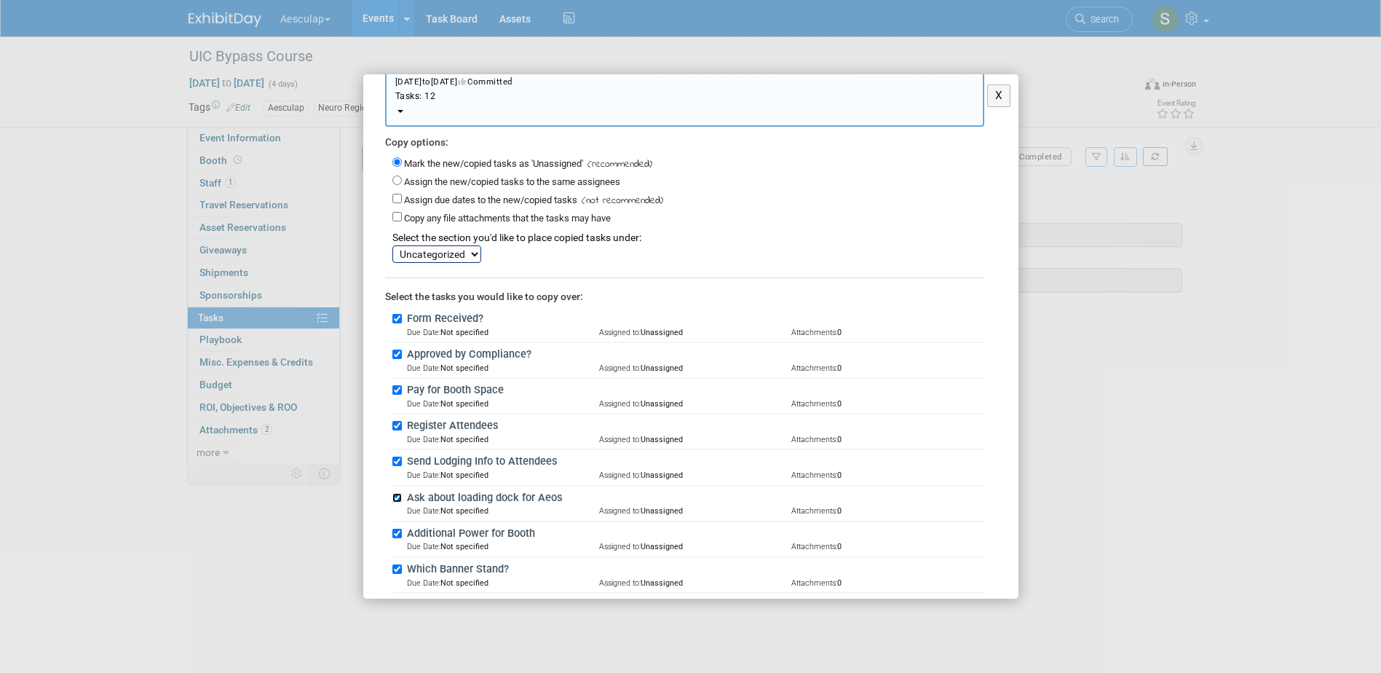
click at [399, 494] on input "Ask about loading dock for Aeos" at bounding box center [396, 497] width 9 height 9
checkbox input "false"
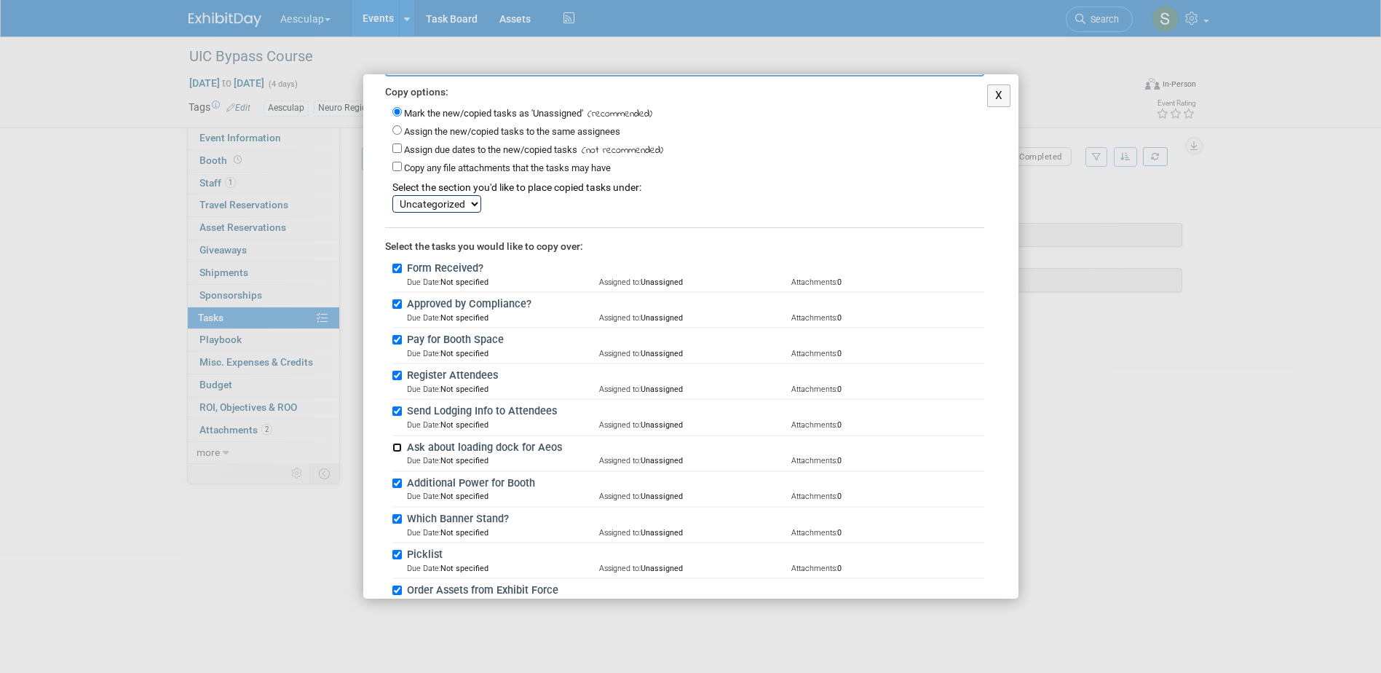
scroll to position [146, 0]
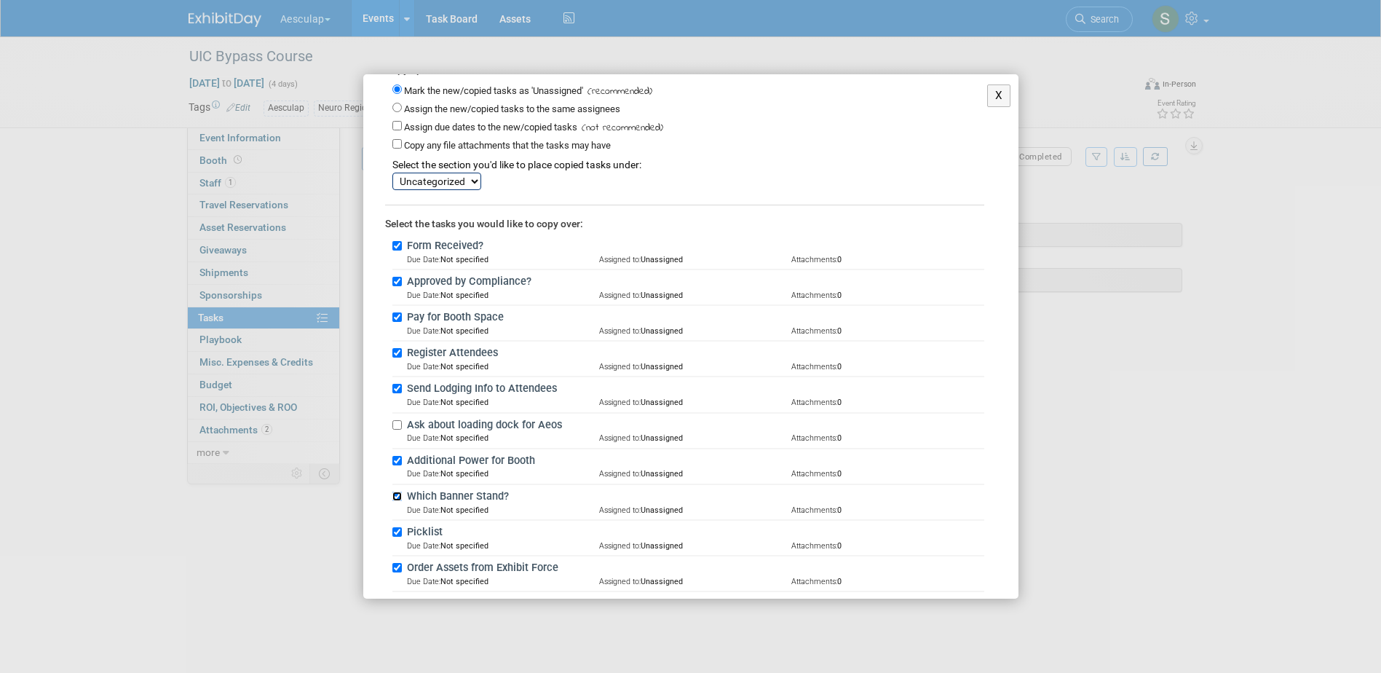
click at [399, 495] on input "Which Banner Stand?" at bounding box center [396, 496] width 9 height 9
checkbox input "false"
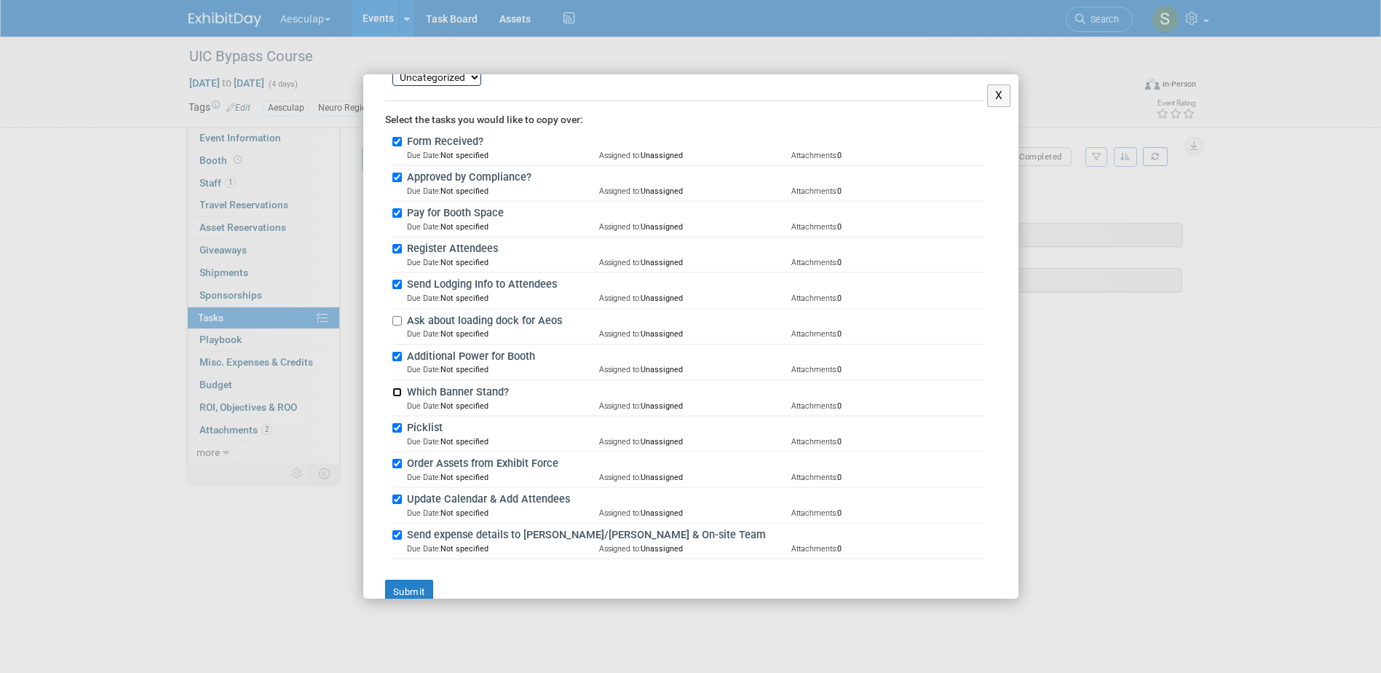
scroll to position [277, 0]
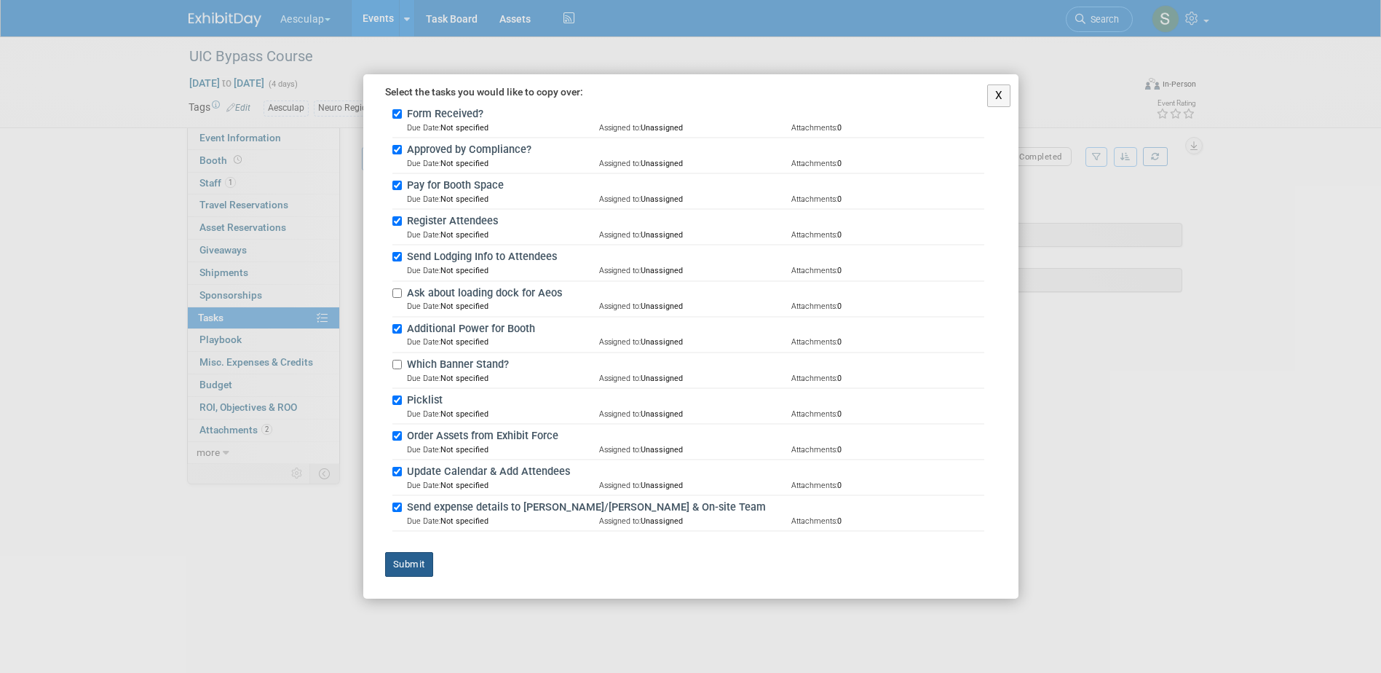
click at [409, 567] on button "Submit" at bounding box center [409, 564] width 48 height 25
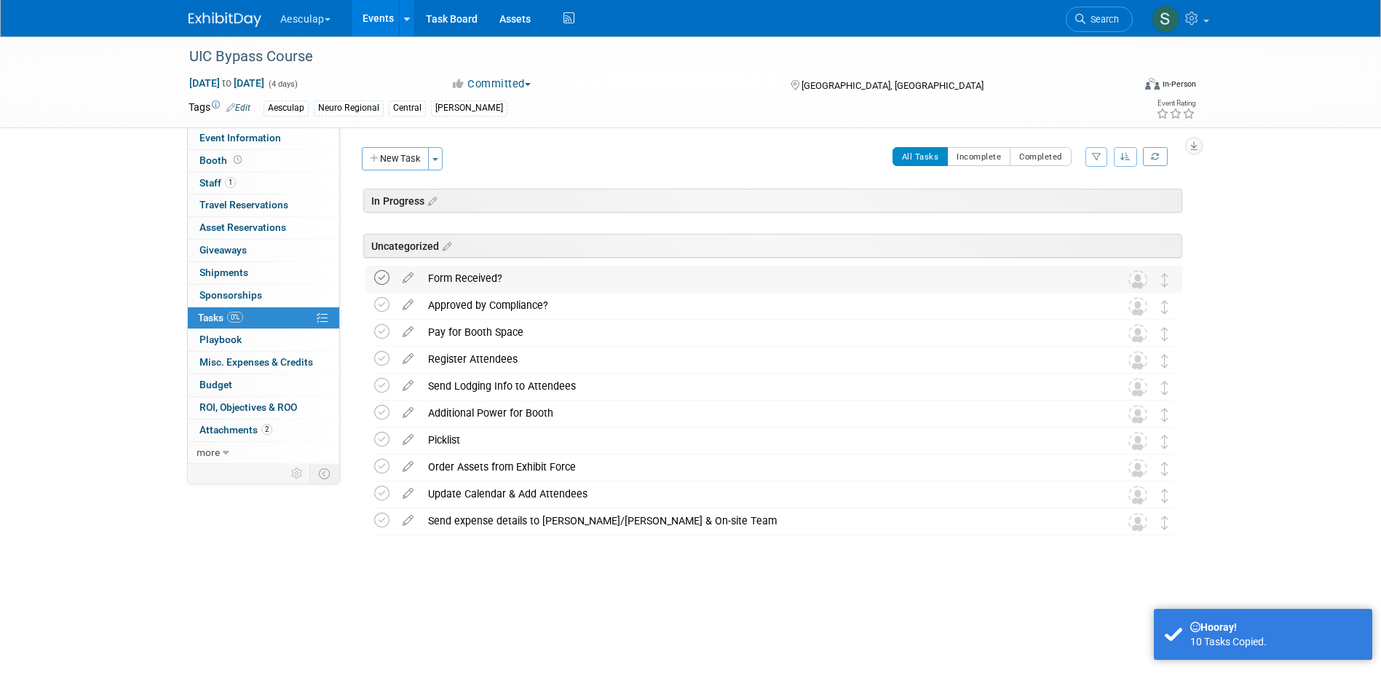
click at [384, 277] on icon at bounding box center [381, 277] width 15 height 15
click at [381, 304] on icon at bounding box center [381, 304] width 15 height 15
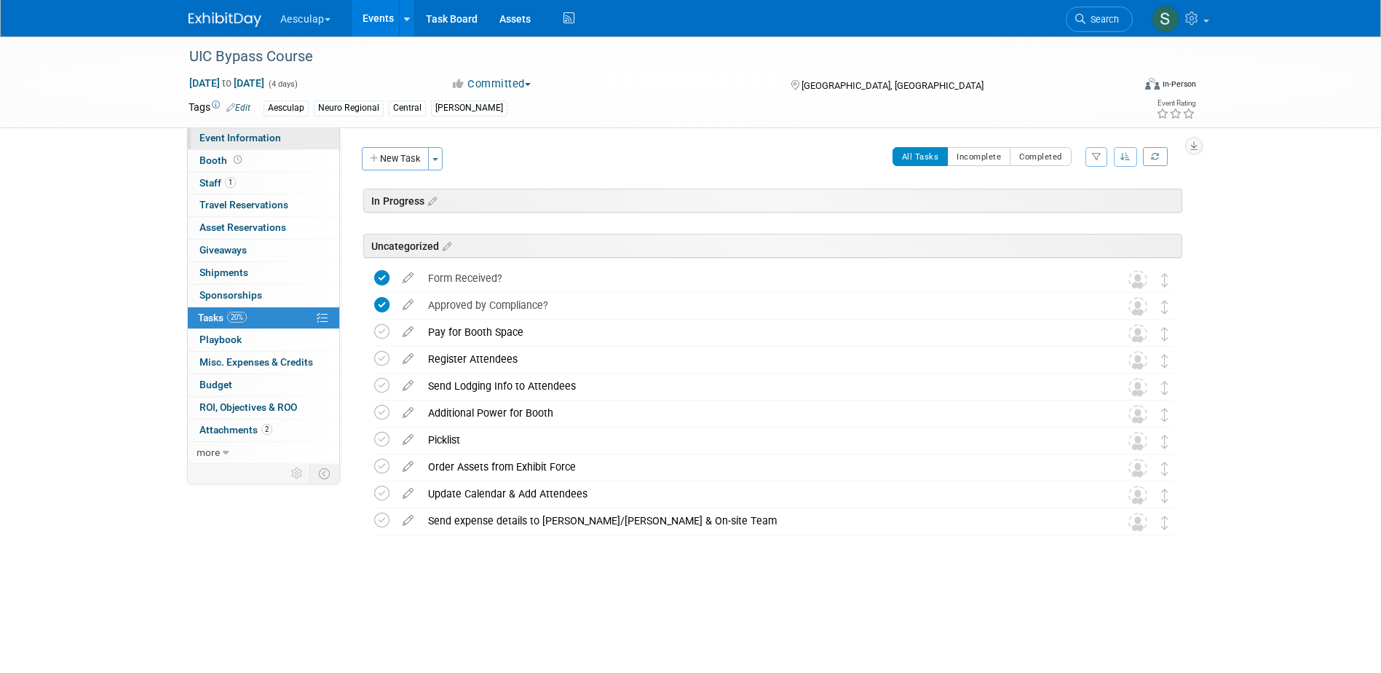
click at [232, 139] on span "Event Information" at bounding box center [241, 138] width 82 height 12
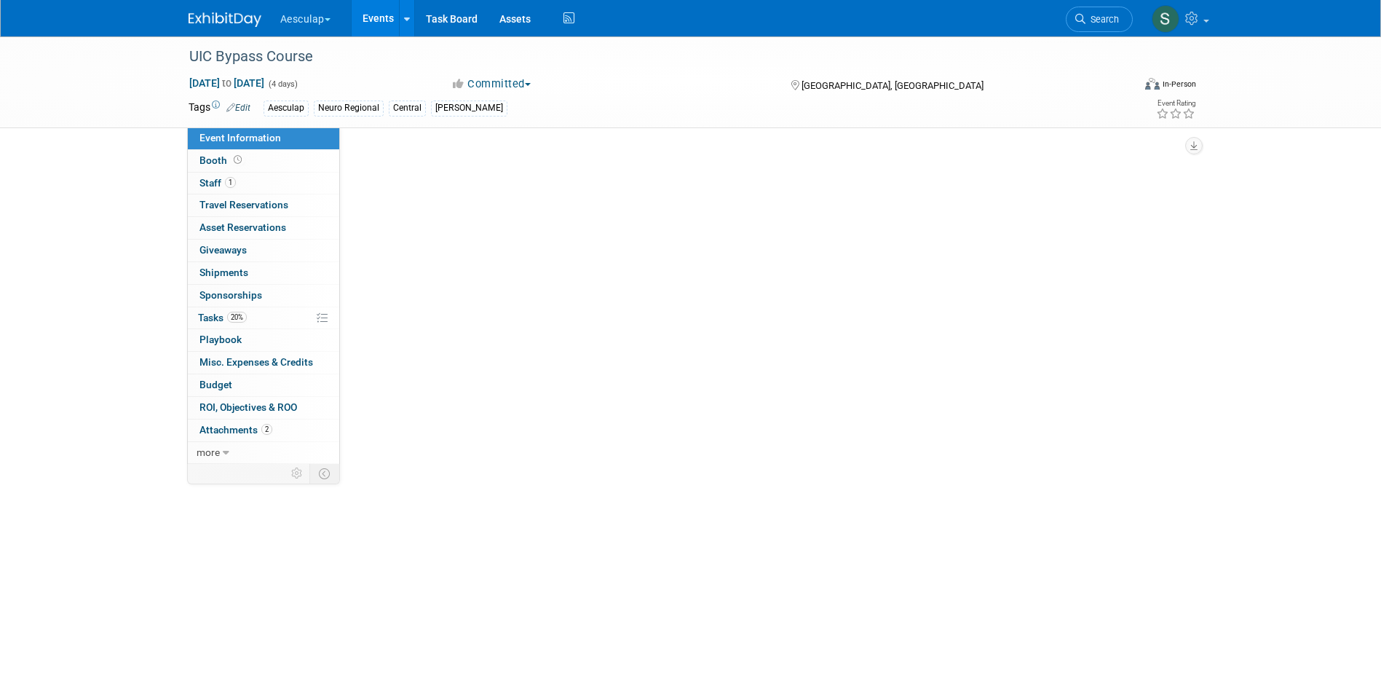
select select "Approved by Compliance"
select select "Neuro"
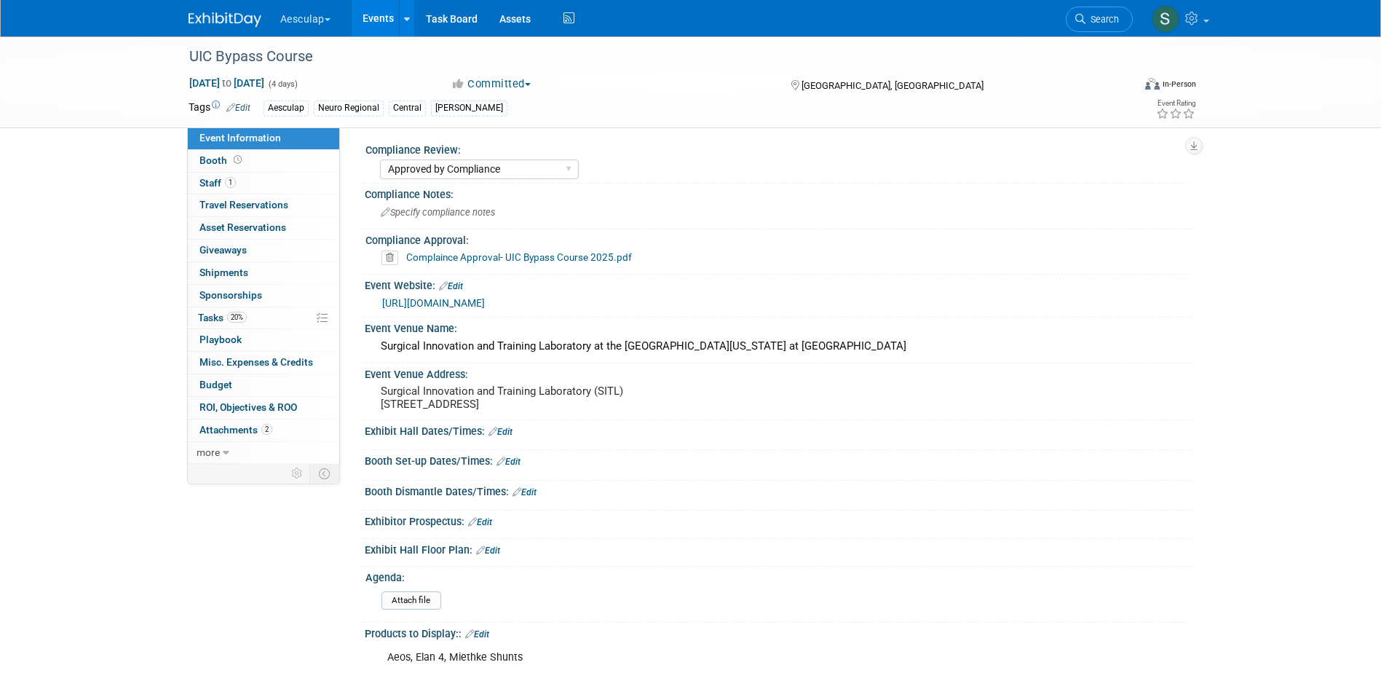
scroll to position [0, 0]
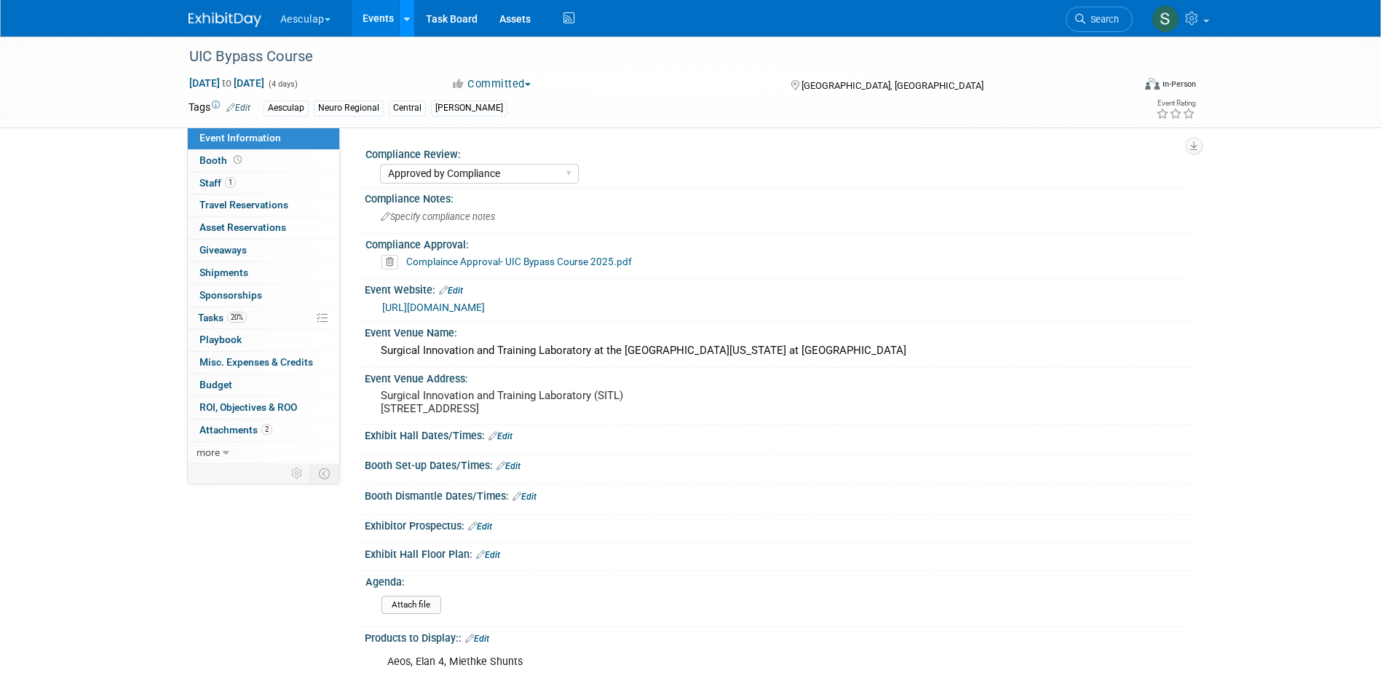
click at [408, 20] on icon at bounding box center [407, 19] width 6 height 9
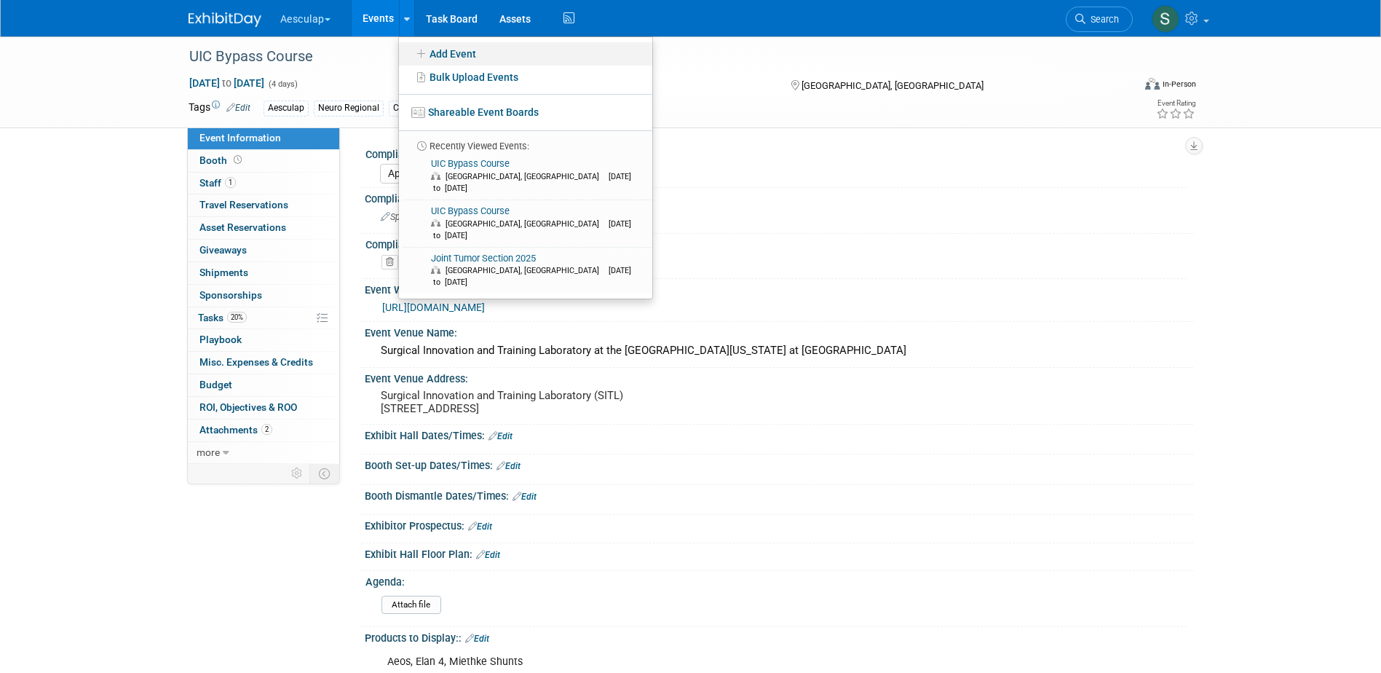
click at [432, 44] on link "Add Event" at bounding box center [525, 53] width 253 height 23
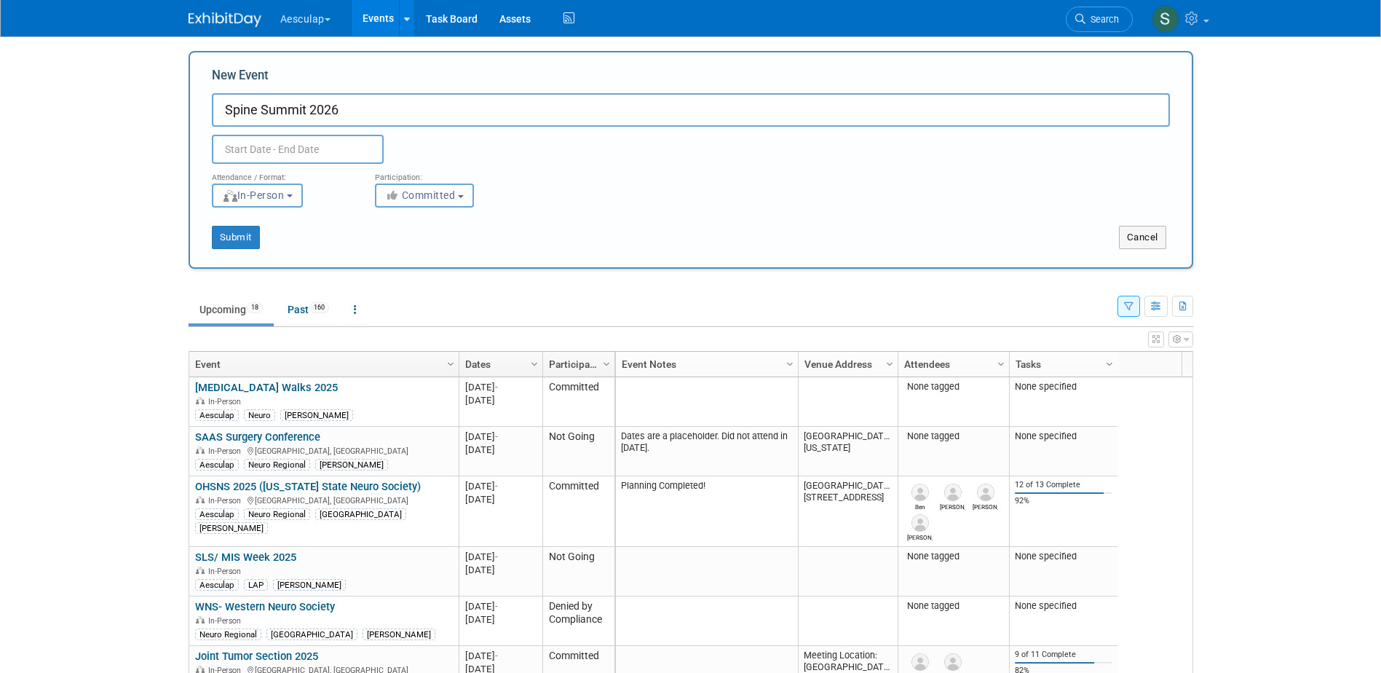
type input "Spine Summit 2026"
click at [256, 142] on input "text" at bounding box center [298, 149] width 172 height 29
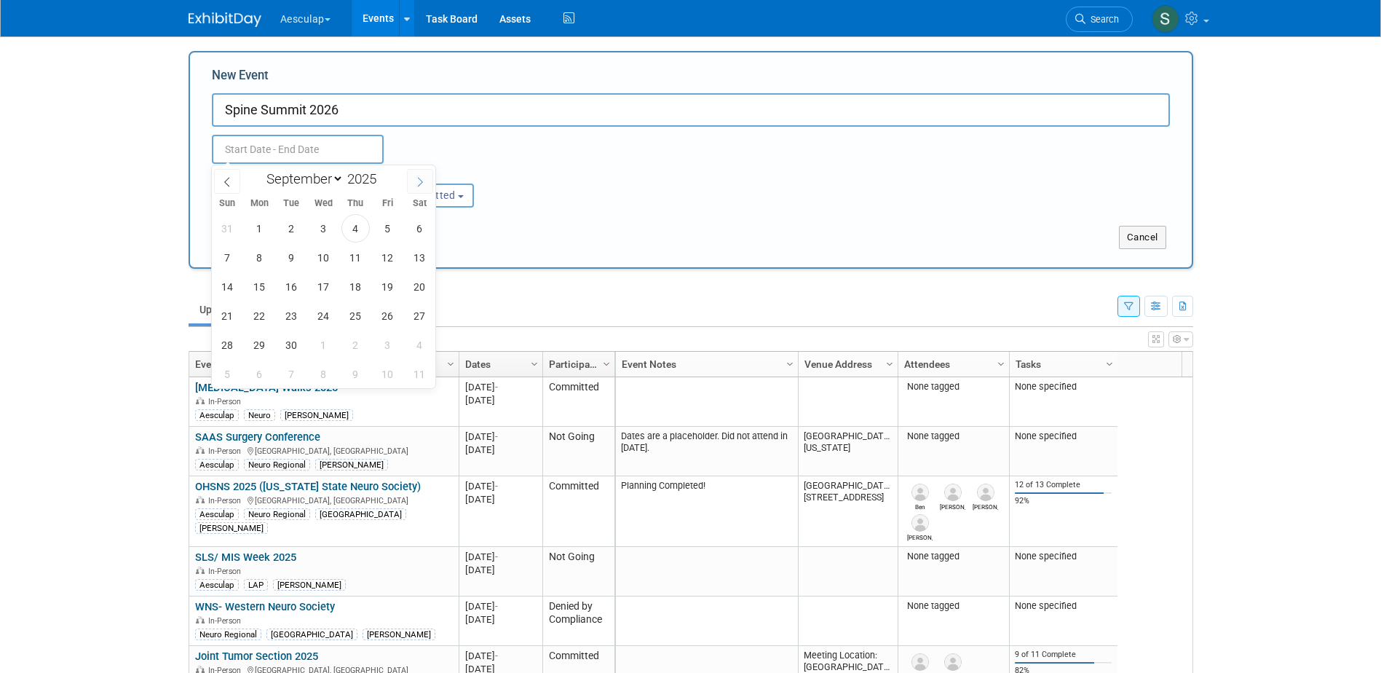
click at [423, 178] on icon at bounding box center [420, 182] width 10 height 10
click at [423, 179] on icon at bounding box center [420, 182] width 10 height 10
select select "11"
click at [423, 180] on icon at bounding box center [420, 182] width 10 height 10
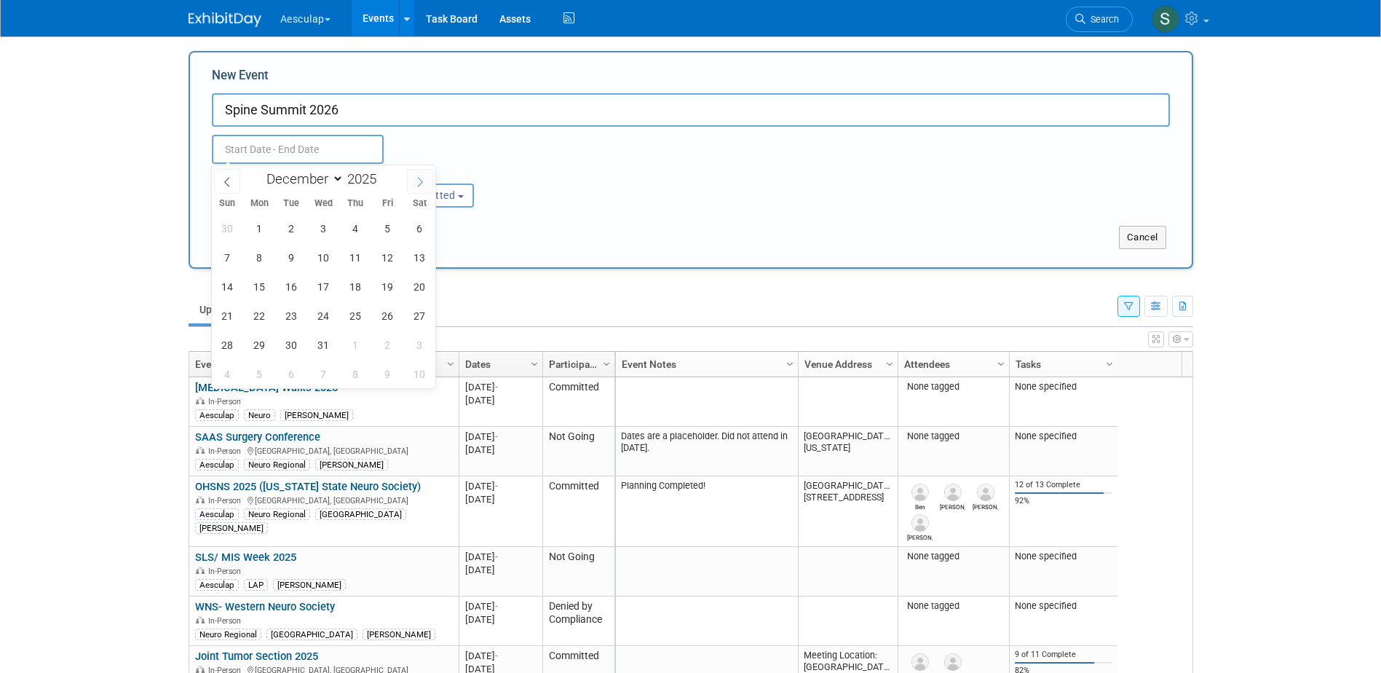
type input "2026"
click at [423, 180] on icon at bounding box center [420, 182] width 10 height 10
select select "1"
click at [383, 316] on span "27" at bounding box center [388, 315] width 28 height 28
click at [232, 343] on span "1" at bounding box center [227, 345] width 28 height 28
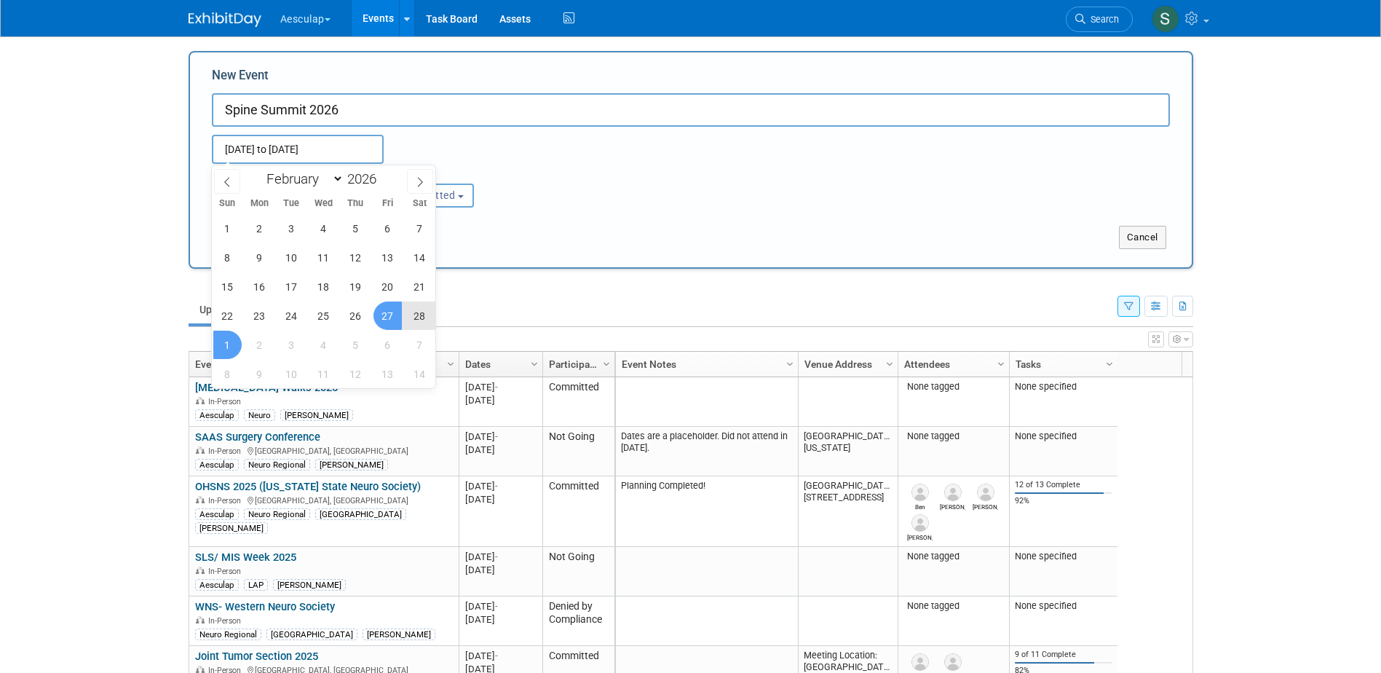
type input "Feb 27, 2026 to Mar 1, 2026"
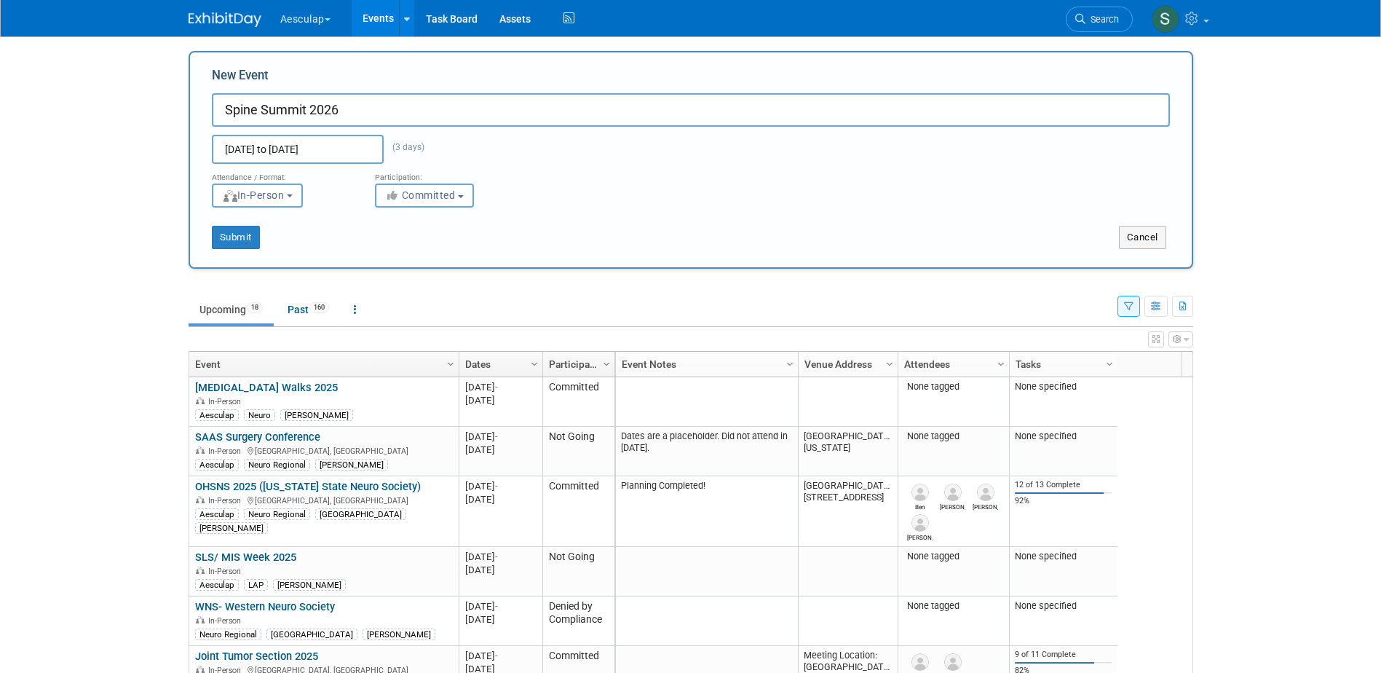
click at [474, 197] on button "Committed" at bounding box center [424, 196] width 99 height 24
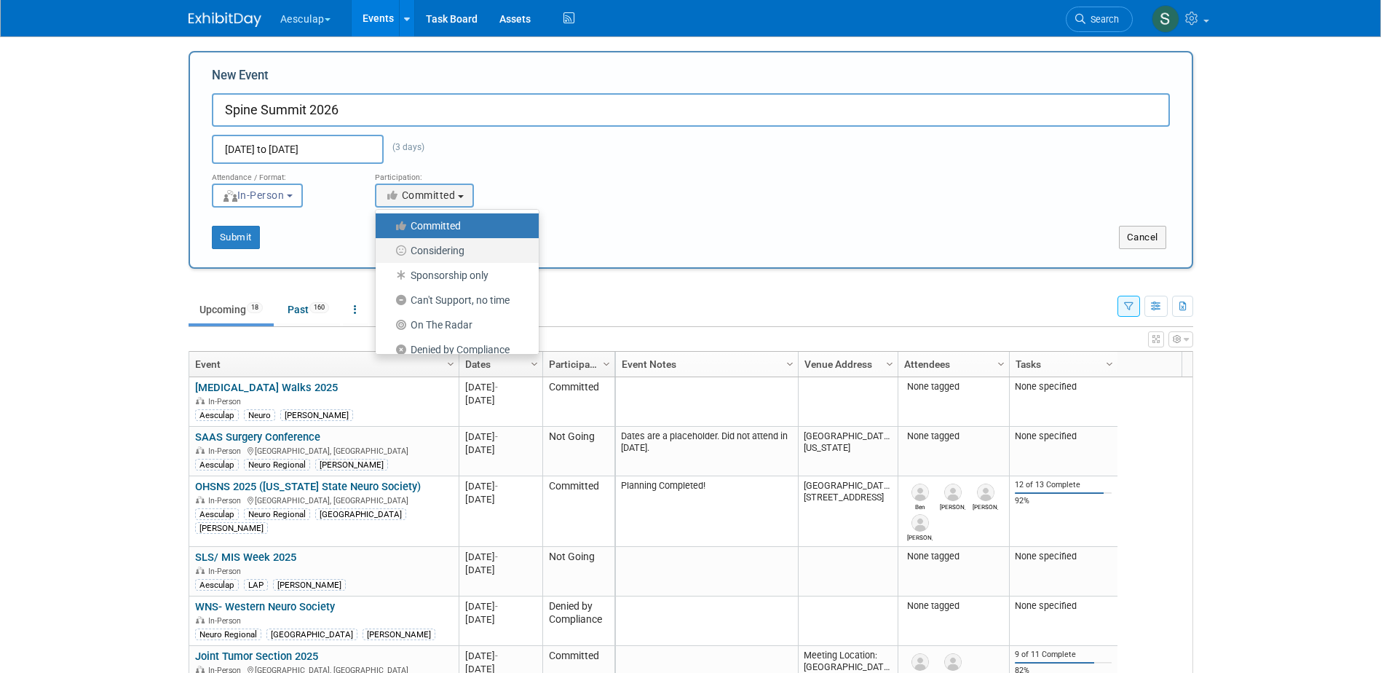
click at [457, 253] on label "Considering" at bounding box center [453, 250] width 141 height 19
click at [389, 253] on input "Considering" at bounding box center [383, 250] width 9 height 9
select select "2"
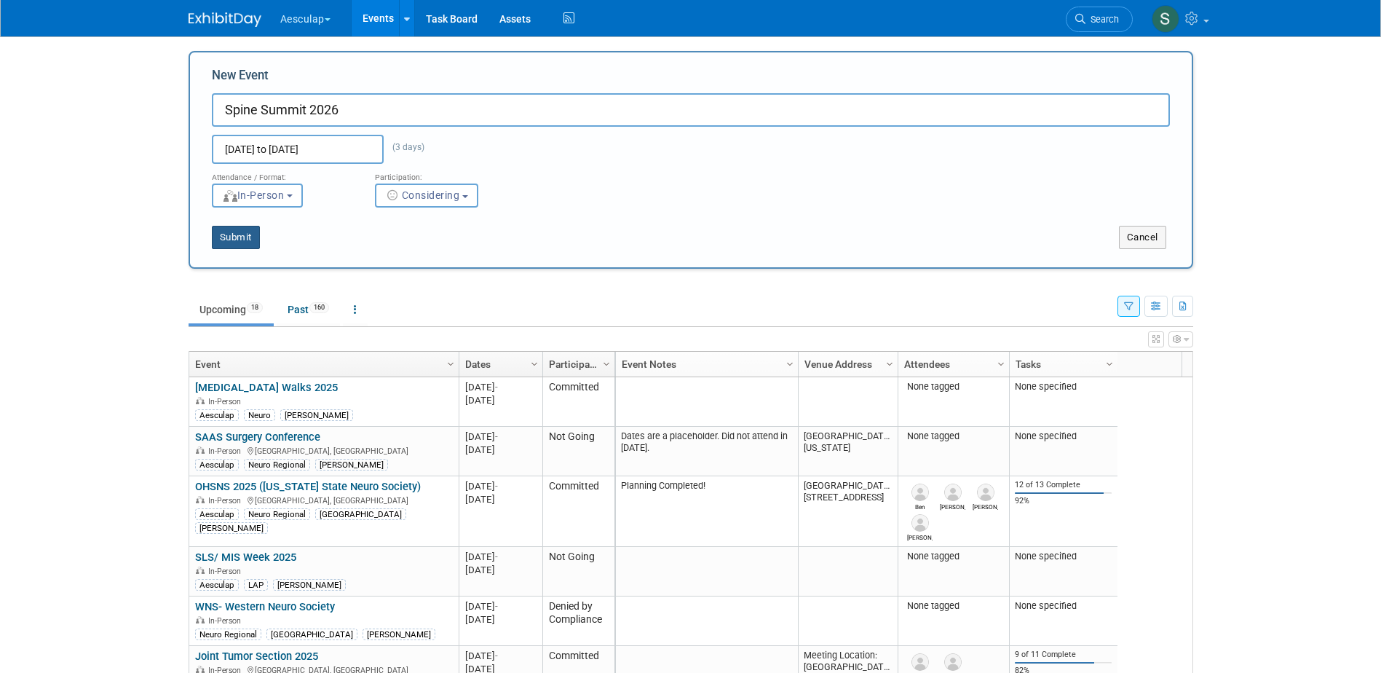
click at [234, 234] on button "Submit" at bounding box center [236, 237] width 48 height 23
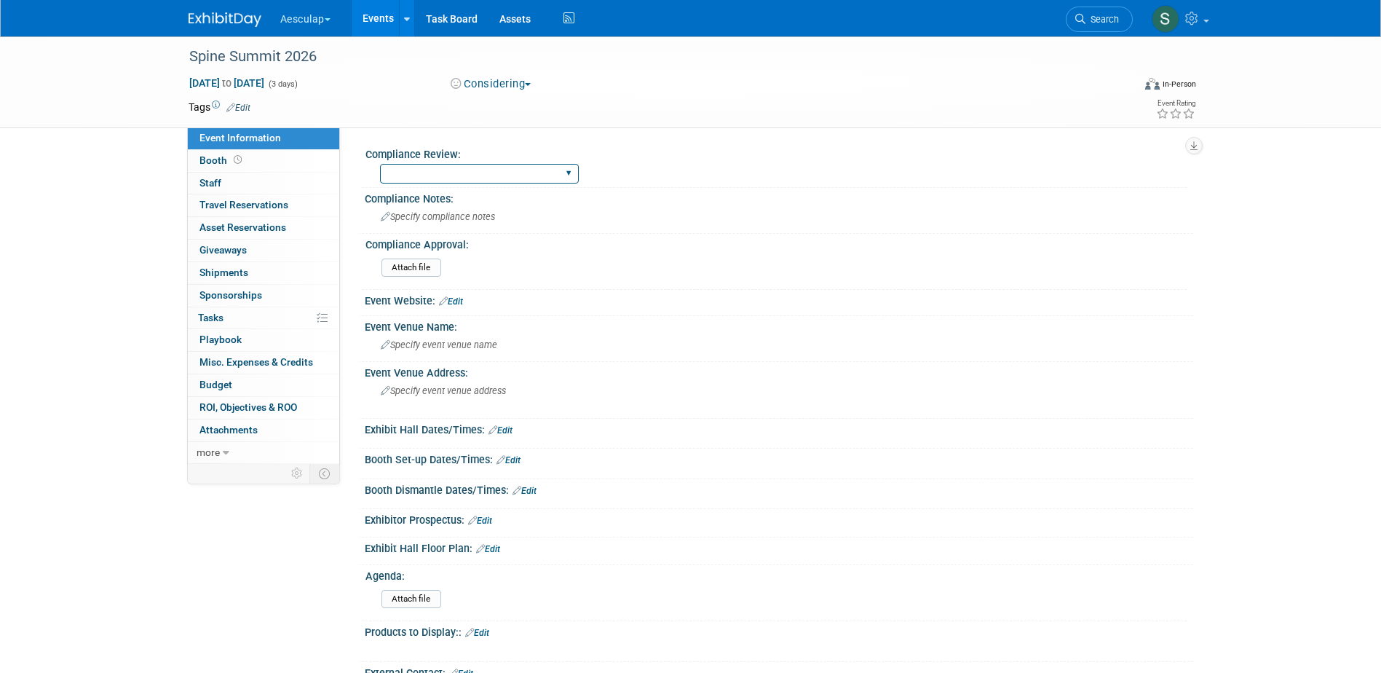
click at [517, 181] on select "Needs to be submitted to Compliance In Review with Compliance Approved by Compl…" at bounding box center [479, 174] width 199 height 20
select select "In Review with Compliance"
click at [380, 164] on select "Needs to be submitted to Compliance In Review with Compliance Approved by Compl…" at bounding box center [479, 174] width 199 height 20
click at [455, 298] on link "Edit" at bounding box center [451, 301] width 24 height 10
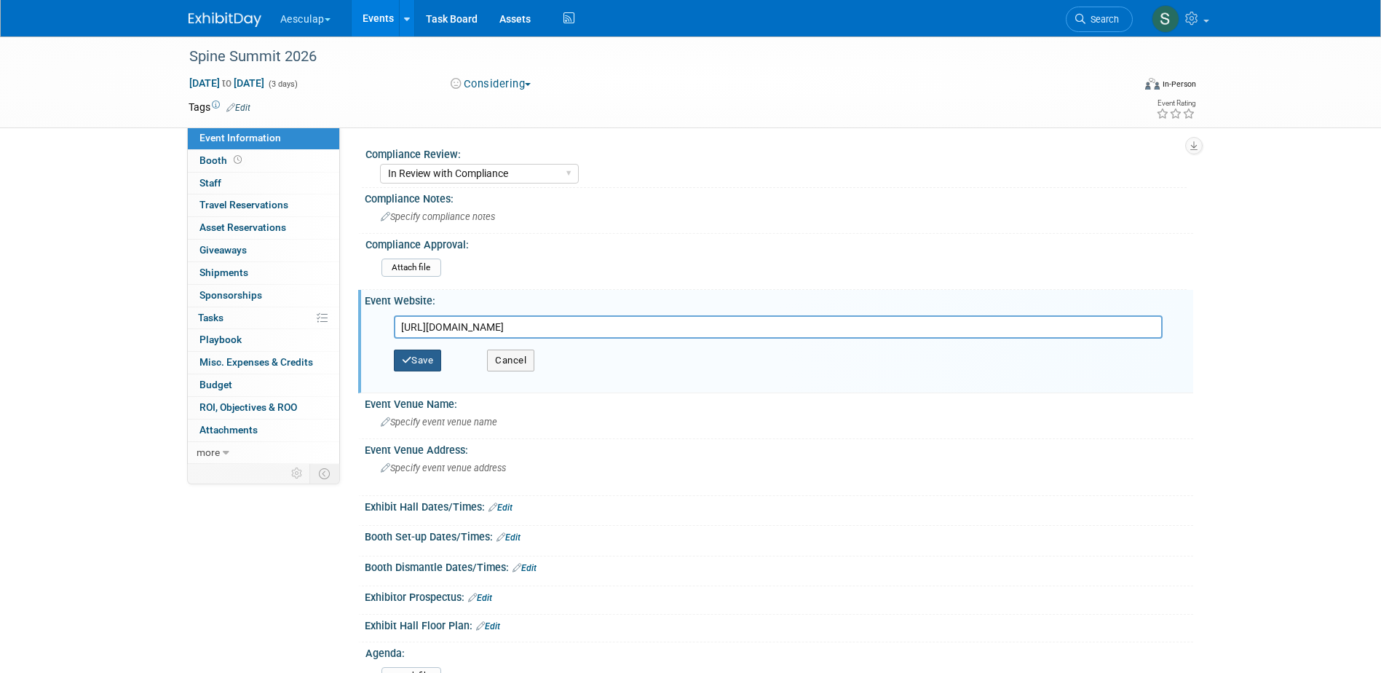
type input "[URL][DOMAIN_NAME]"
click at [411, 358] on button "Save" at bounding box center [418, 361] width 48 height 22
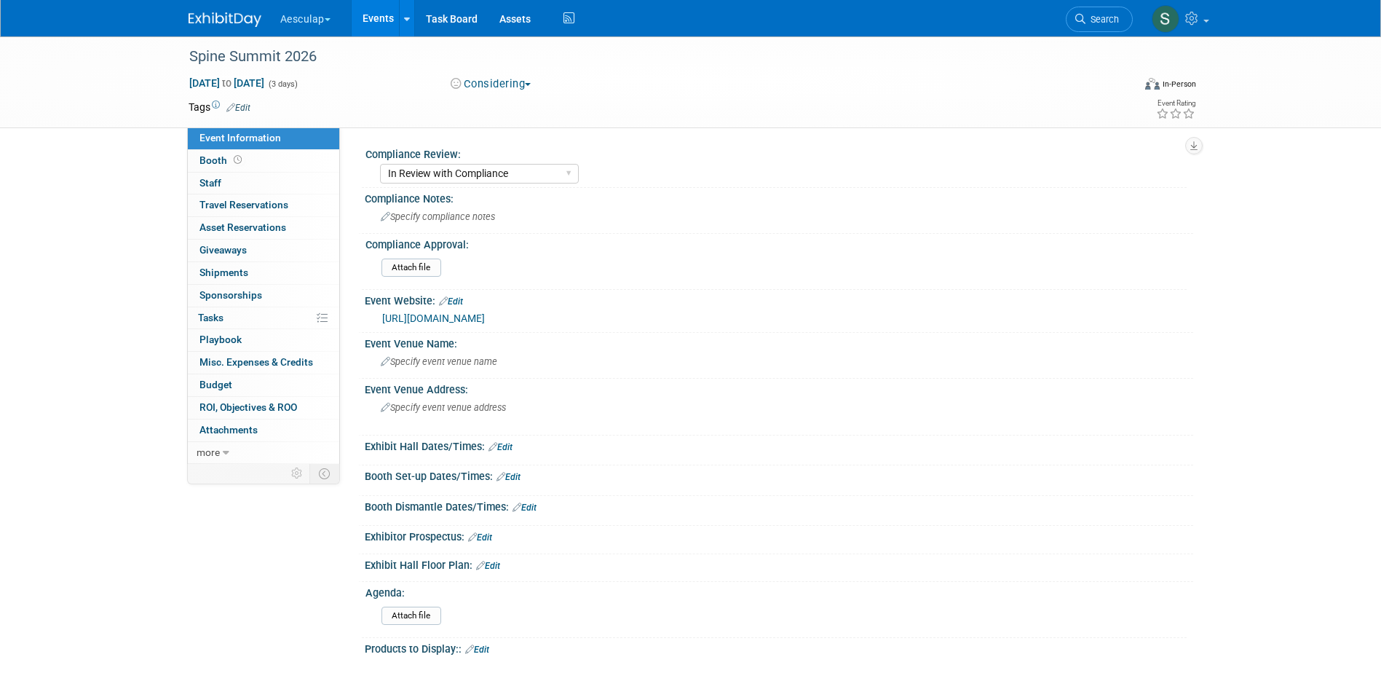
click at [485, 540] on link "Edit" at bounding box center [480, 537] width 24 height 10
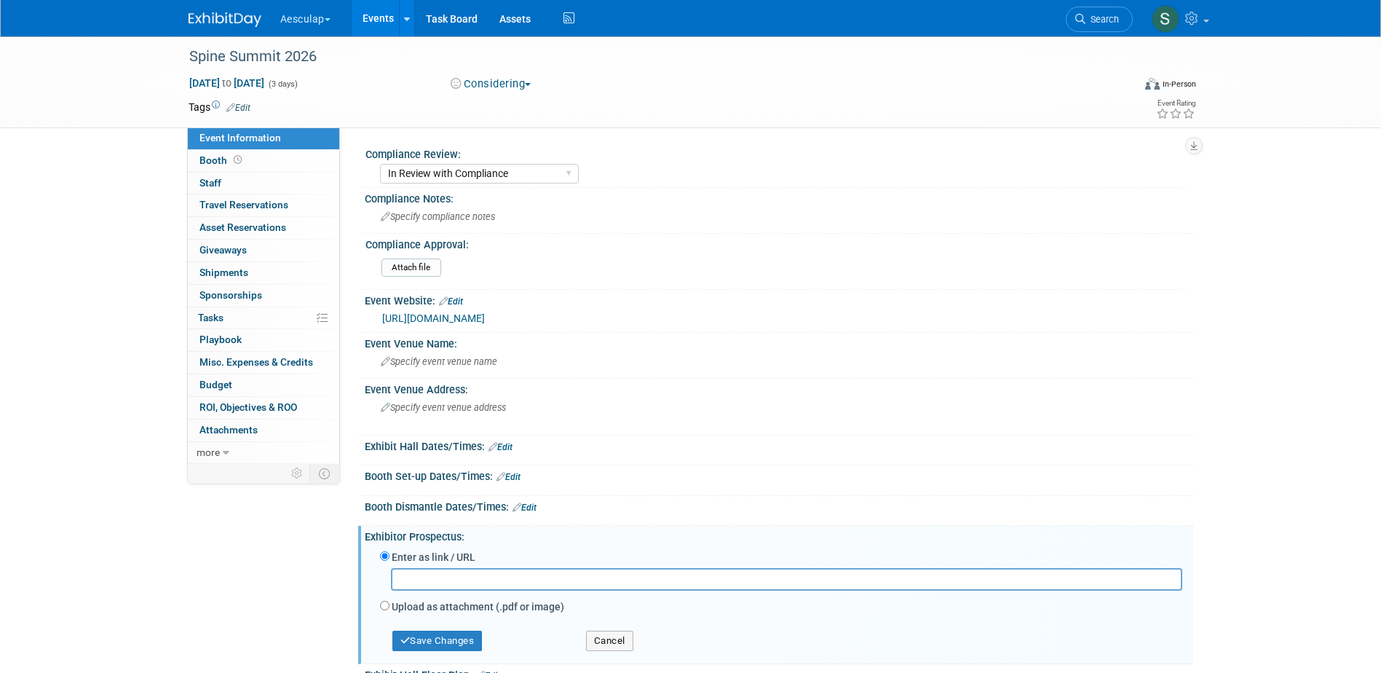
click at [436, 604] on label "Upload as attachment (.pdf or image)" at bounding box center [478, 606] width 173 height 15
click at [390, 604] on input "Upload as attachment (.pdf or image)" at bounding box center [384, 605] width 9 height 9
radio input "true"
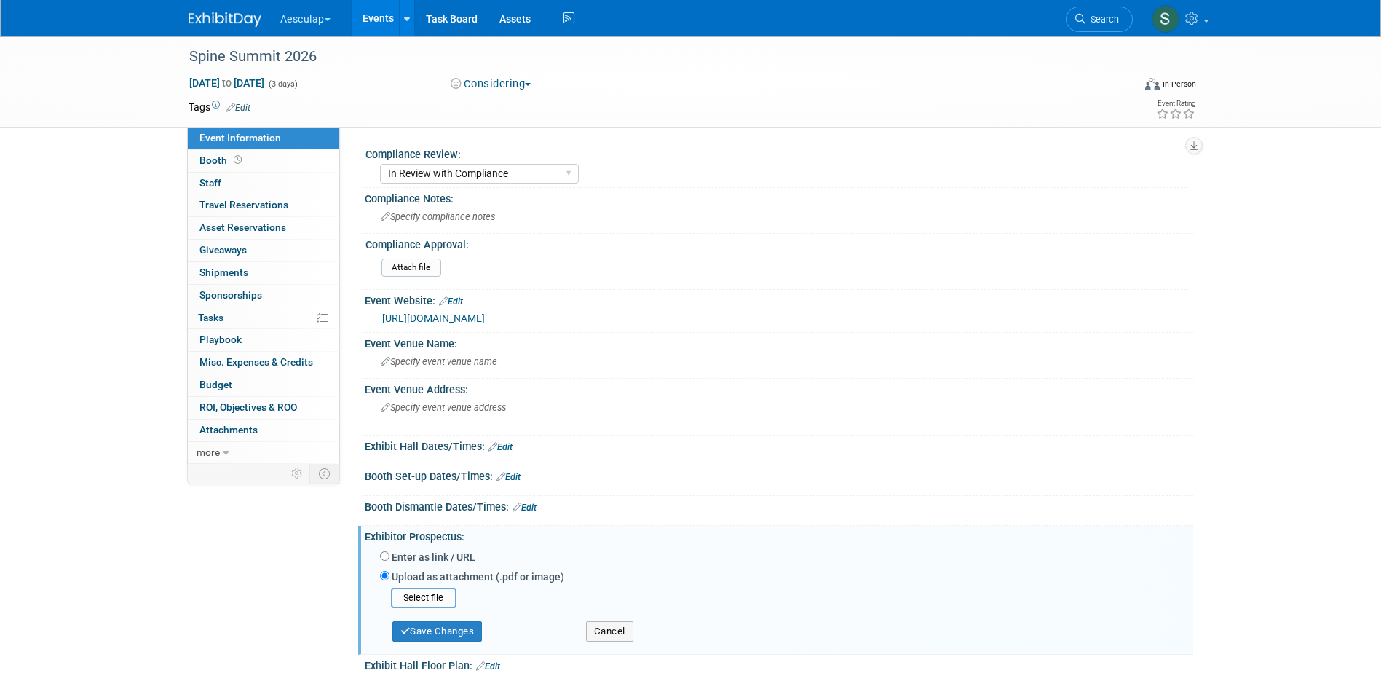
click at [442, 557] on label "Enter as link / URL" at bounding box center [434, 557] width 84 height 15
click at [390, 557] on input "Enter as link / URL" at bounding box center [384, 555] width 9 height 9
radio input "true"
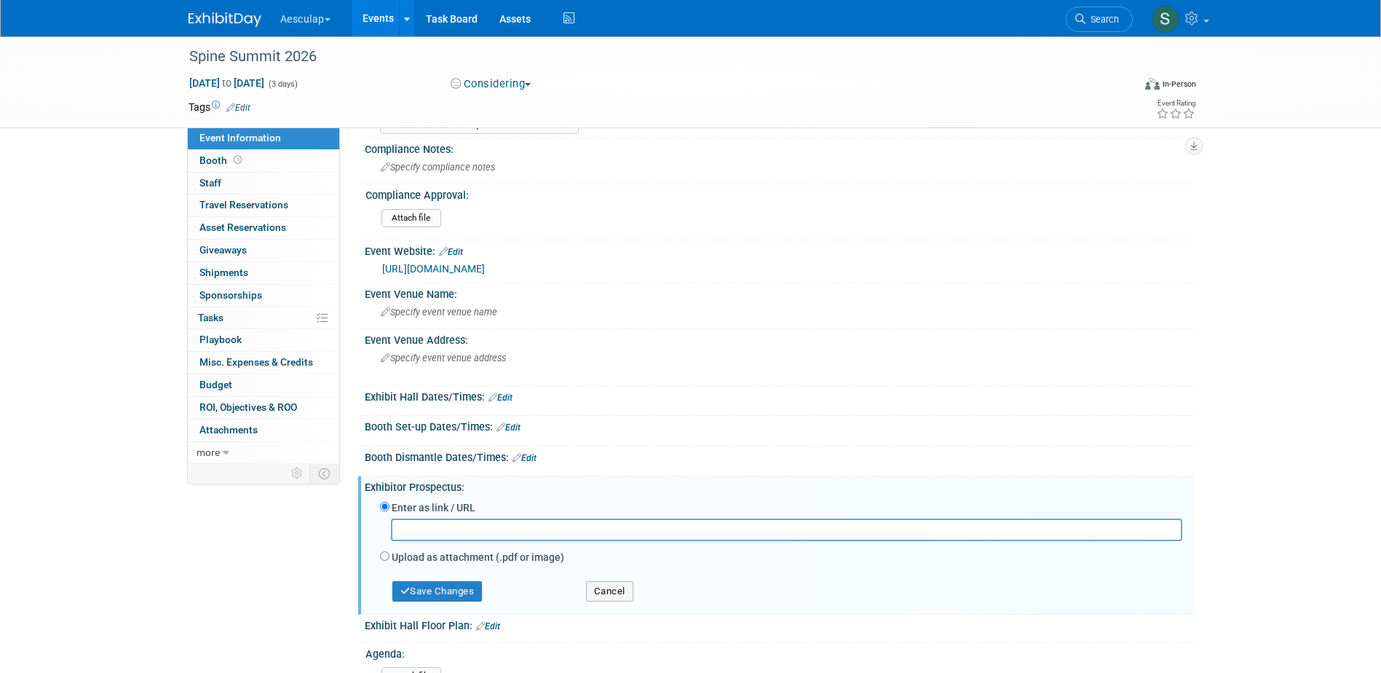
scroll to position [73, 0]
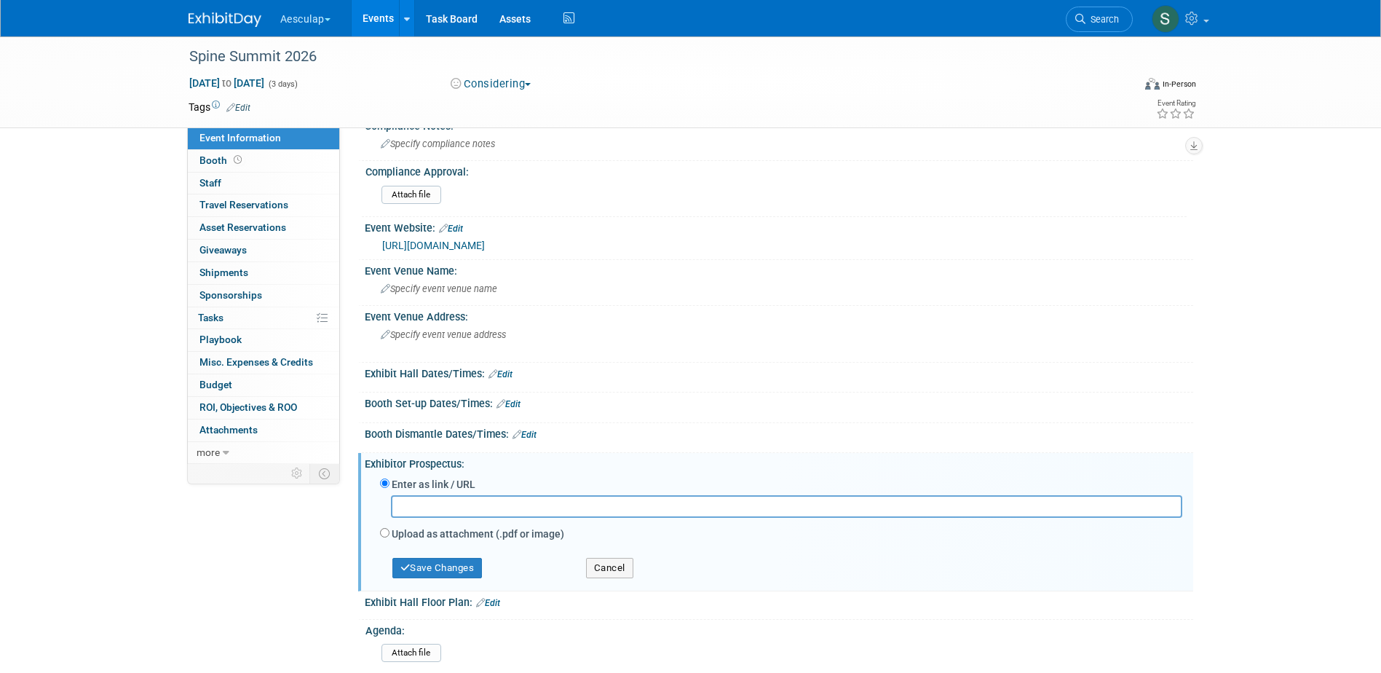
paste input "[URL][DOMAIN_NAME]"
type input "[URL][DOMAIN_NAME]"
click at [466, 569] on button "Save Changes" at bounding box center [437, 568] width 90 height 20
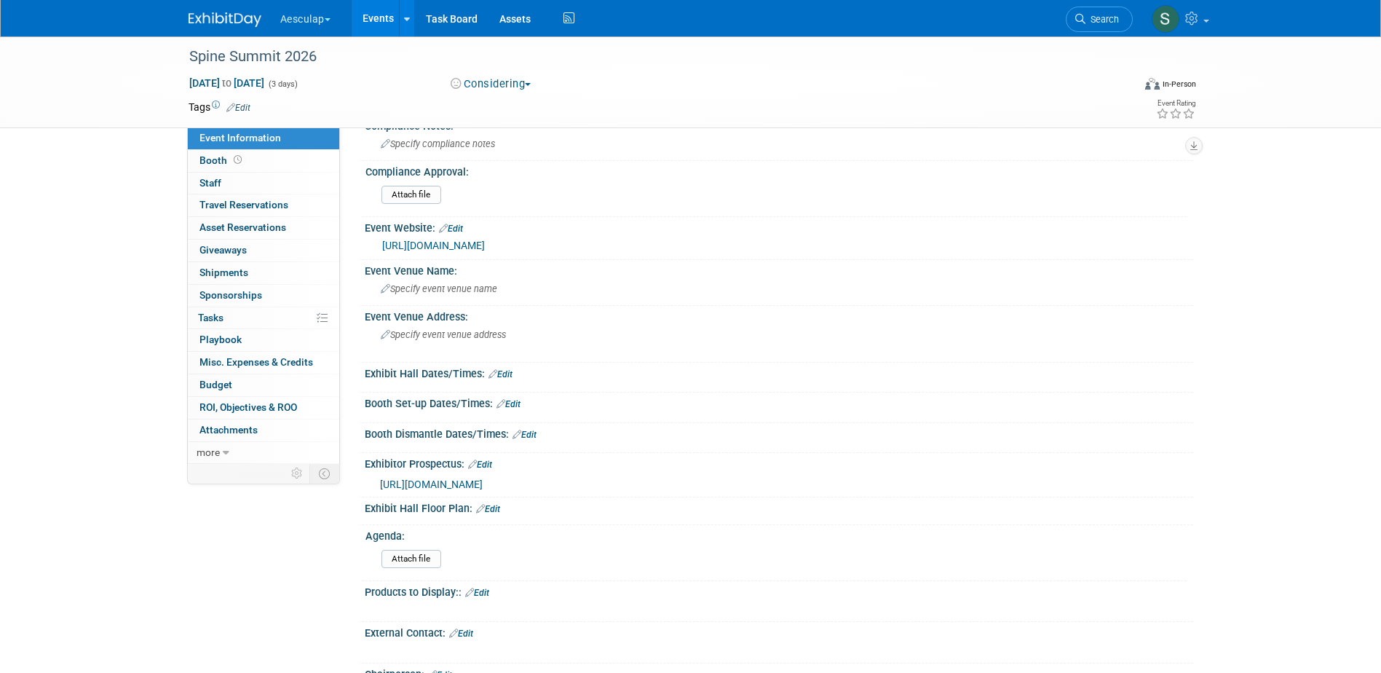
scroll to position [146, 0]
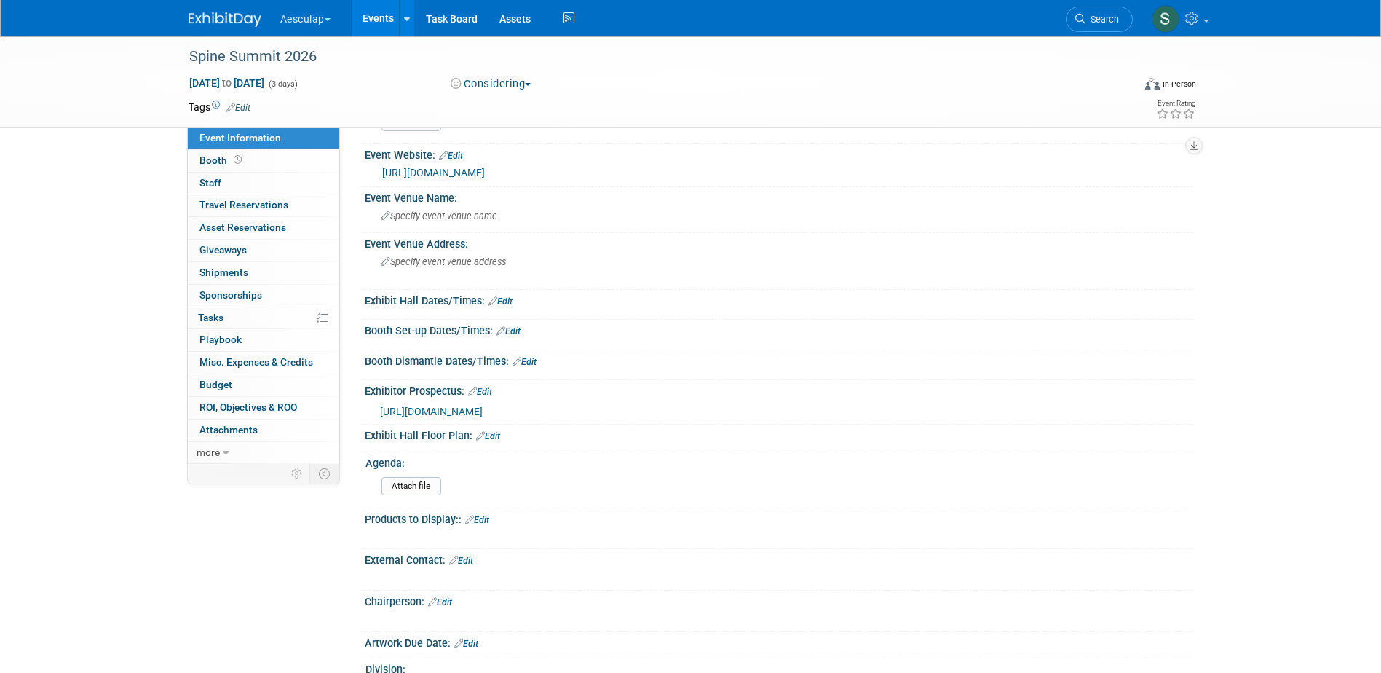
click at [451, 602] on link "Edit" at bounding box center [440, 602] width 24 height 10
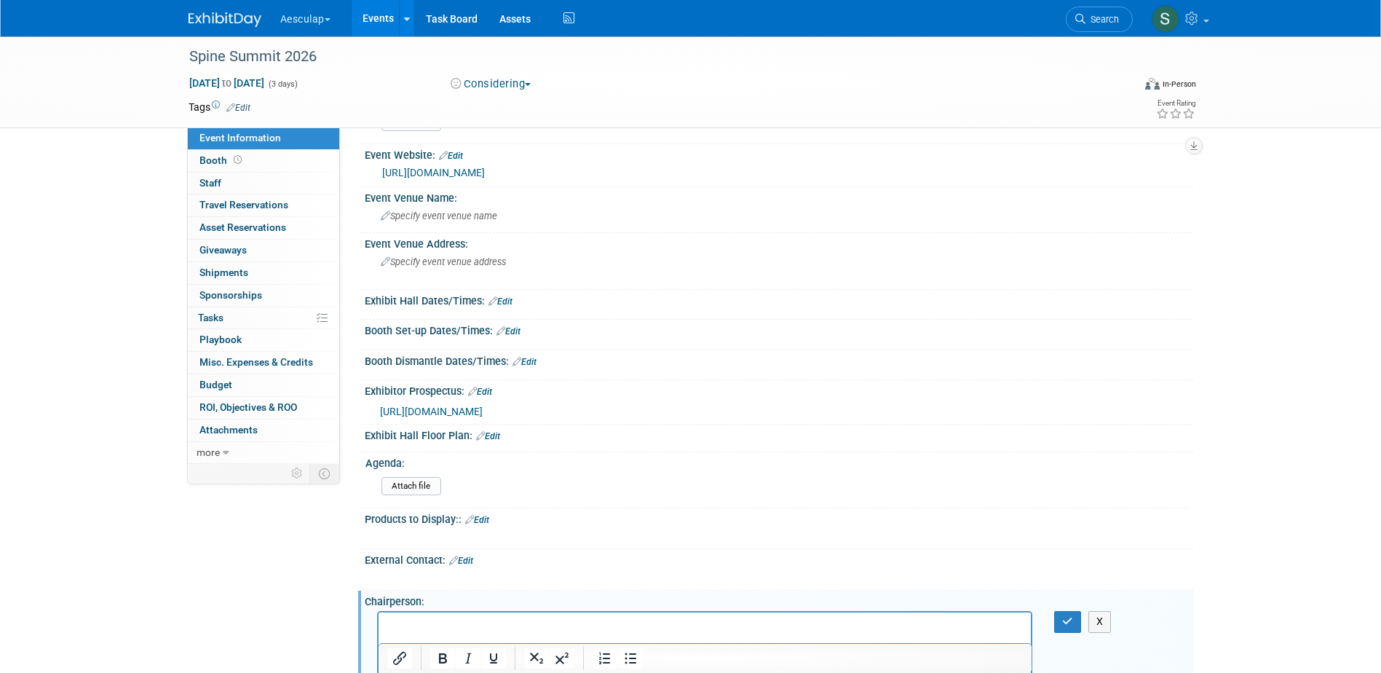
scroll to position [0, 0]
click at [1057, 619] on button "button" at bounding box center [1067, 621] width 27 height 21
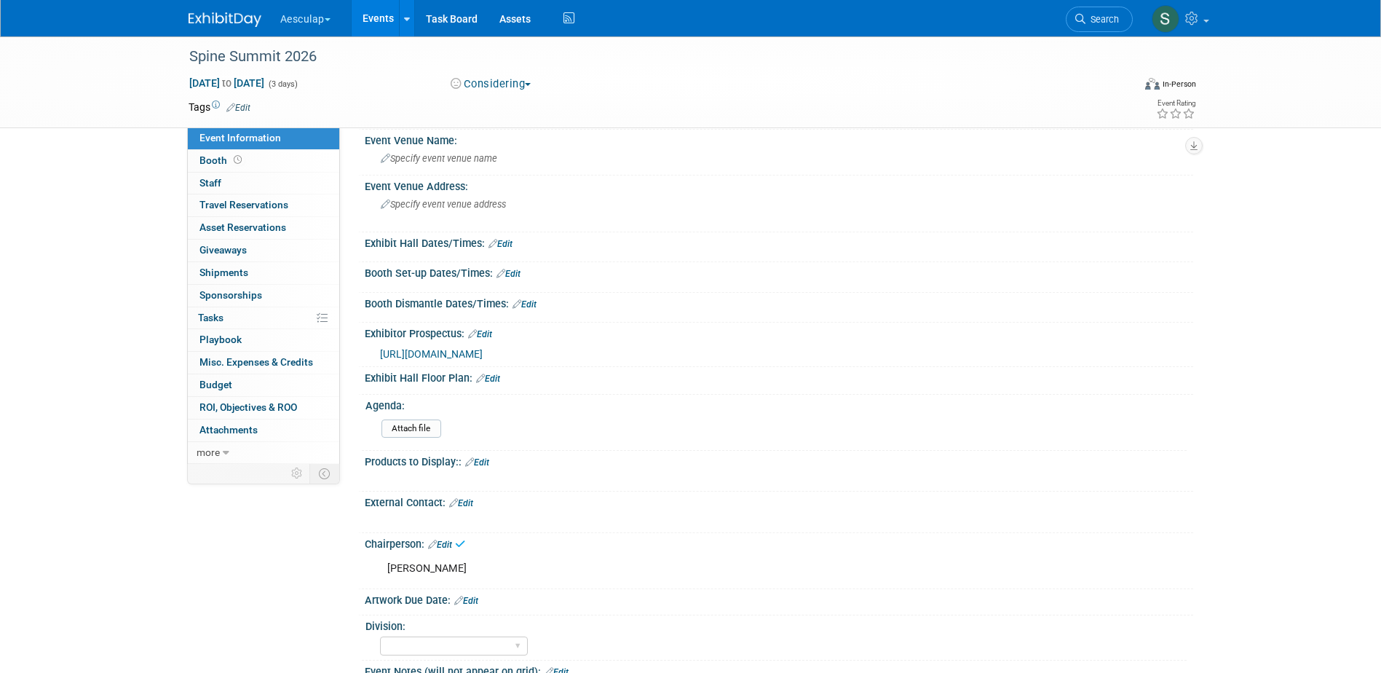
scroll to position [291, 0]
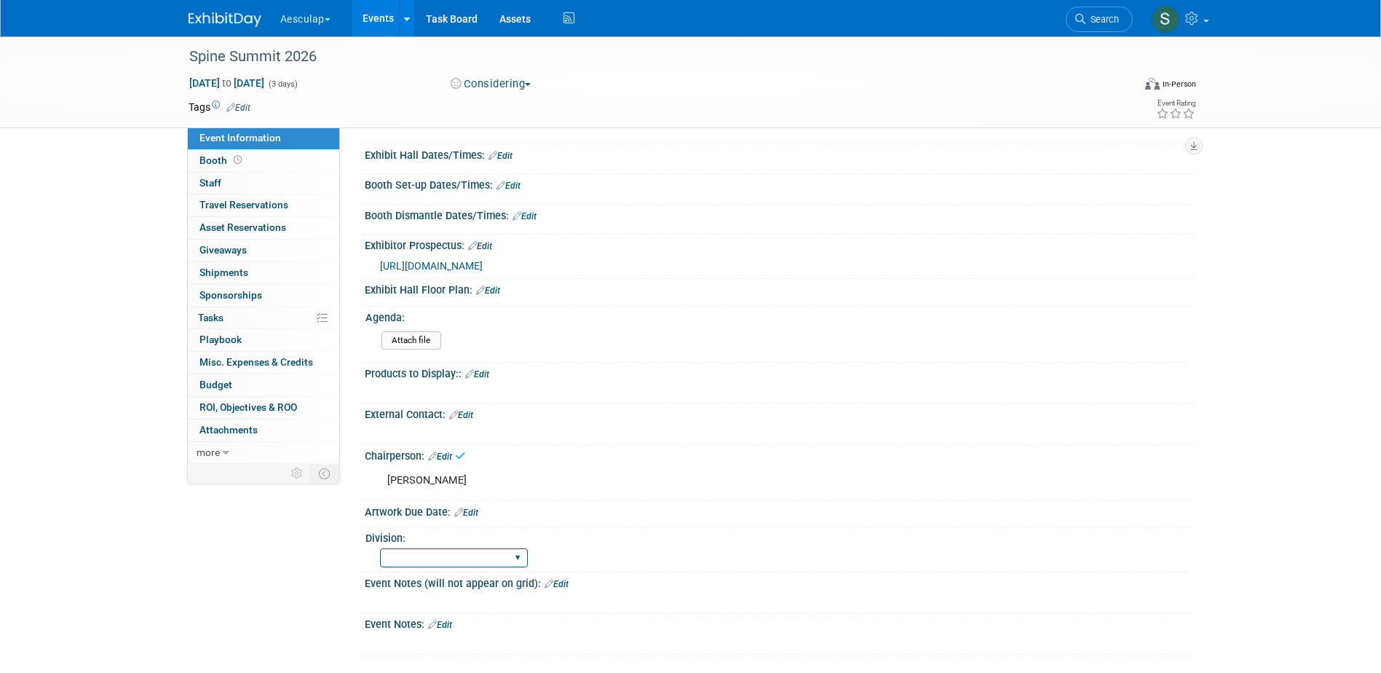
click at [492, 554] on select "HCS Neuro Ortho Spine Strategic Sales Biologics Misc. Company Functions" at bounding box center [454, 558] width 148 height 20
select select "Neuro"
click at [380, 548] on select "HCS Neuro Ortho Spine Strategic Sales Biologics Misc. Company Functions" at bounding box center [454, 558] width 148 height 20
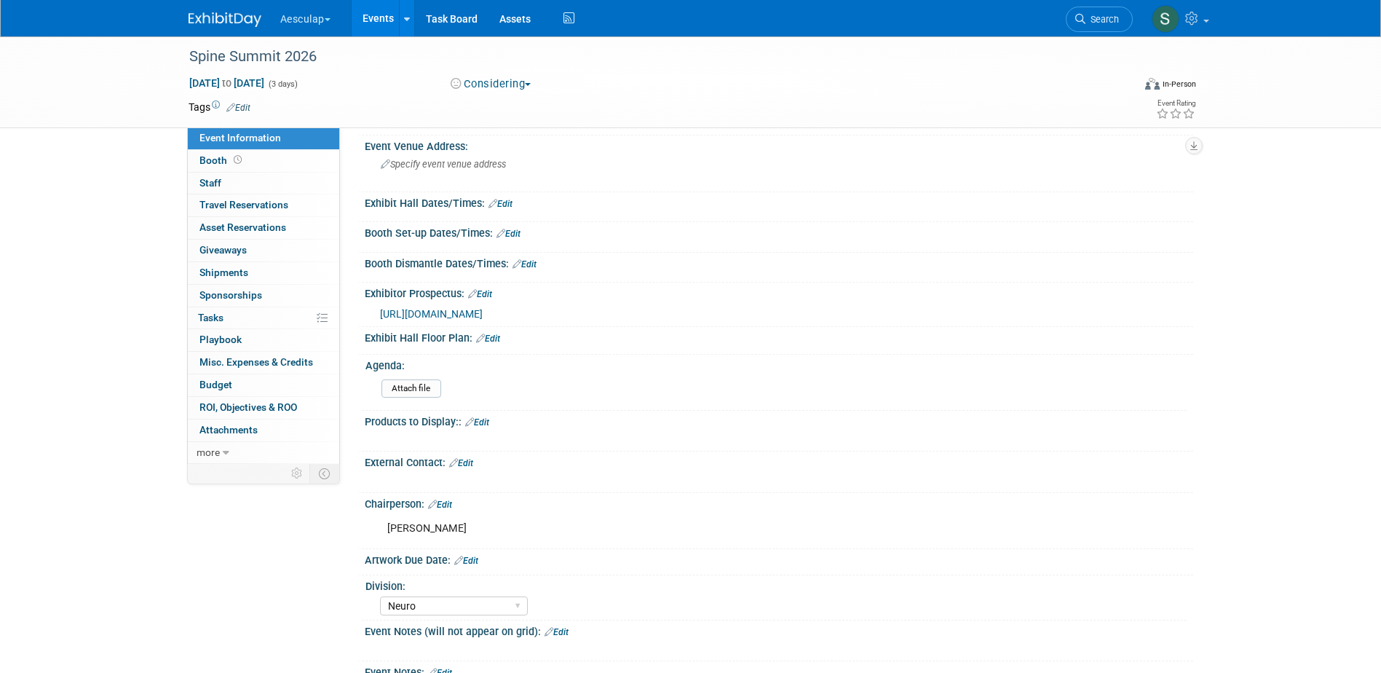
scroll to position [218, 0]
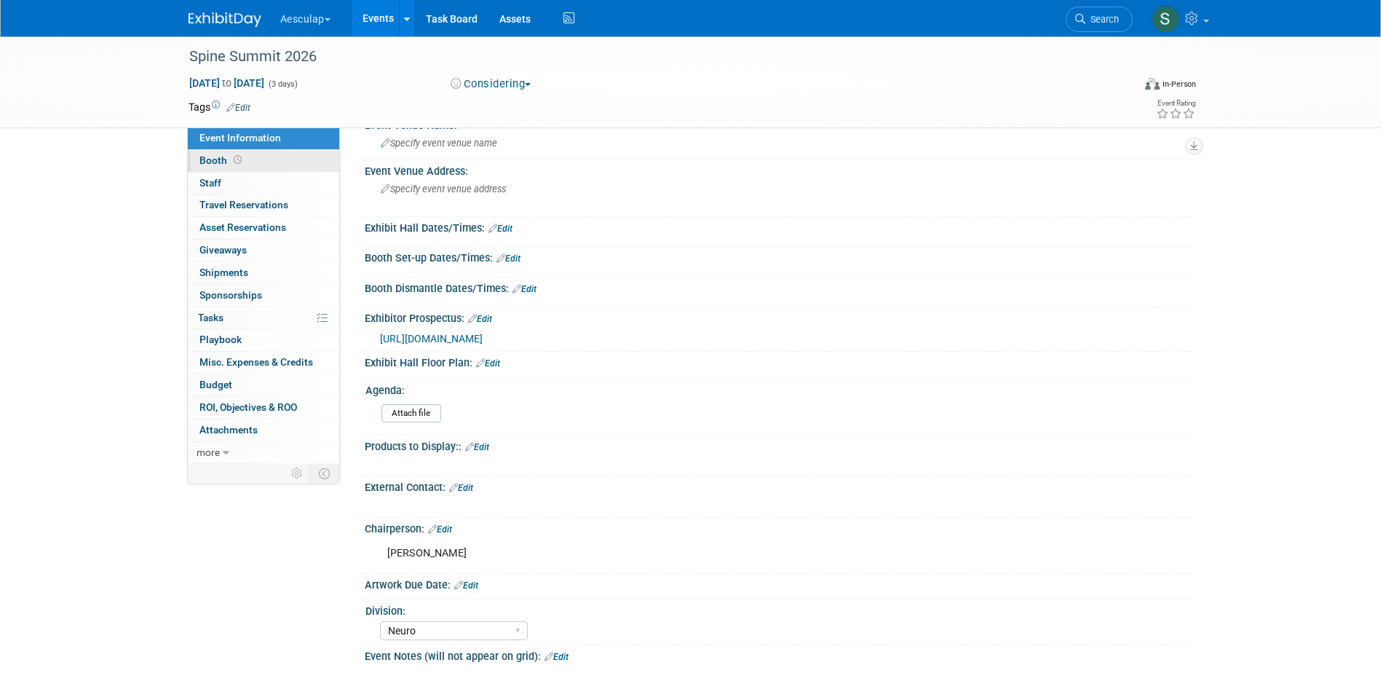
click at [213, 160] on span "Booth" at bounding box center [222, 160] width 45 height 12
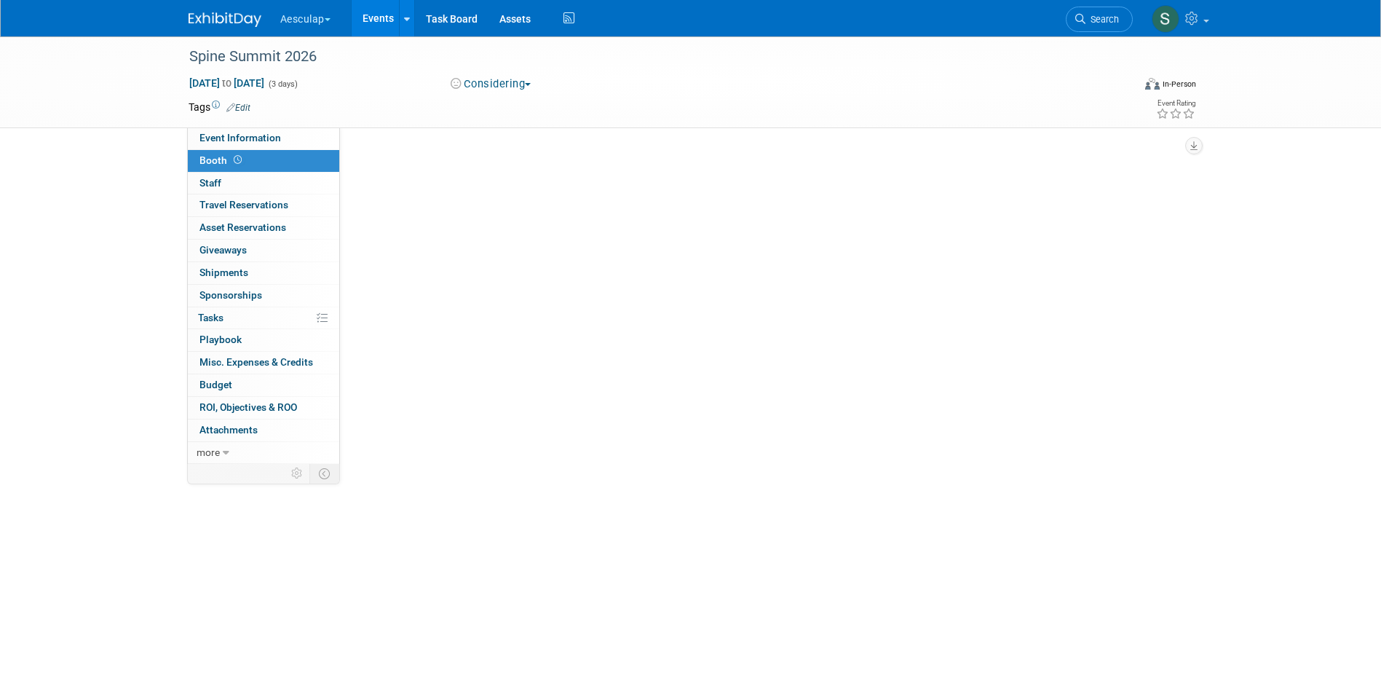
scroll to position [0, 0]
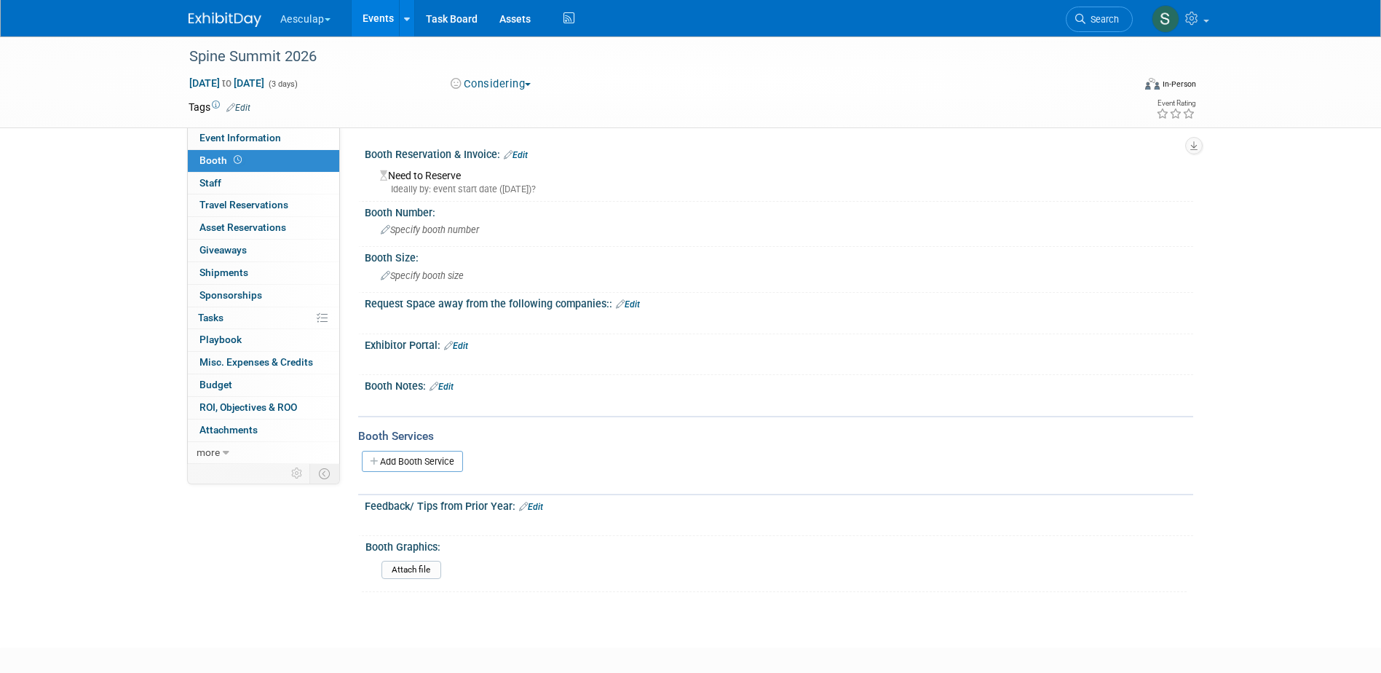
click at [454, 389] on link "Edit" at bounding box center [442, 387] width 24 height 10
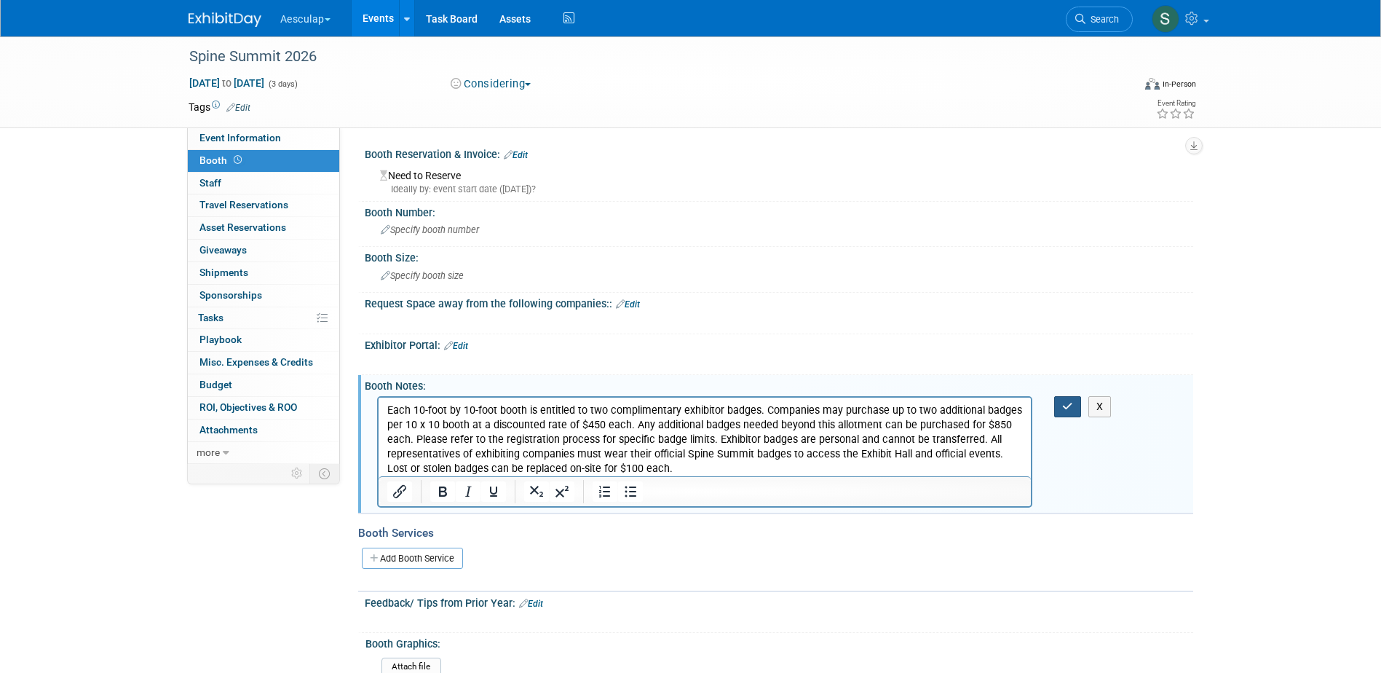
click at [1058, 409] on button "button" at bounding box center [1067, 406] width 27 height 21
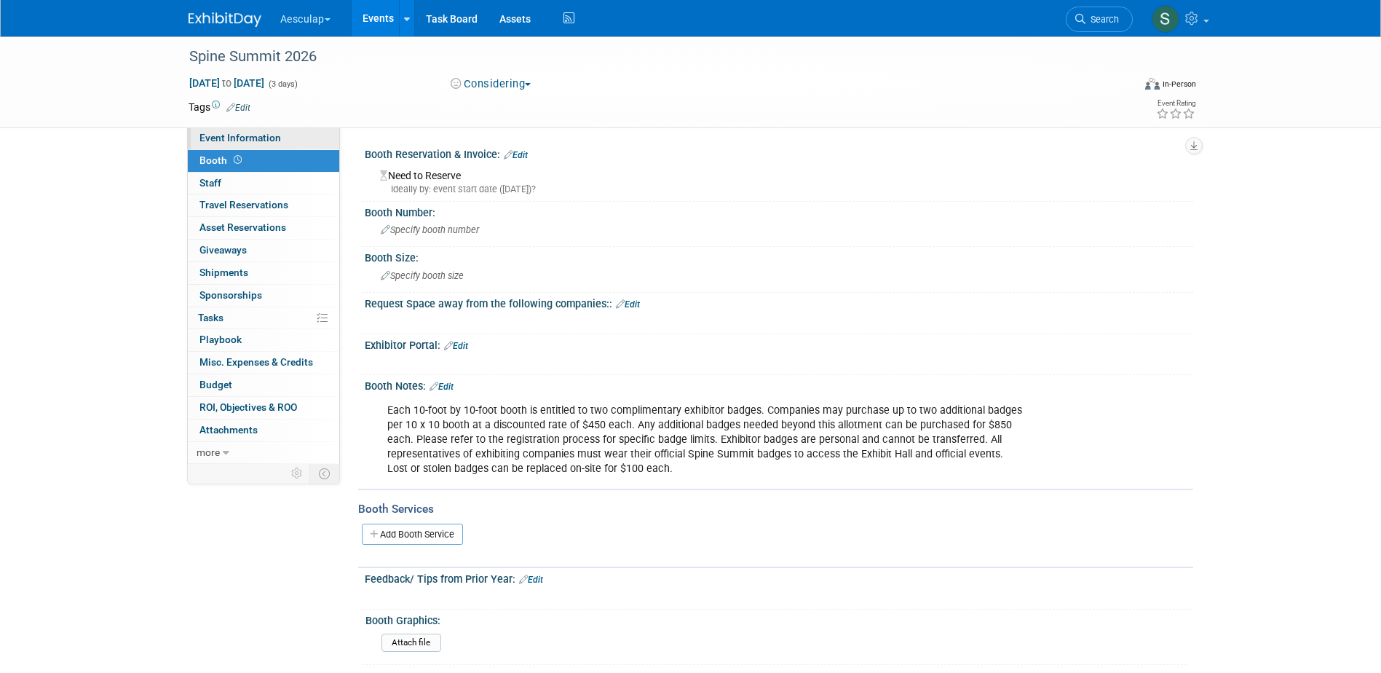
drag, startPoint x: 246, startPoint y: 134, endPoint x: 251, endPoint y: 143, distance: 10.1
click at [246, 134] on span "Event Information" at bounding box center [241, 138] width 82 height 12
select select "In Review with Compliance"
select select "Neuro"
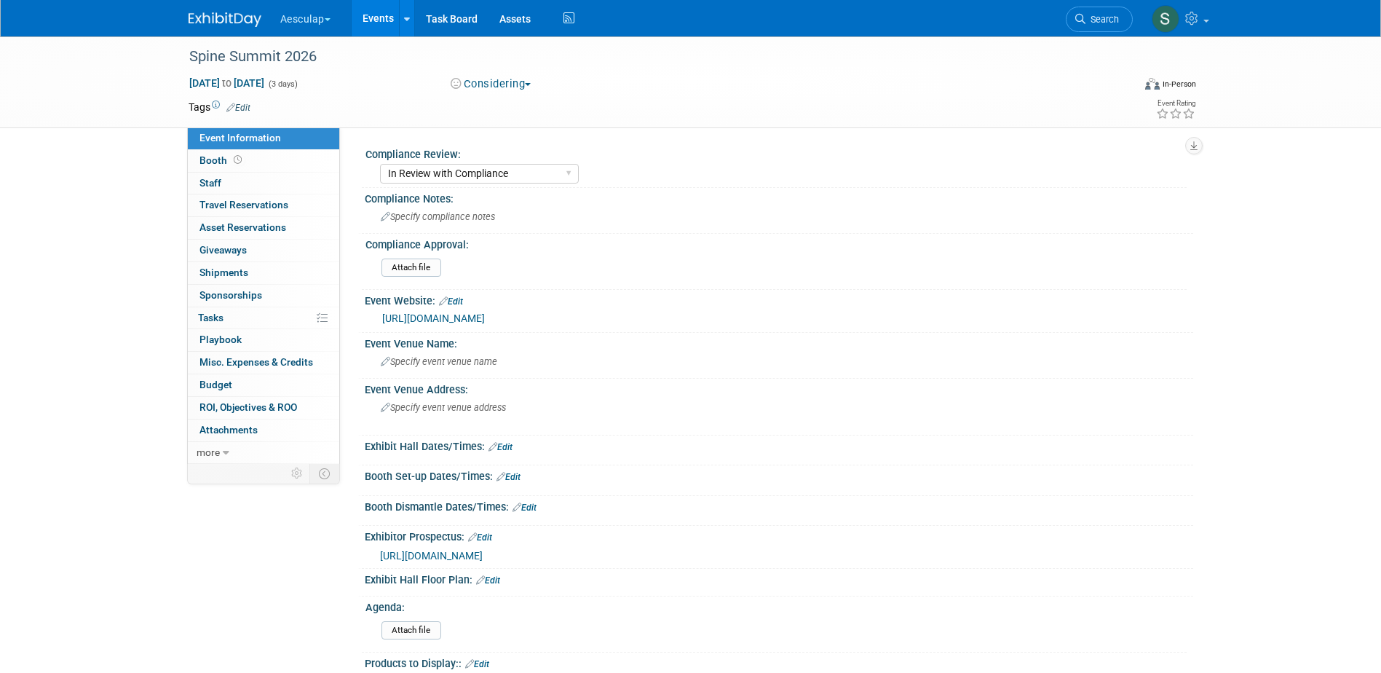
click at [485, 582] on link "Edit" at bounding box center [488, 580] width 24 height 10
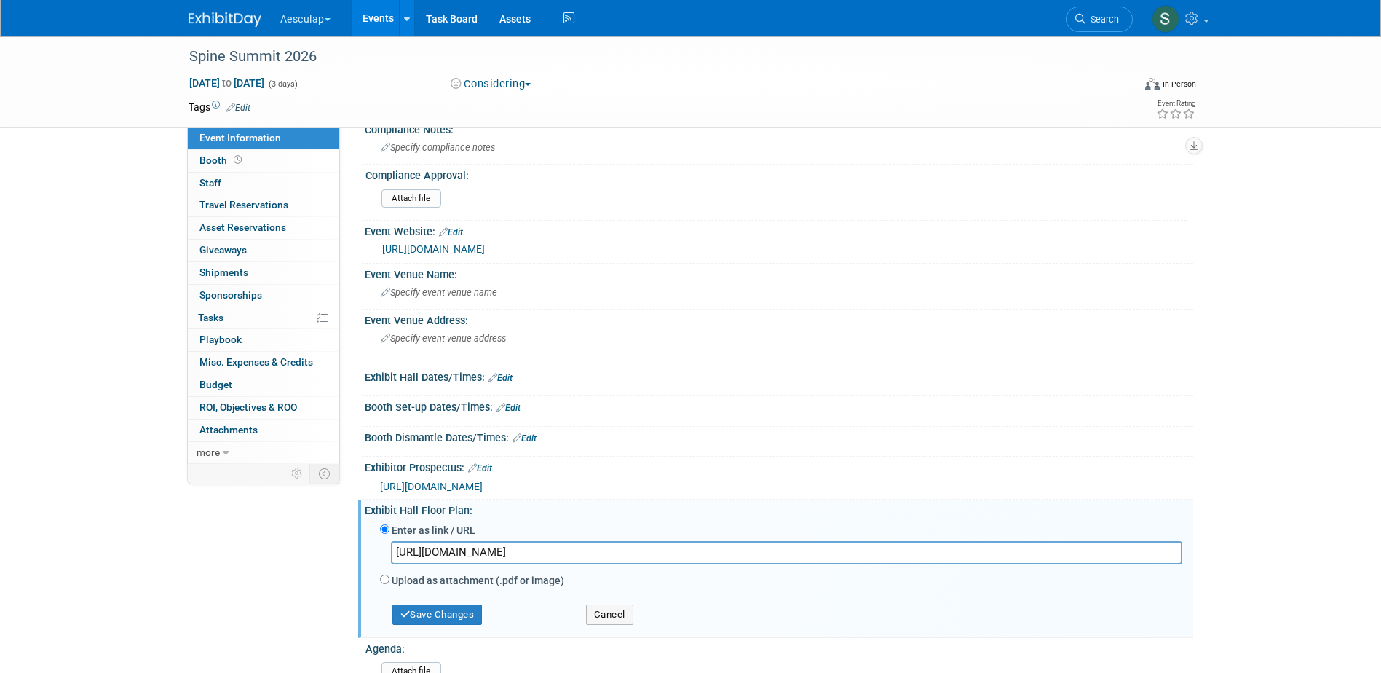
scroll to position [73, 0]
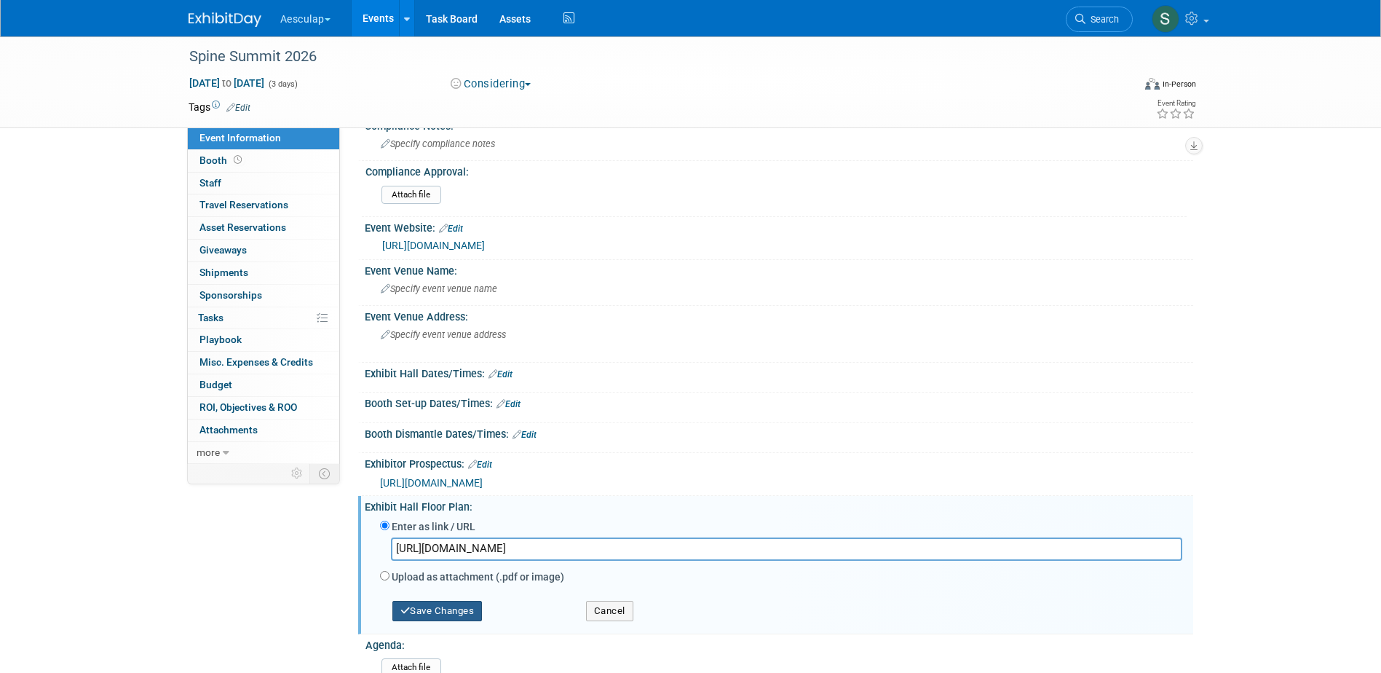
type input "[URL][DOMAIN_NAME]"
click at [447, 621] on button "Save Changes" at bounding box center [437, 611] width 90 height 20
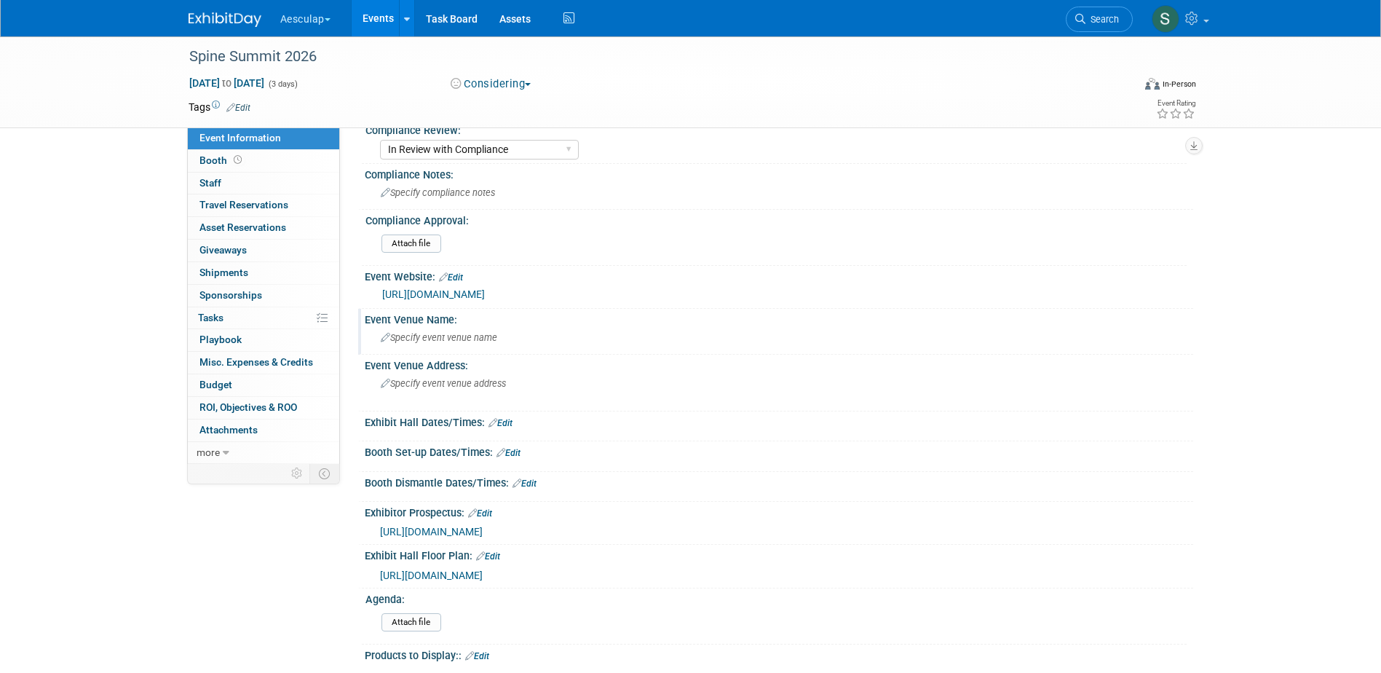
scroll to position [0, 0]
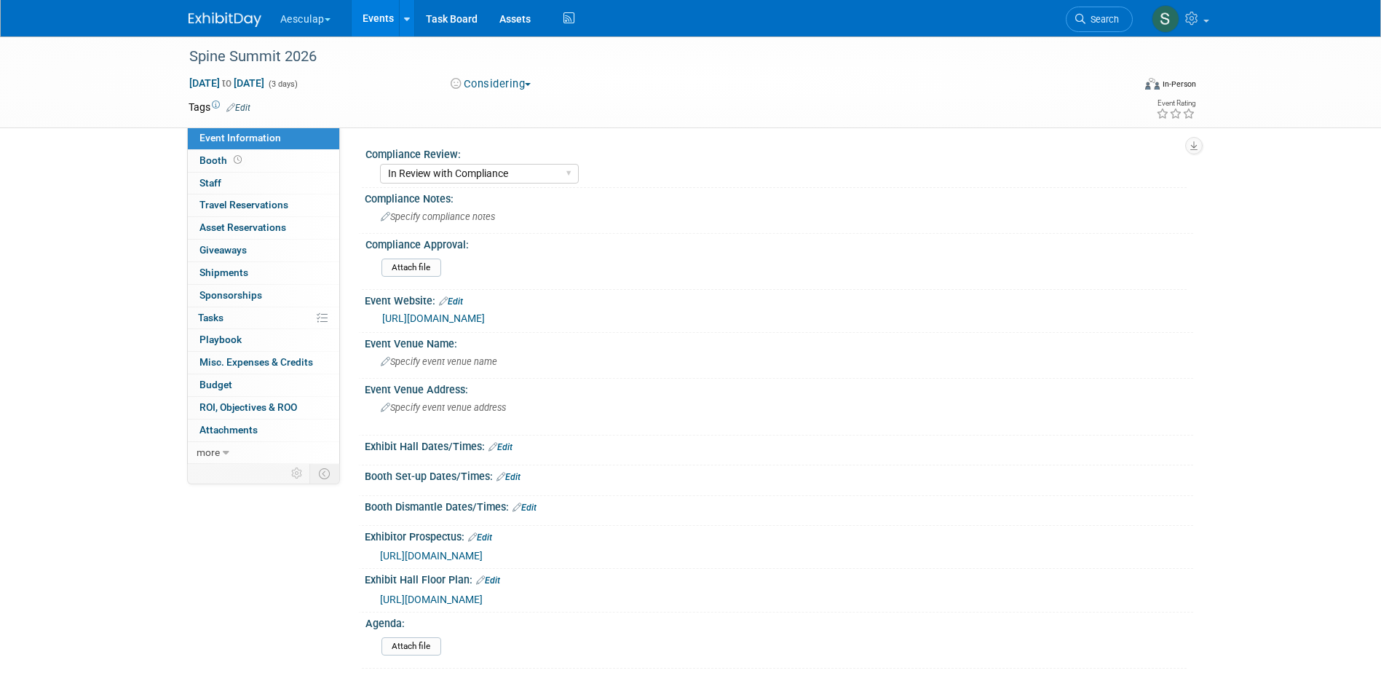
click at [208, 131] on link "Event Information" at bounding box center [263, 138] width 151 height 22
select select "In Review with Compliance"
select select "Neuro"
click at [499, 446] on link "Edit" at bounding box center [501, 447] width 24 height 10
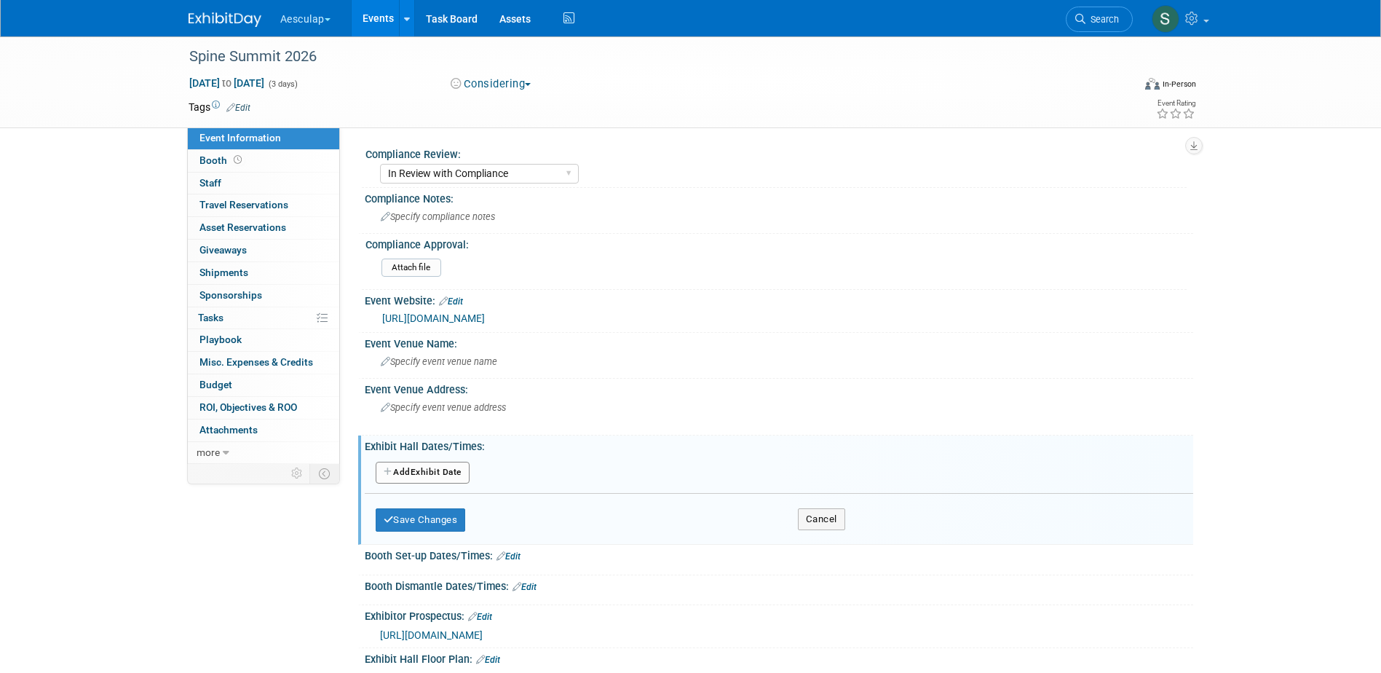
click at [429, 465] on button "Add Another Exhibit Date" at bounding box center [423, 473] width 94 height 22
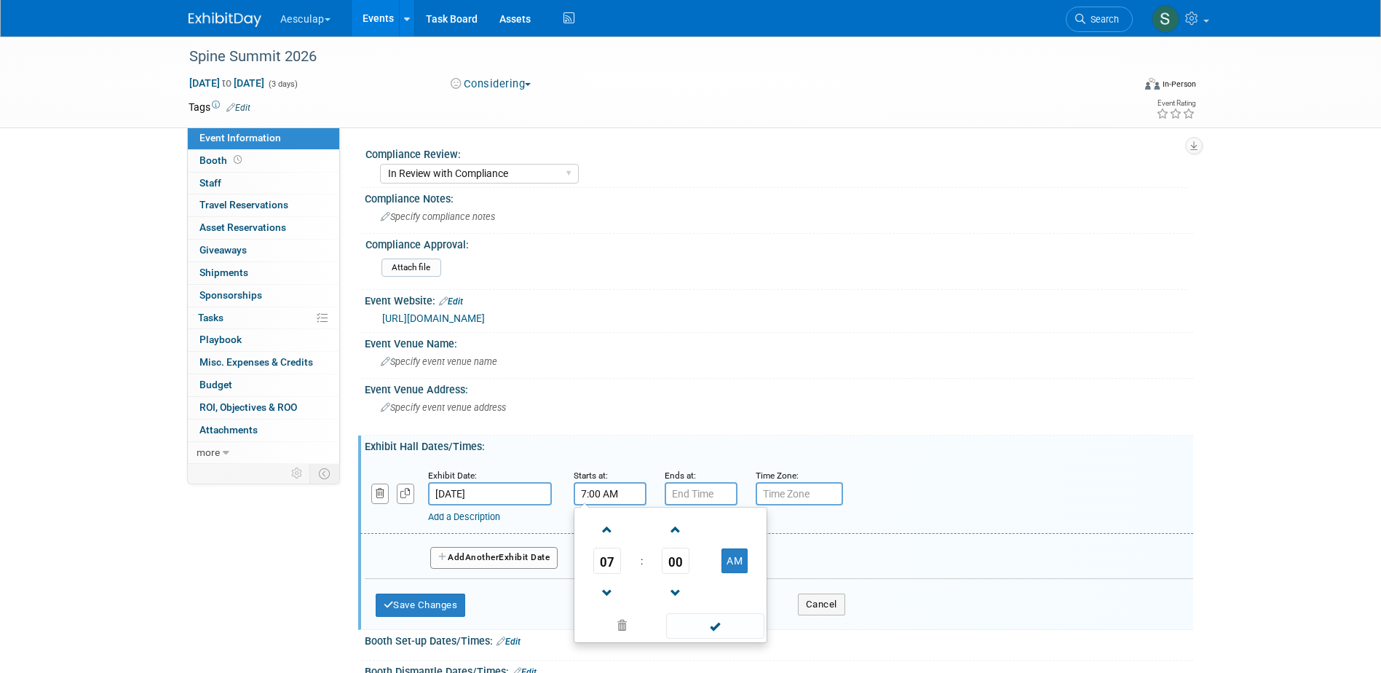
click at [608, 496] on input "7:00 AM" at bounding box center [610, 493] width 73 height 23
click at [609, 560] on span "07" at bounding box center [607, 561] width 28 height 26
click at [610, 616] on td "08" at bounding box center [600, 608] width 47 height 39
type input "8:00 AM"
click at [698, 496] on input "7:00 PM" at bounding box center [701, 493] width 73 height 23
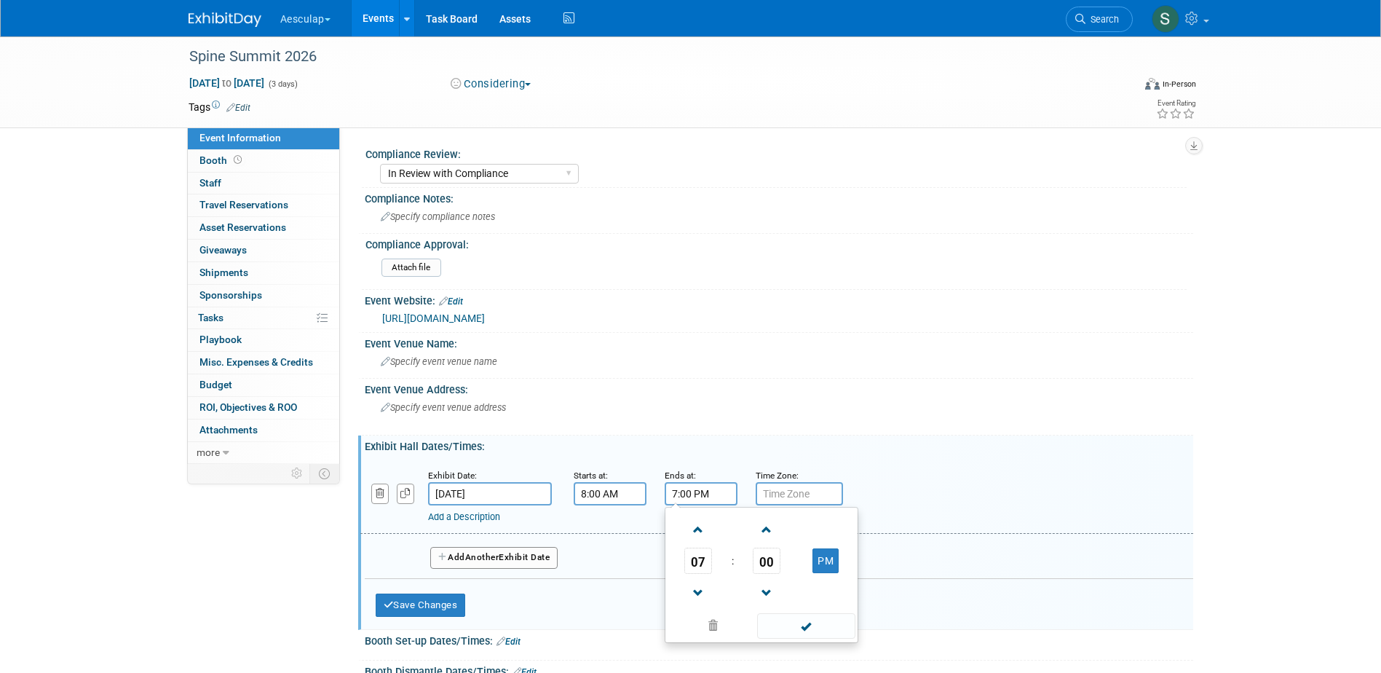
click at [692, 560] on span "07" at bounding box center [699, 561] width 28 height 26
click at [690, 567] on td "04" at bounding box center [691, 569] width 47 height 39
drag, startPoint x: 765, startPoint y: 553, endPoint x: 767, endPoint y: 563, distance: 9.7
click at [766, 553] on span "00" at bounding box center [767, 561] width 28 height 26
click at [785, 569] on td "30" at bounding box center [785, 569] width 47 height 39
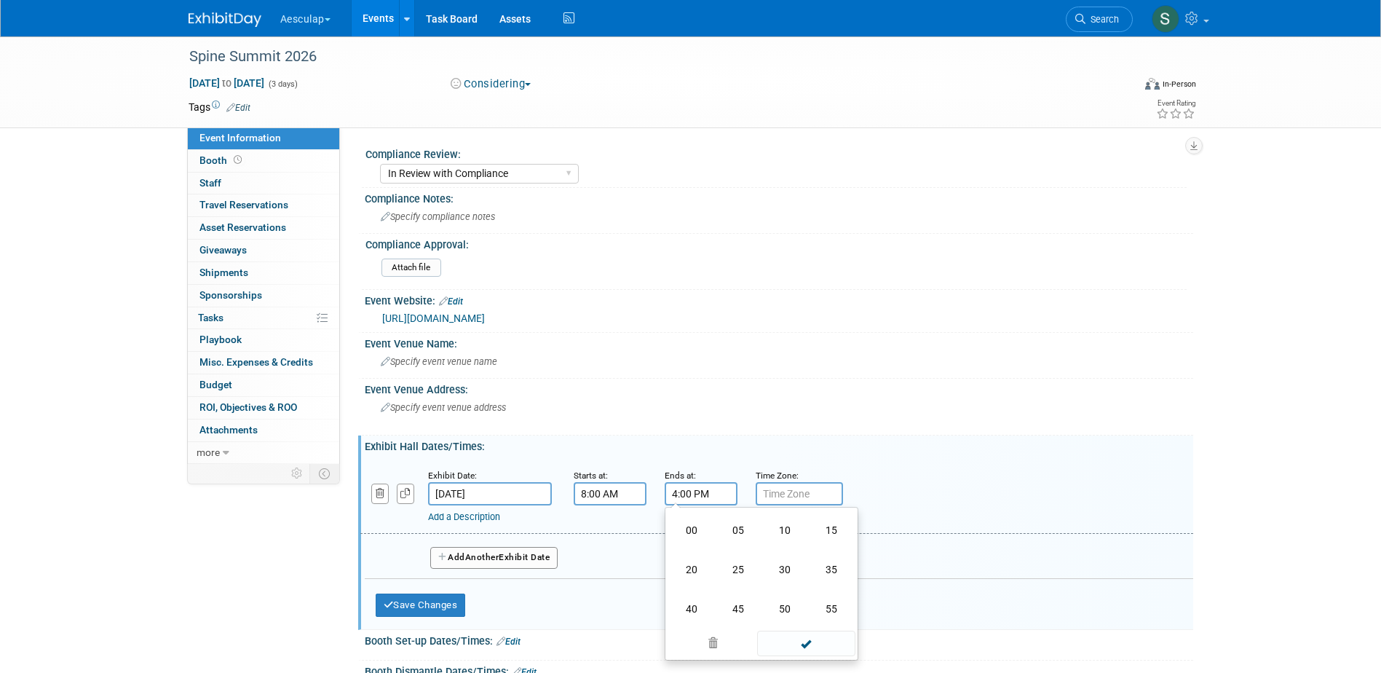
type input "4:30 PM"
click at [794, 631] on span at bounding box center [806, 625] width 98 height 25
click at [492, 557] on span "Another" at bounding box center [482, 557] width 34 height 10
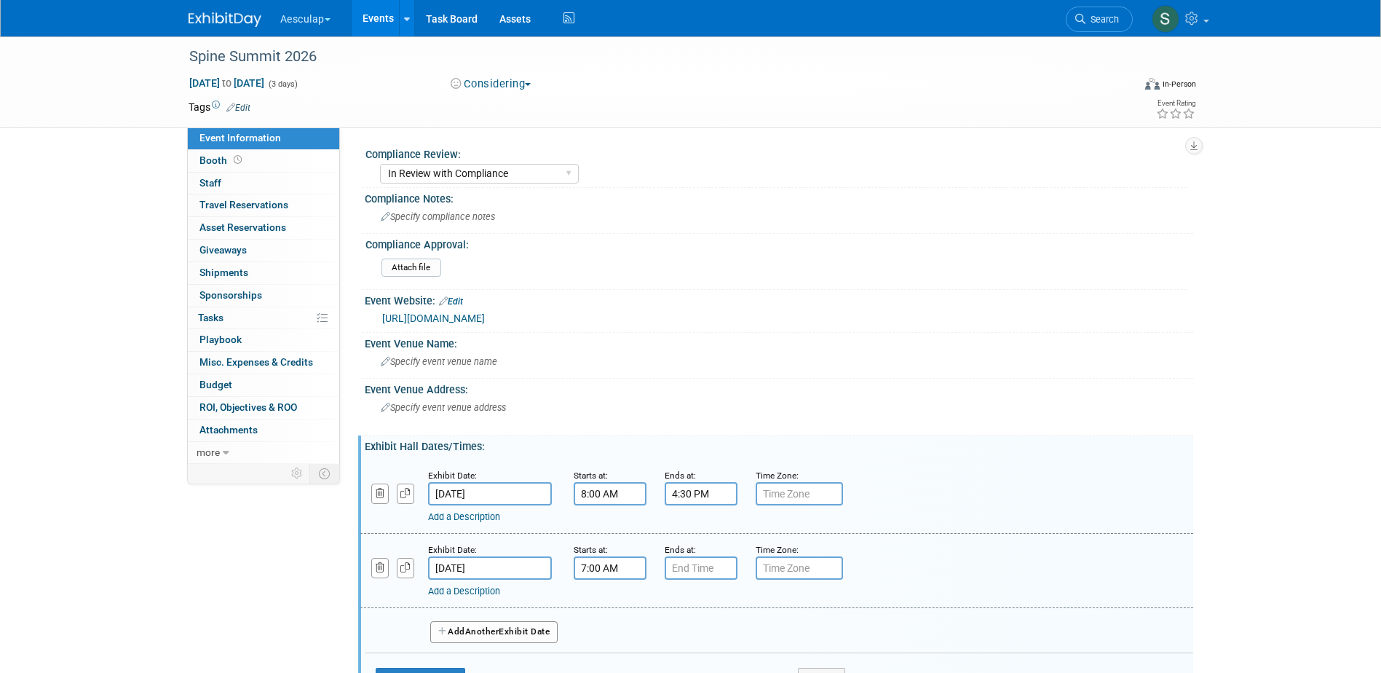
click at [623, 560] on input "7:00 AM" at bounding box center [610, 567] width 73 height 23
click at [610, 634] on span "07" at bounding box center [607, 635] width 28 height 26
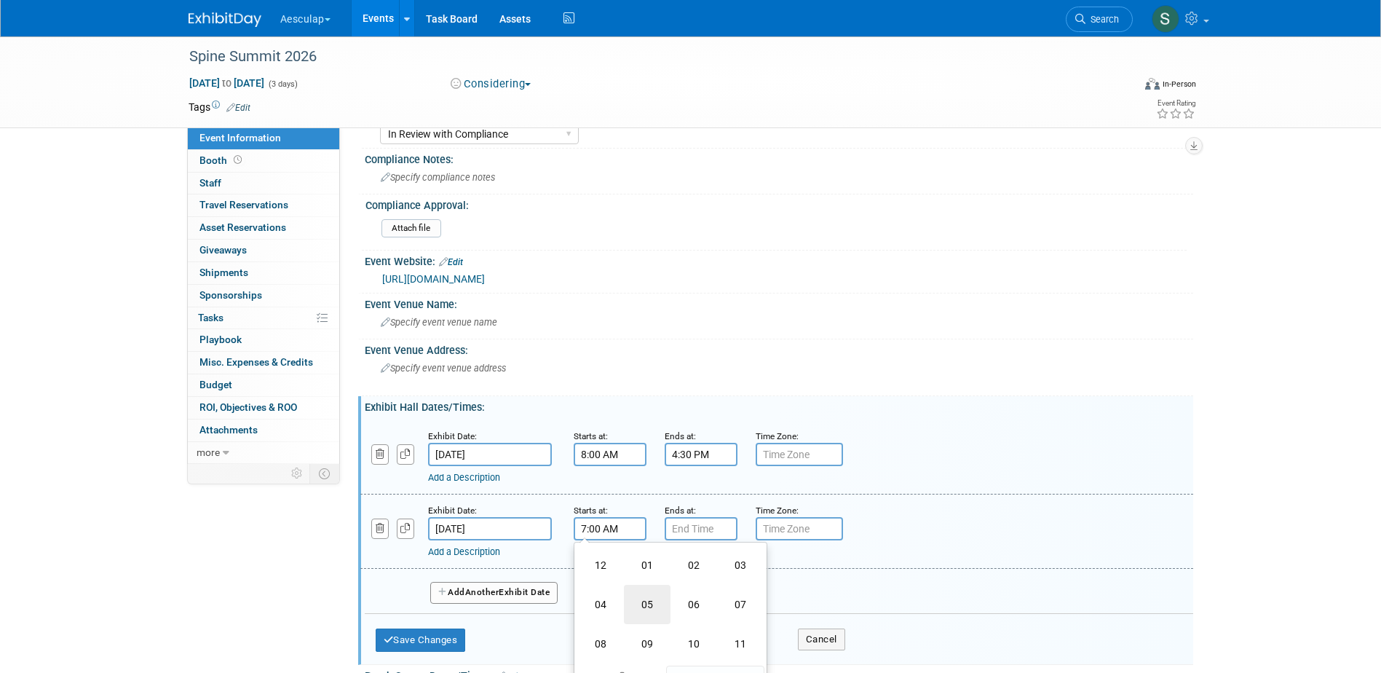
scroll to position [73, 0]
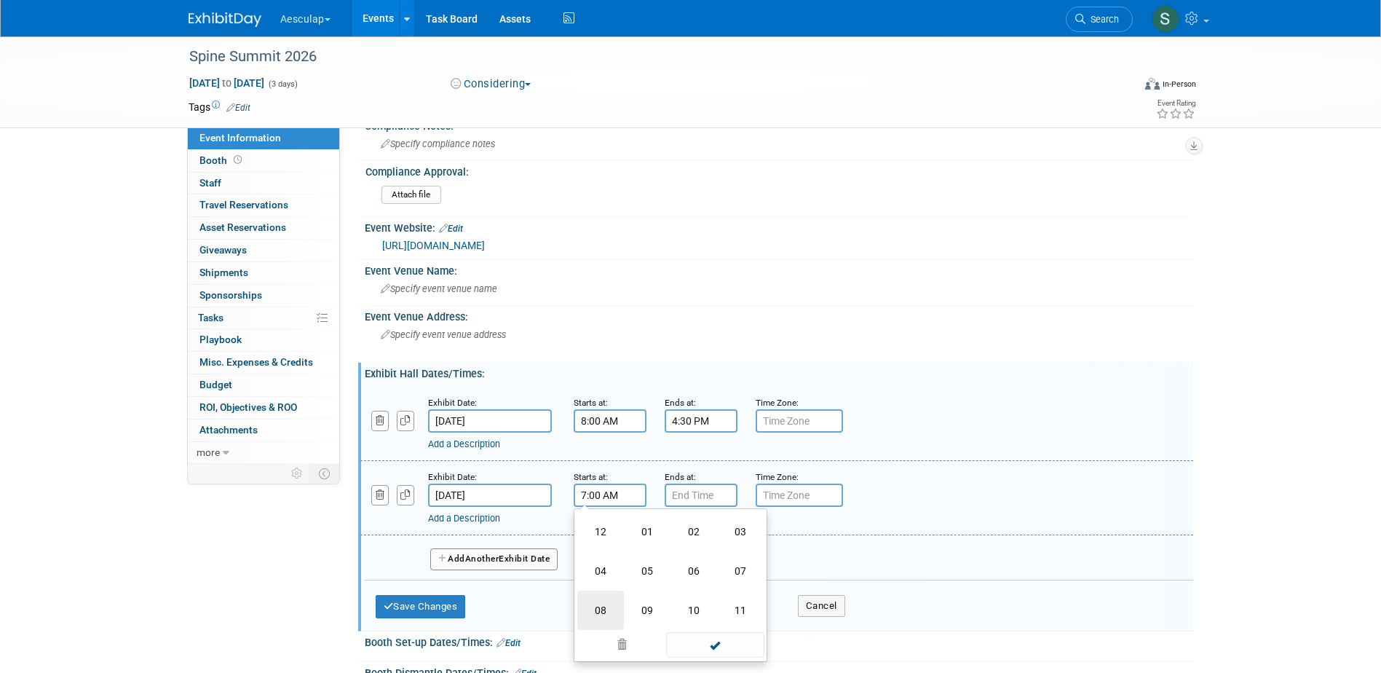
click at [596, 612] on td "08" at bounding box center [600, 610] width 47 height 39
type input "8:00 AM"
click at [711, 498] on input "7:00 PM" at bounding box center [701, 495] width 73 height 23
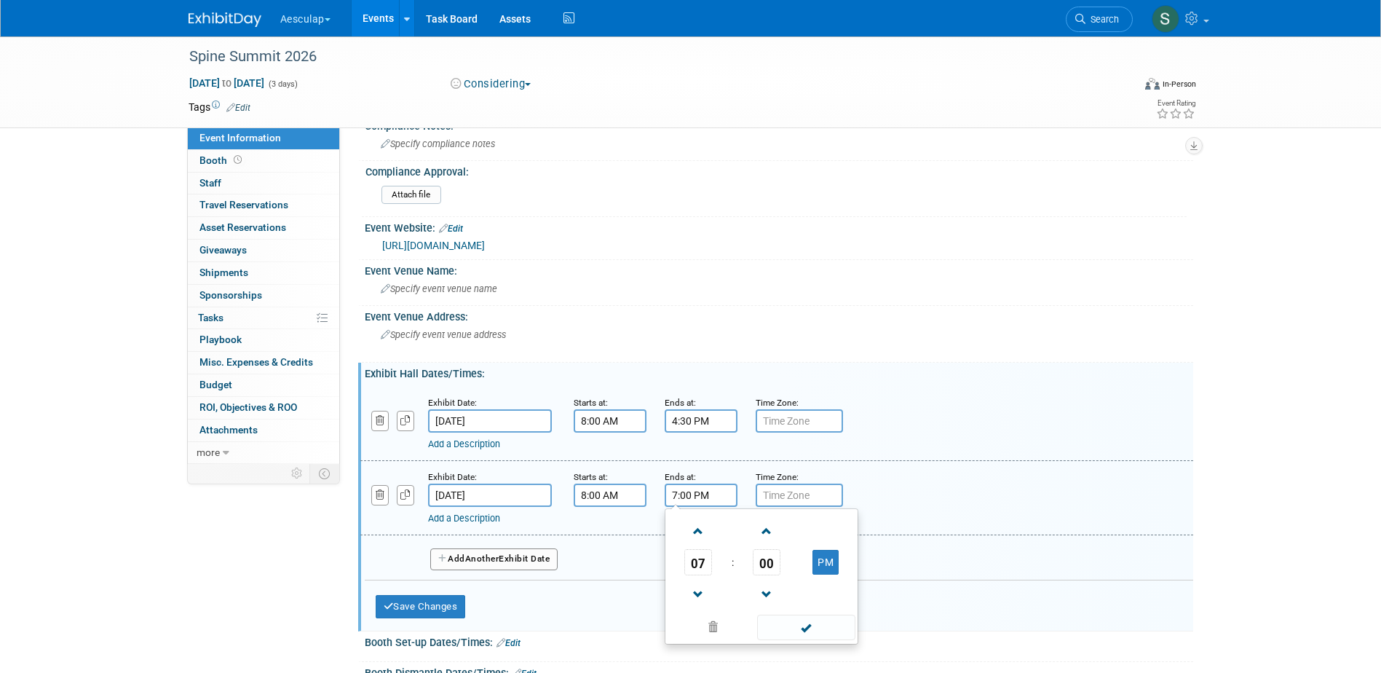
click at [684, 573] on td "07" at bounding box center [698, 562] width 60 height 26
click at [695, 564] on span "07" at bounding box center [699, 562] width 28 height 26
click at [769, 531] on td "02" at bounding box center [785, 531] width 47 height 39
type input "2:00 PM"
click at [797, 627] on span at bounding box center [806, 627] width 98 height 25
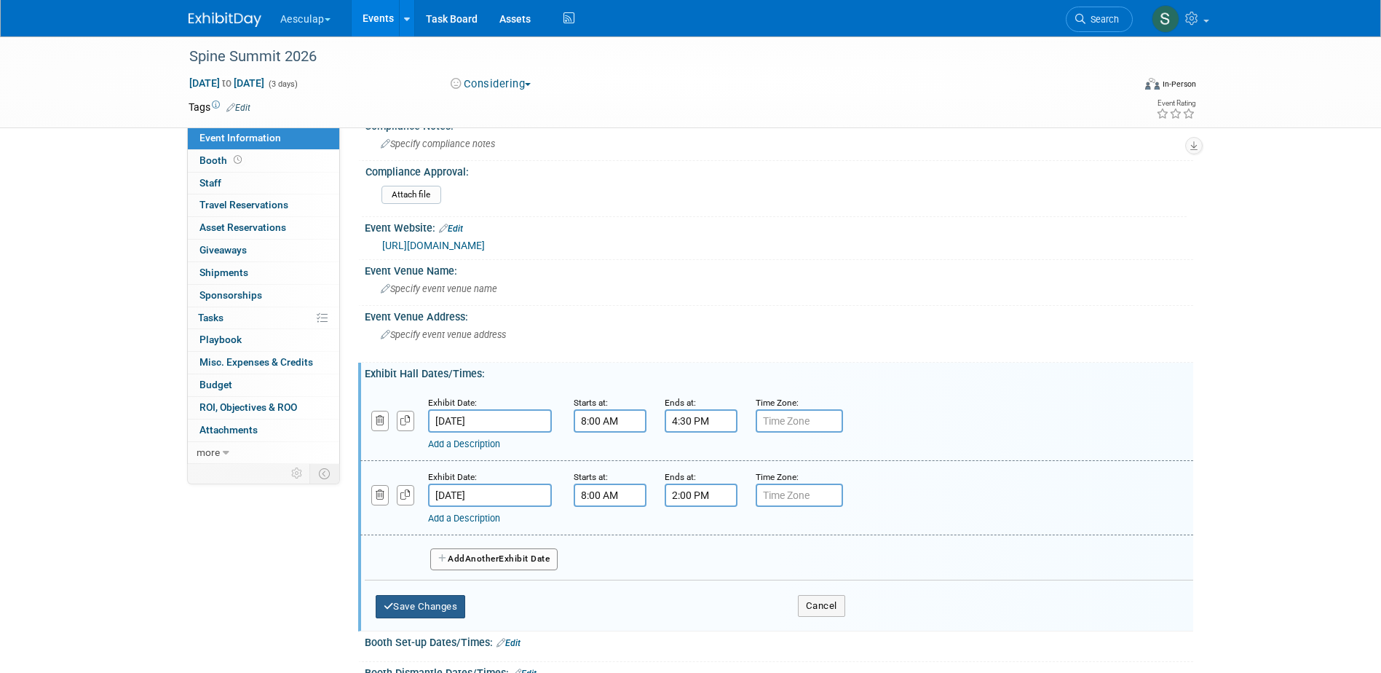
click at [435, 609] on button "Save Changes" at bounding box center [421, 606] width 90 height 23
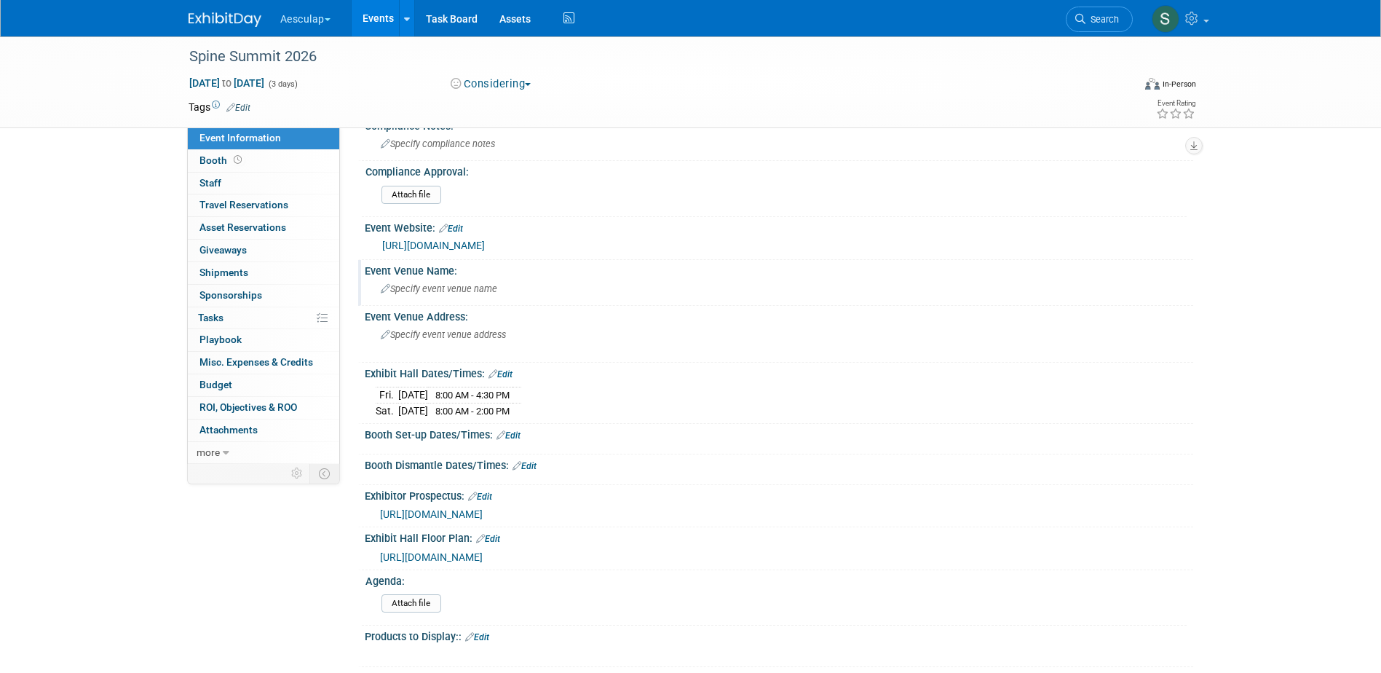
click at [448, 291] on span "Specify event venue name" at bounding box center [439, 288] width 117 height 11
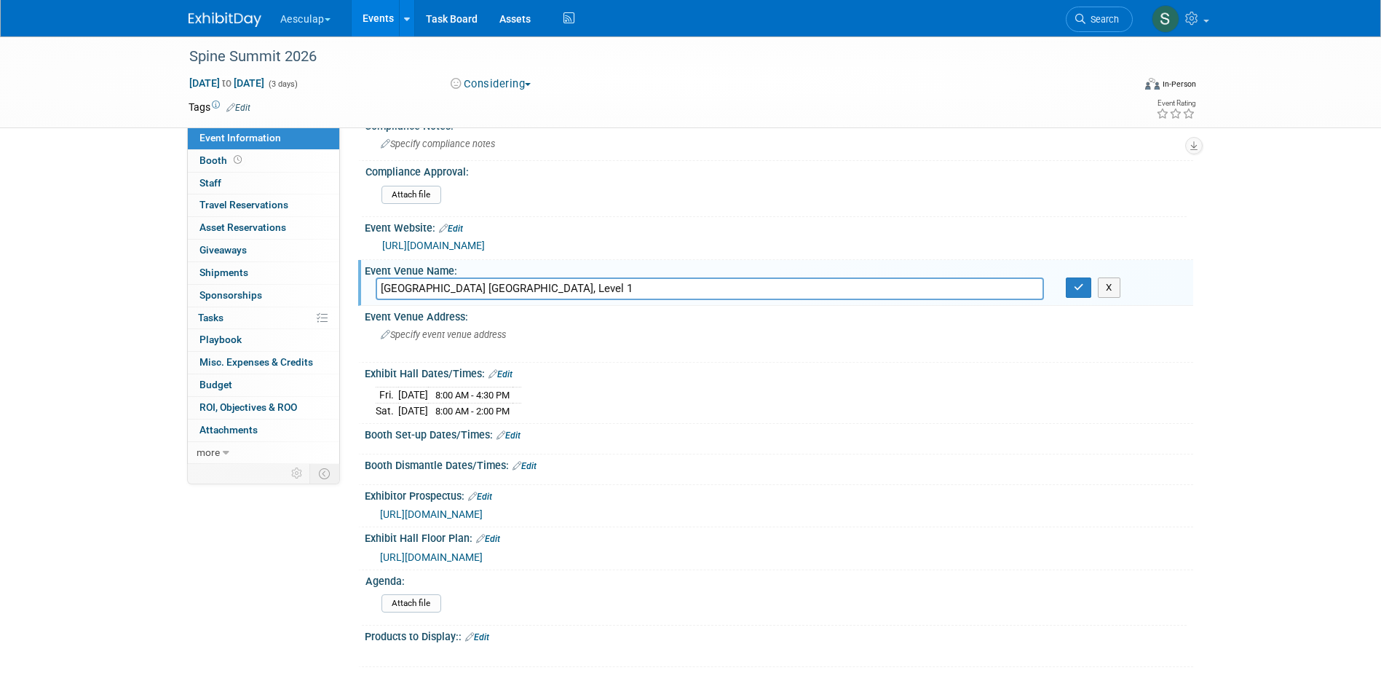
click at [611, 288] on input "JW Marriott Phoenix Desert Ridge Resort & Spa Grand Canyon Ballroom, Level 1" at bounding box center [710, 288] width 668 height 23
type input "[GEOGRAPHIC_DATA], Level 1"
click at [1079, 284] on icon "button" at bounding box center [1079, 287] width 10 height 9
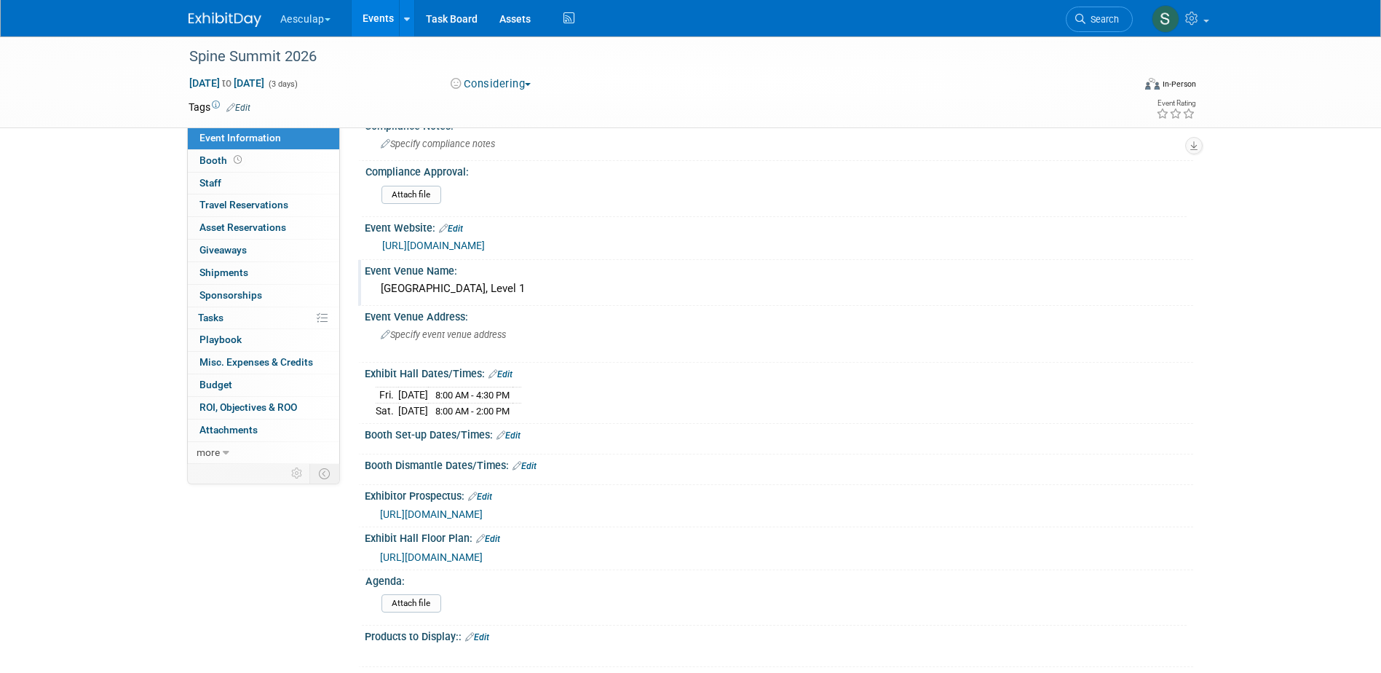
click at [514, 434] on link "Edit" at bounding box center [509, 435] width 24 height 10
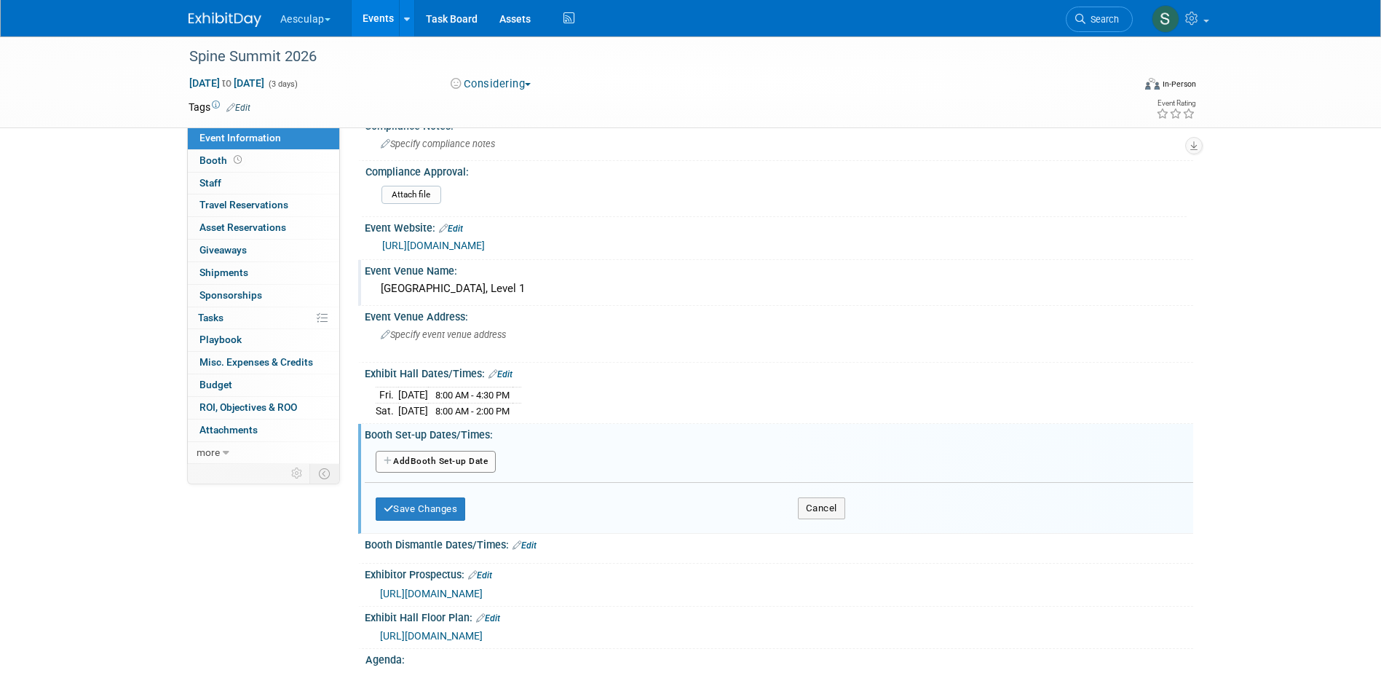
click at [431, 458] on button "Add Another Booth Set-up Date" at bounding box center [436, 462] width 121 height 22
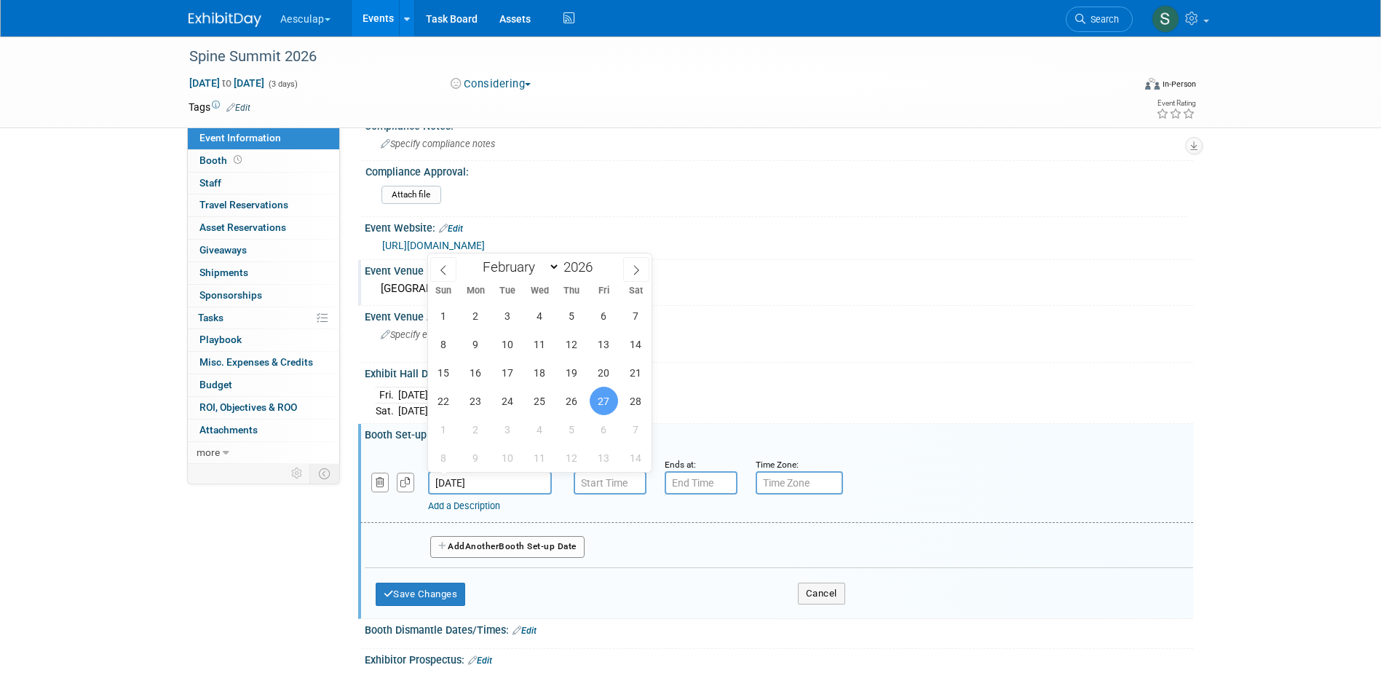
click at [472, 473] on input "[DATE]" at bounding box center [490, 482] width 124 height 23
click at [572, 403] on span "26" at bounding box center [572, 401] width 28 height 28
type input "[DATE]"
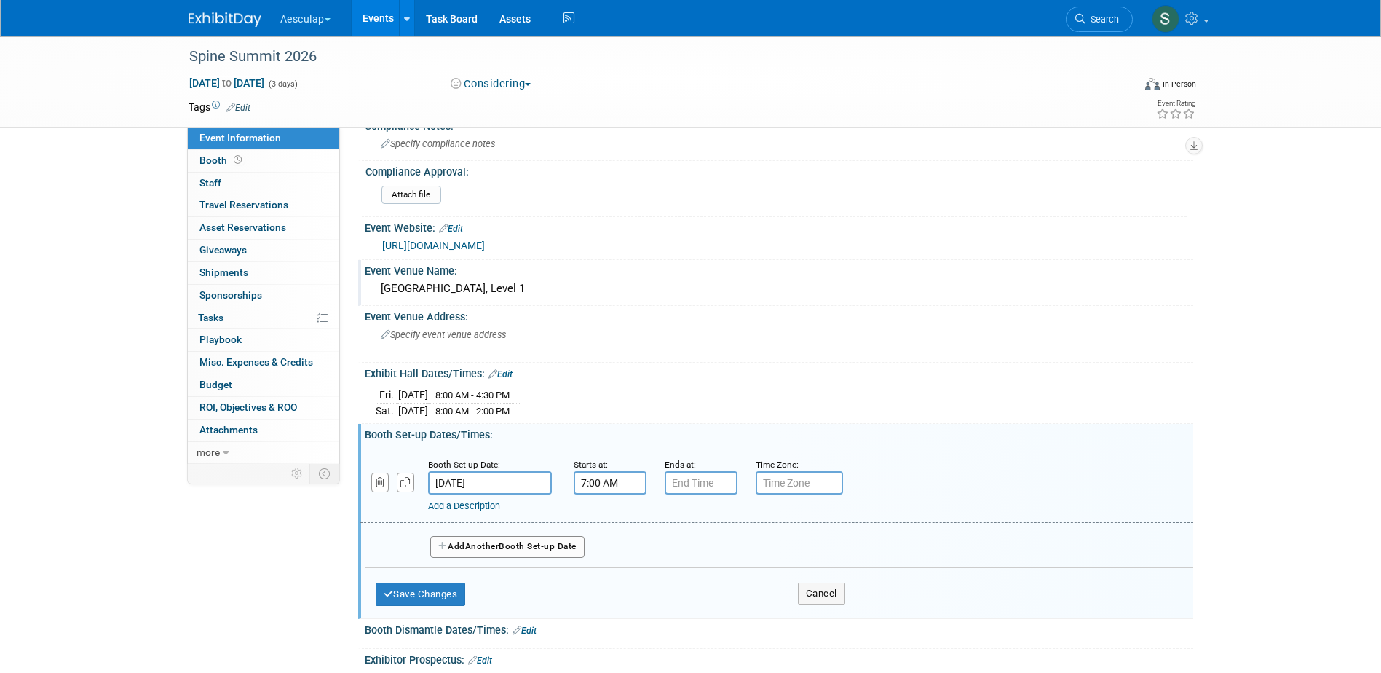
click at [603, 473] on input "7:00 AM" at bounding box center [610, 482] width 73 height 23
click at [607, 547] on span "07" at bounding box center [607, 550] width 28 height 26
drag, startPoint x: 608, startPoint y: 595, endPoint x: 618, endPoint y: 590, distance: 10.8
click at [609, 595] on td "08" at bounding box center [600, 597] width 47 height 39
type input "8:00 AM"
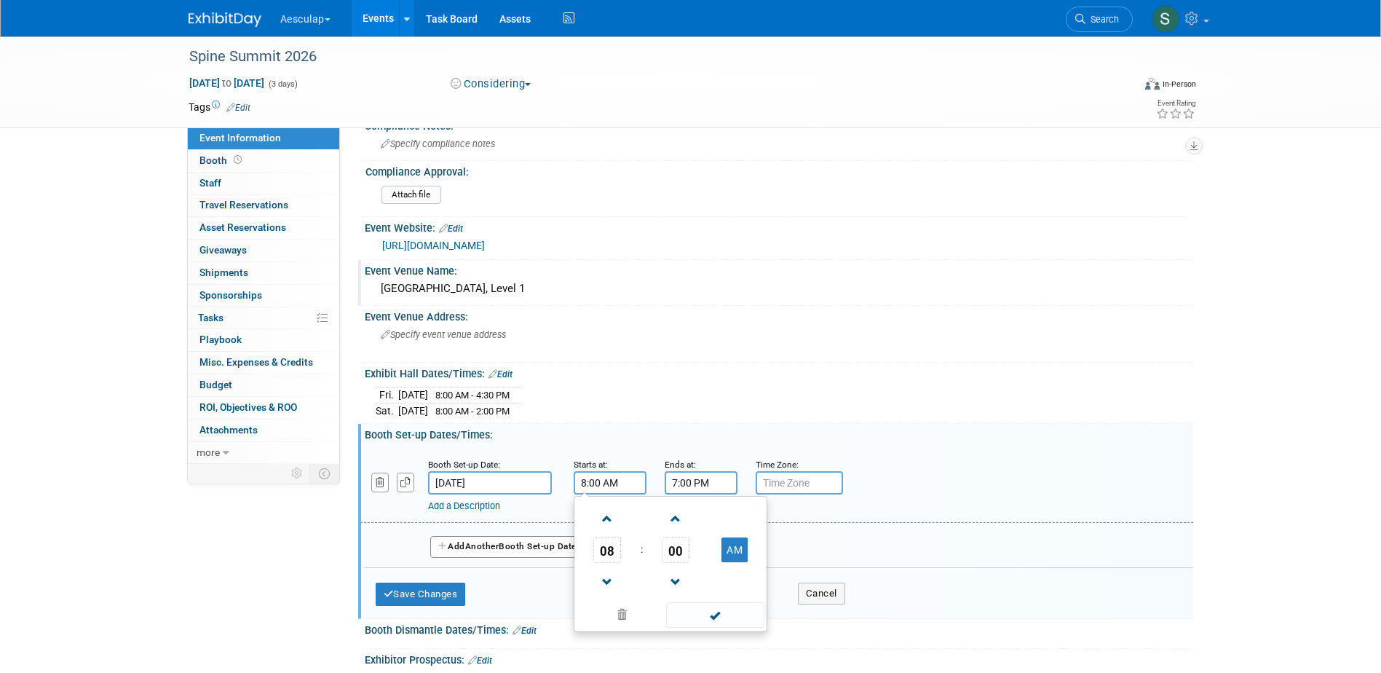
click at [682, 484] on input "7:00 PM" at bounding box center [701, 482] width 73 height 23
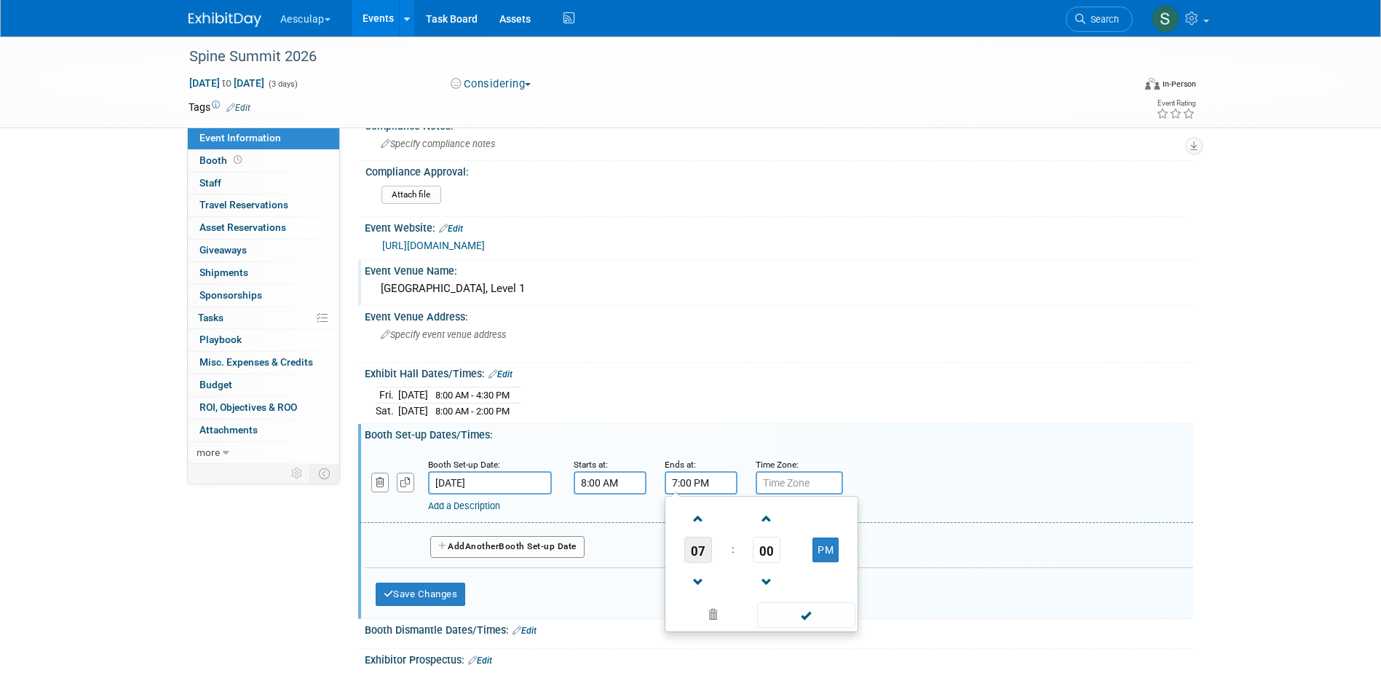
click at [692, 549] on span "07" at bounding box center [699, 550] width 28 height 26
click at [695, 566] on td "04" at bounding box center [691, 558] width 47 height 39
type input "4:00 PM"
click at [821, 618] on span at bounding box center [806, 614] width 98 height 25
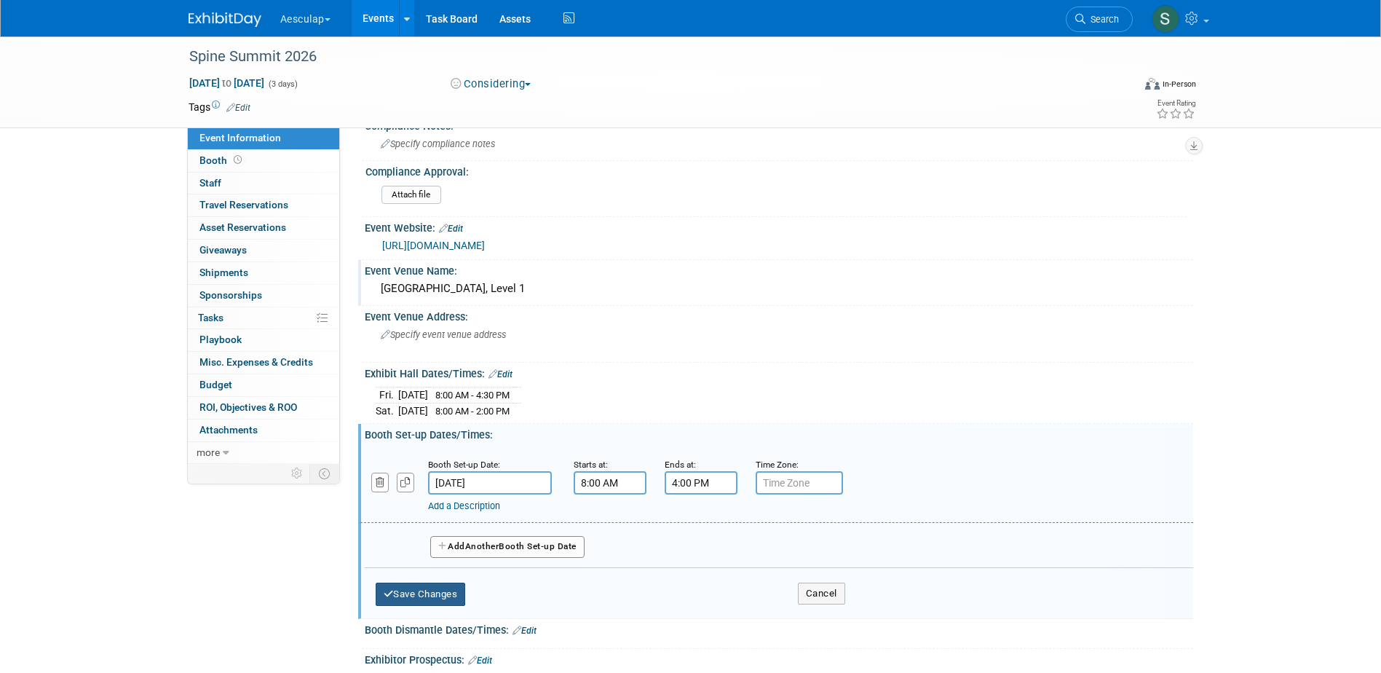
click at [431, 587] on button "Save Changes" at bounding box center [421, 594] width 90 height 23
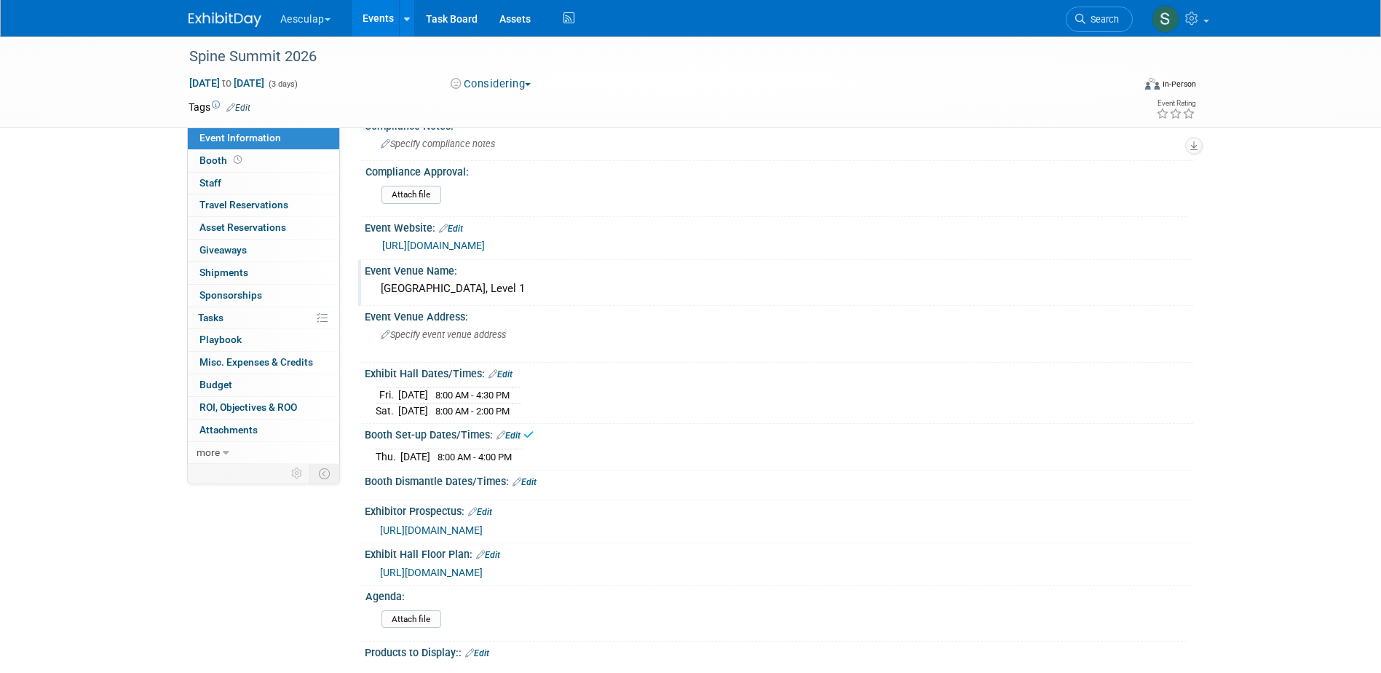
click at [523, 478] on link "Edit" at bounding box center [525, 482] width 24 height 10
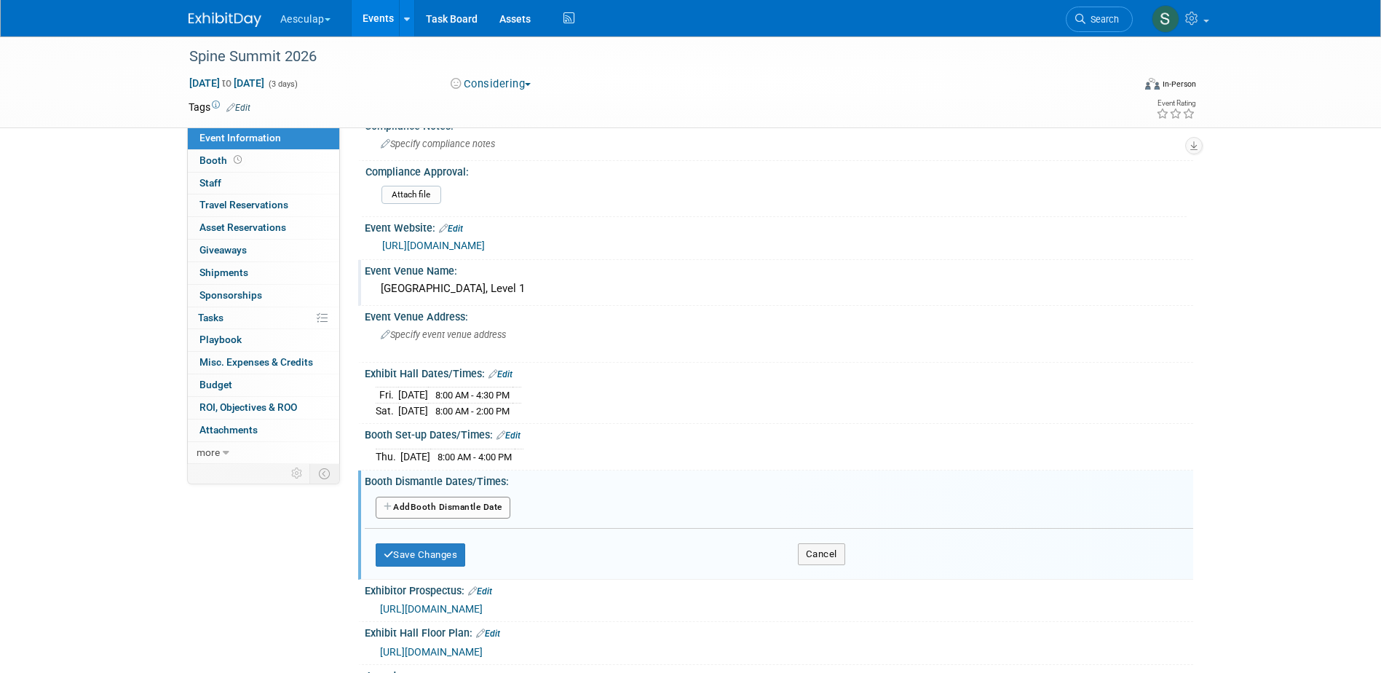
click at [451, 508] on button "Add Another Booth Dismantle Date" at bounding box center [443, 508] width 135 height 22
select select "2"
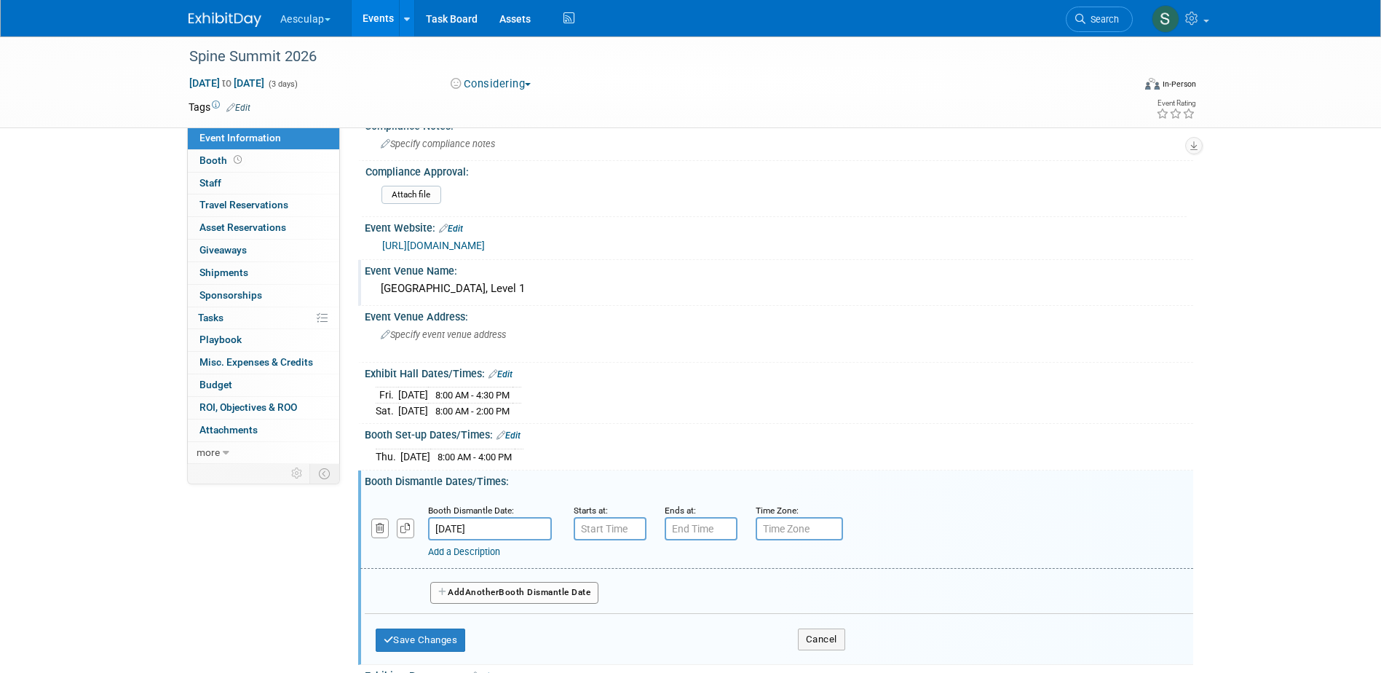
click at [497, 526] on input "[DATE]" at bounding box center [490, 528] width 124 height 23
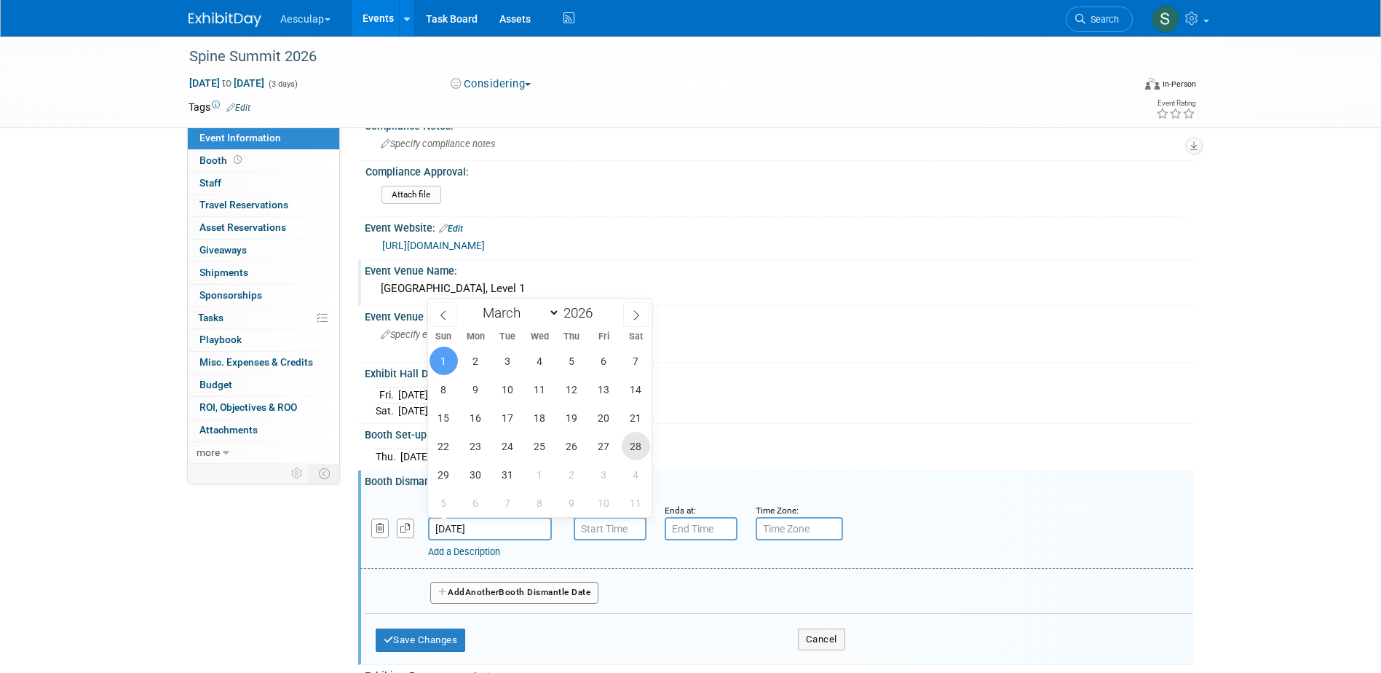
drag, startPoint x: 642, startPoint y: 444, endPoint x: 642, endPoint y: 457, distance: 12.4
click at [642, 446] on span "28" at bounding box center [636, 446] width 28 height 28
type input "Mar 28, 2026"
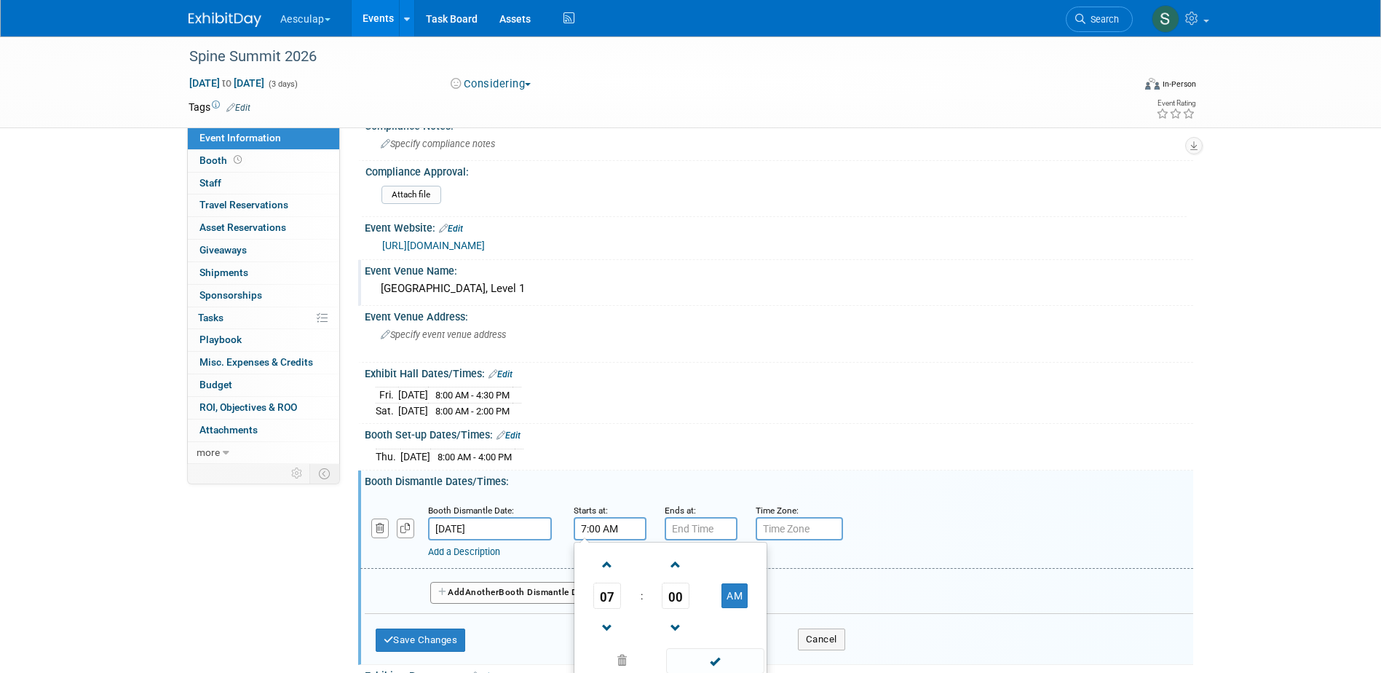
click at [608, 529] on input "7:00 AM" at bounding box center [610, 528] width 73 height 23
click at [607, 592] on span "07" at bounding box center [607, 596] width 28 height 26
click at [694, 560] on td "02" at bounding box center [694, 564] width 47 height 39
click at [733, 599] on button "AM" at bounding box center [735, 595] width 26 height 25
type input "2:00 PM"
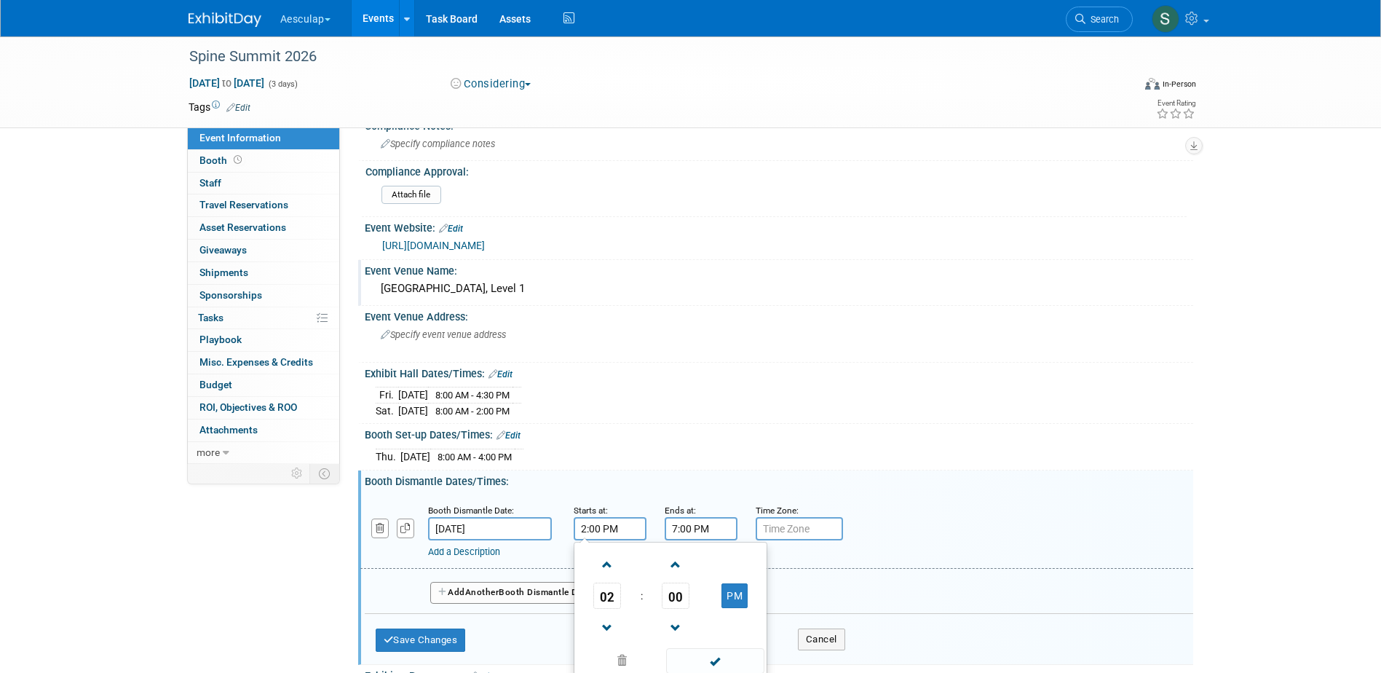
click at [724, 529] on input "7:00 PM" at bounding box center [701, 528] width 73 height 23
click at [701, 597] on span "07" at bounding box center [699, 596] width 28 height 26
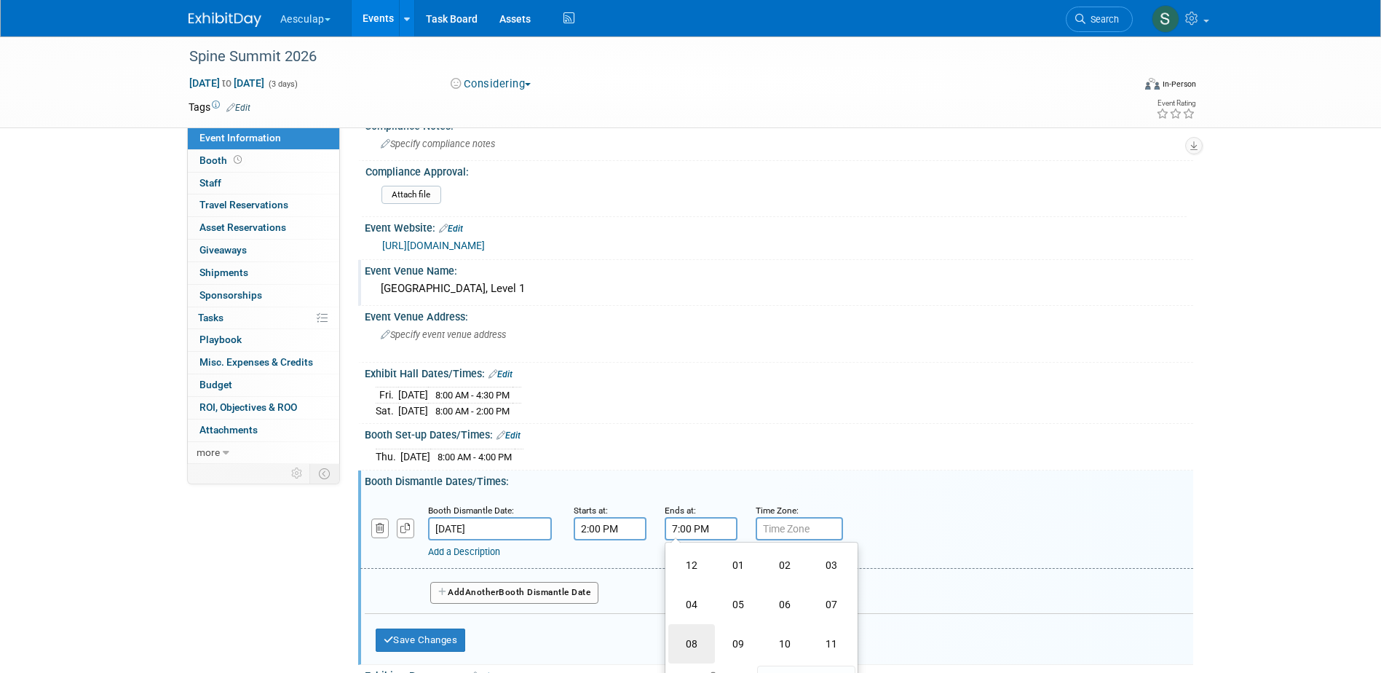
click at [696, 638] on td "08" at bounding box center [691, 643] width 47 height 39
type input "8:00 PM"
click at [812, 665] on span at bounding box center [806, 660] width 98 height 25
click at [435, 636] on button "Save Changes" at bounding box center [421, 639] width 90 height 23
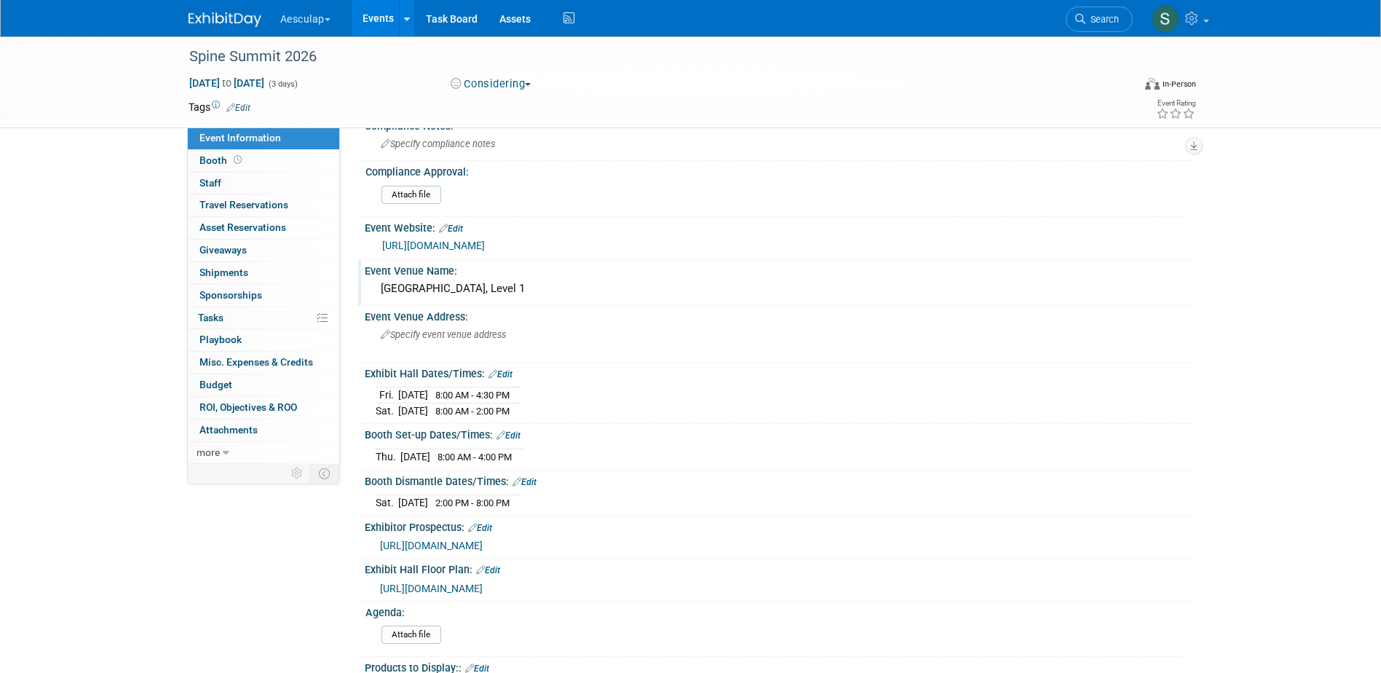
click at [526, 481] on link "Edit" at bounding box center [525, 482] width 24 height 10
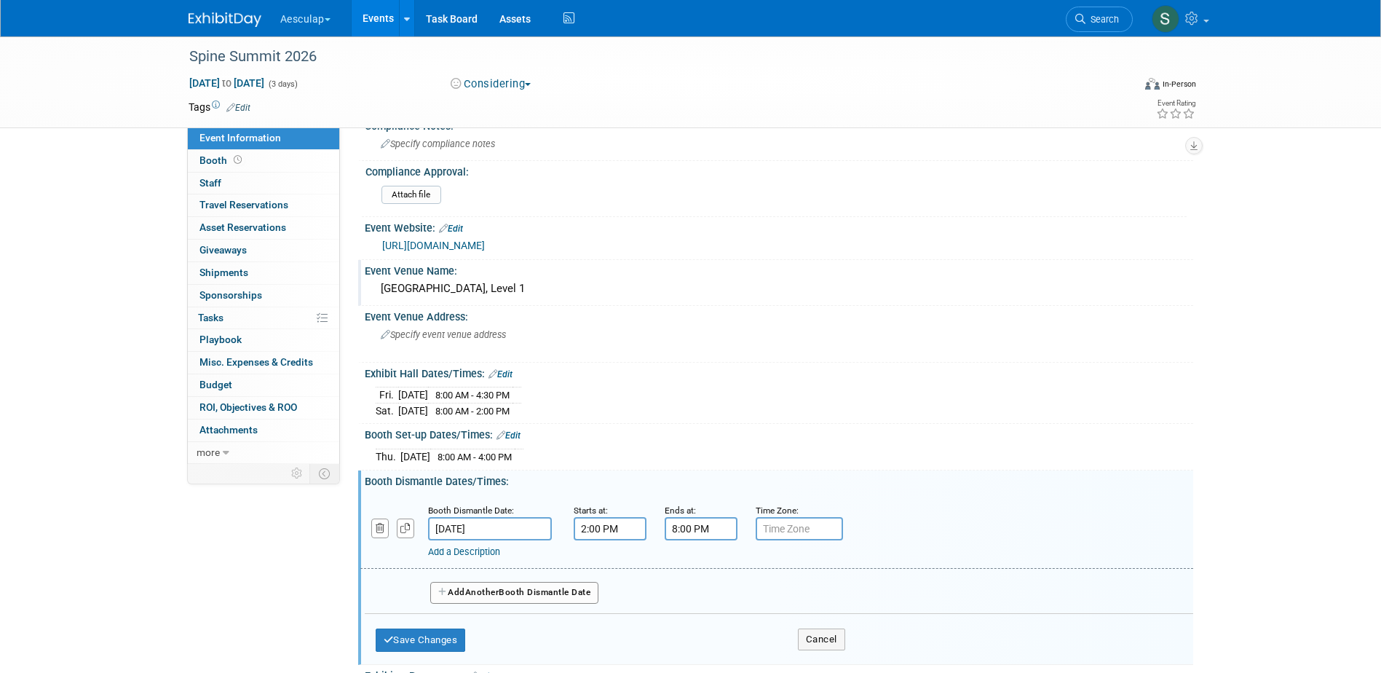
click at [468, 527] on input "Mar 28, 2026" at bounding box center [490, 528] width 124 height 23
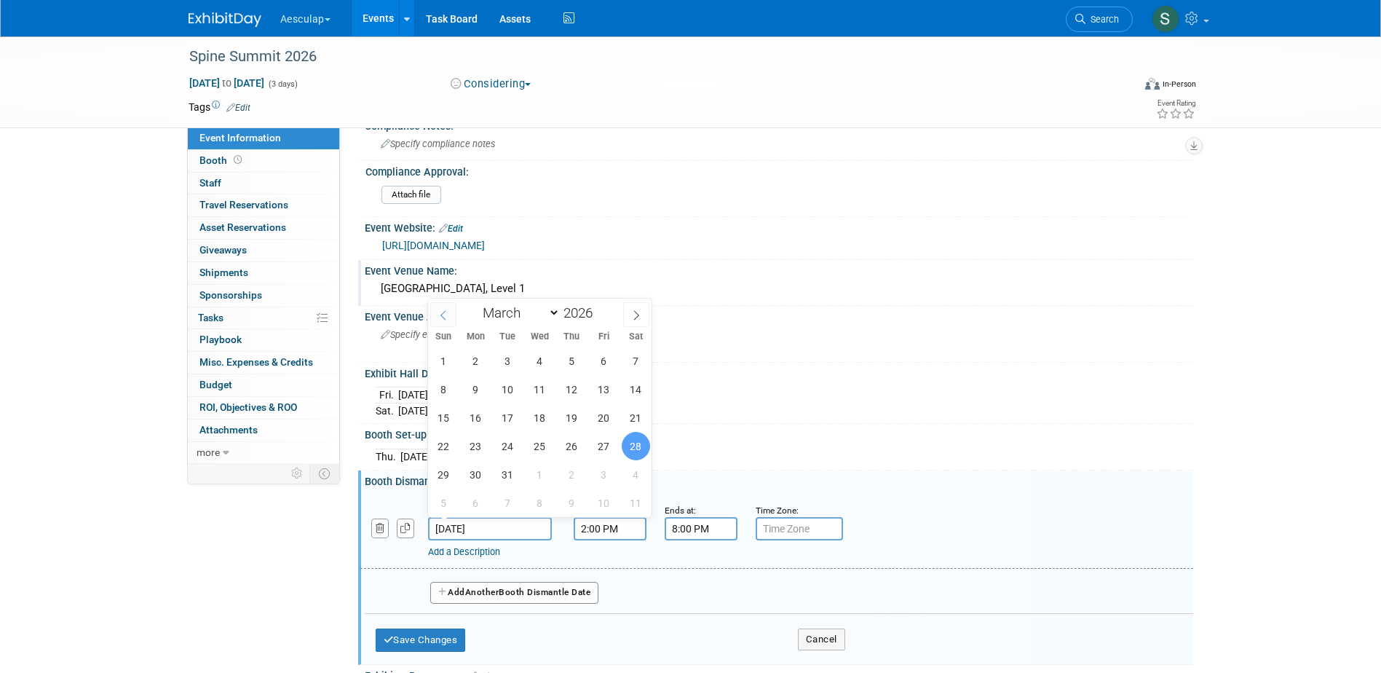
click at [444, 320] on span at bounding box center [443, 314] width 26 height 25
select select "1"
click at [626, 448] on span "28" at bounding box center [636, 446] width 28 height 28
type input "[DATE]"
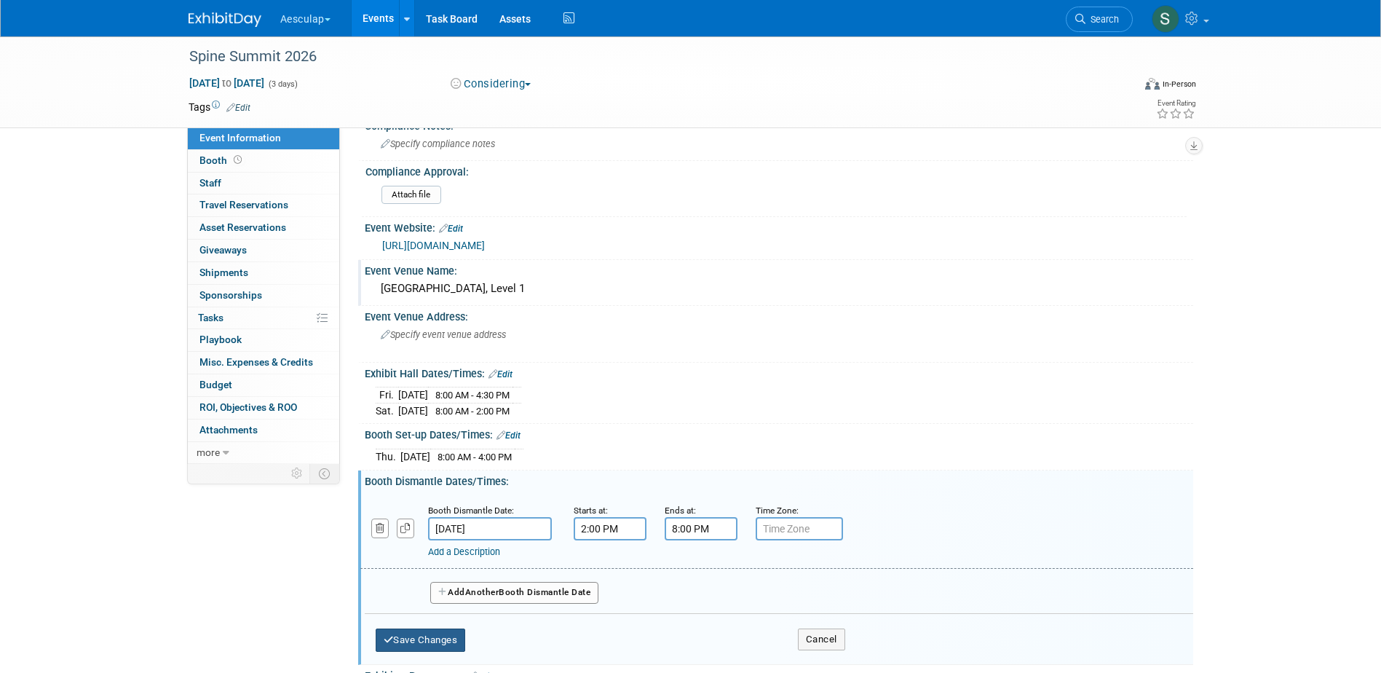
click at [439, 636] on button "Save Changes" at bounding box center [421, 639] width 90 height 23
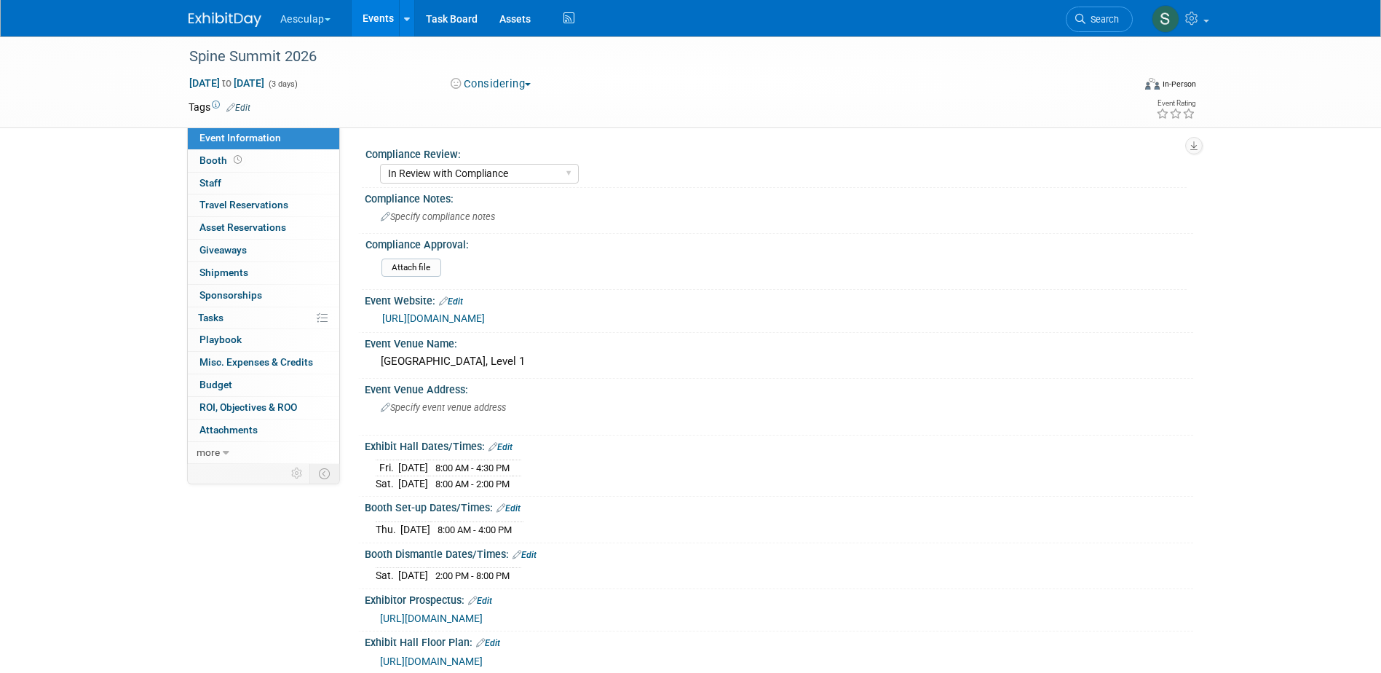
select select "In Review with Compliance"
select select "Neuro"
